Goal: Task Accomplishment & Management: Use online tool/utility

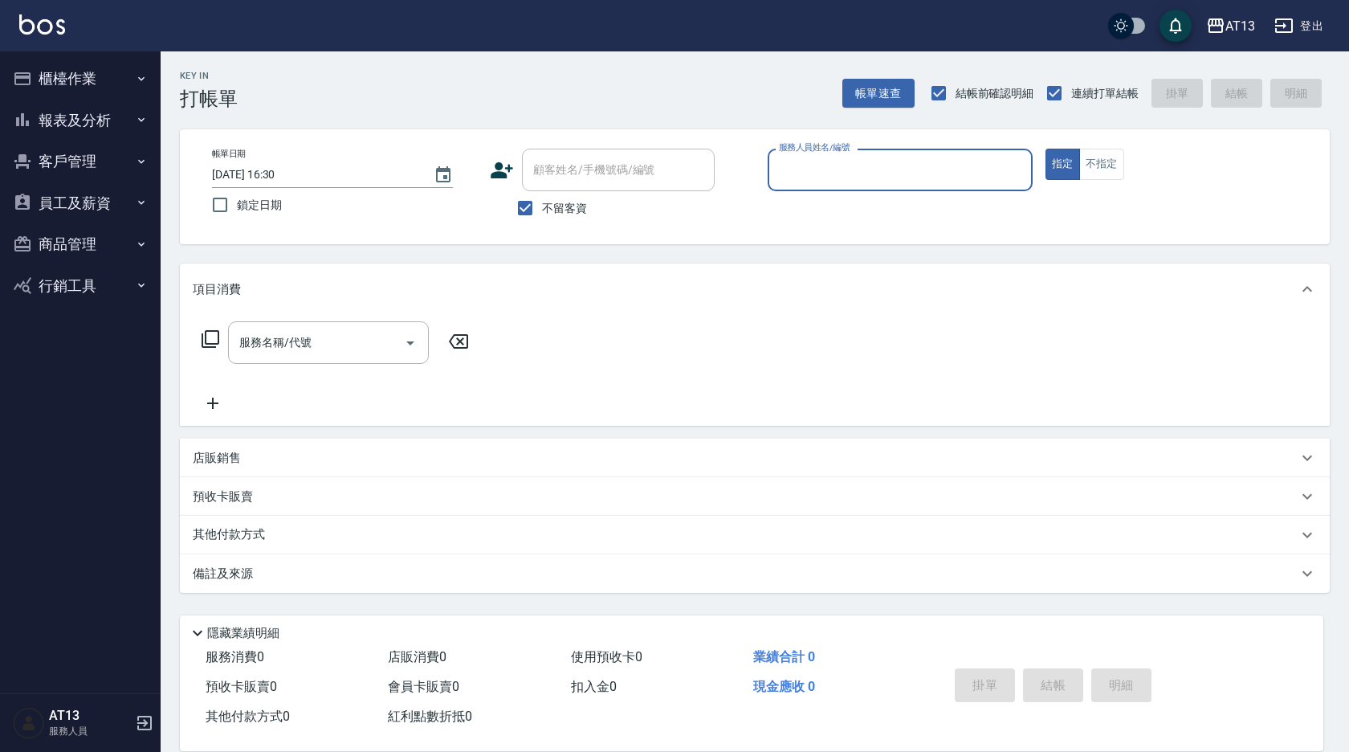
click at [951, 160] on input "服務人員姓名/編號" at bounding box center [900, 170] width 251 height 28
type input "雨威-2"
type button "true"
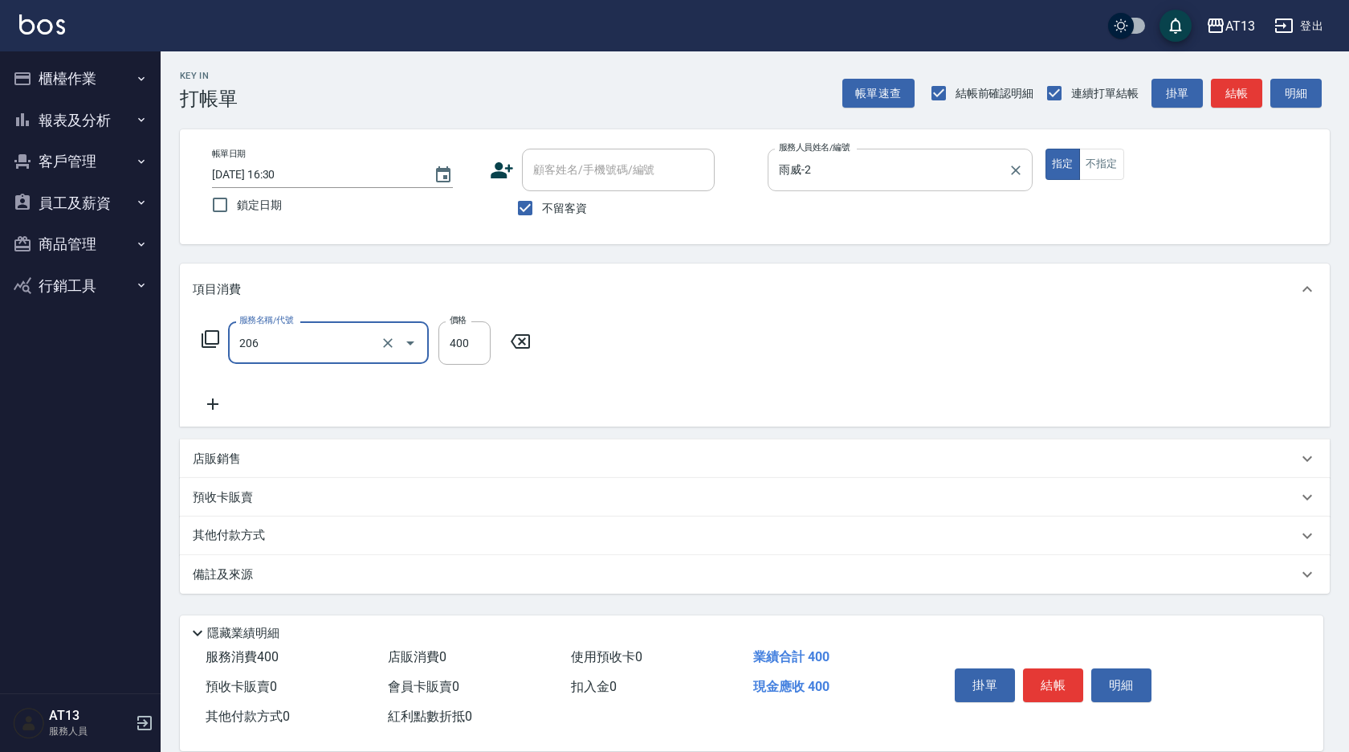
type input "健康洗(206)"
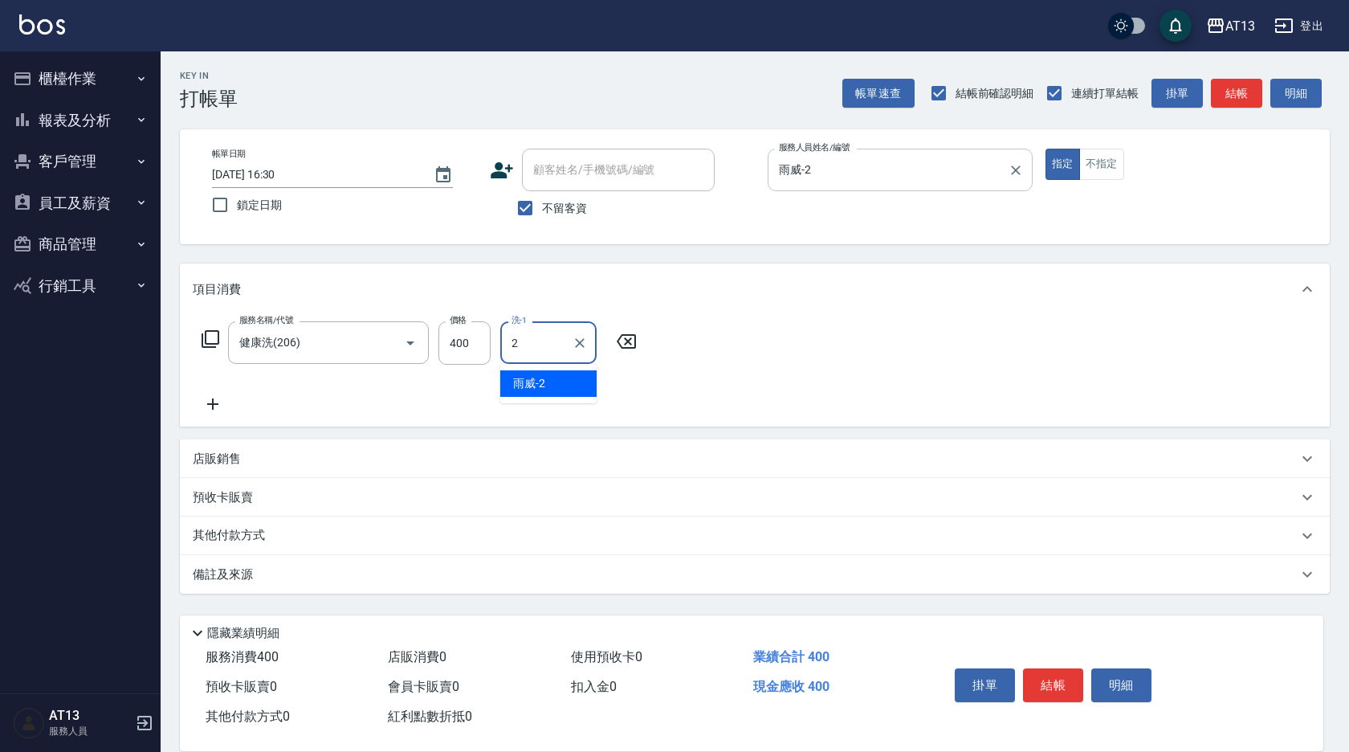
type input "雨威-2"
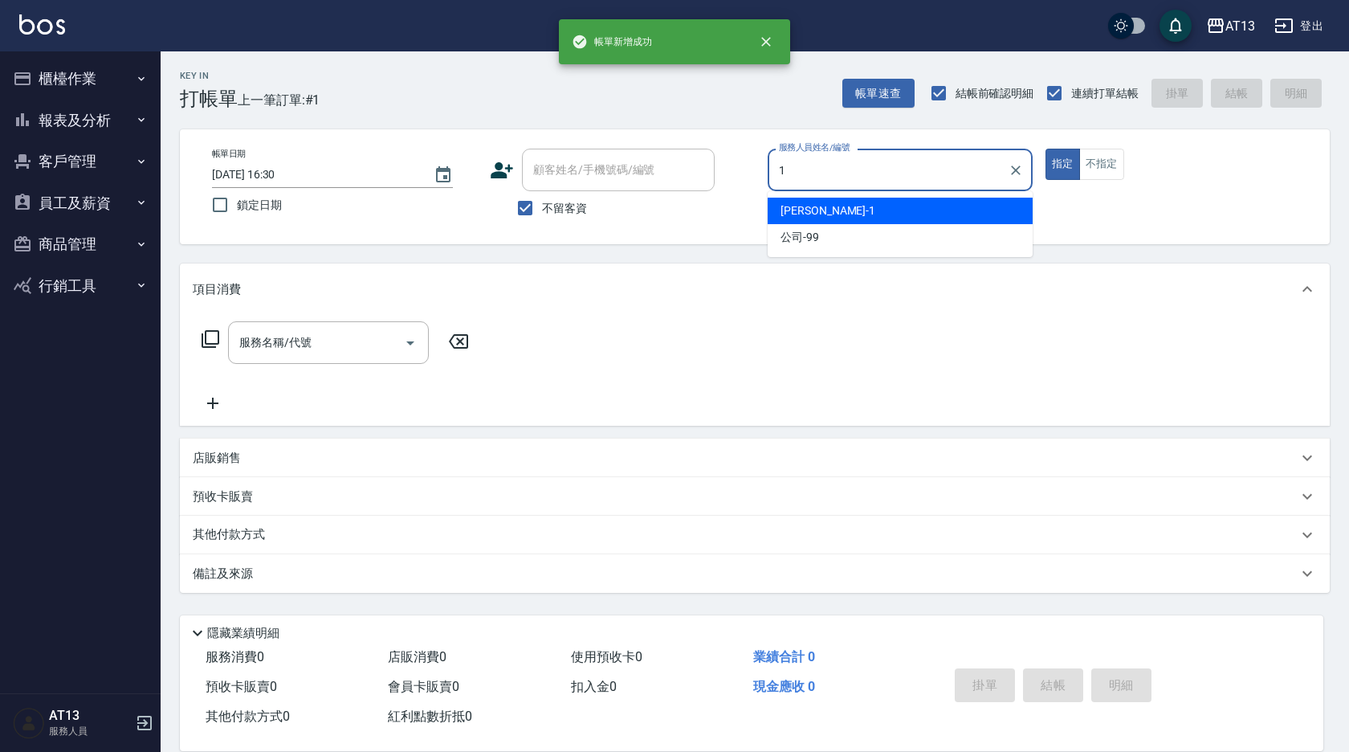
type input "[PERSON_NAME]-1"
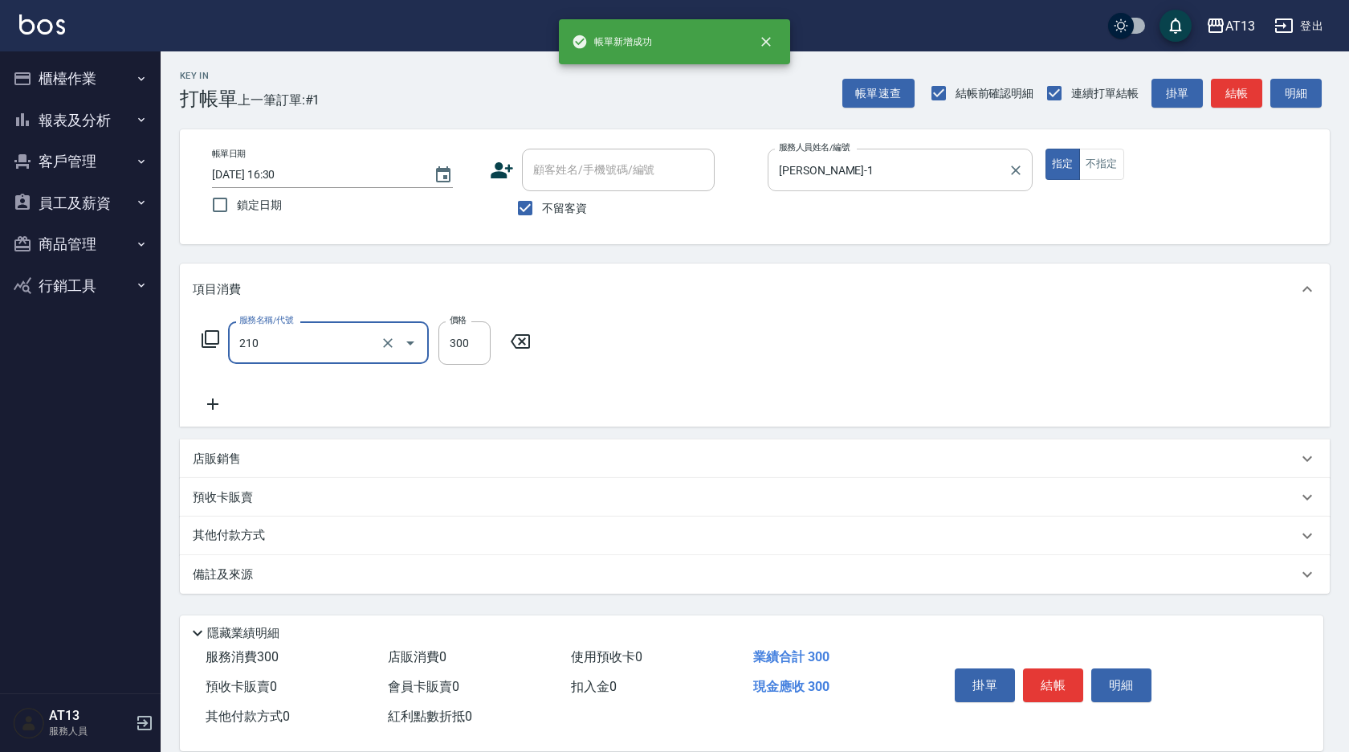
type input "[PERSON_NAME]洗髮精(210)"
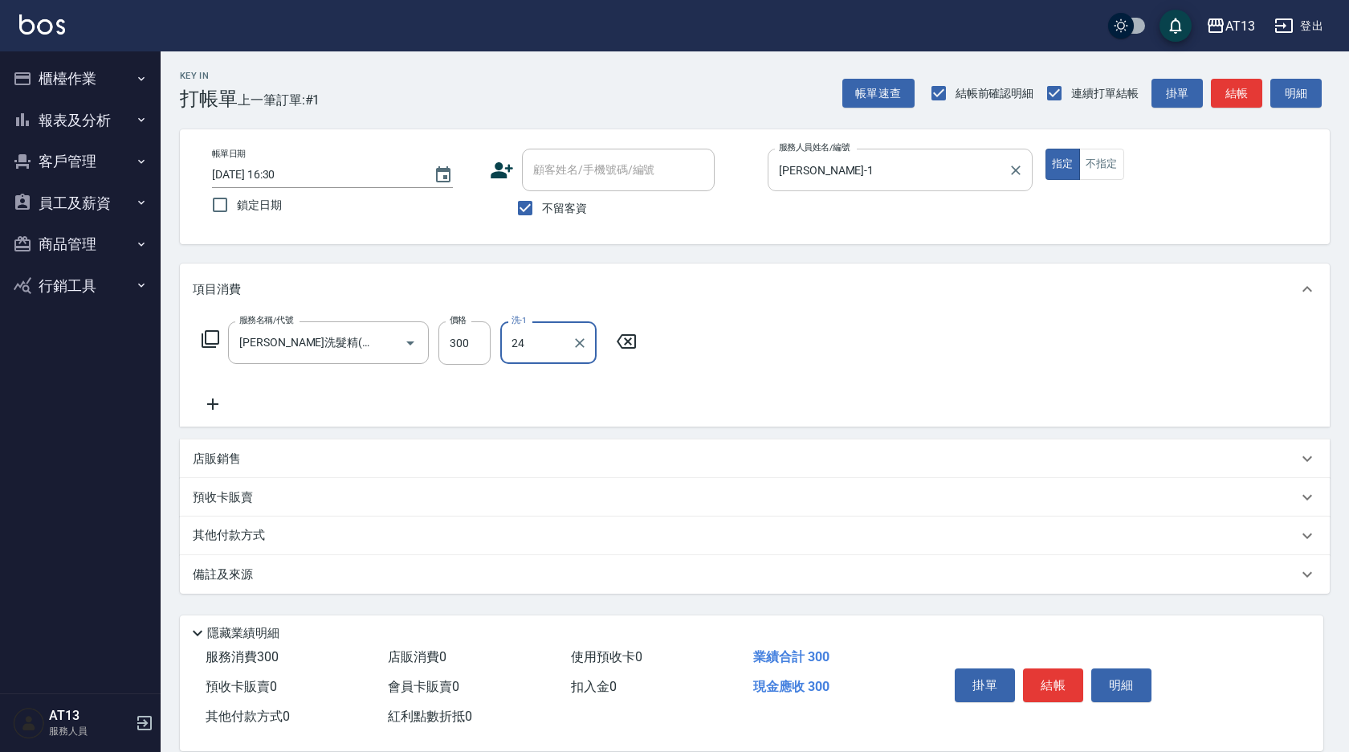
type input "[PERSON_NAME]-24"
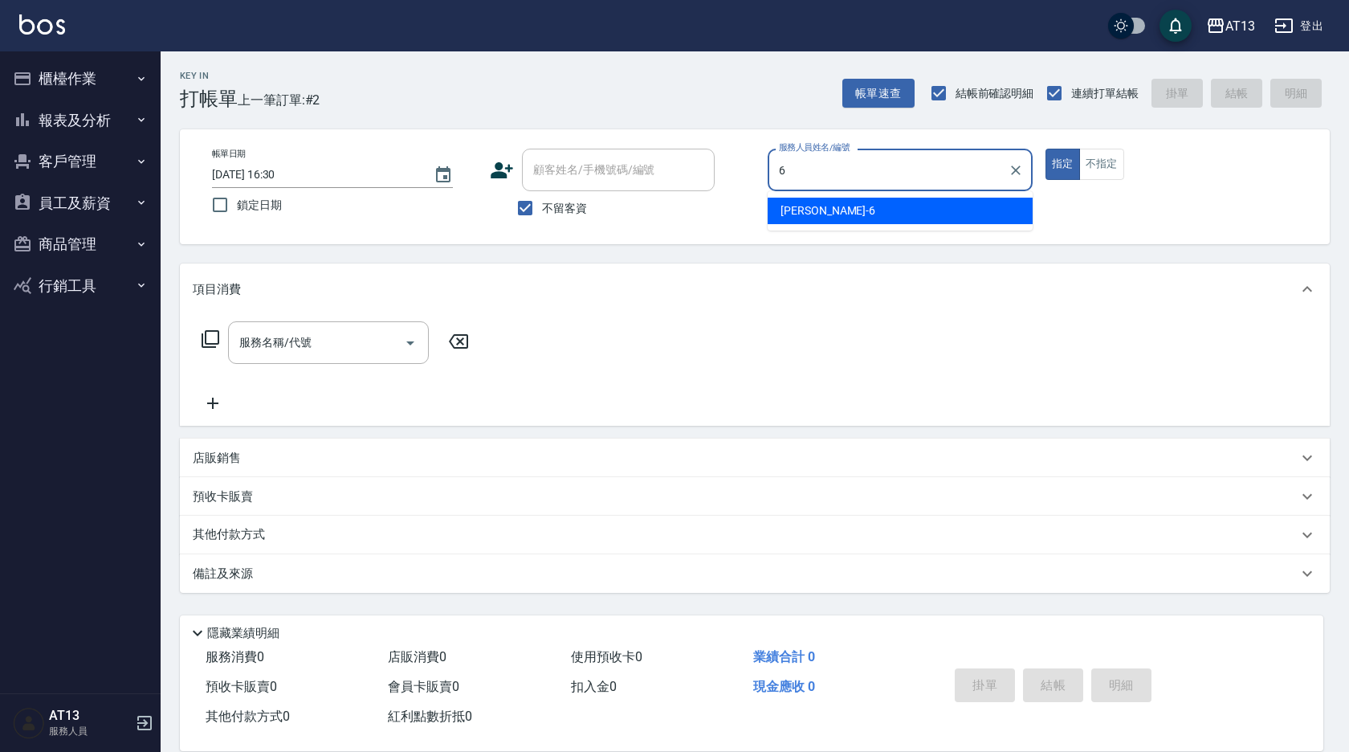
type input "[PERSON_NAME]-6"
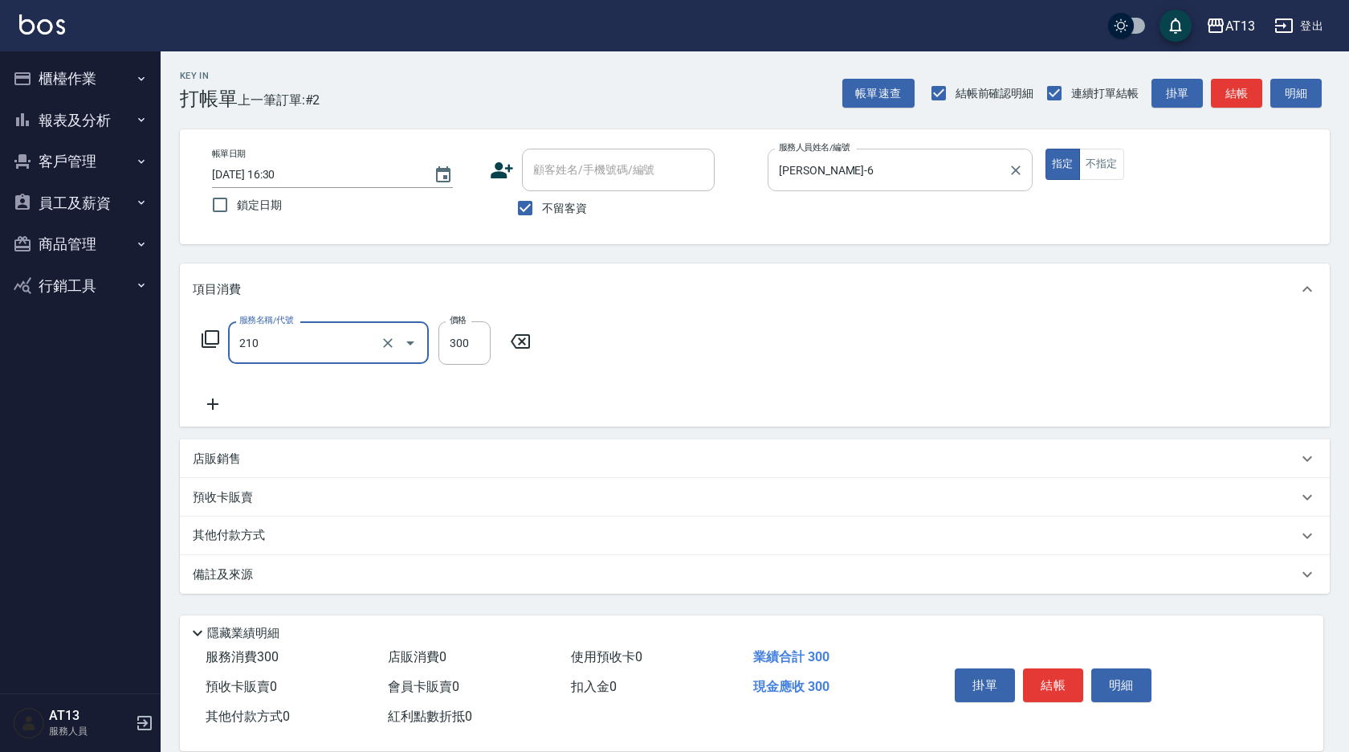
type input "[PERSON_NAME]洗髮精(210)"
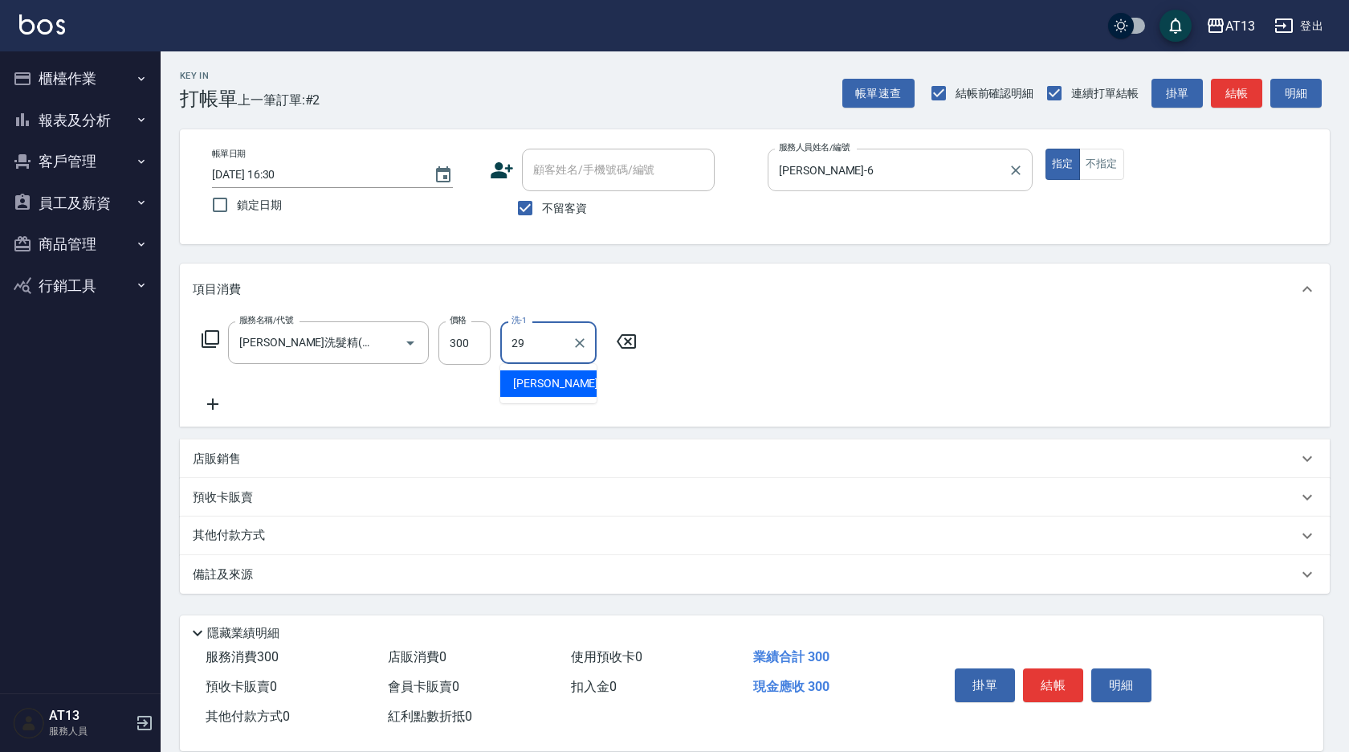
type input "[PERSON_NAME]-29"
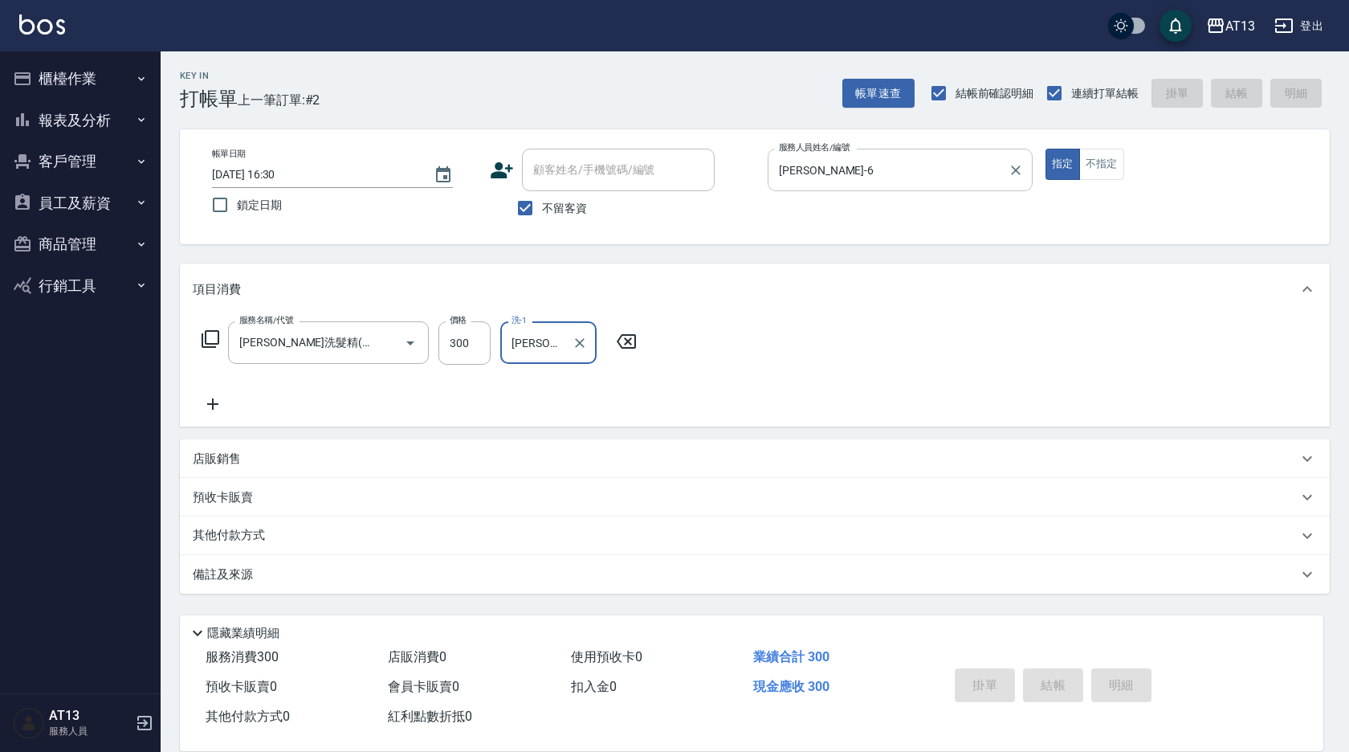
type input "[DATE] 16:31"
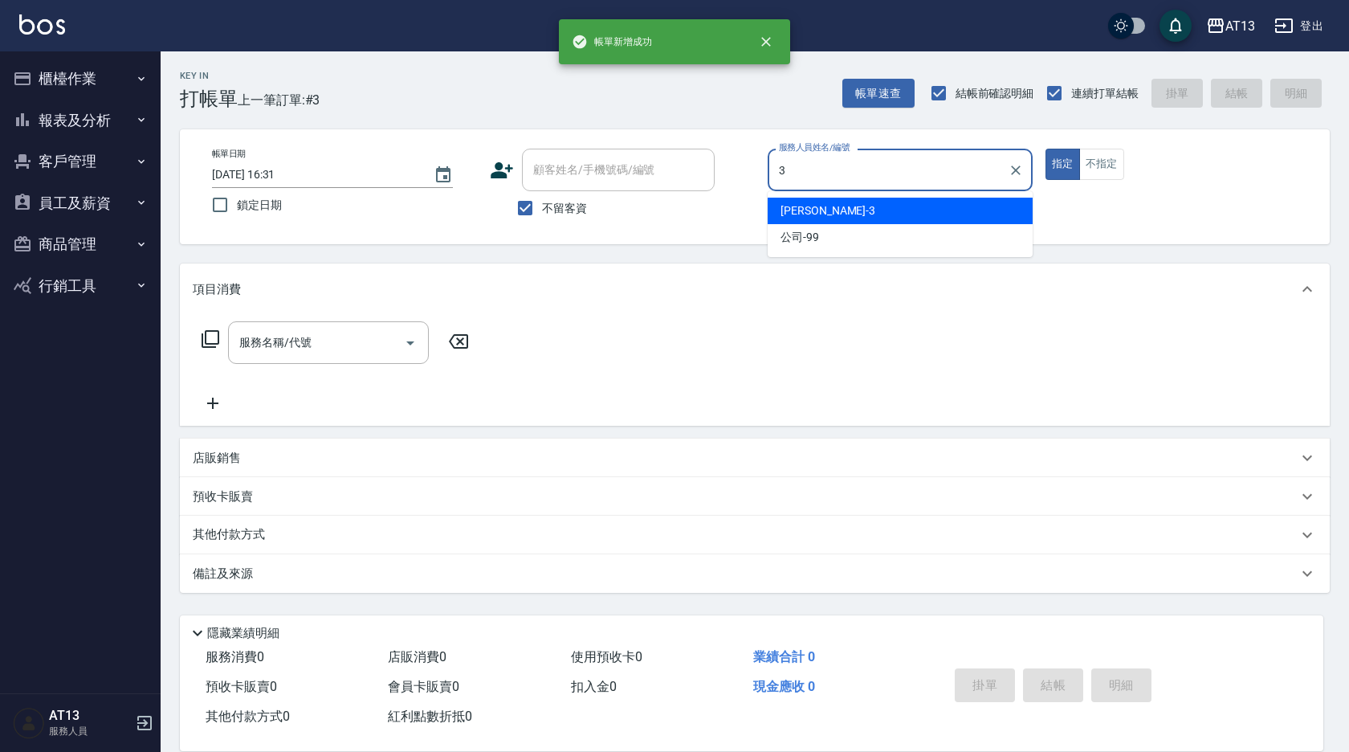
type input "[PERSON_NAME]-3"
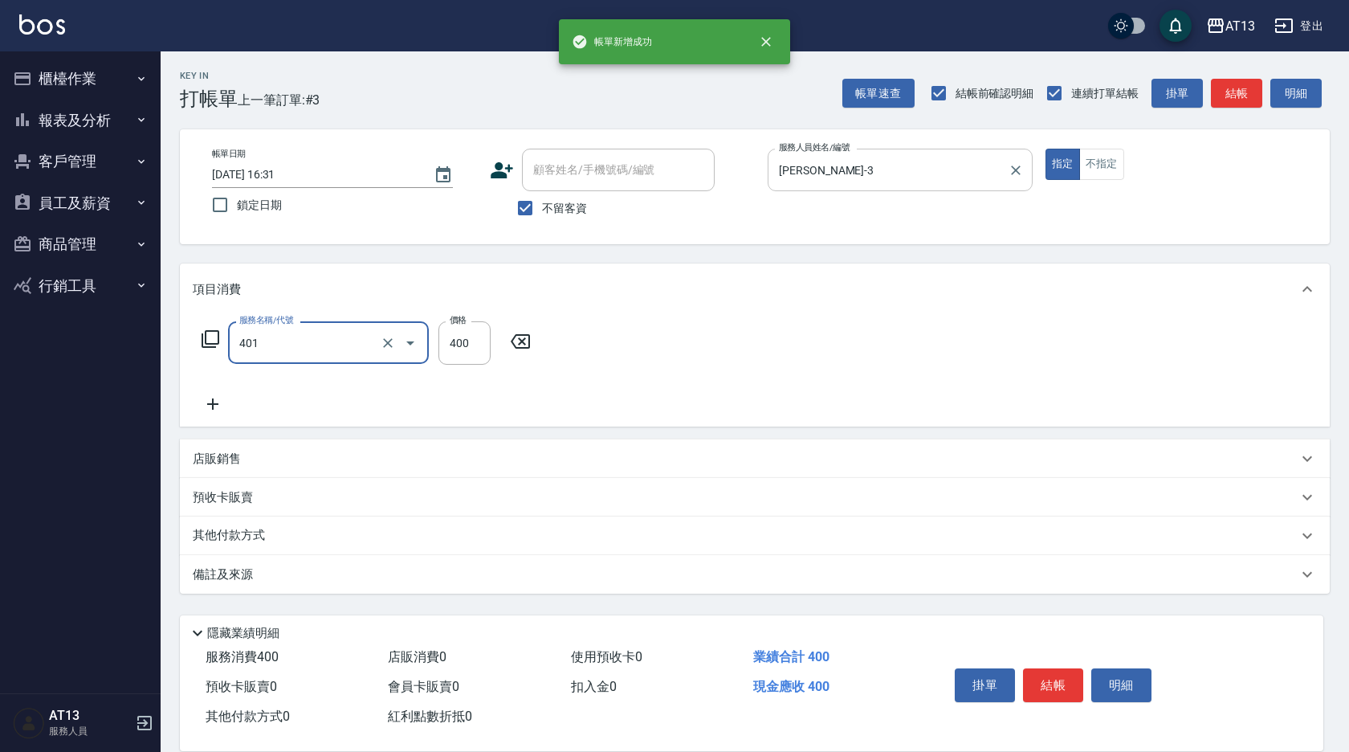
type input "剪髮(401)"
type input "350"
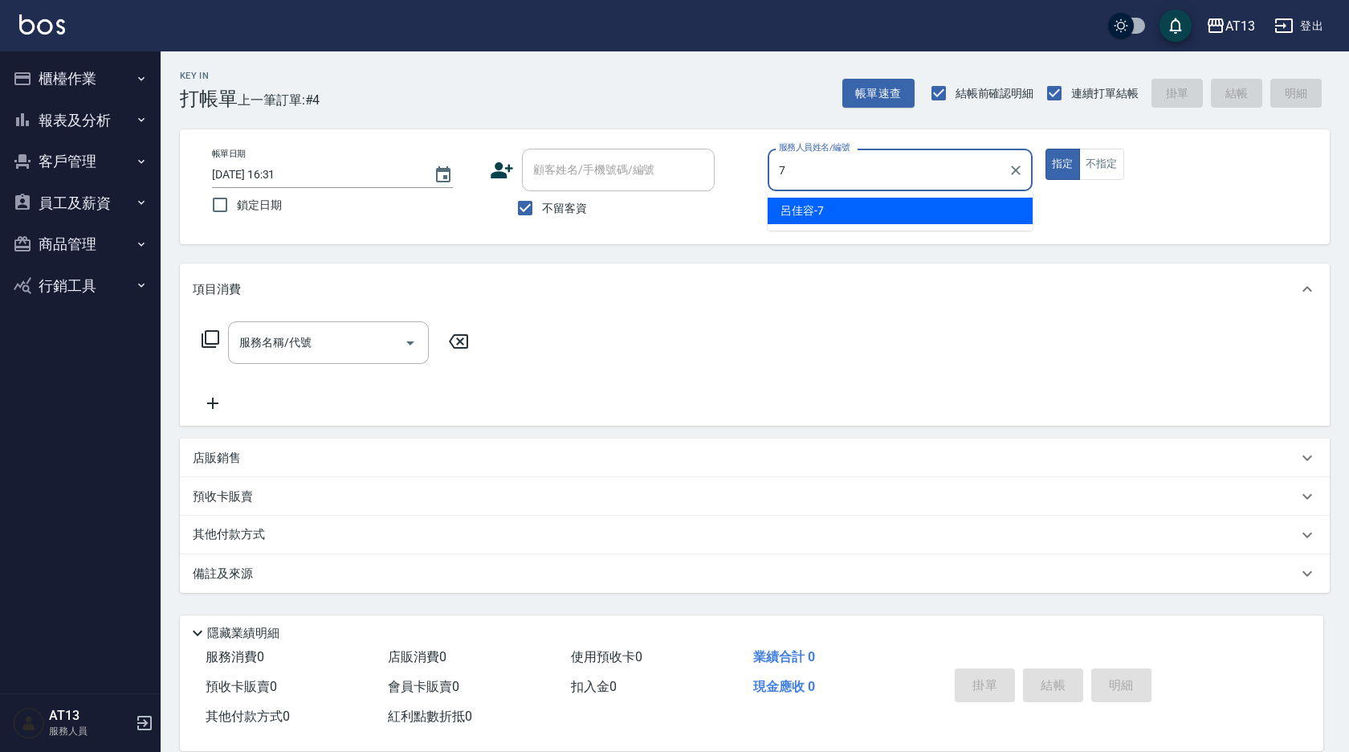
type input "[PERSON_NAME]-7"
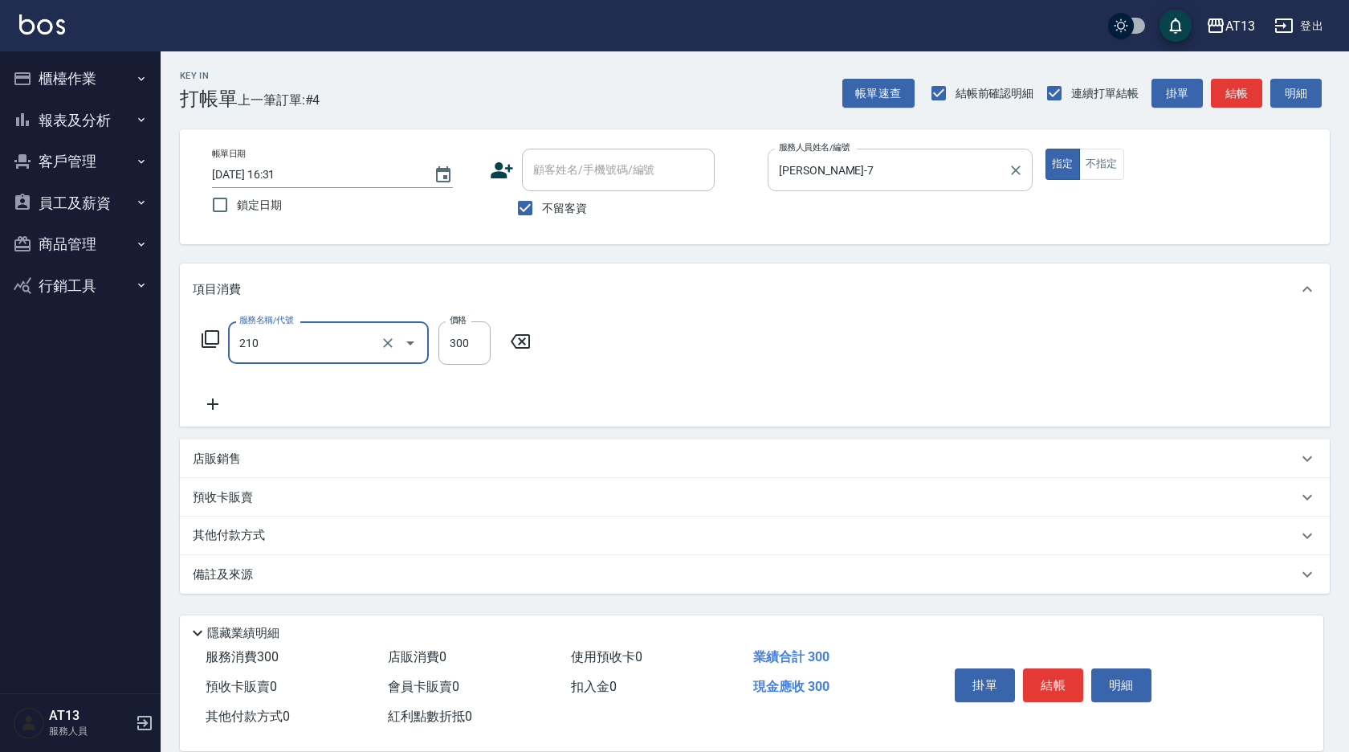
type input "[PERSON_NAME]洗髮精(210)"
type input "300"
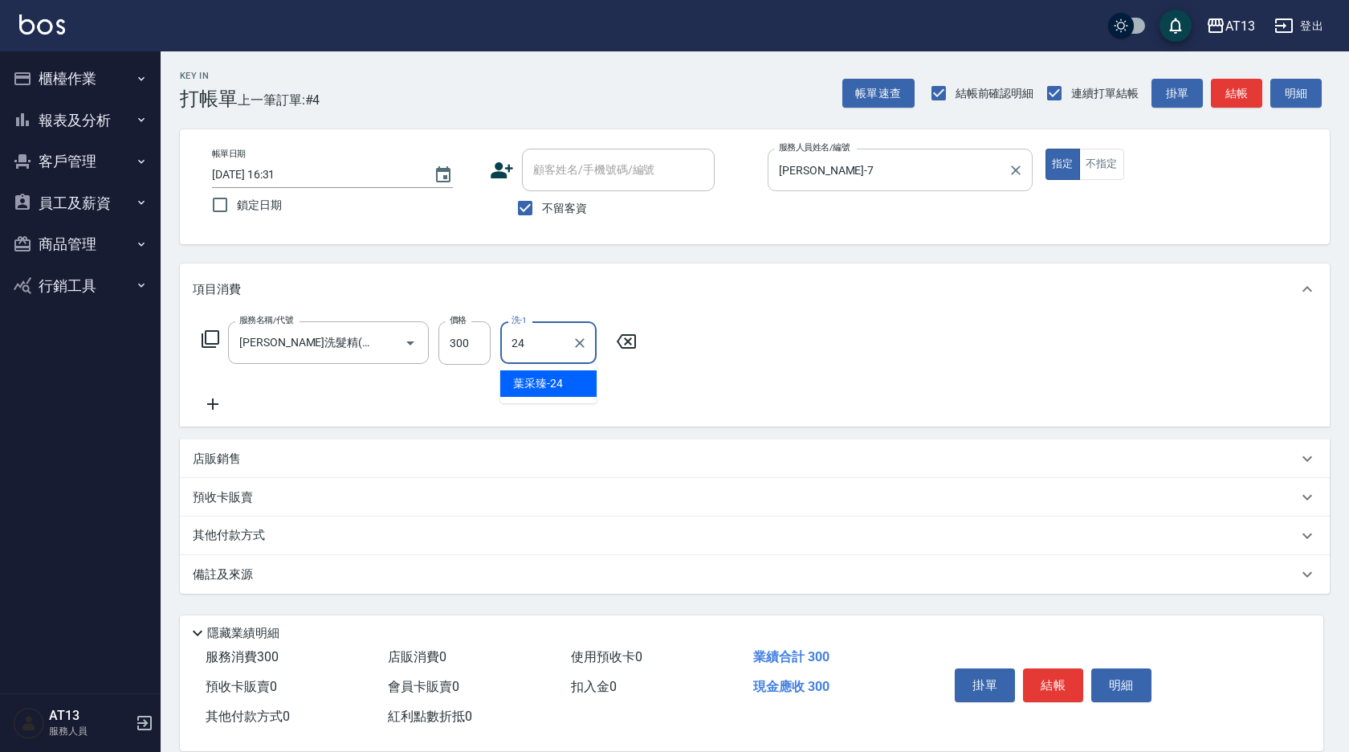
type input "[PERSON_NAME]-24"
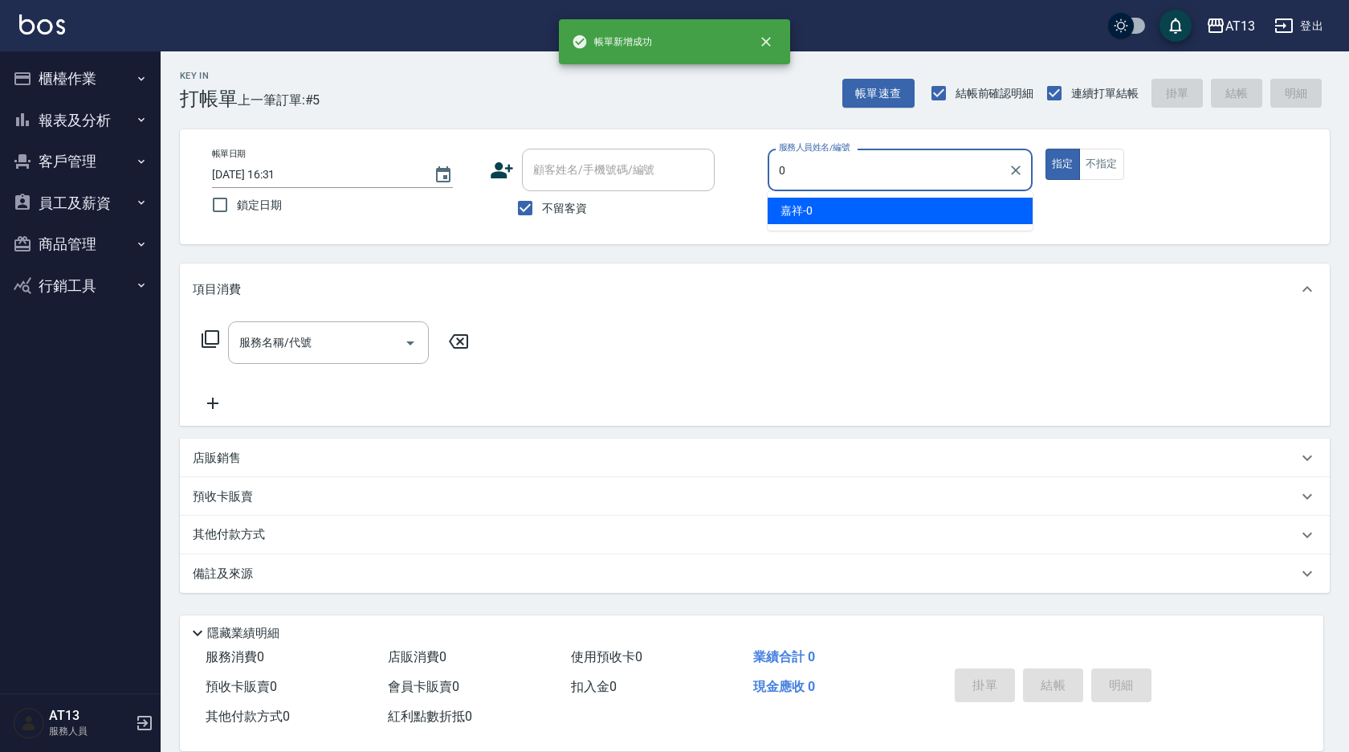
type input "嘉祥-0"
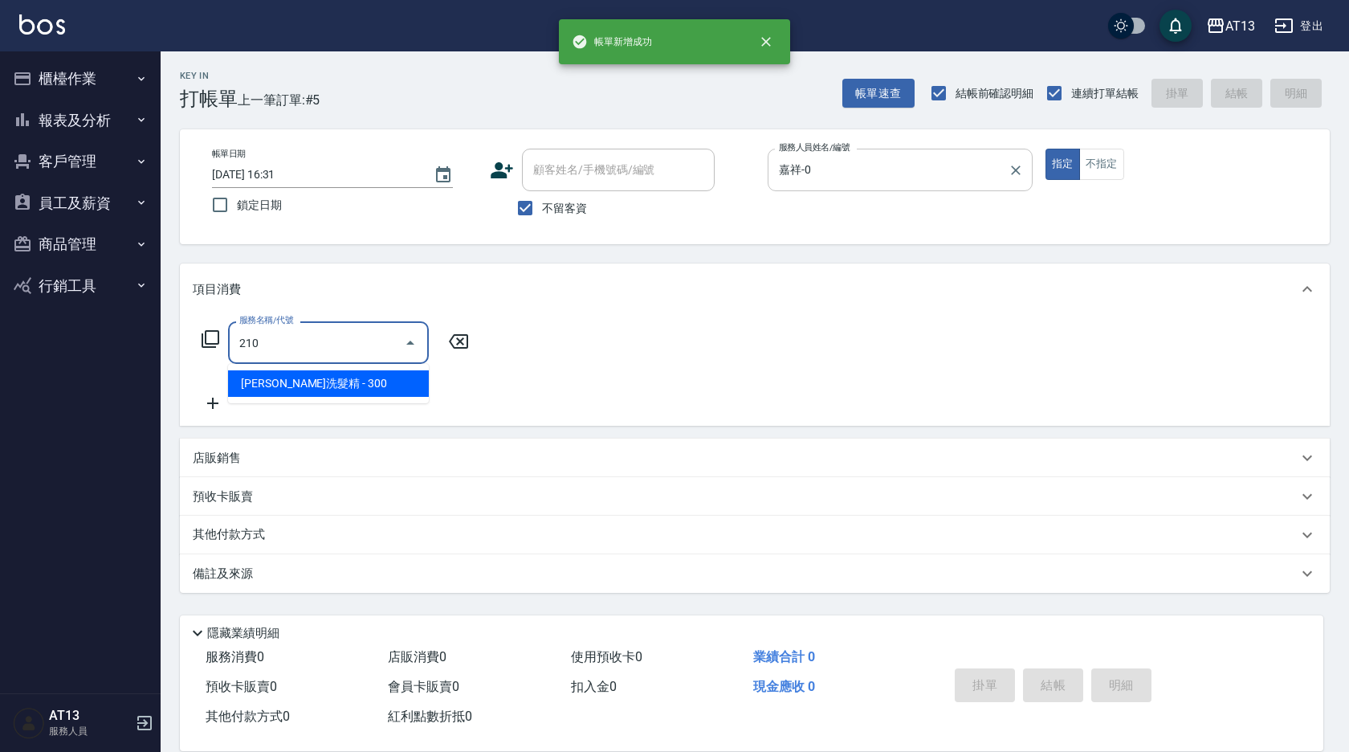
type input "[PERSON_NAME]洗髮精(210)"
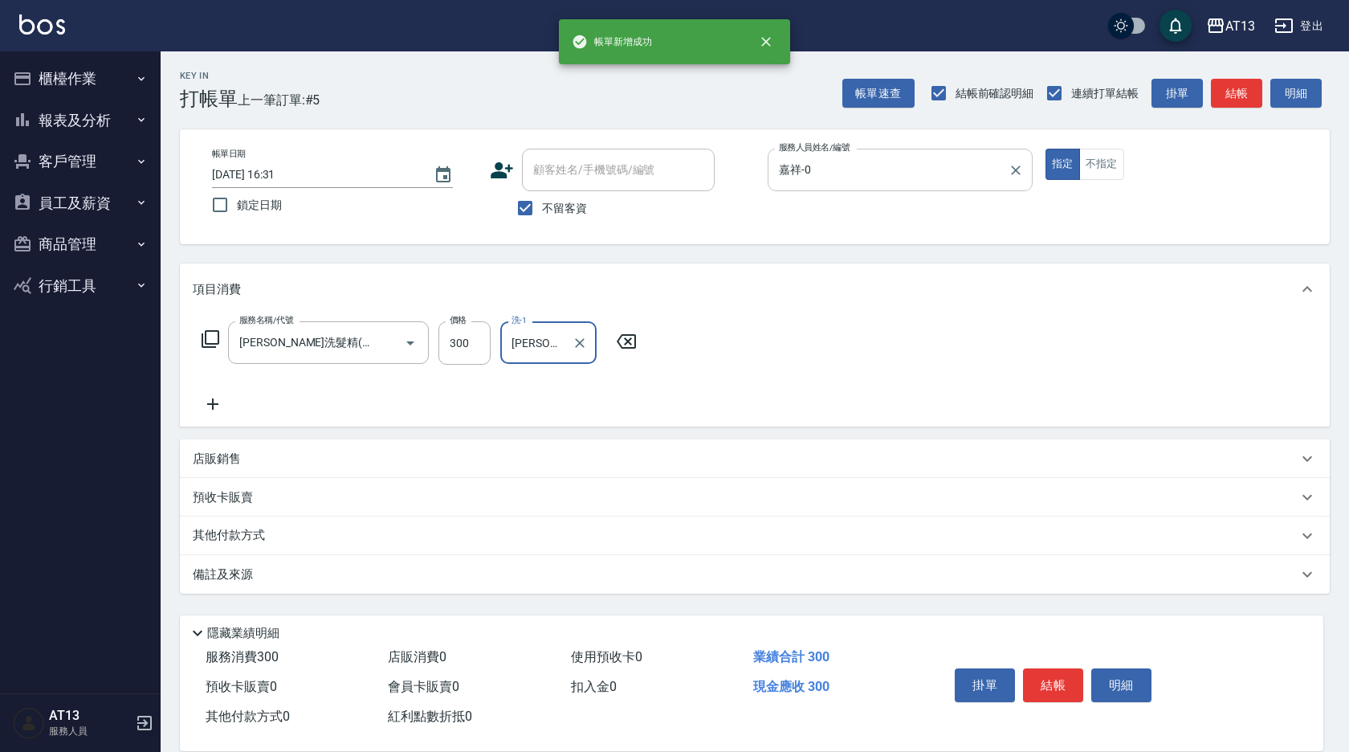
type input "[PERSON_NAME]-29"
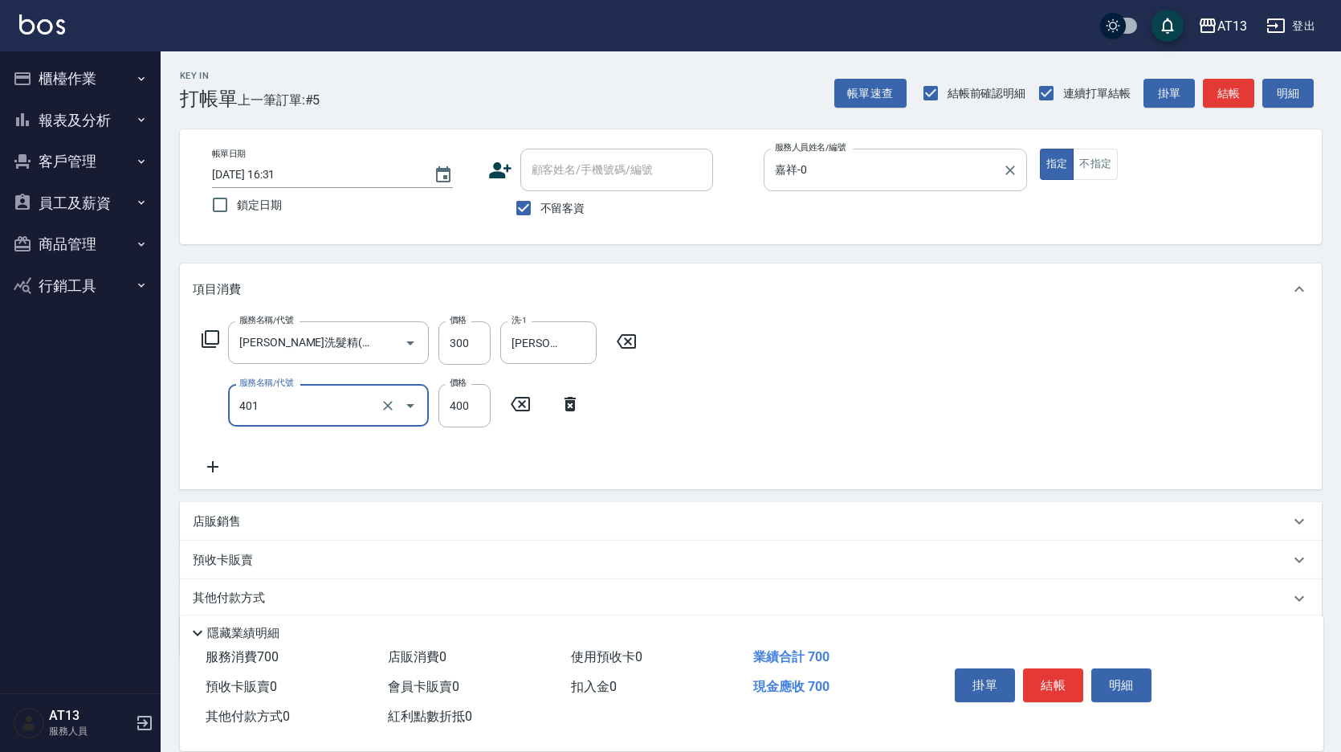
type input "剪髮(401)"
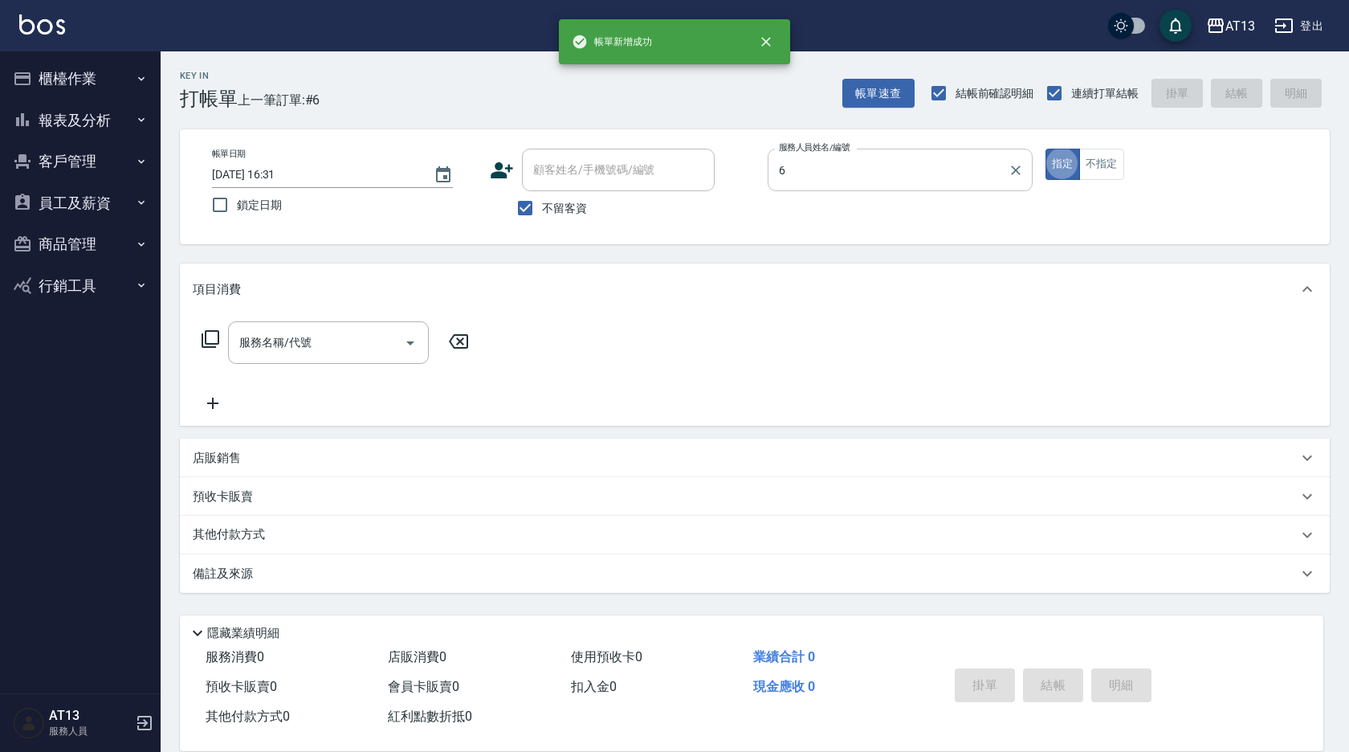
type input "[PERSON_NAME]-6"
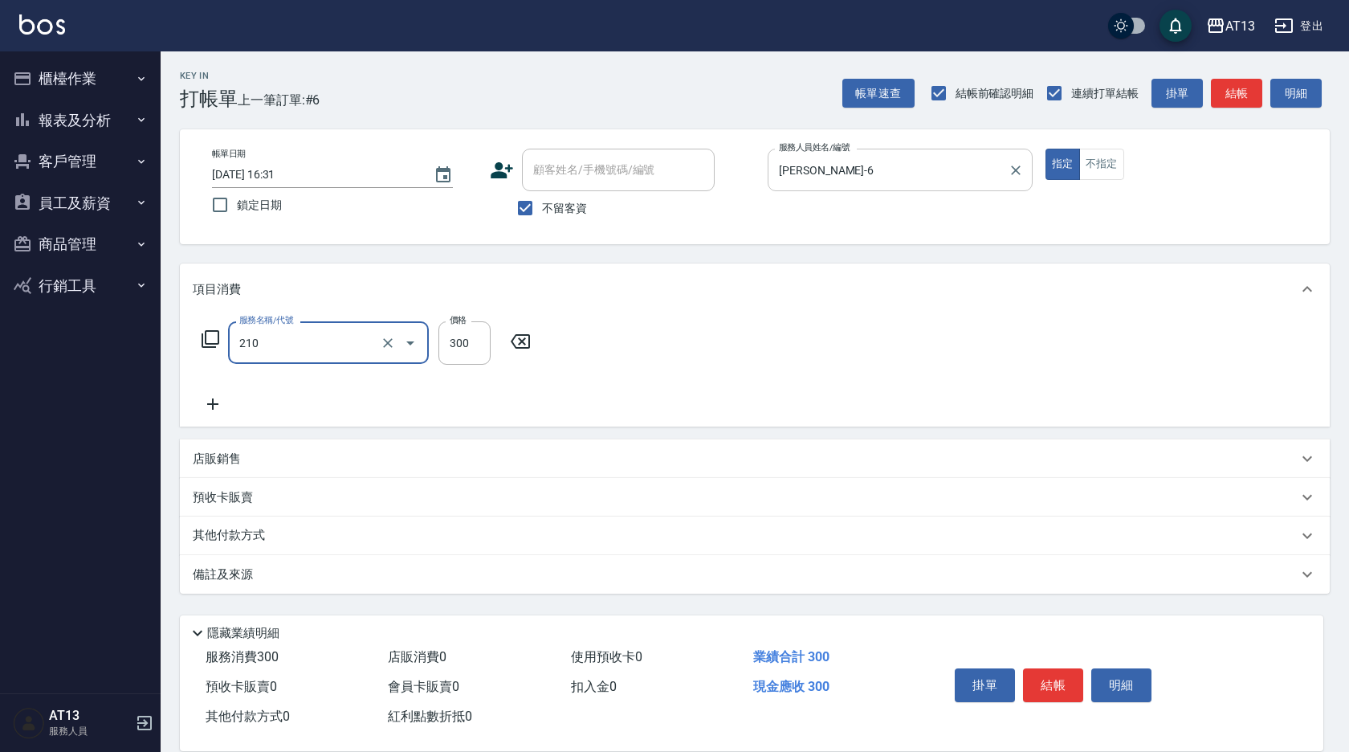
type input "[PERSON_NAME]洗髮精(210)"
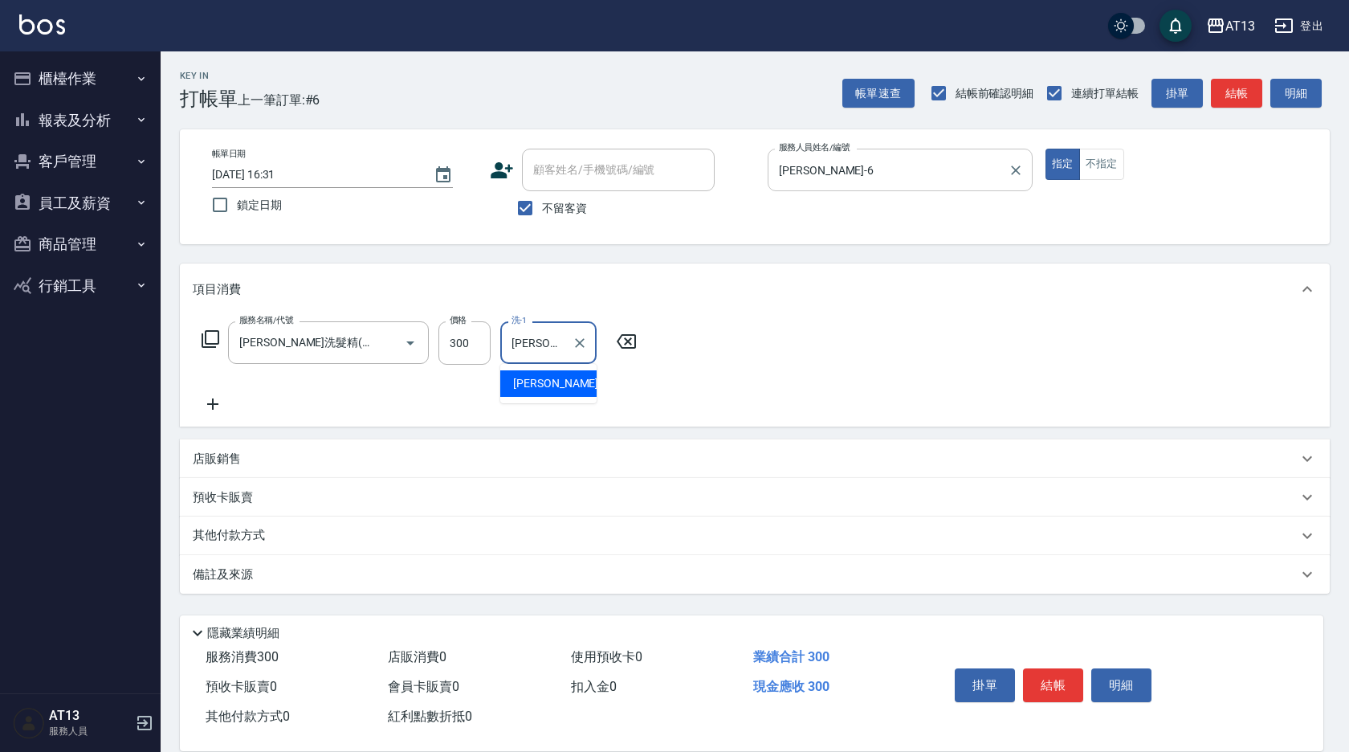
type input "[PERSON_NAME]-31"
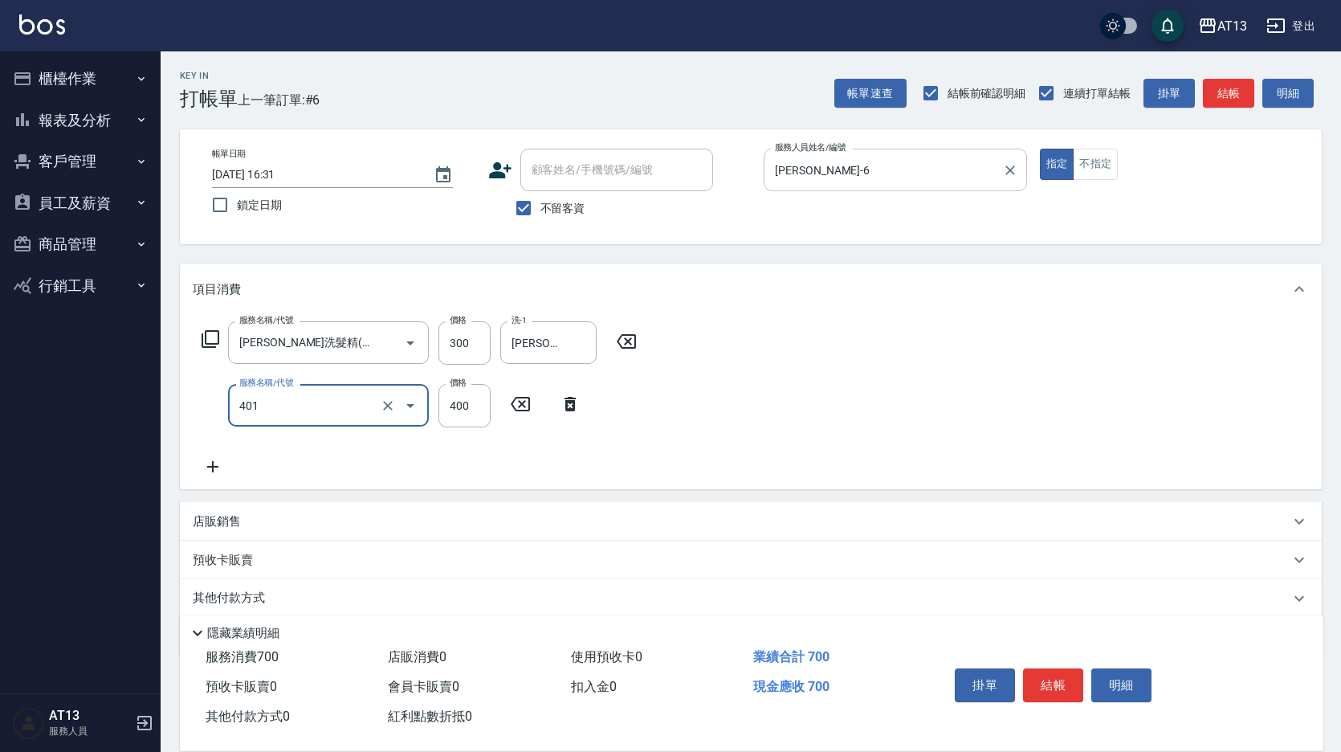
type input "剪髮(401)"
type input "200"
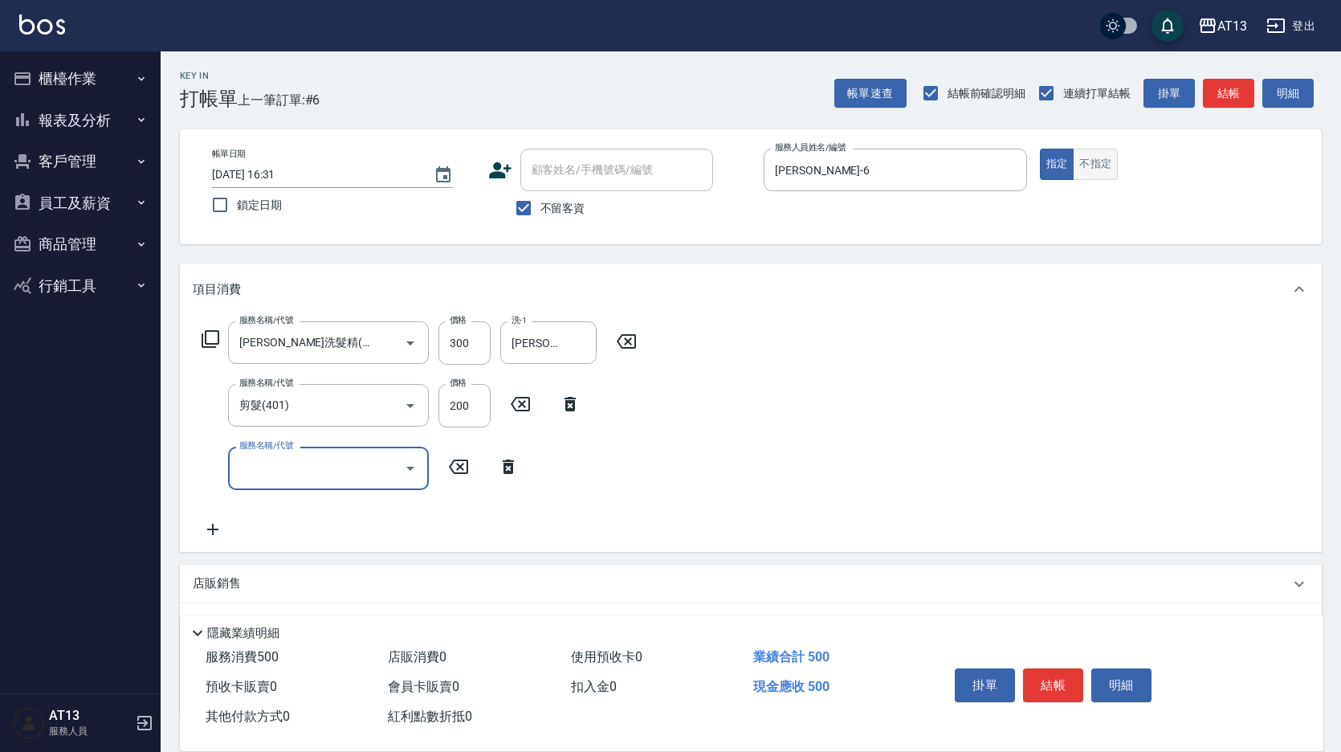
click at [1095, 165] on button "不指定" at bounding box center [1095, 164] width 45 height 31
type button "false"
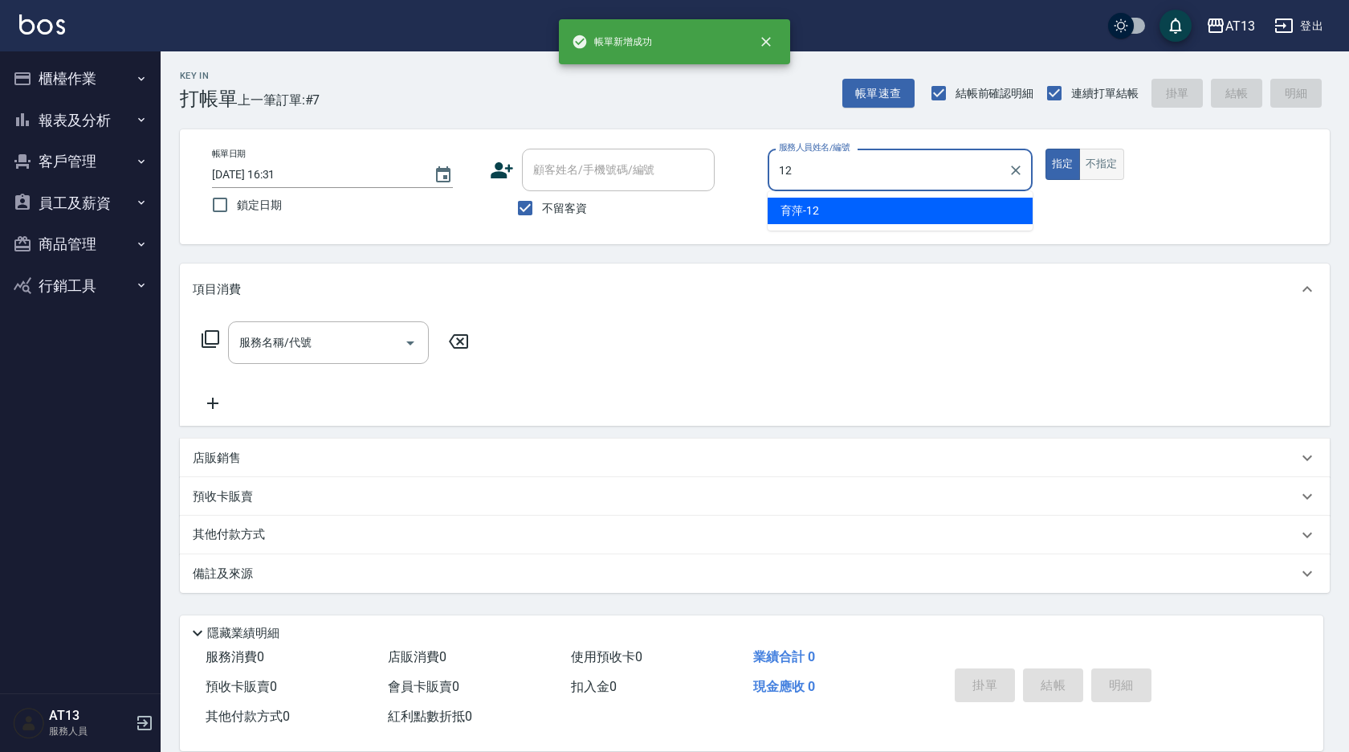
type input "育[PERSON_NAME]-12"
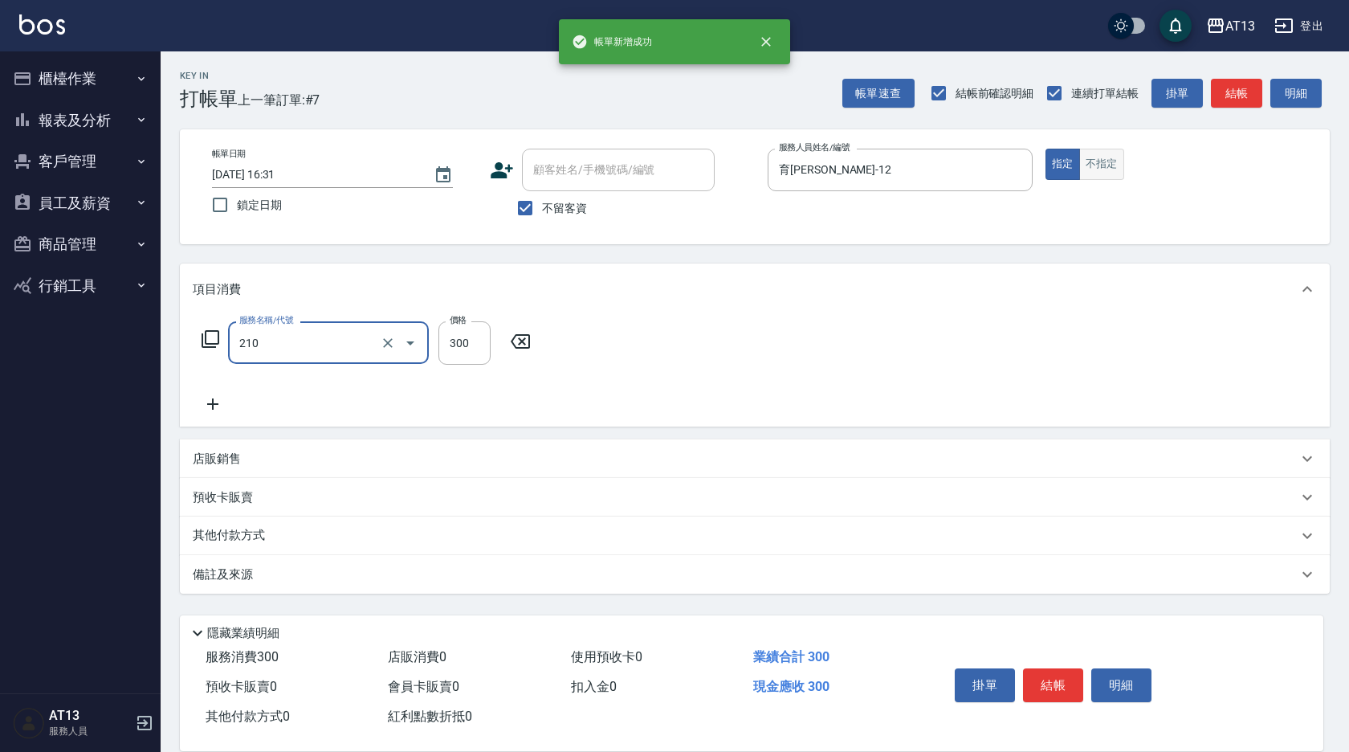
type input "[PERSON_NAME]洗髮精(210)"
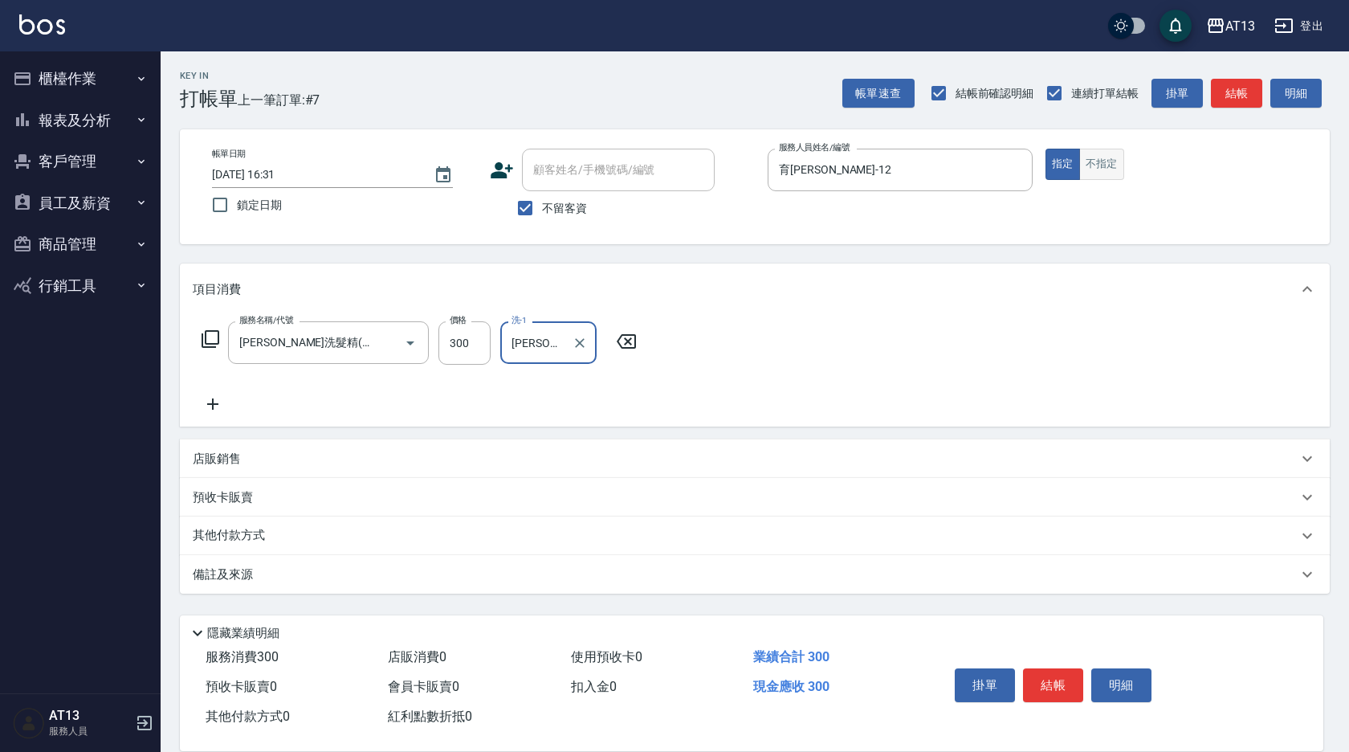
type input "[PERSON_NAME]-8"
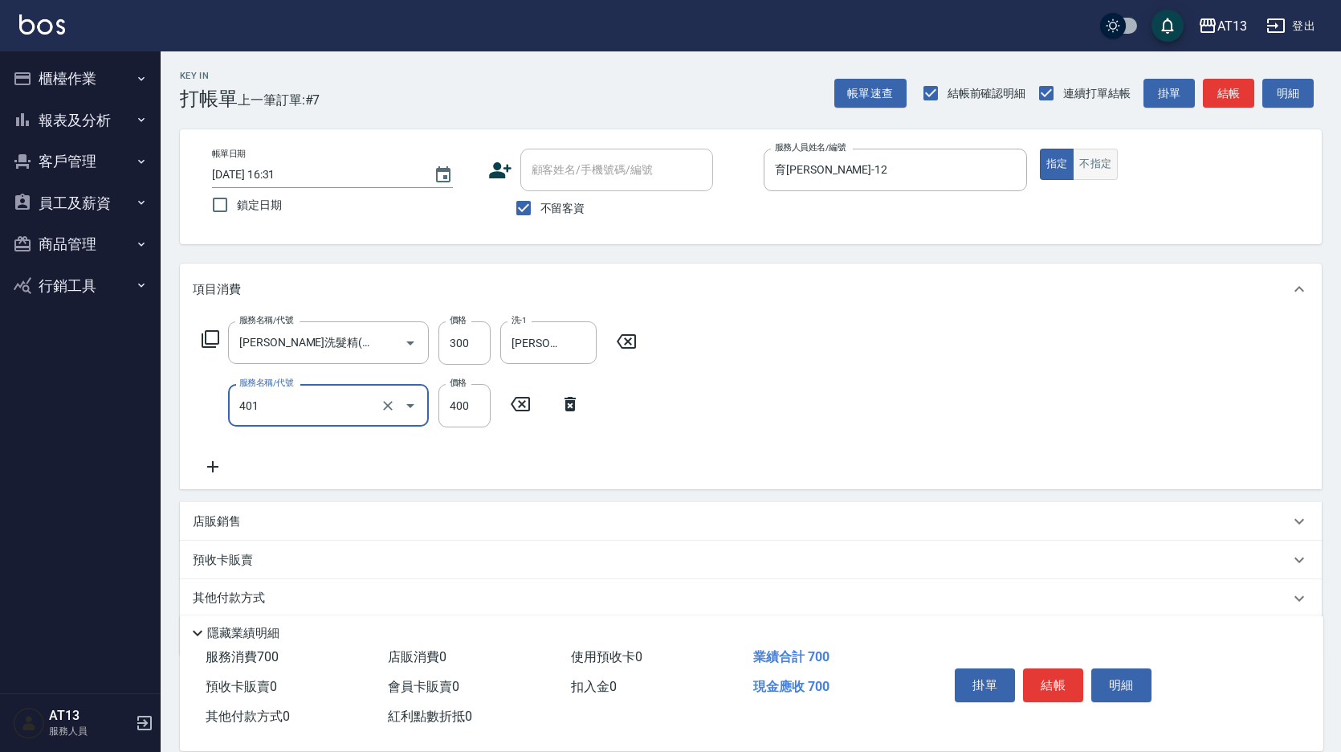
type input "剪髮(401)"
type input "500"
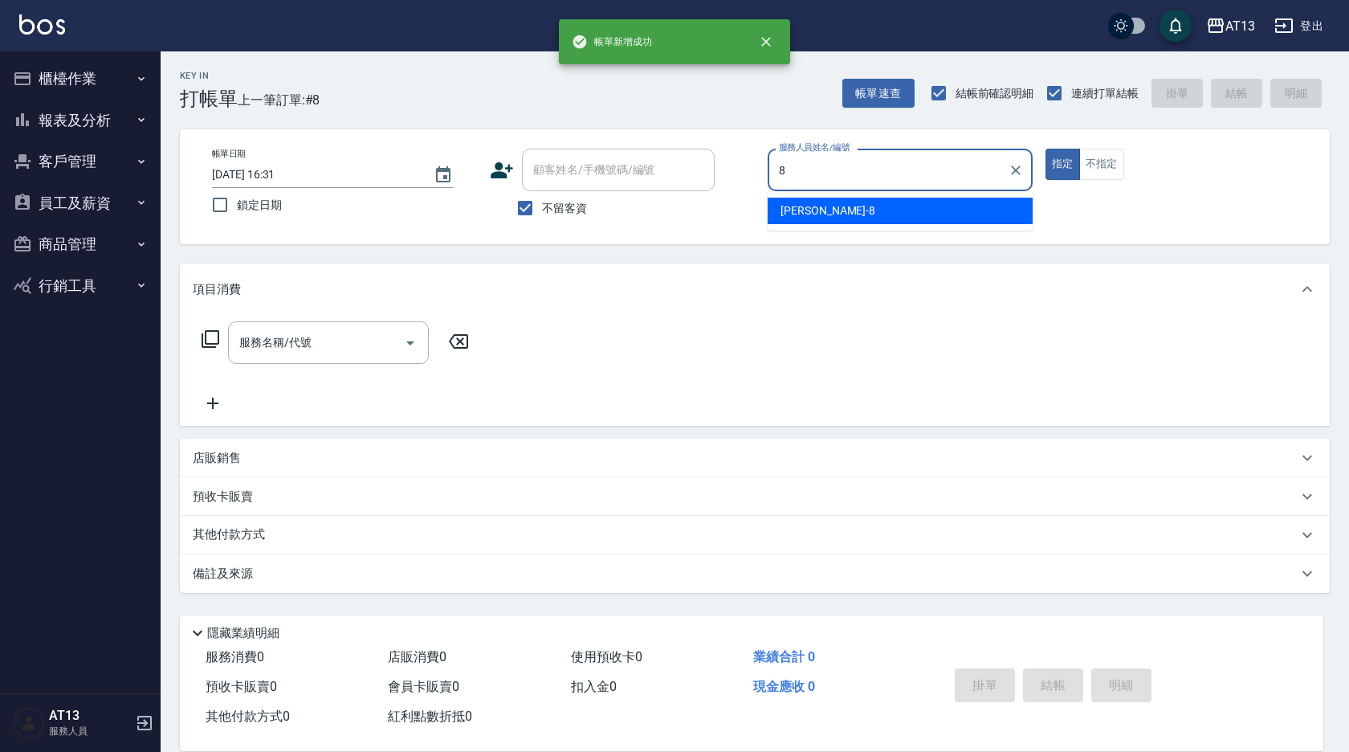
type input "[PERSON_NAME]-8"
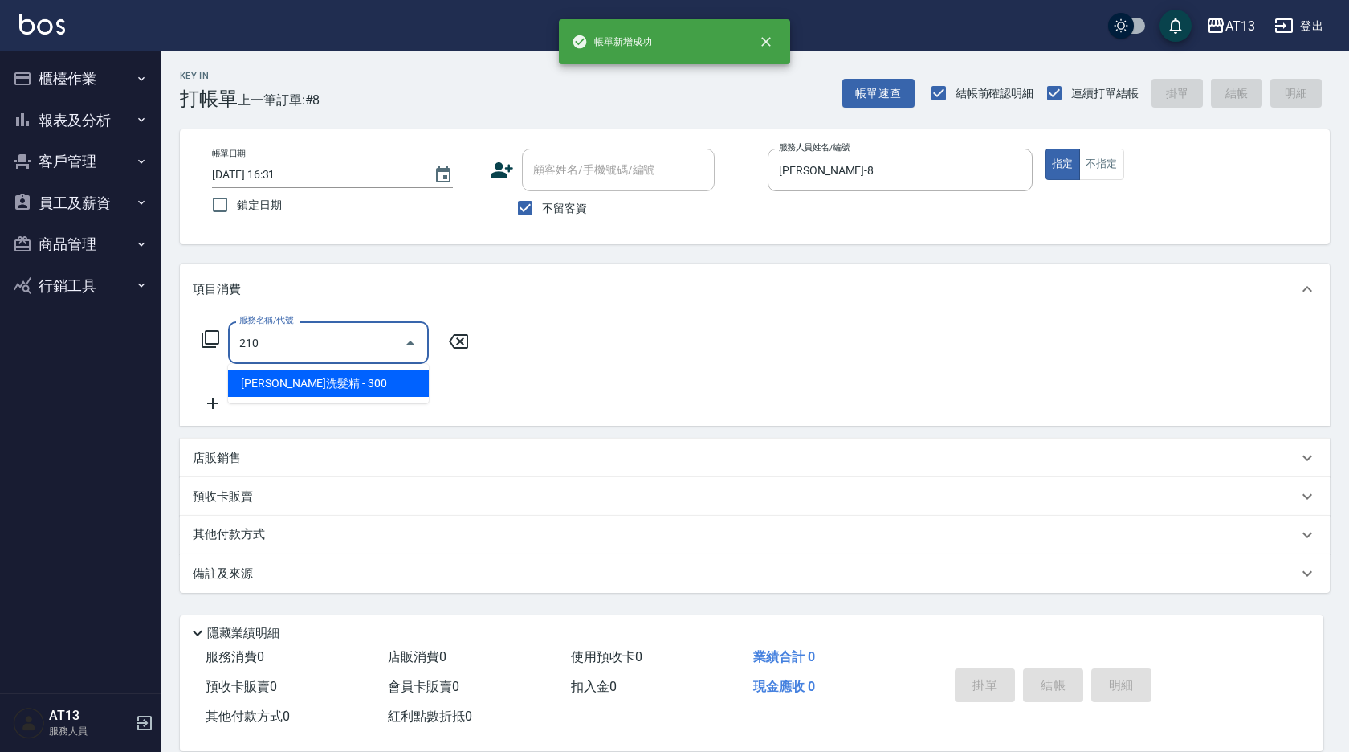
type input "[PERSON_NAME]洗髮精(210)"
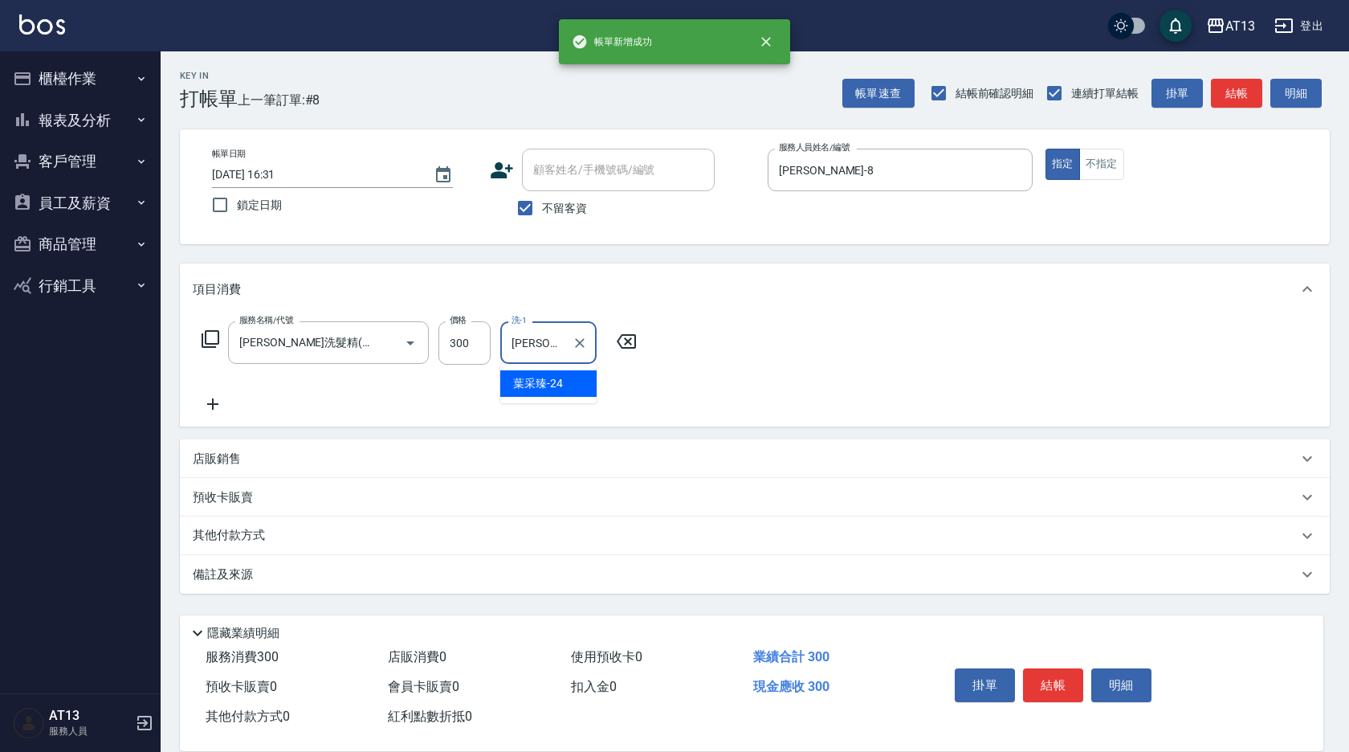
type input "[PERSON_NAME]-24"
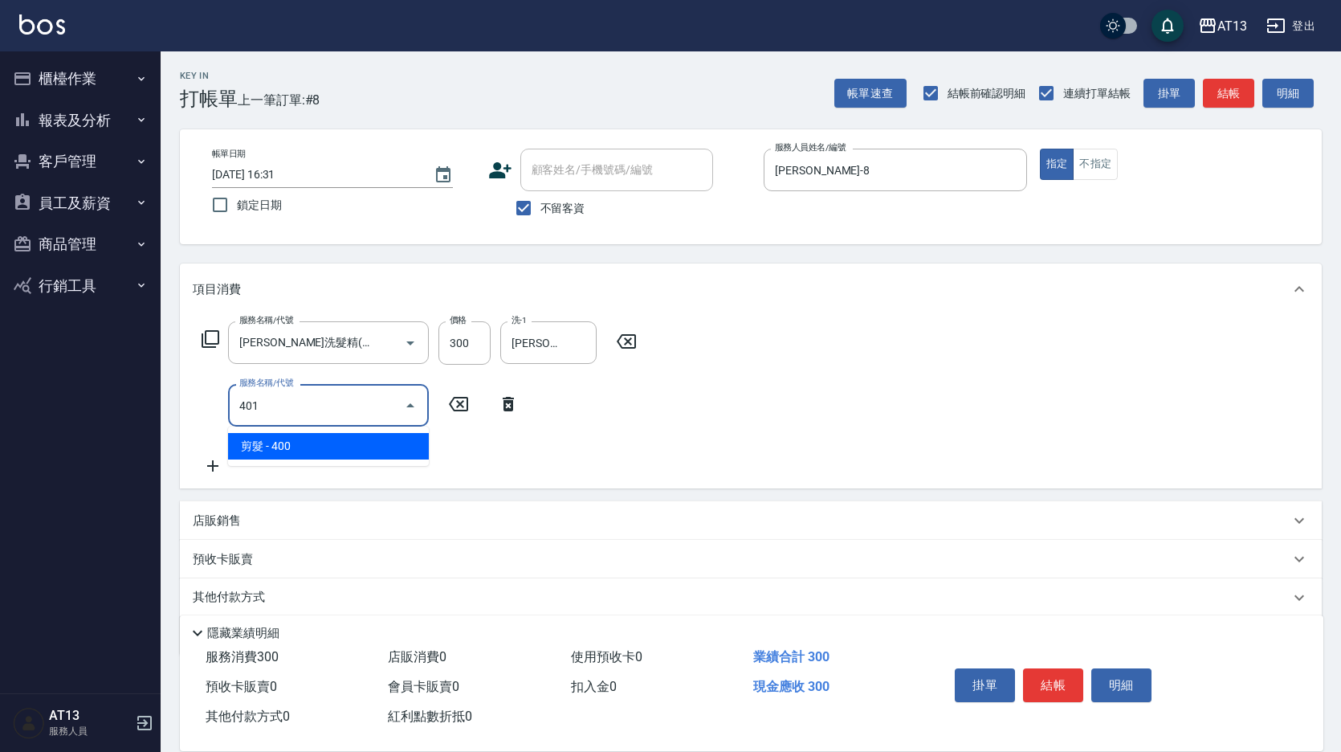
type input "剪髮(401)"
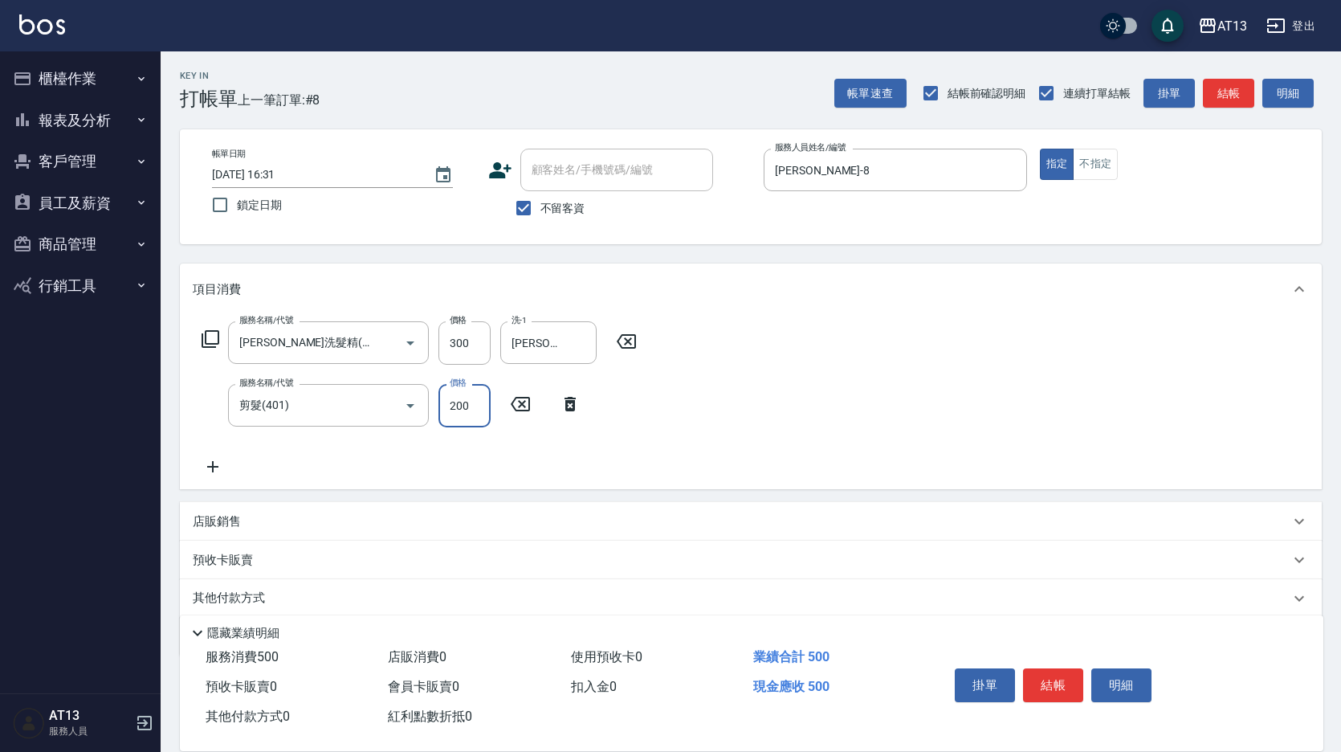
type input "200"
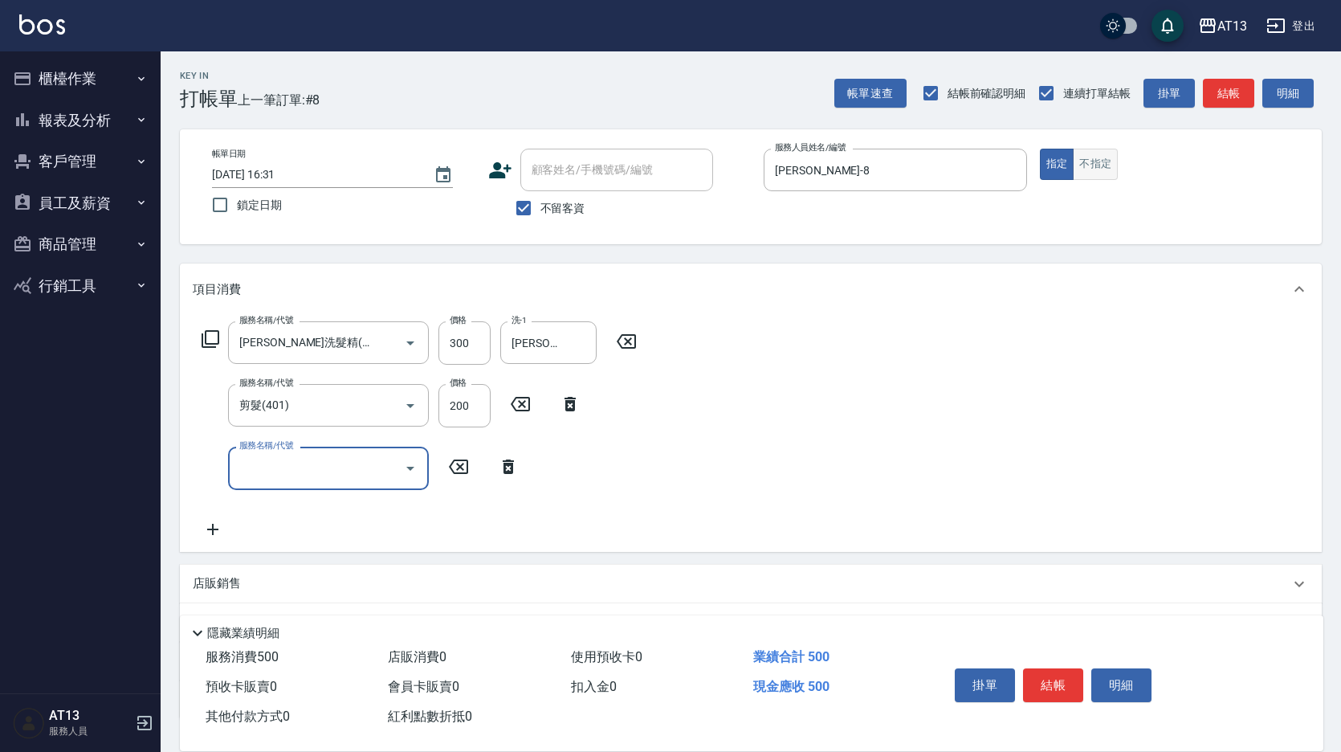
click at [1091, 163] on button "不指定" at bounding box center [1095, 164] width 45 height 31
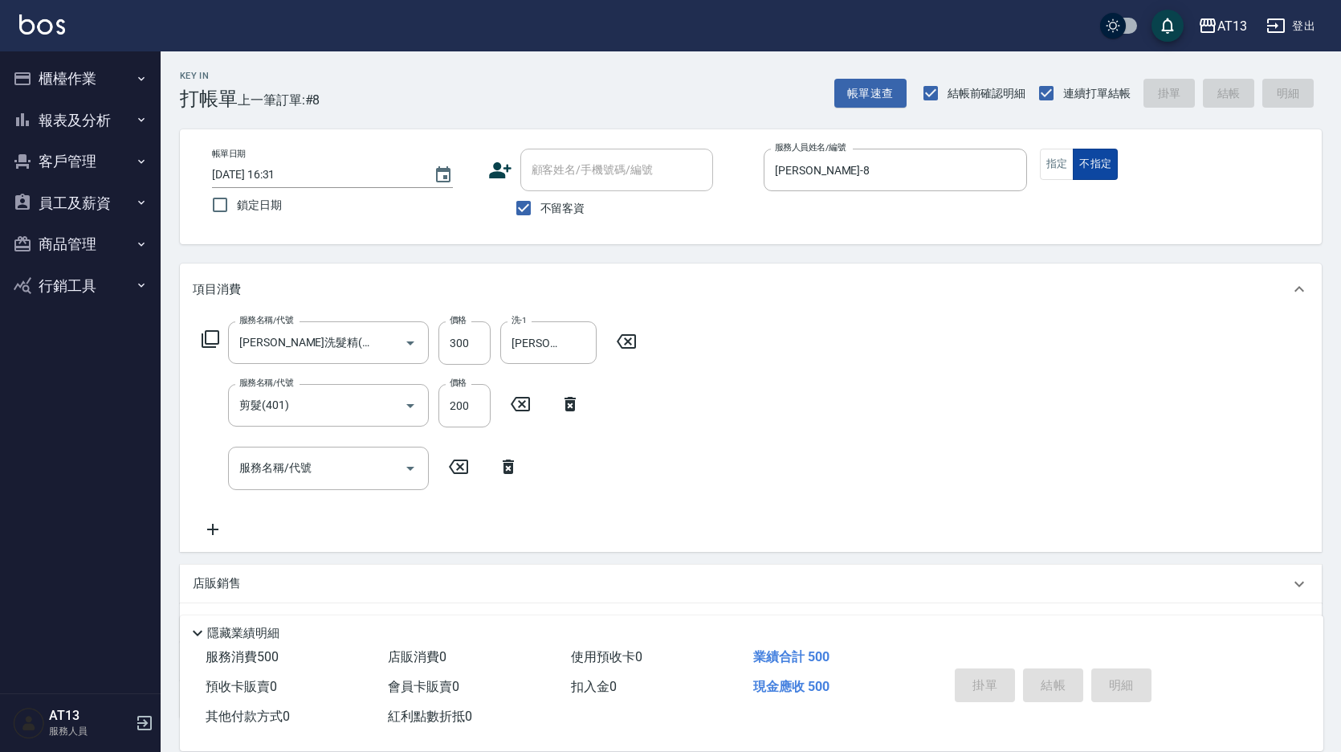
type input "[DATE] 16:32"
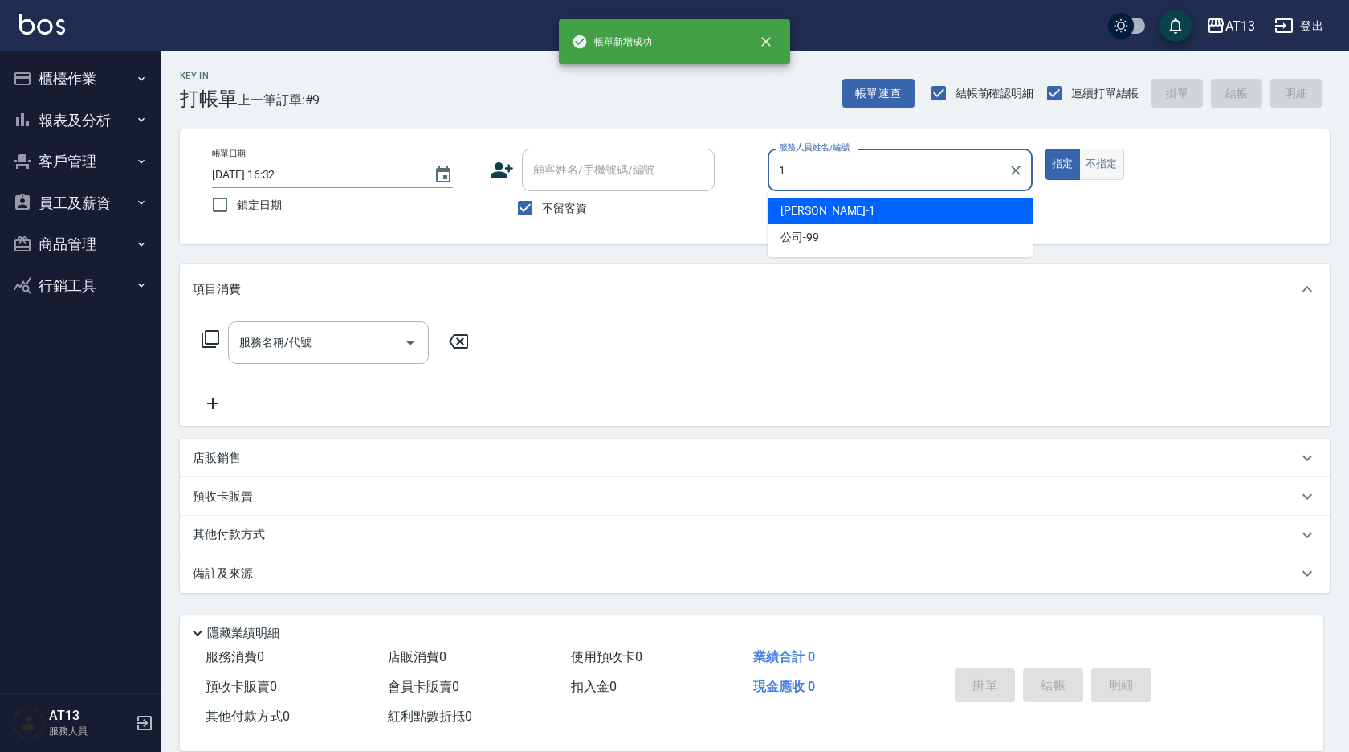
type input "[PERSON_NAME]-1"
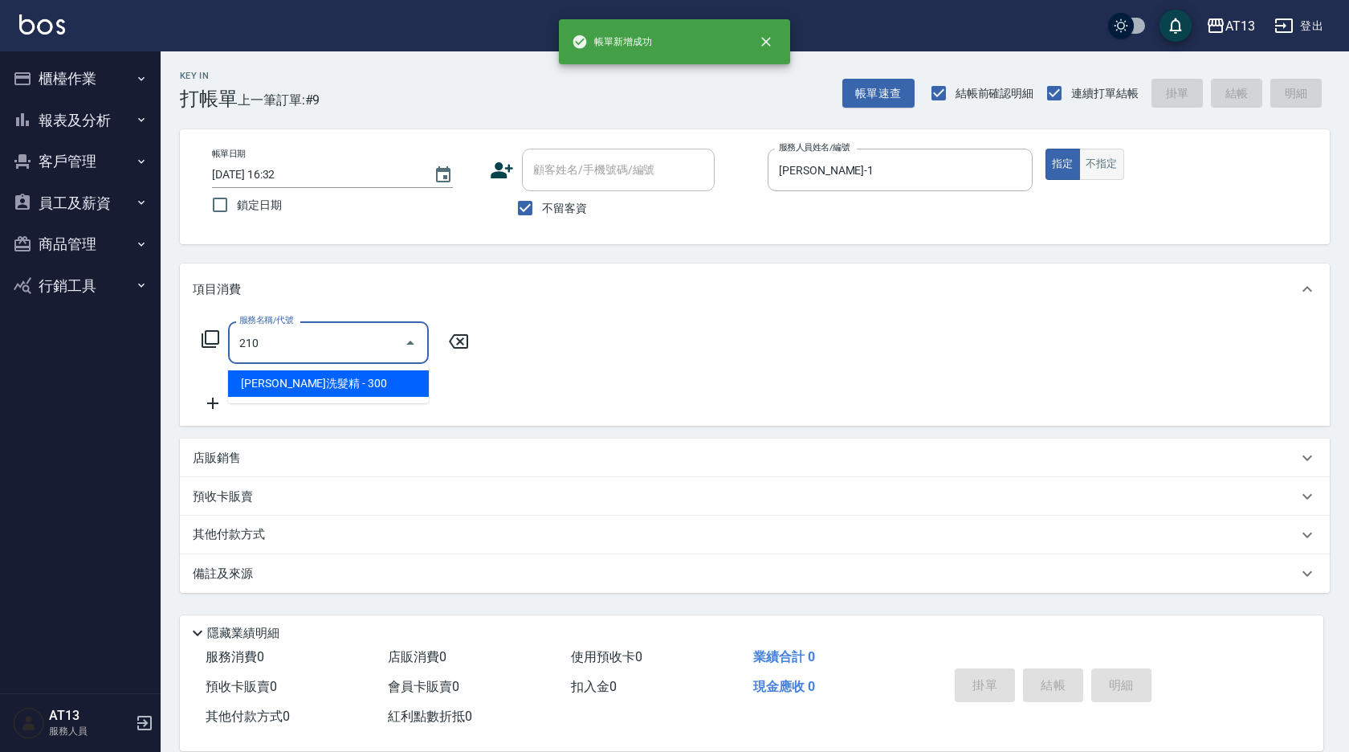
type input "[PERSON_NAME]洗髮精(210)"
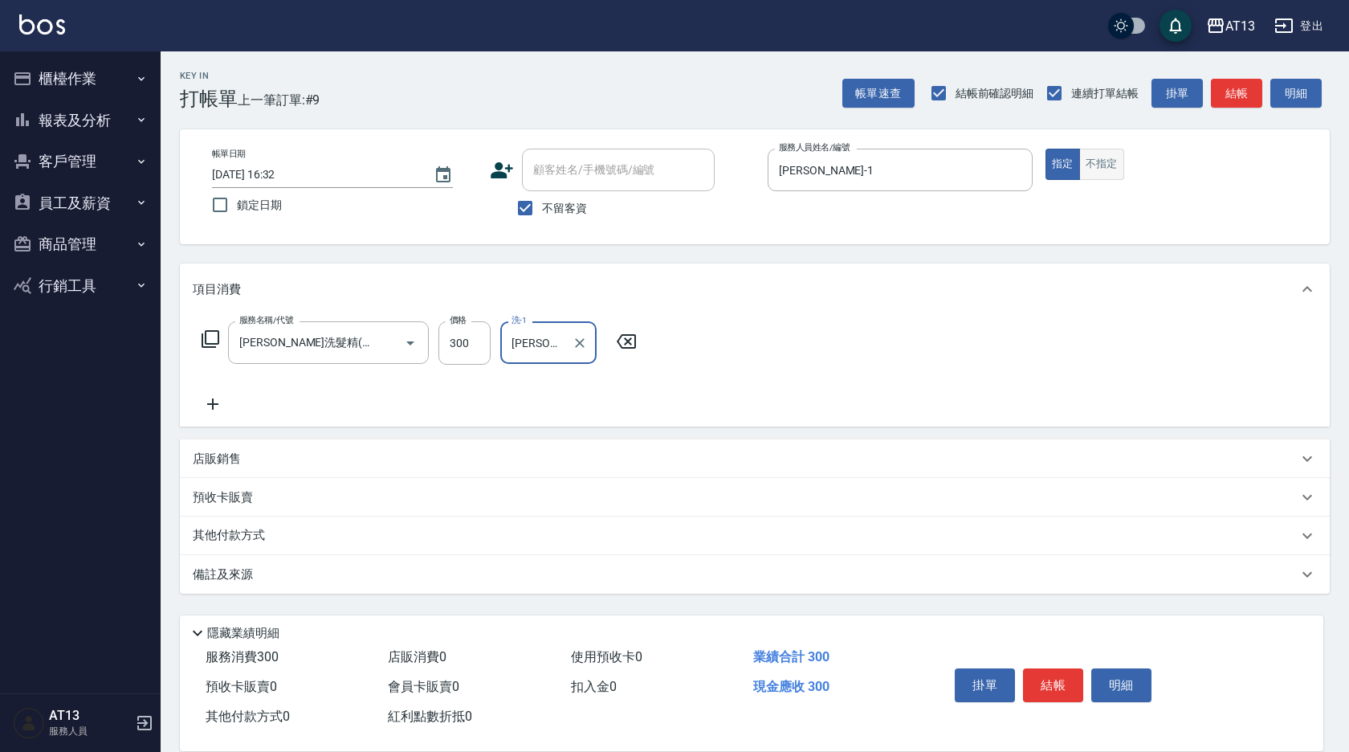
type input "[PERSON_NAME]-31"
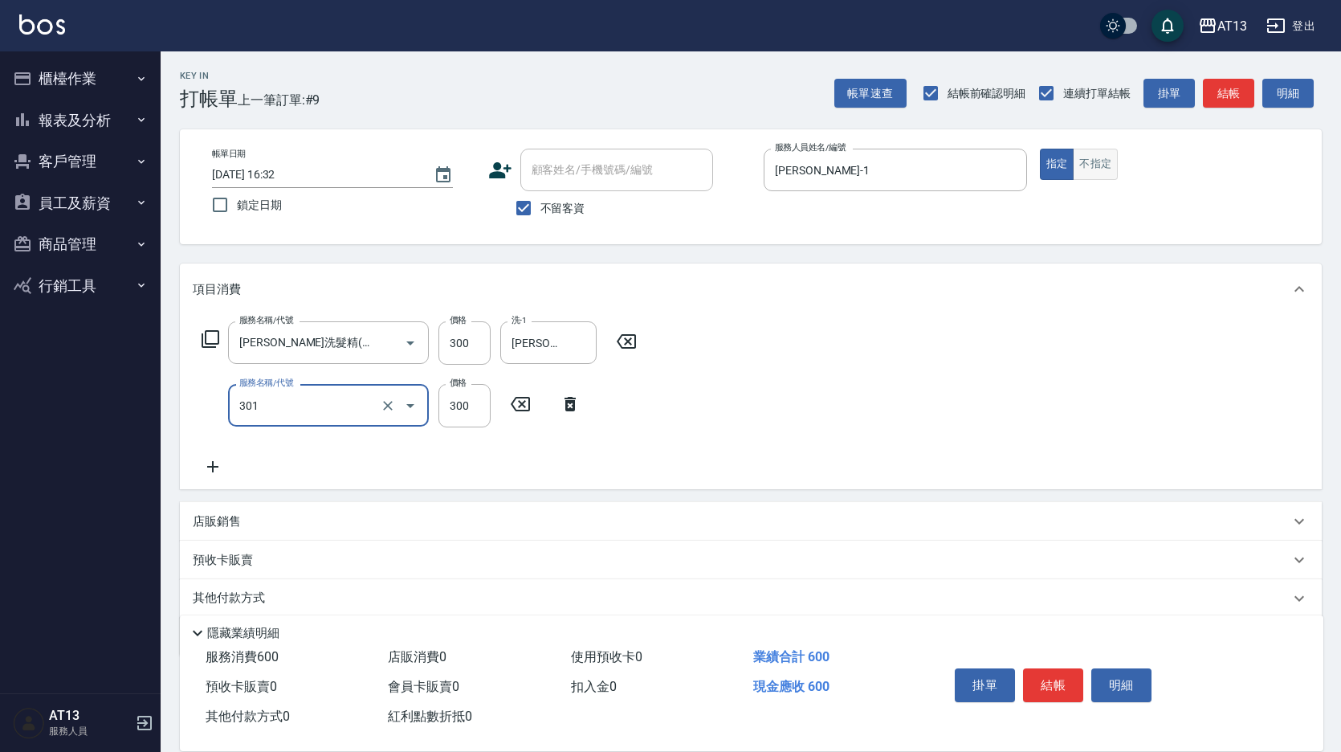
type input "補燙599以下(301)"
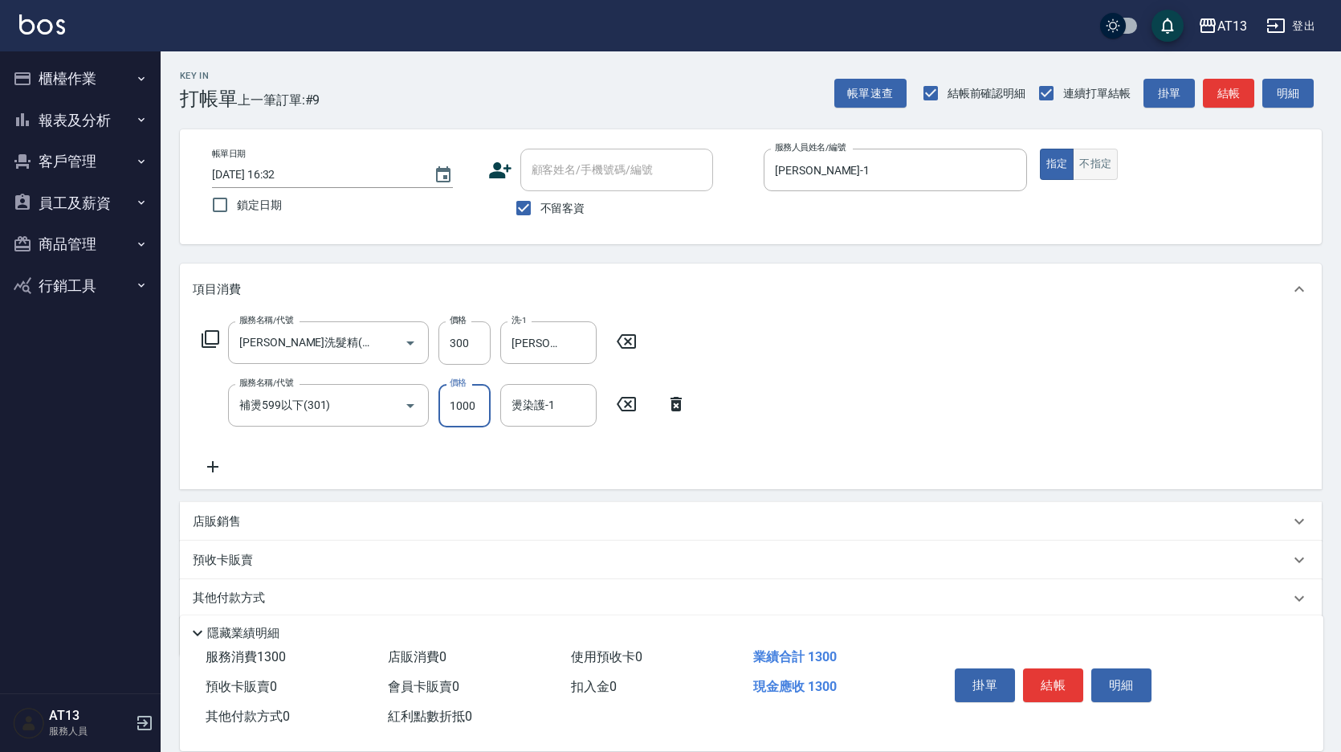
type input "1000"
type input "[PERSON_NAME]-31"
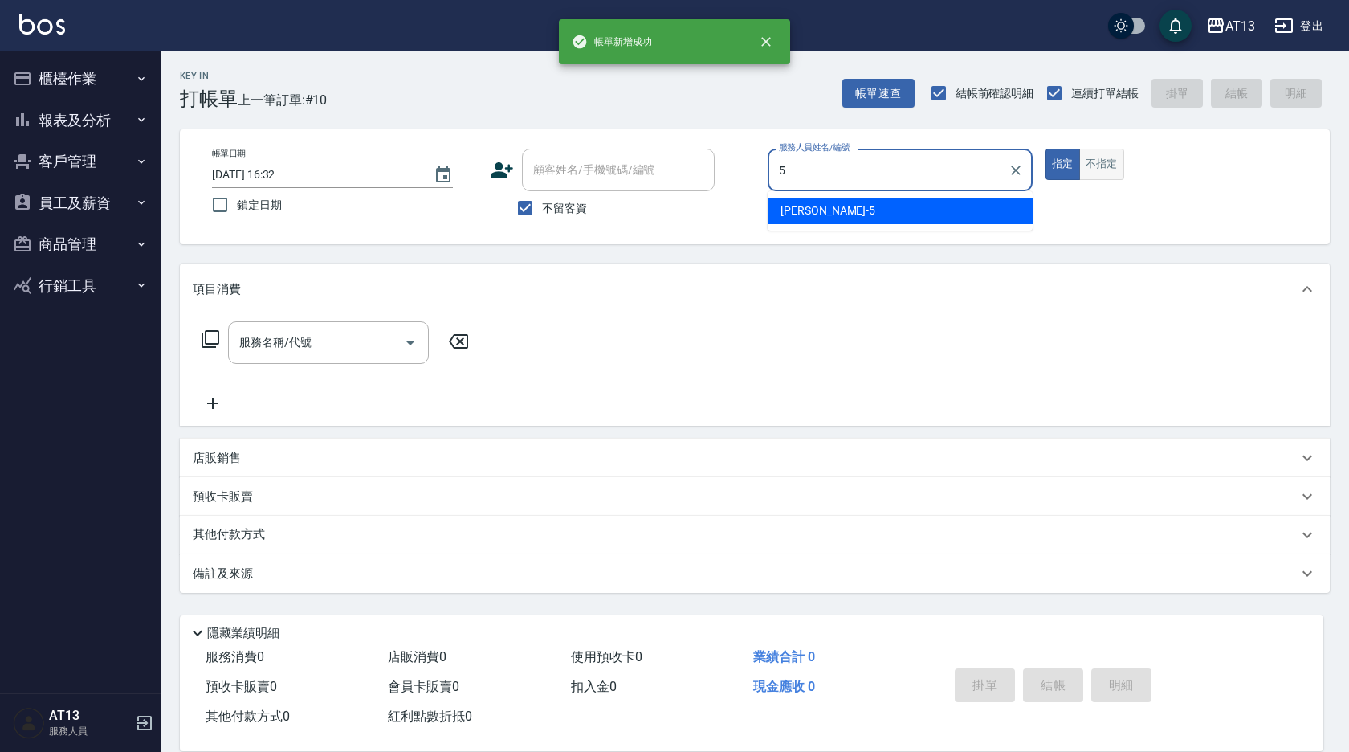
type input "[PERSON_NAME]-5"
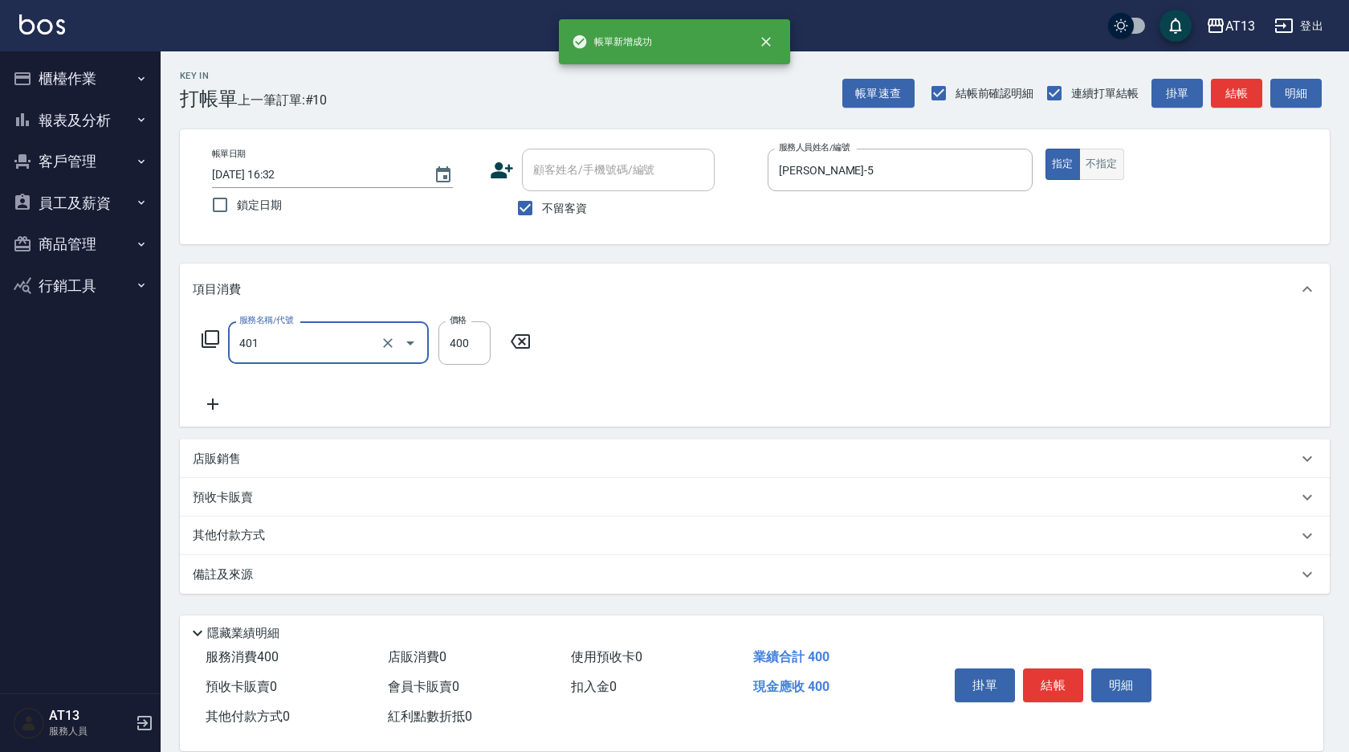
type input "剪髮(401)"
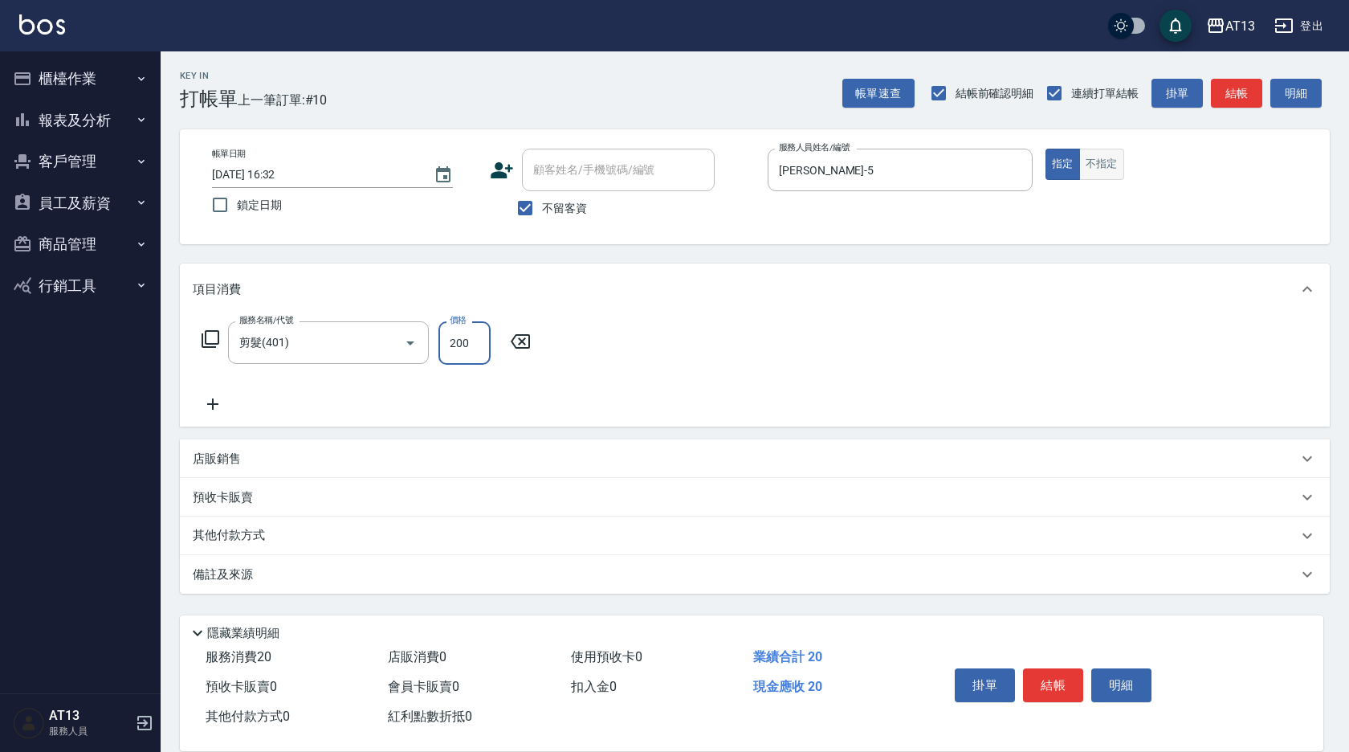
type input "200"
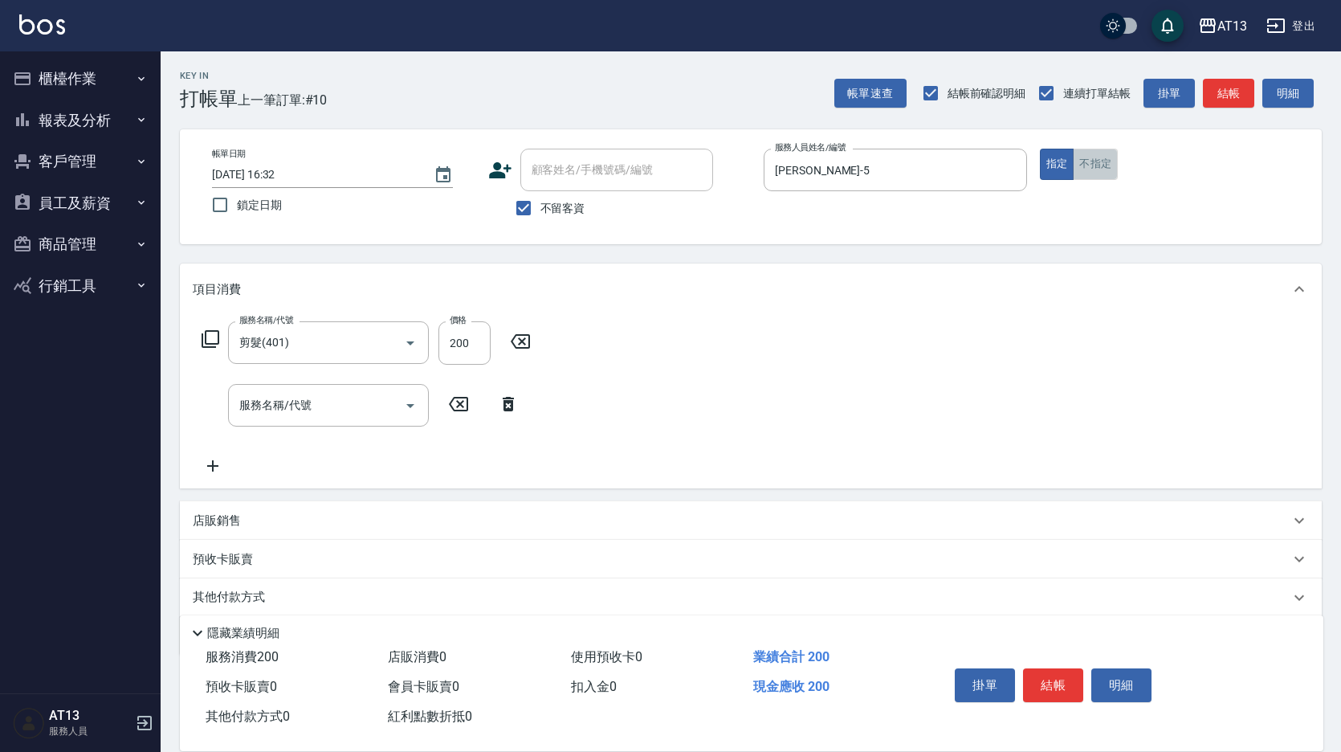
click at [1106, 160] on button "不指定" at bounding box center [1095, 164] width 45 height 31
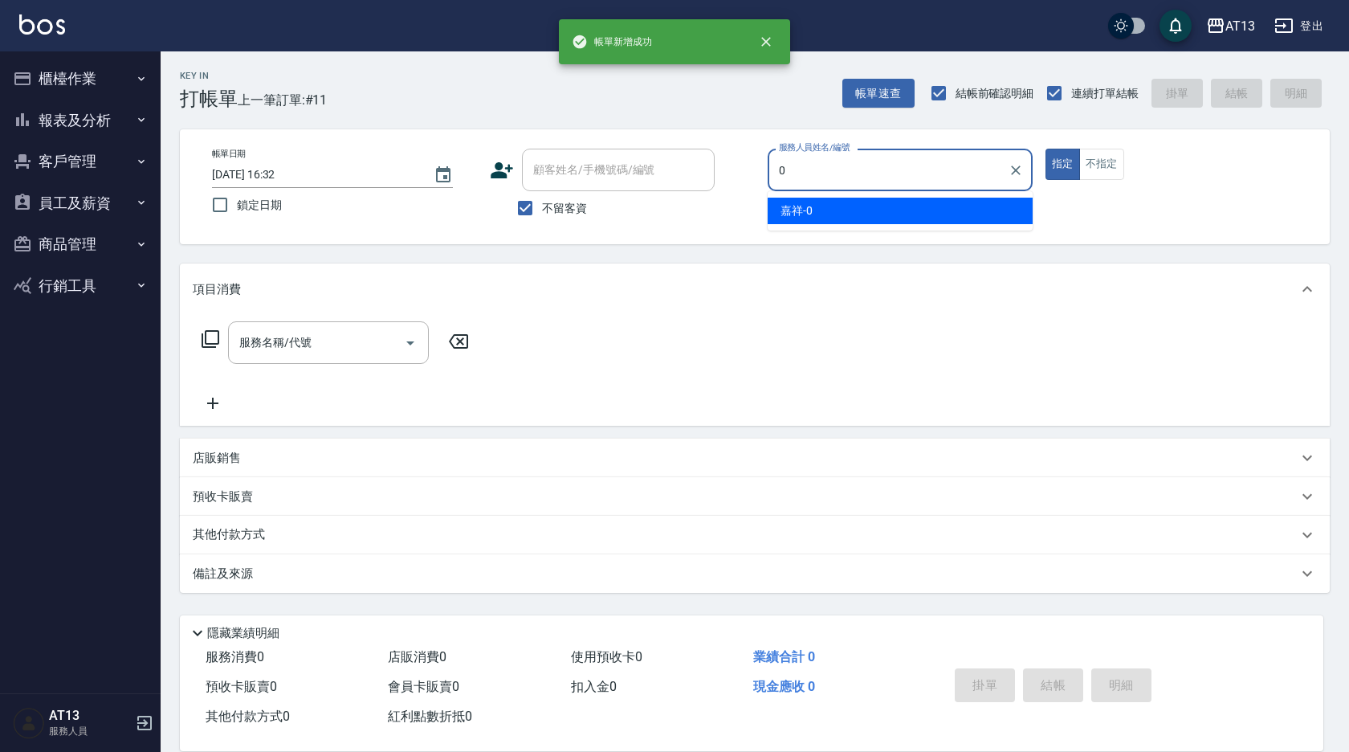
type input "嘉祥-0"
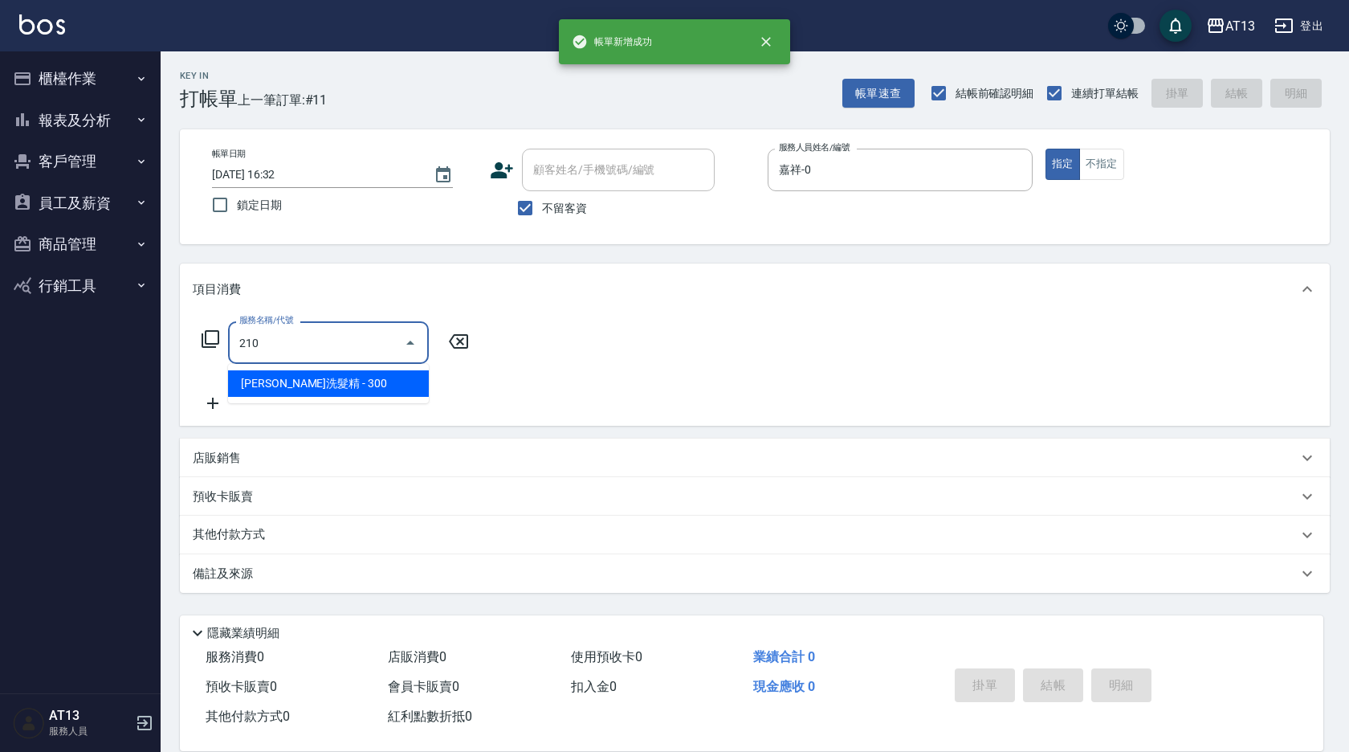
type input "[PERSON_NAME]洗髮精(210)"
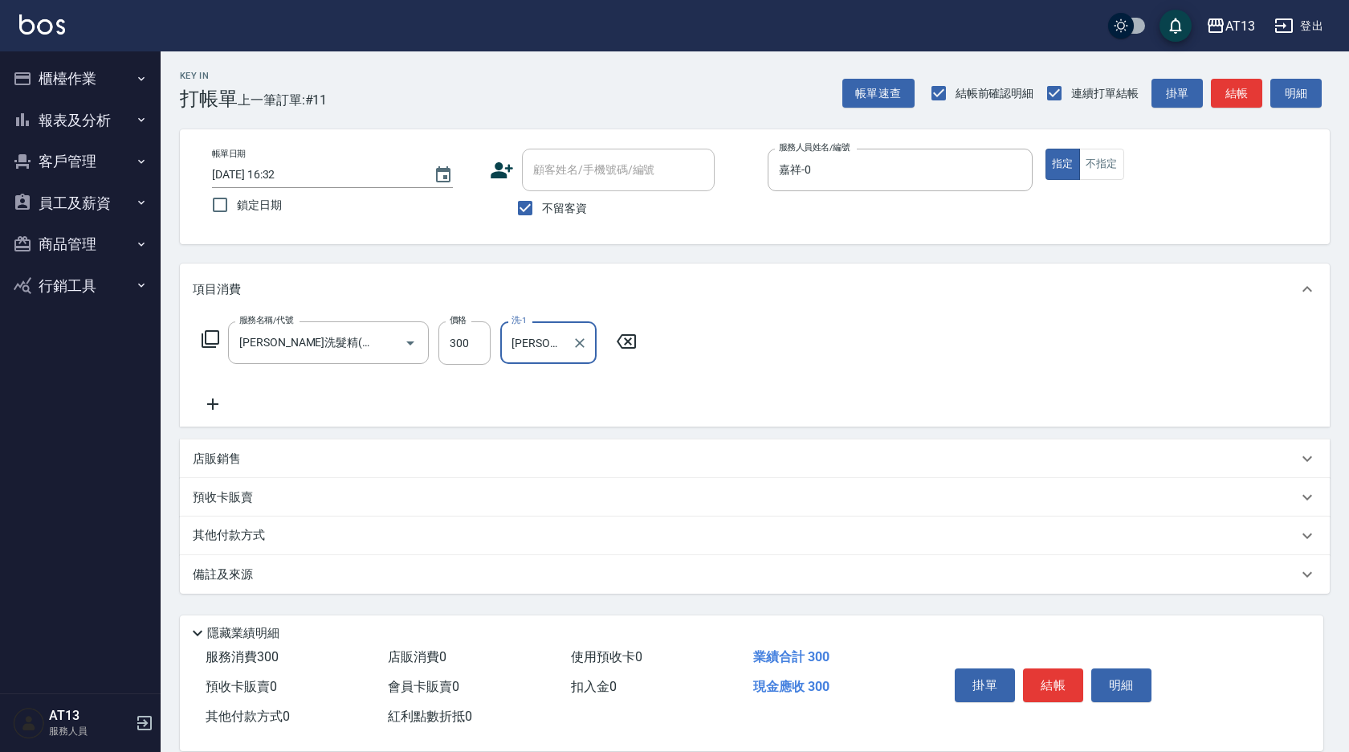
type input "[PERSON_NAME]-29"
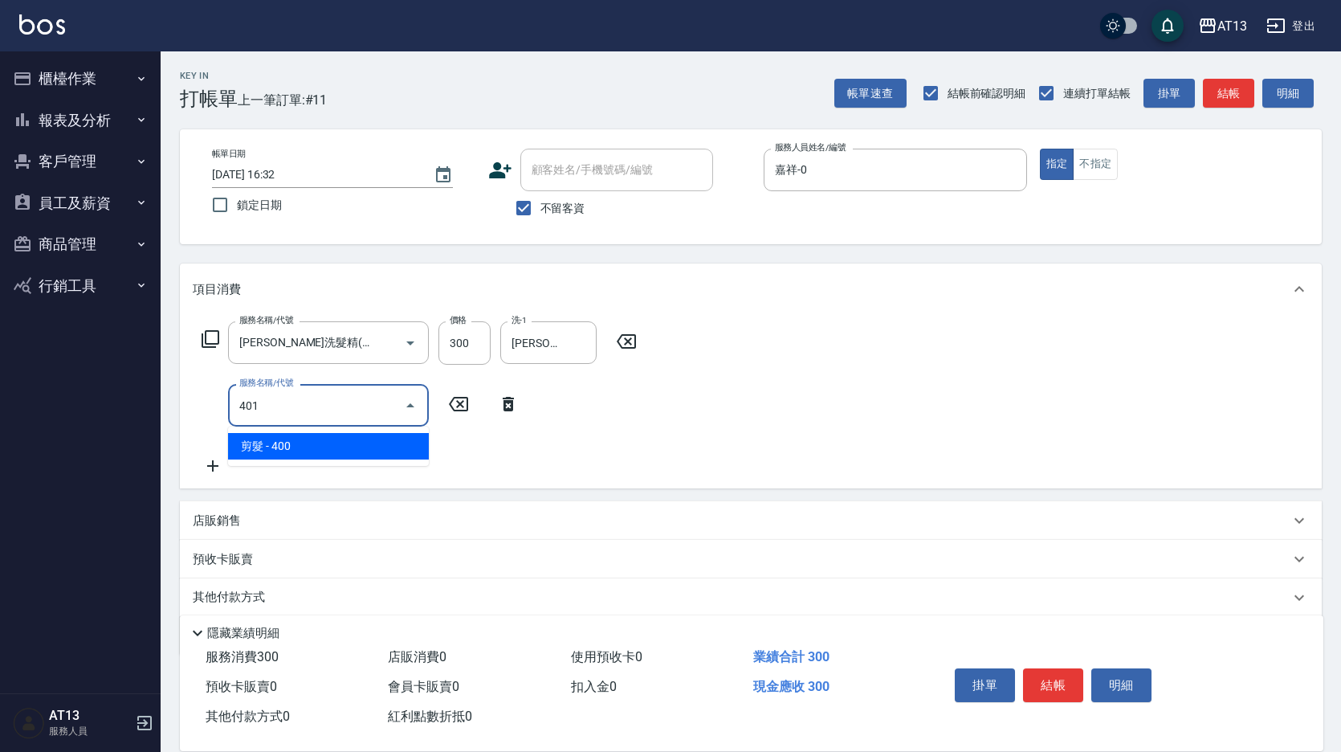
type input "剪髮(401)"
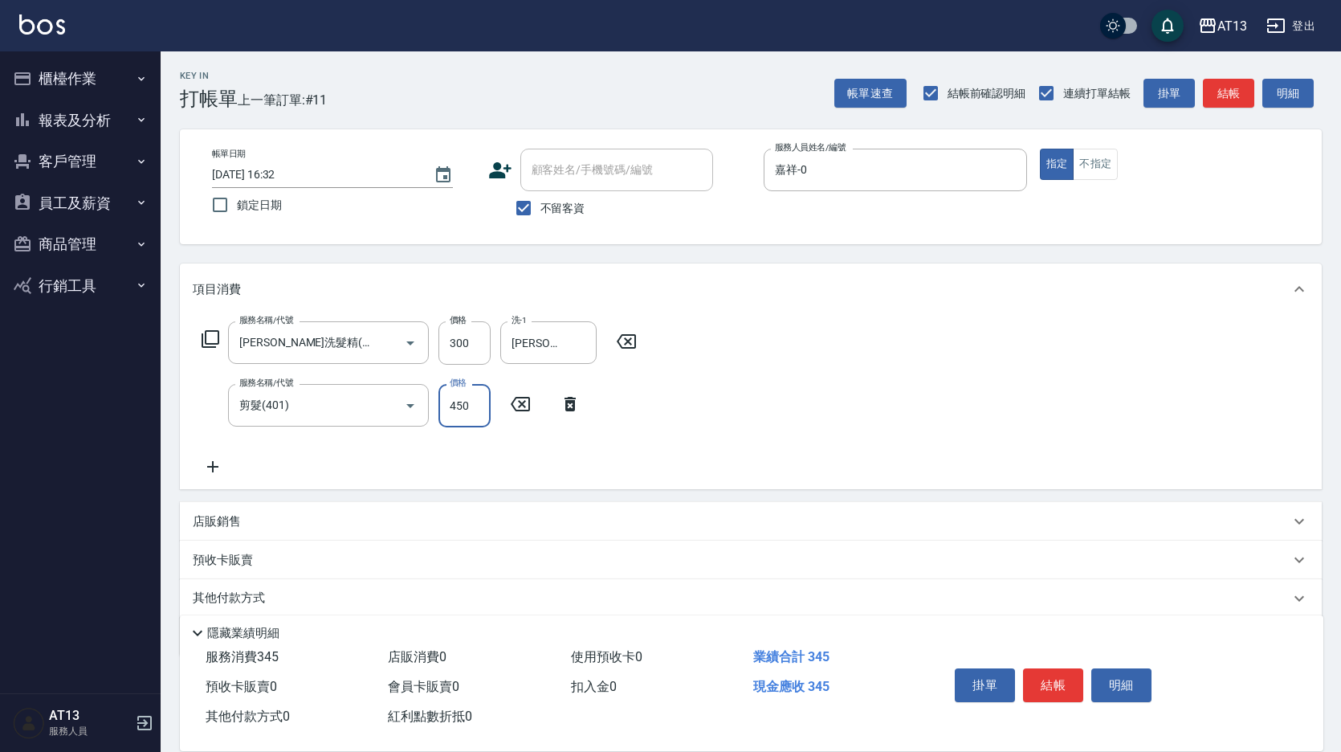
type input "450"
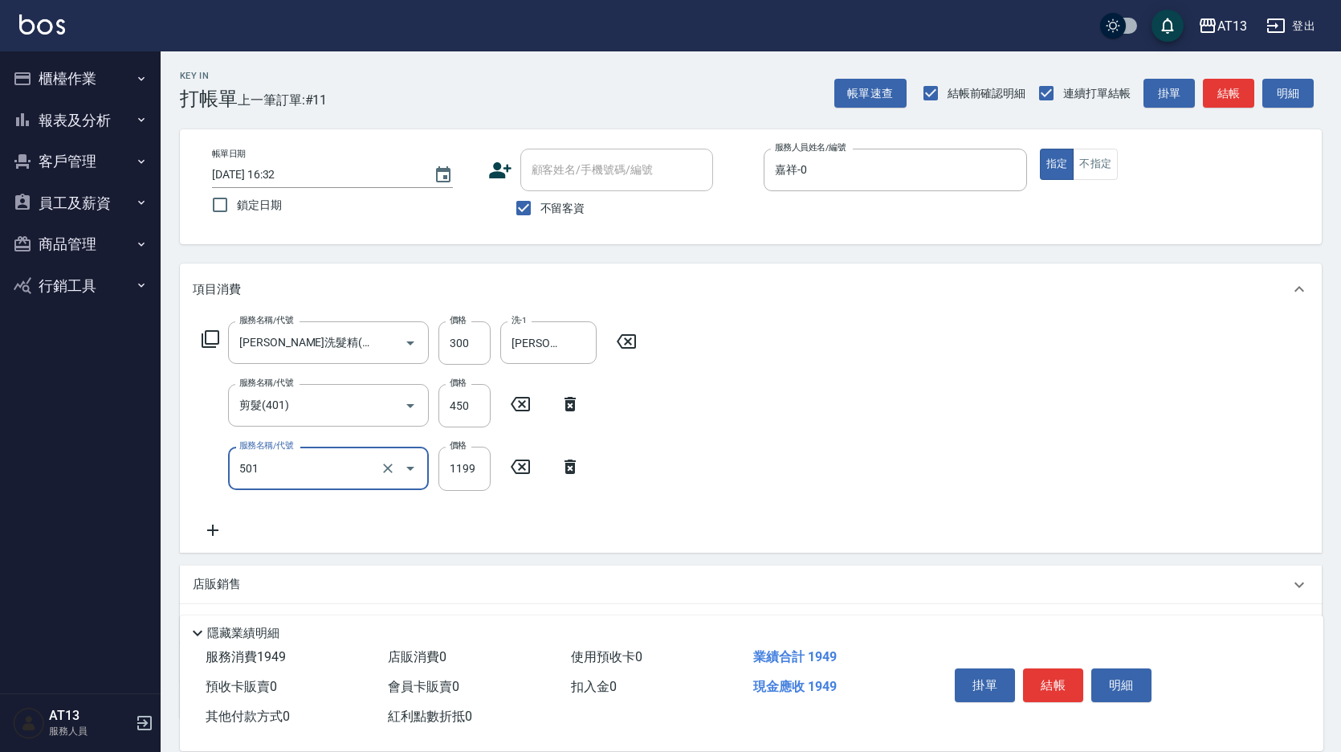
type input "染髮(501)"
type input "1200"
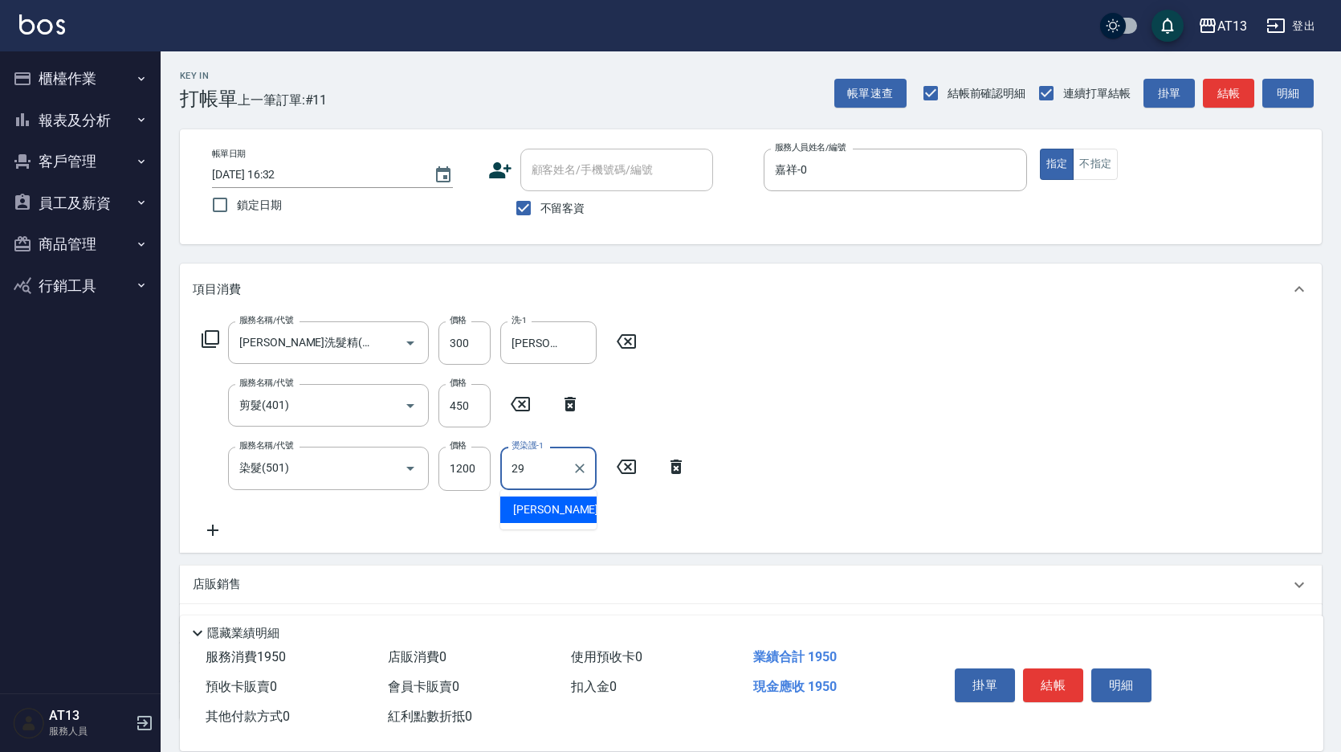
type input "[PERSON_NAME]-29"
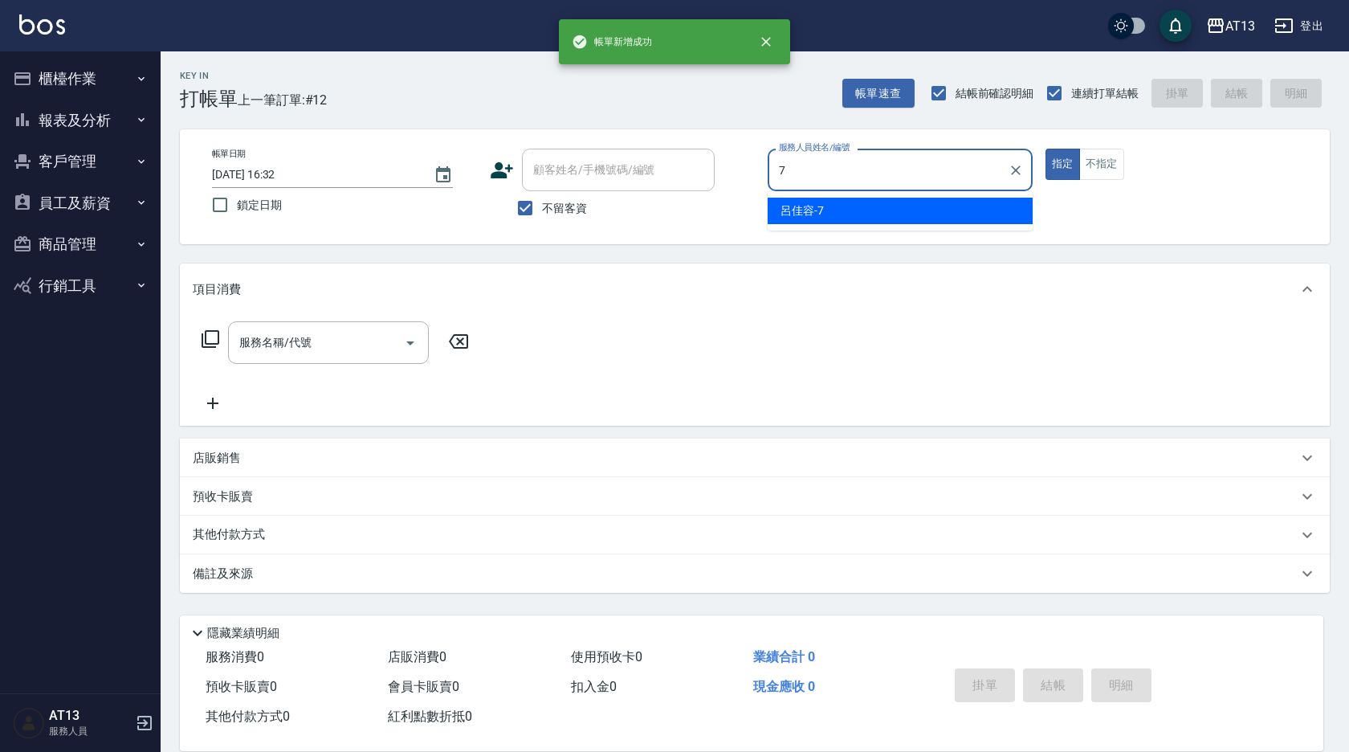
type input "[PERSON_NAME]-7"
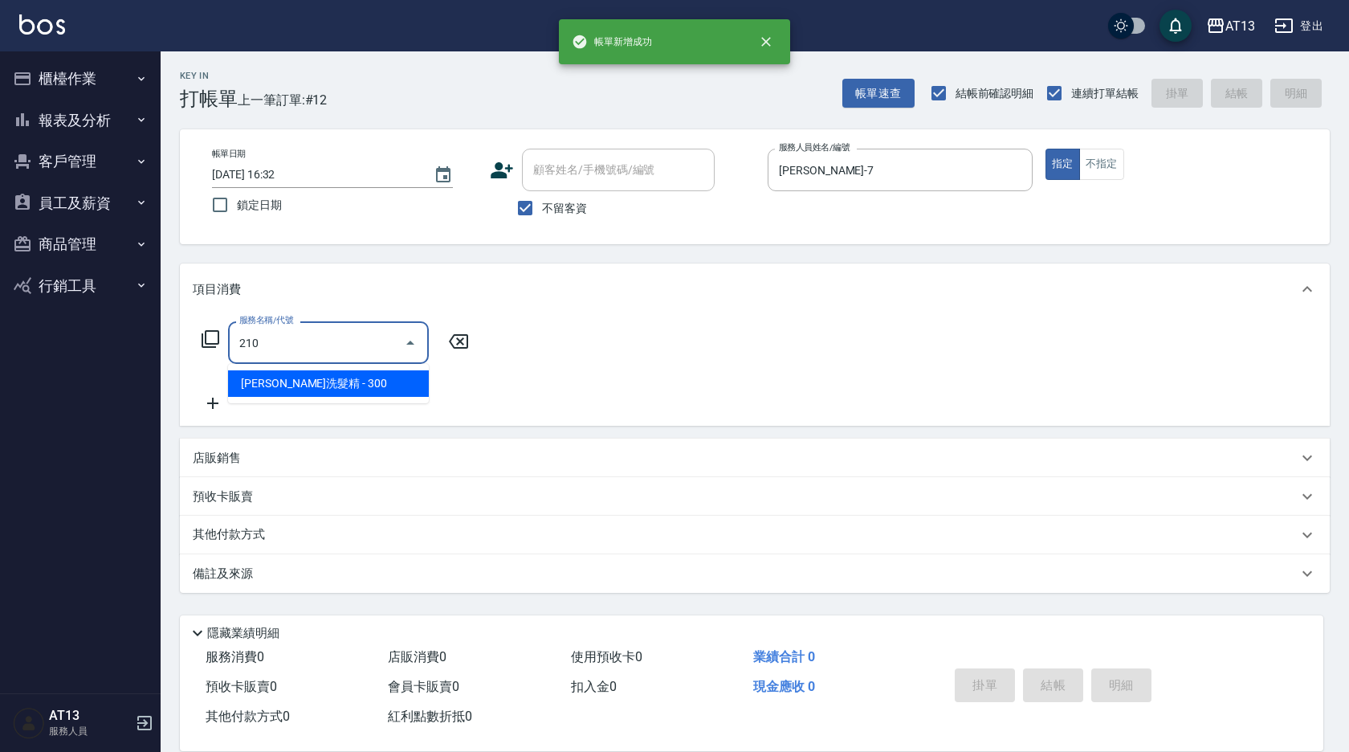
type input "[PERSON_NAME]洗髮精(210)"
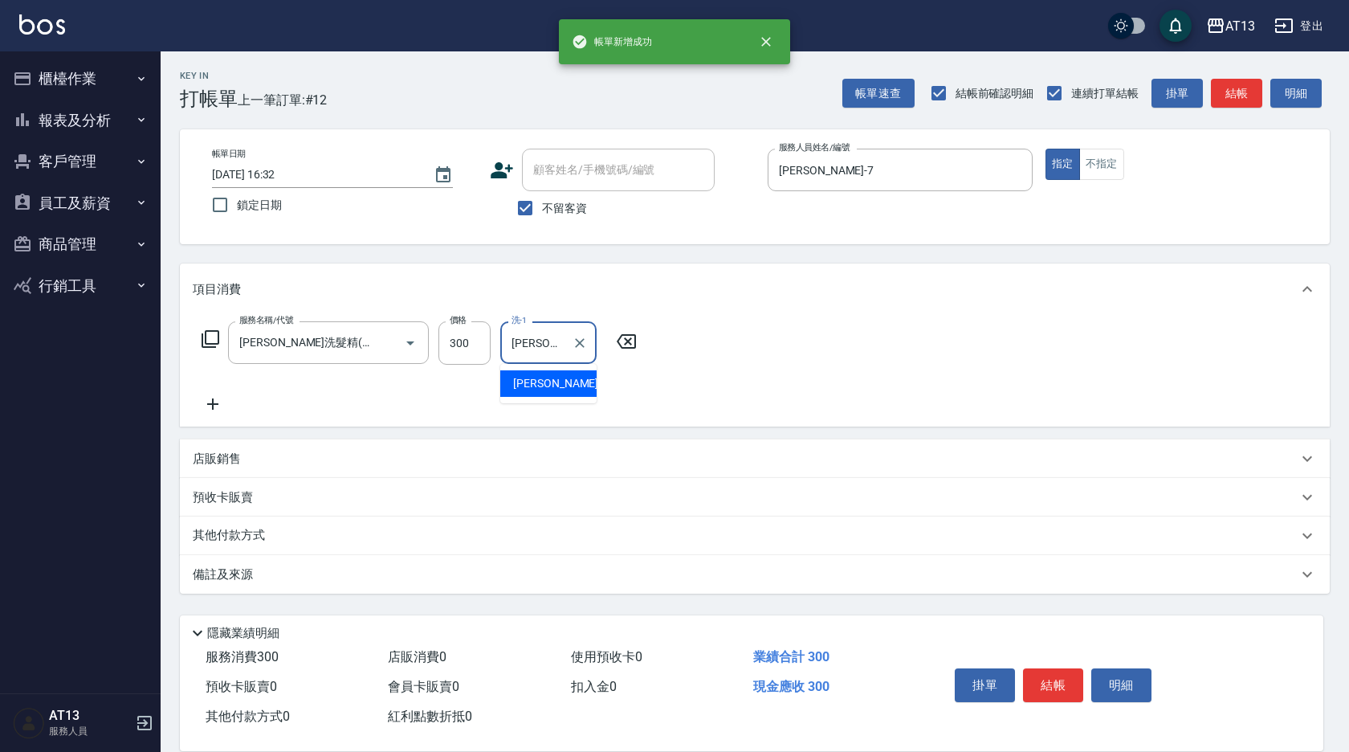
type input "[PERSON_NAME]-31"
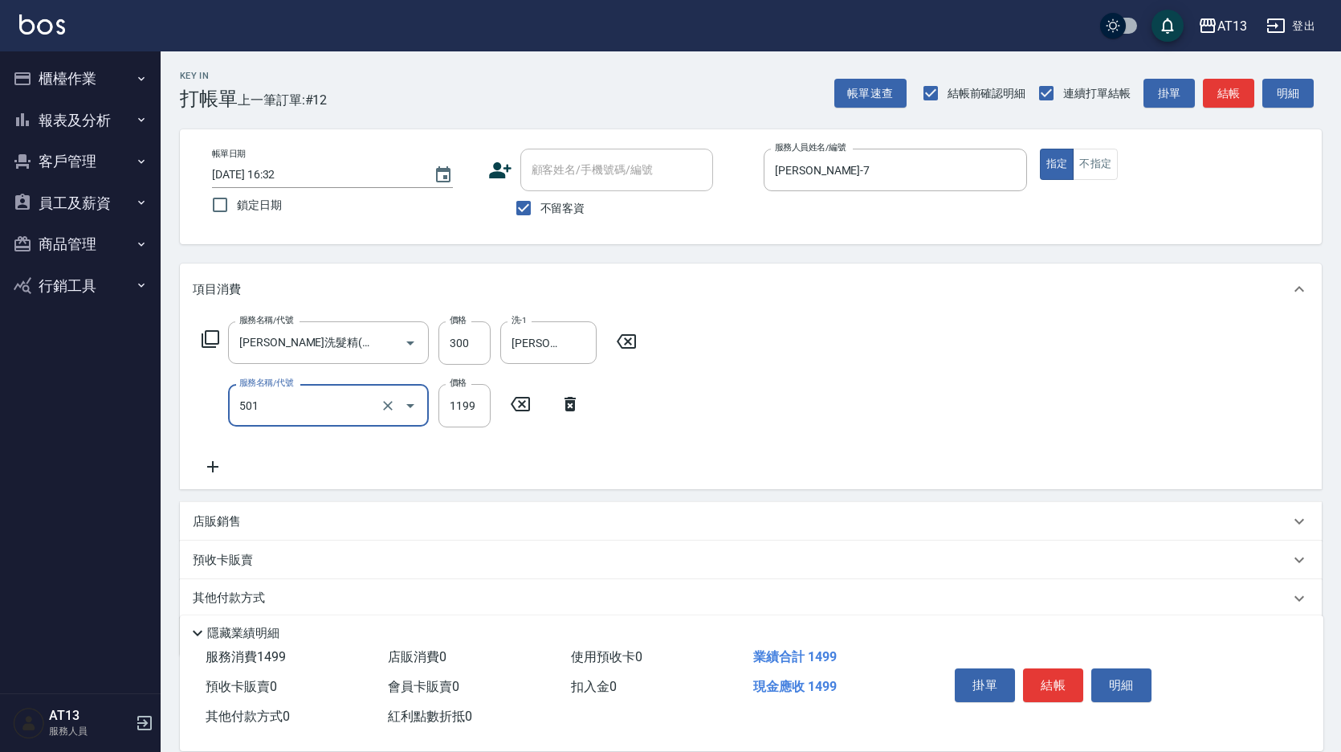
type input "染髮(501)"
type input "1800"
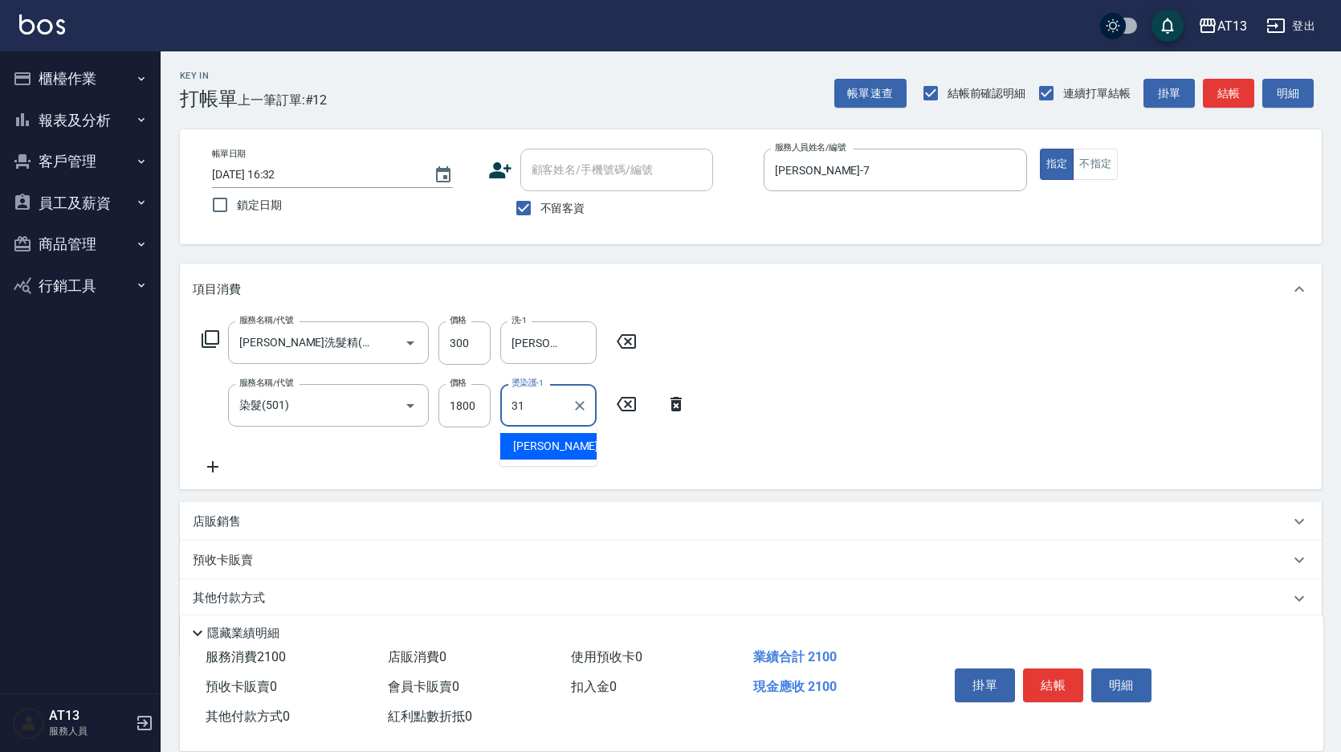
type input "[PERSON_NAME]-31"
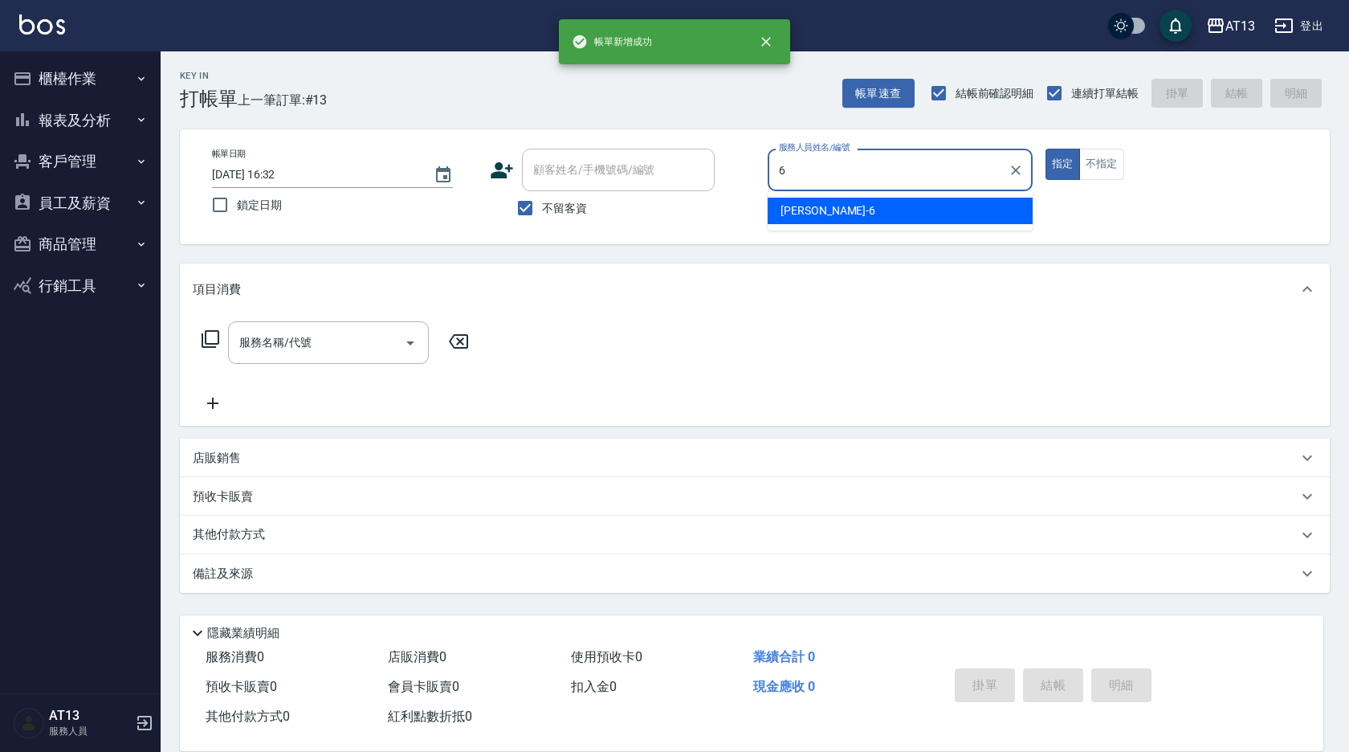
type input "[PERSON_NAME]-6"
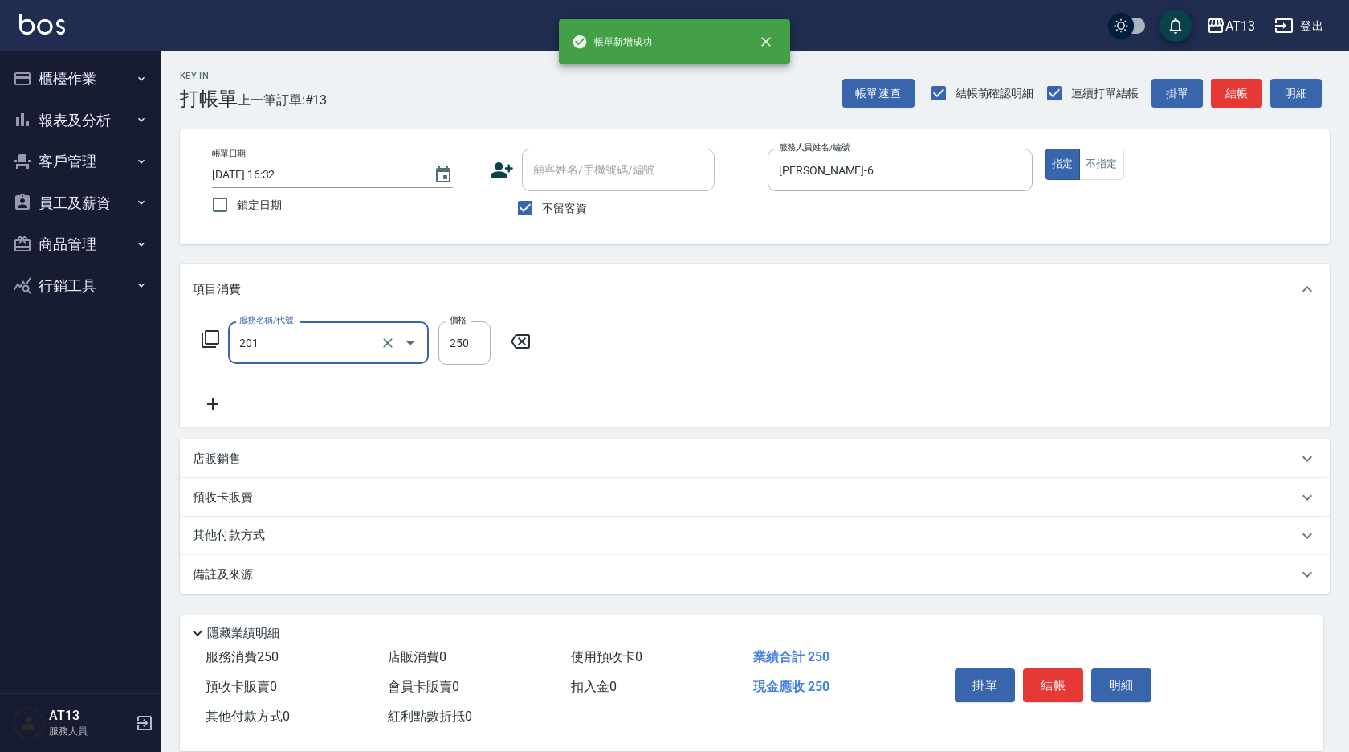
type input "洗髮(201)"
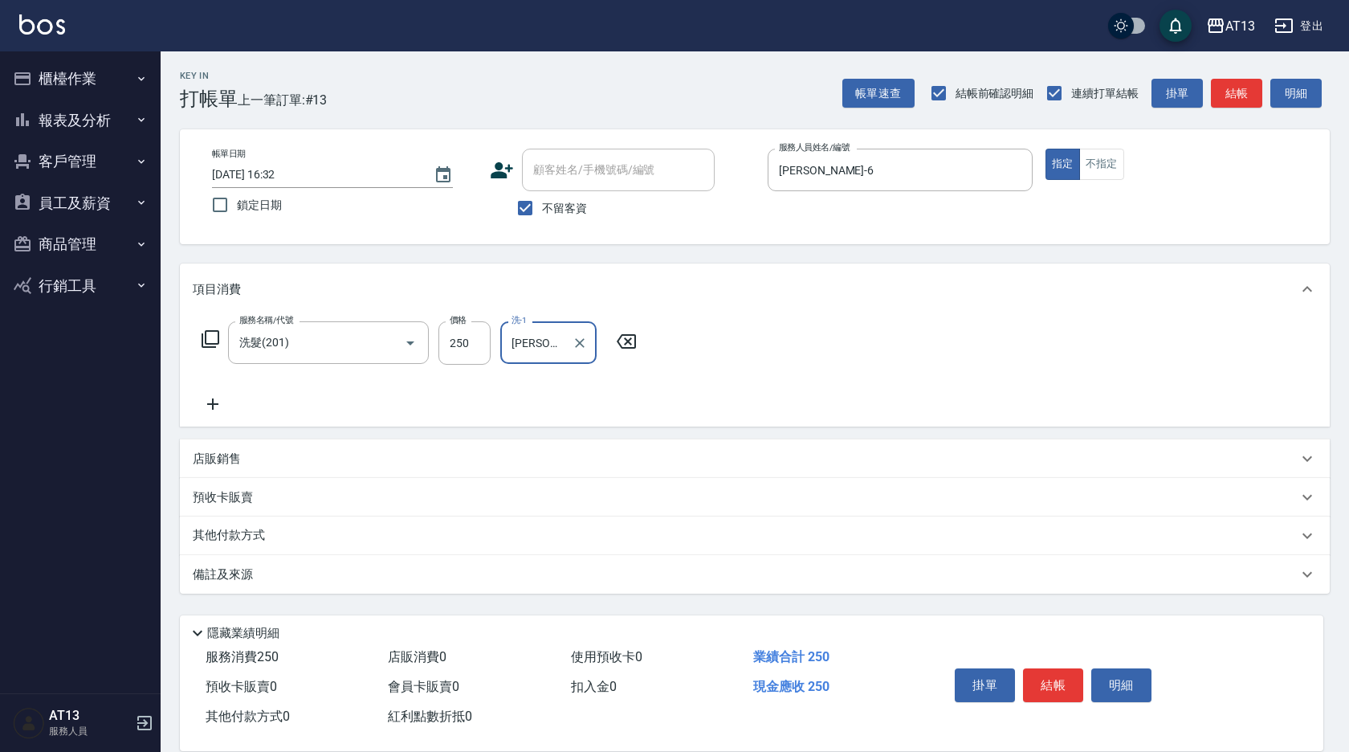
type input "[PERSON_NAME]-24"
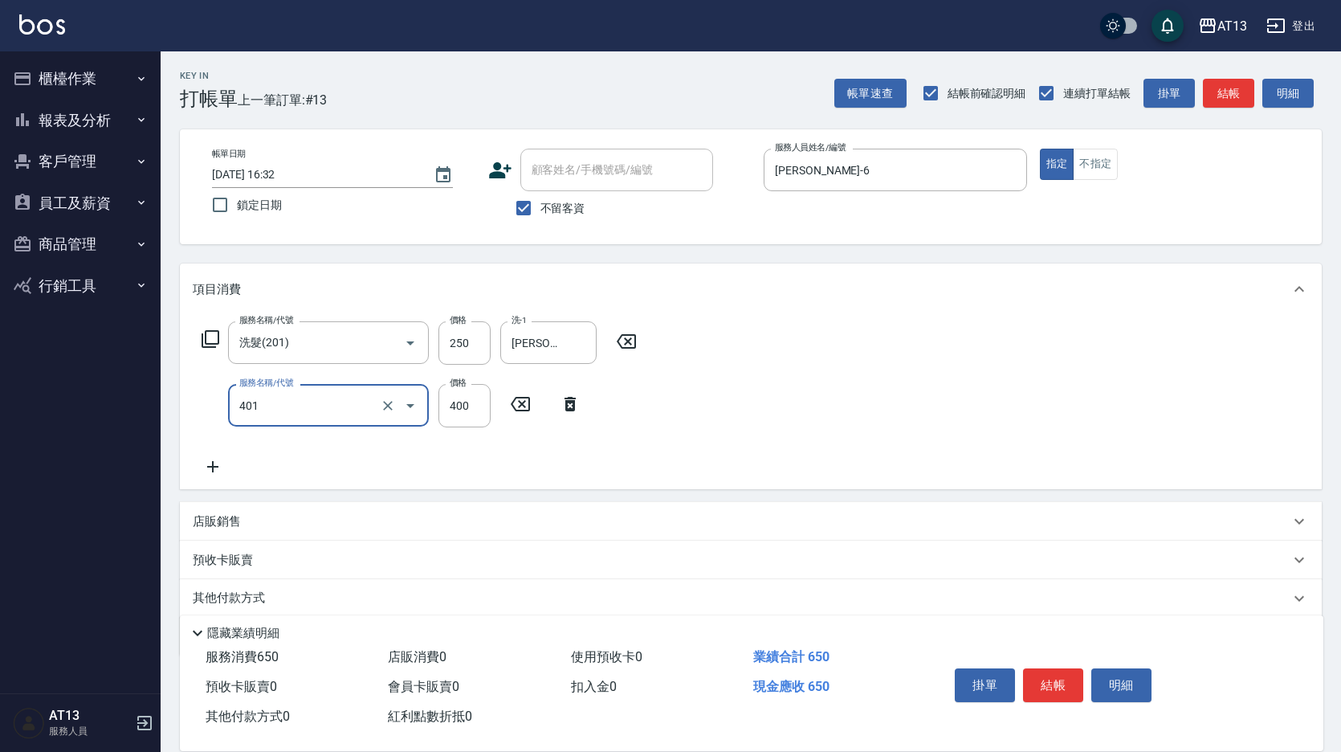
type input "剪髮(401)"
type input "350"
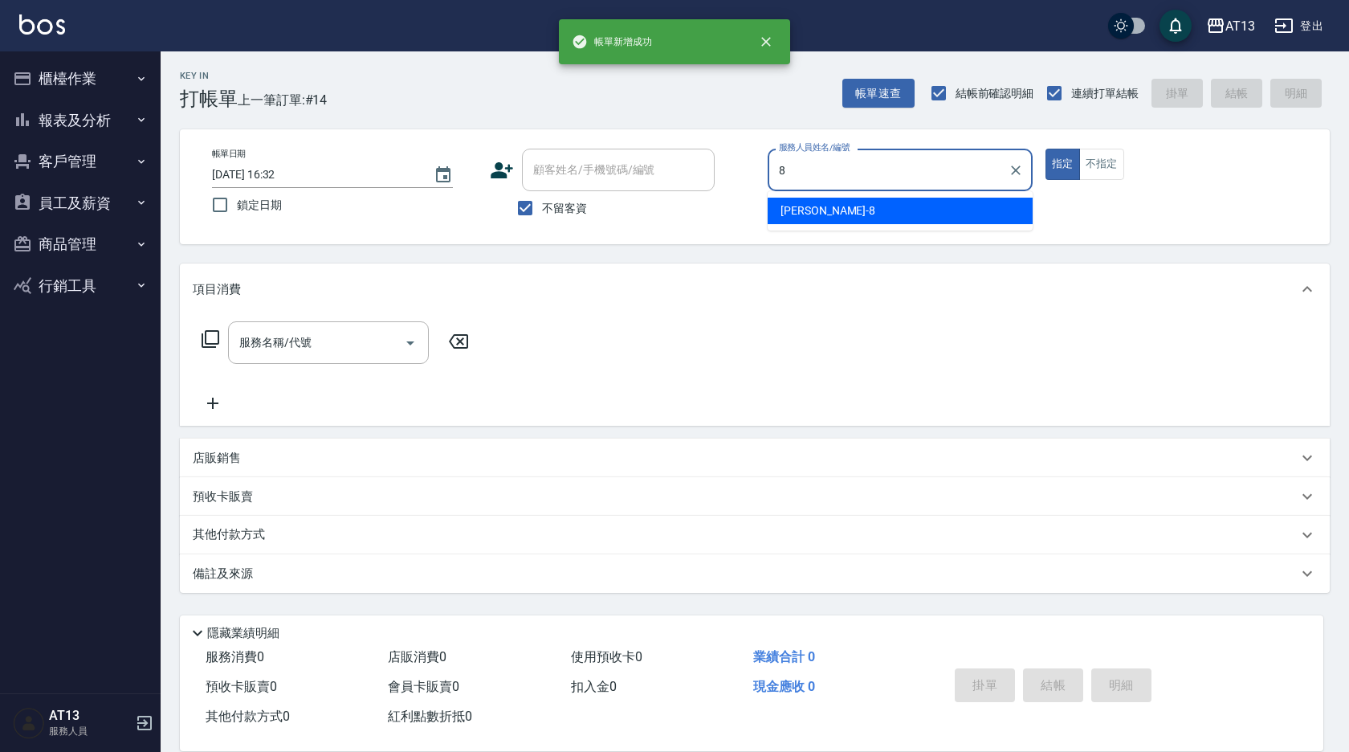
type input "[PERSON_NAME]-8"
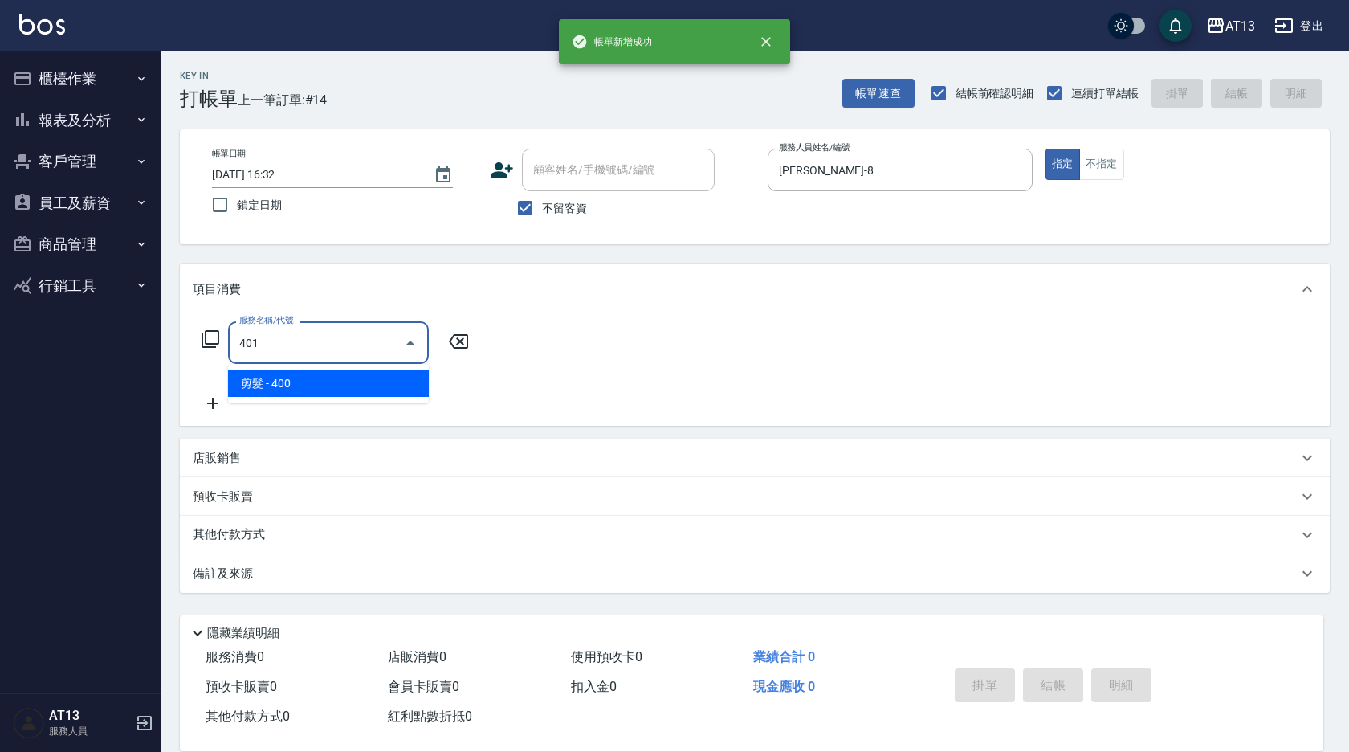
type input "剪髮(401)"
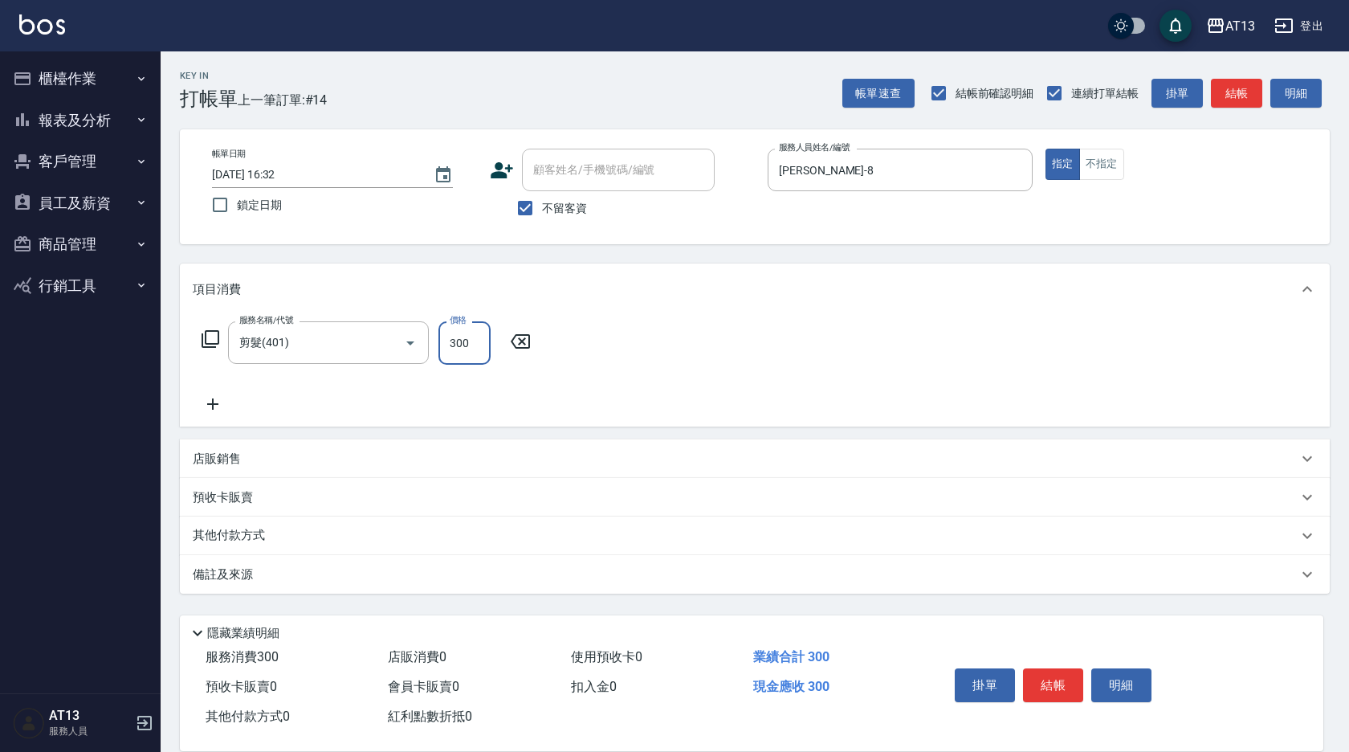
type input "300"
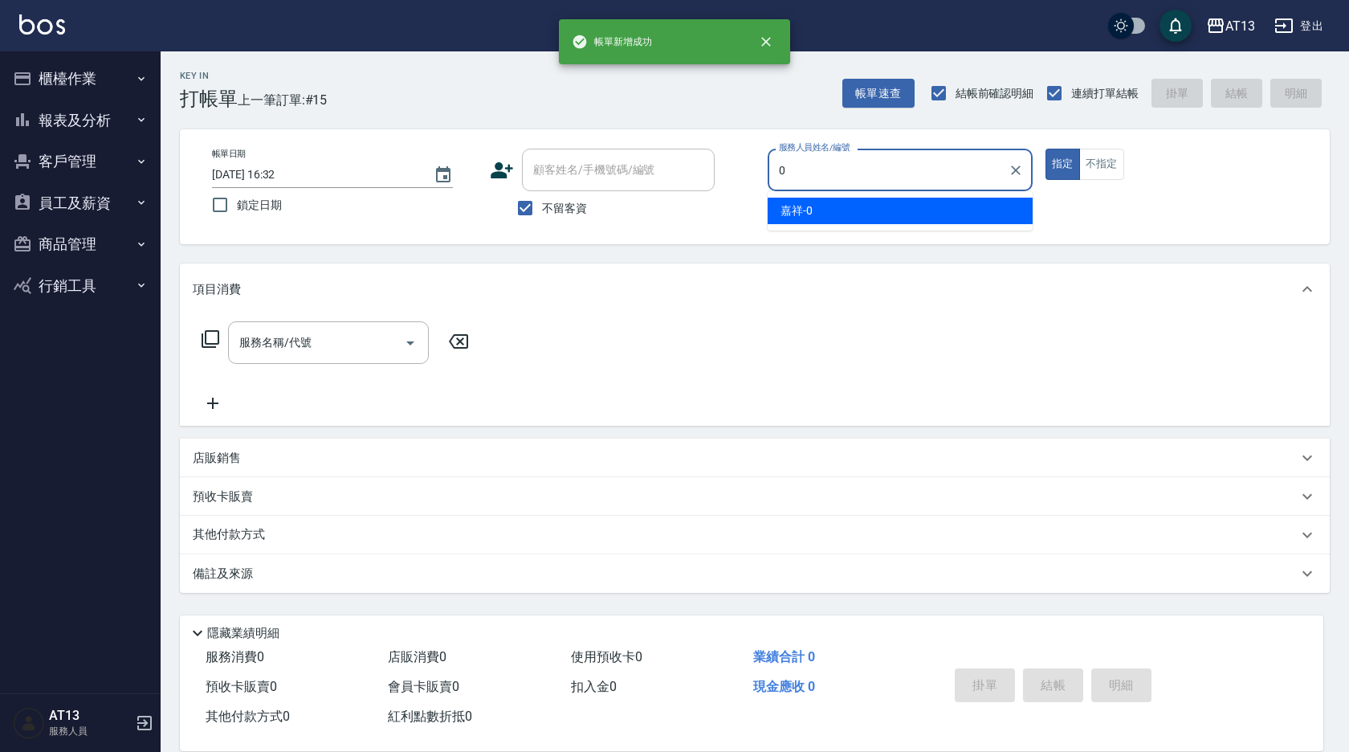
type input "嘉祥-0"
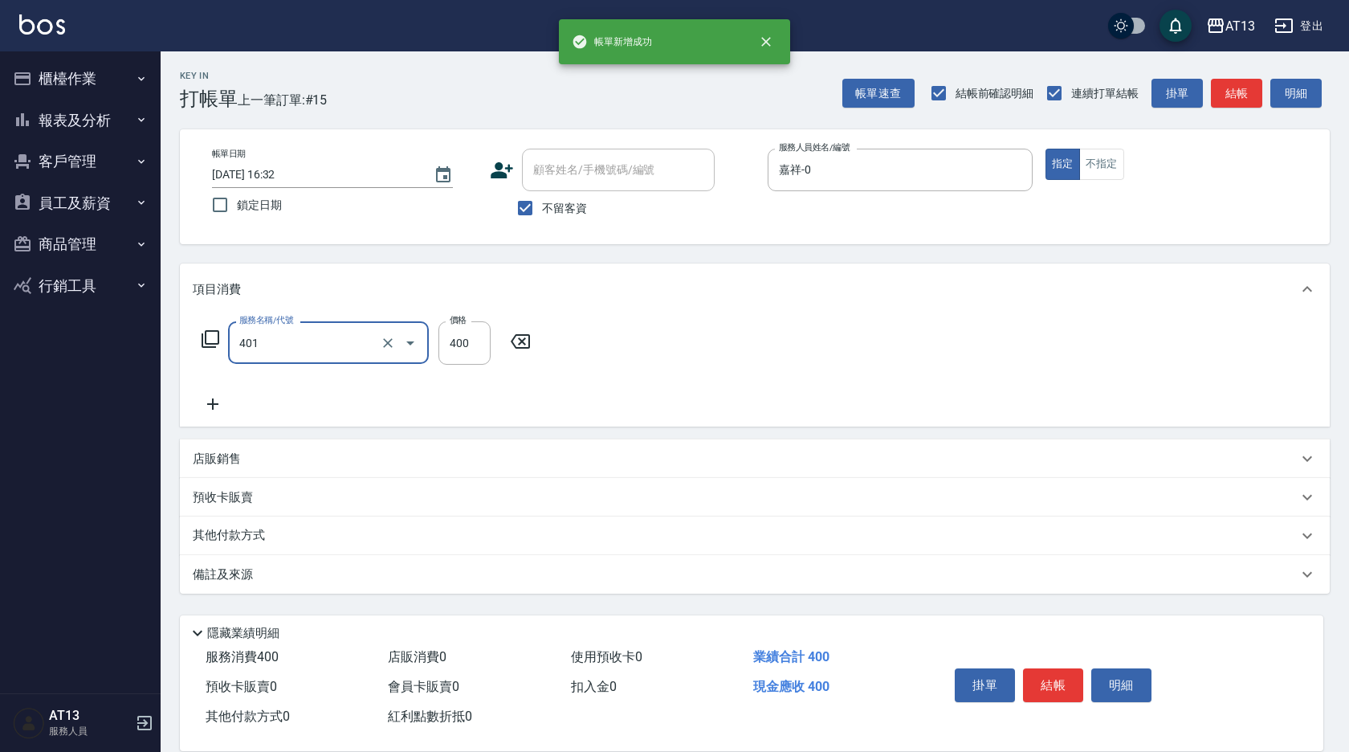
type input "剪髮(401)"
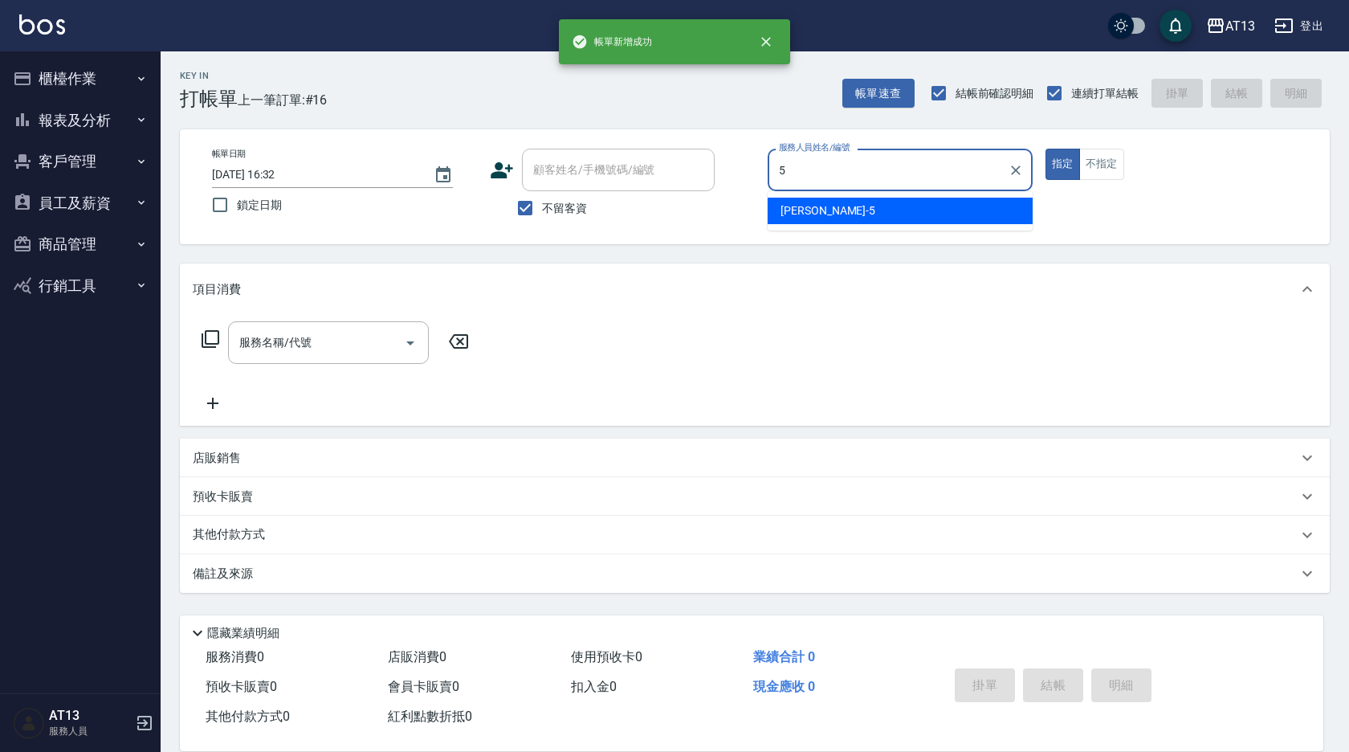
type input "[PERSON_NAME]-5"
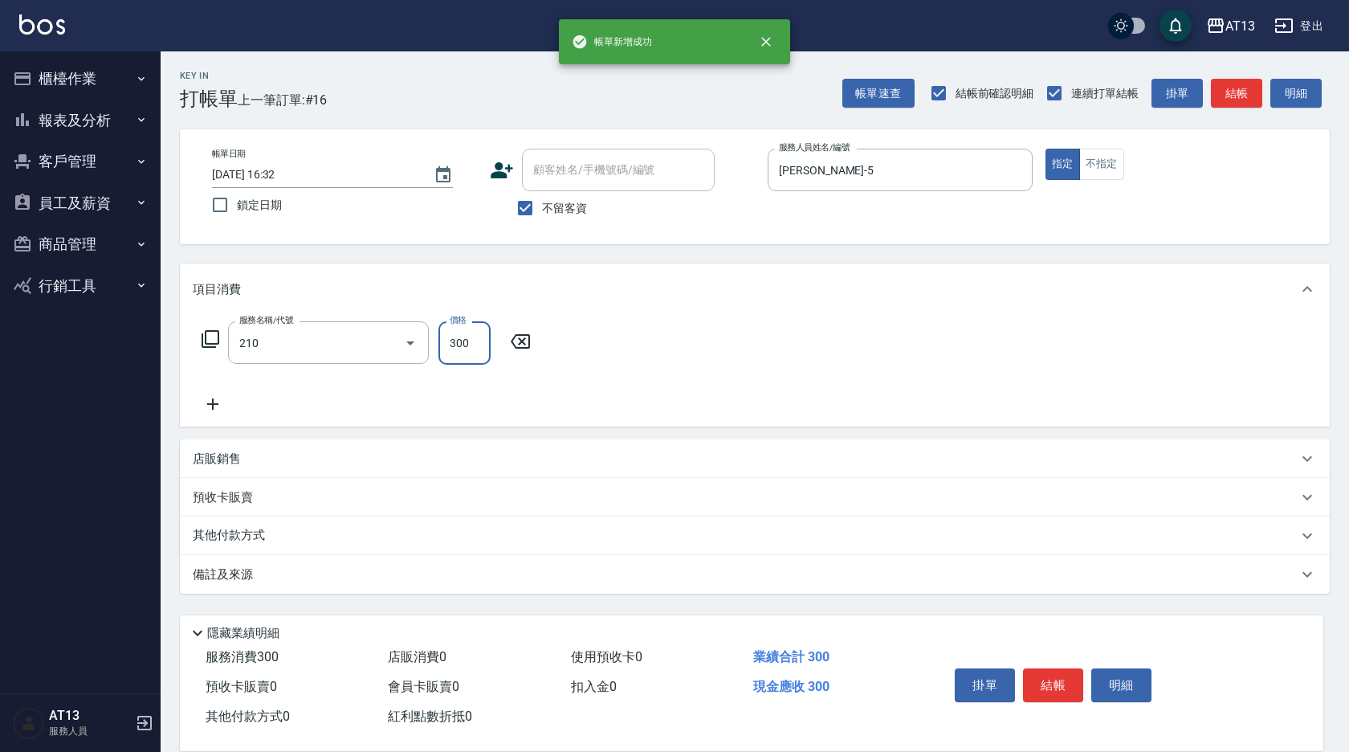
type input "[PERSON_NAME]洗髮精(210)"
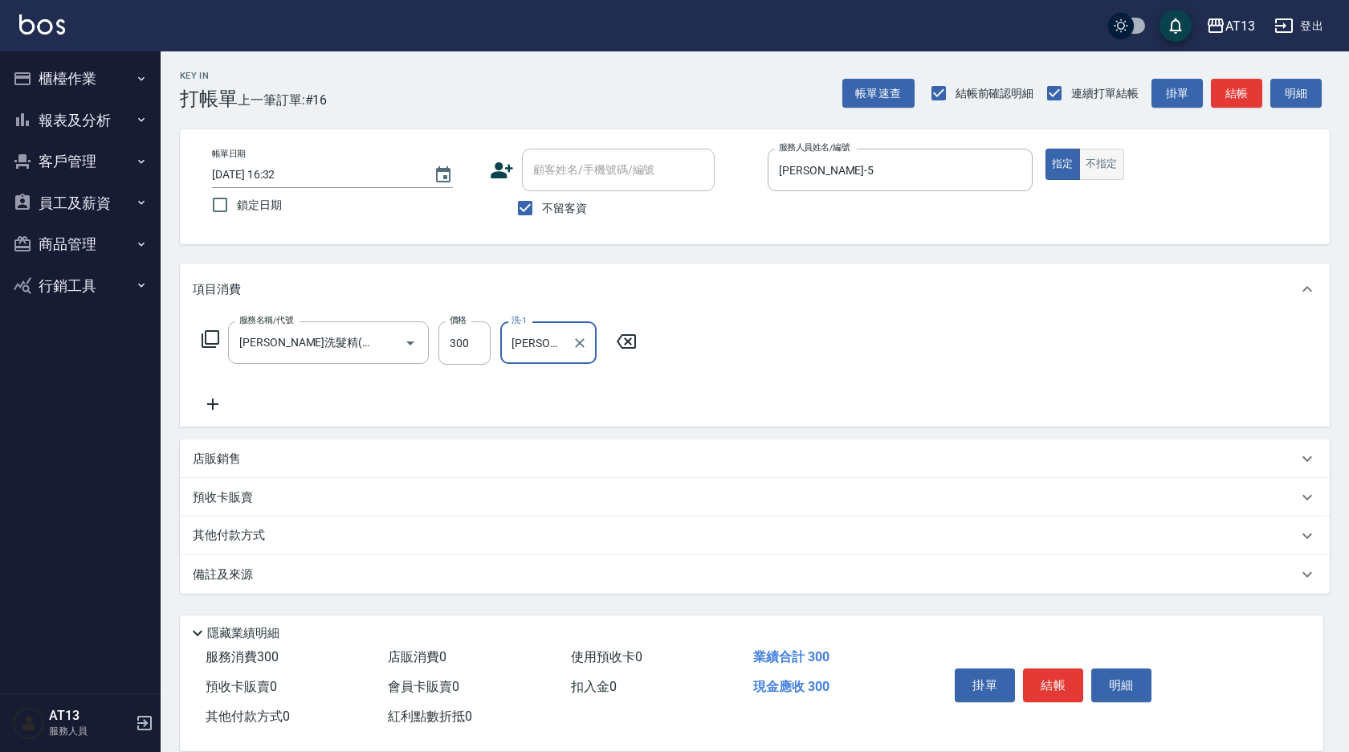
type input "[PERSON_NAME]-24"
click at [1112, 179] on button "不指定" at bounding box center [1101, 164] width 45 height 31
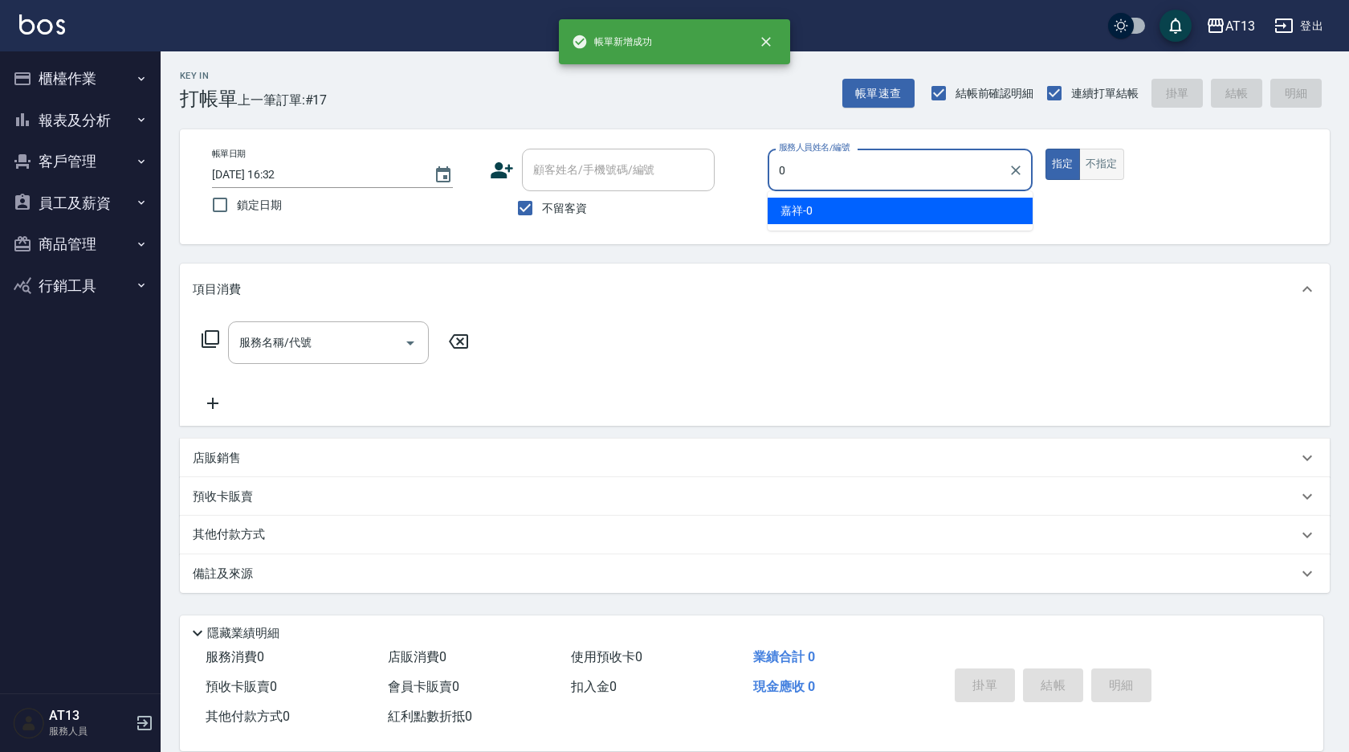
type input "嘉祥-0"
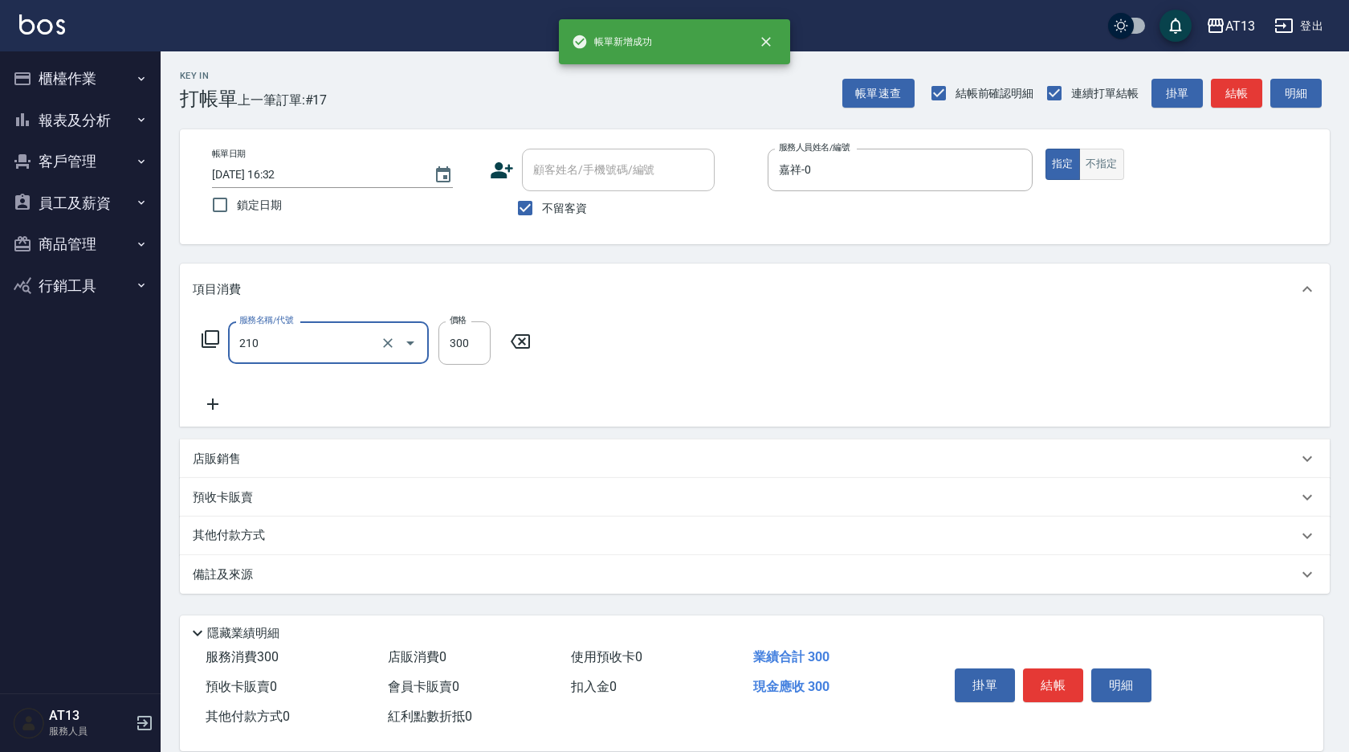
type input "[PERSON_NAME]洗髮精(210)"
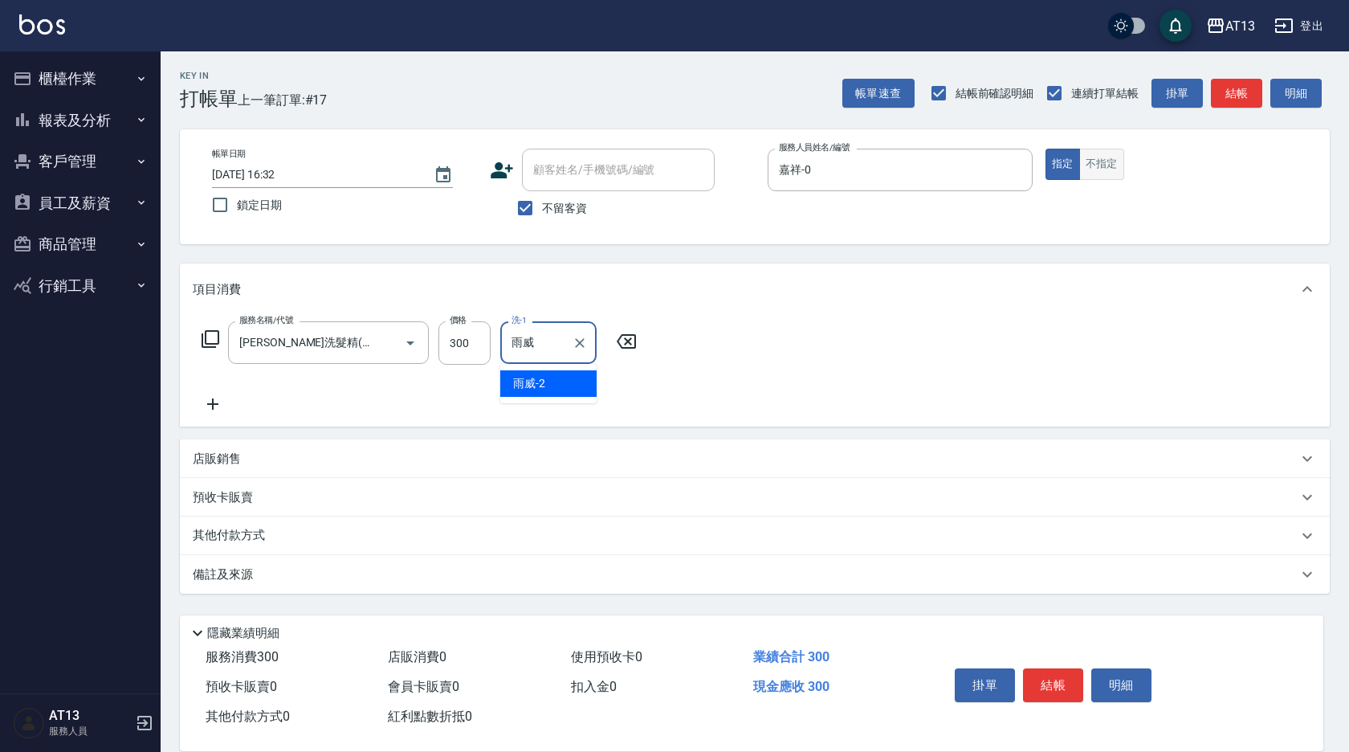
type input "雨"
type input "[PERSON_NAME]-29"
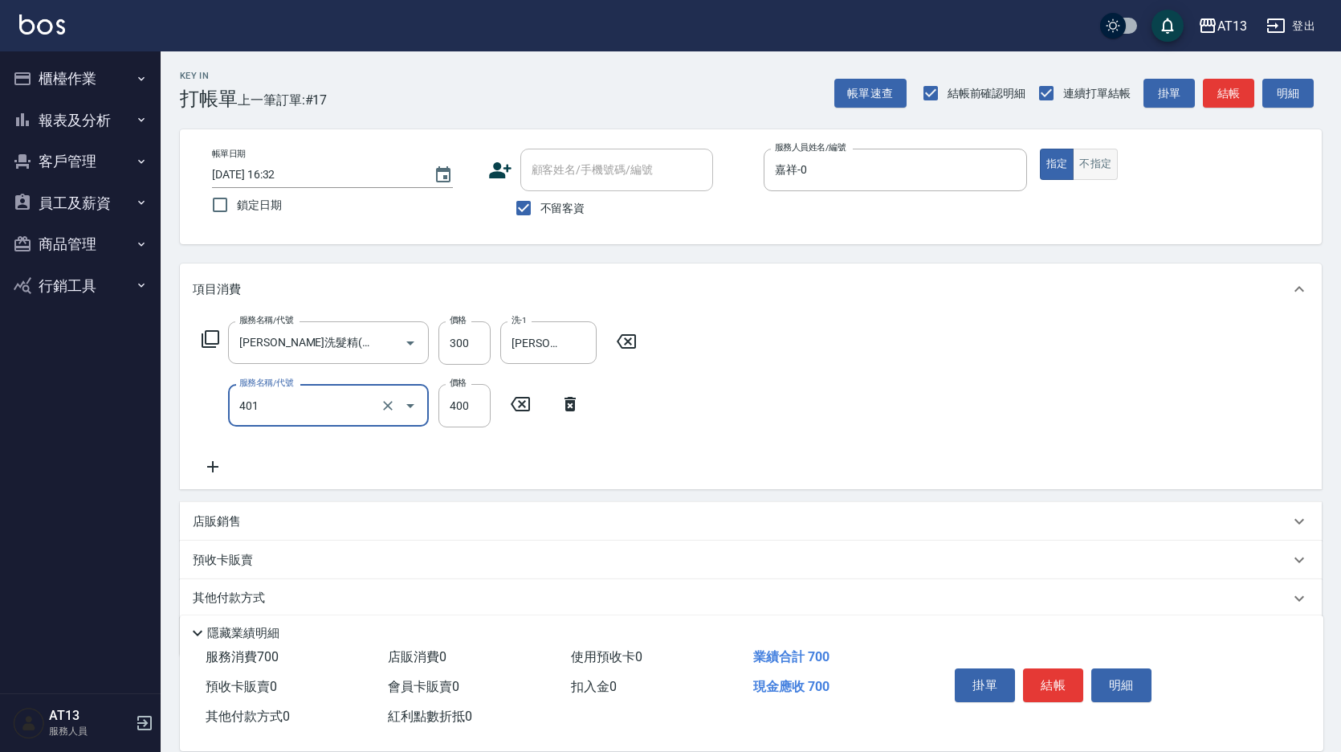
type input "剪髮(401)"
type input "50"
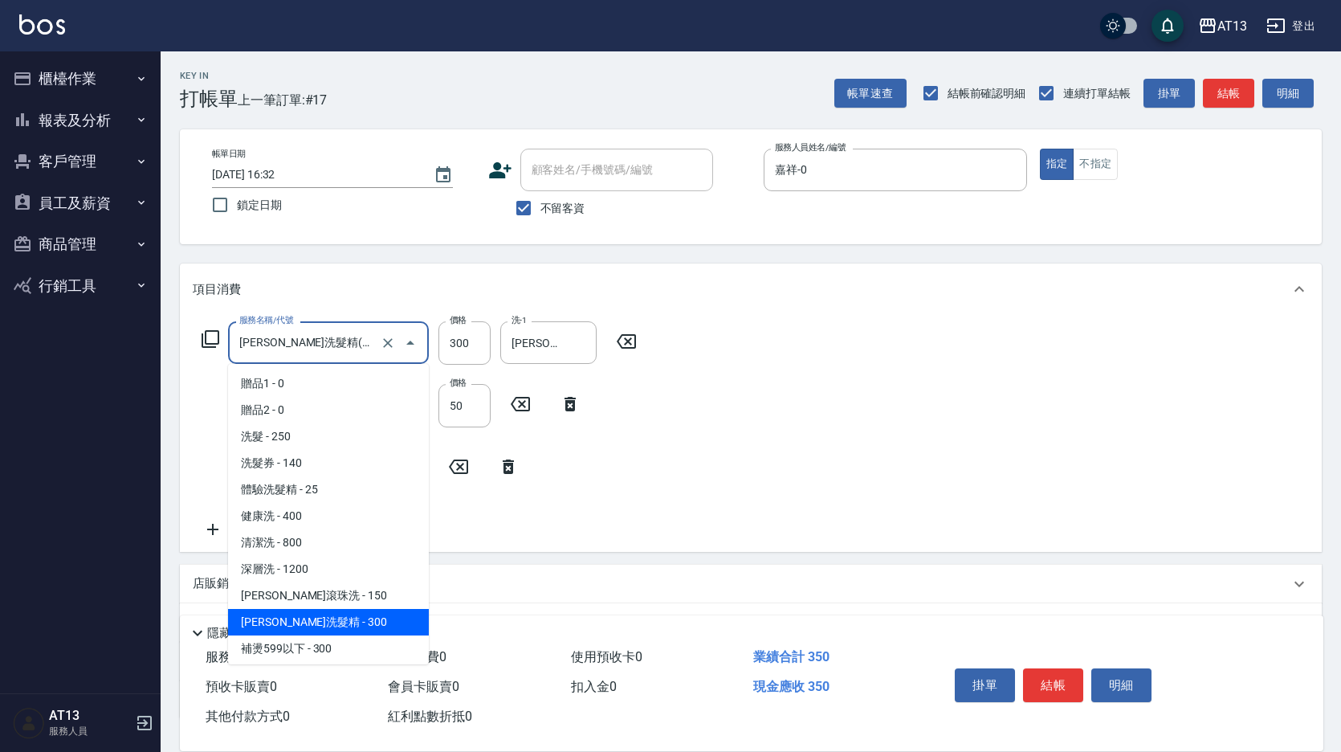
click at [288, 346] on input "[PERSON_NAME]洗髮精(210)" at bounding box center [305, 342] width 141 height 28
type input "3"
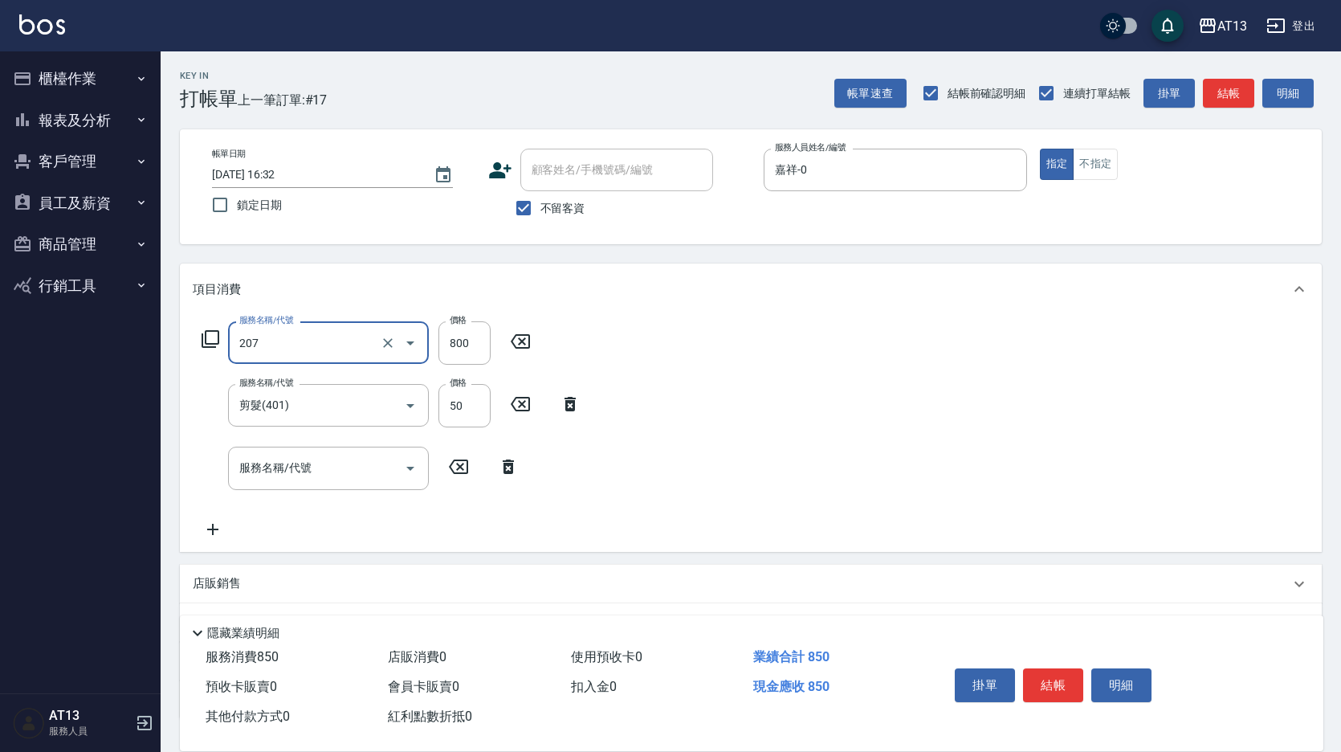
type input "清潔洗(207)"
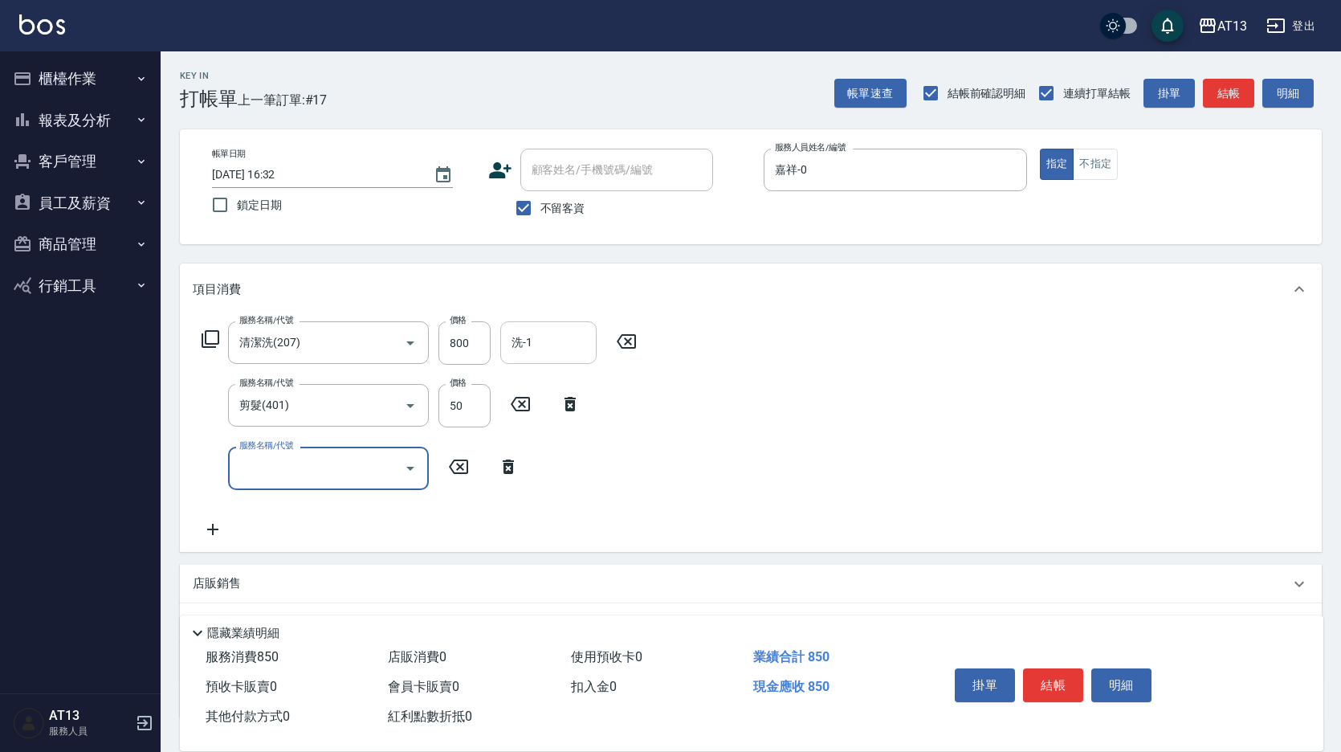
click at [526, 327] on div "洗-1" at bounding box center [548, 342] width 96 height 43
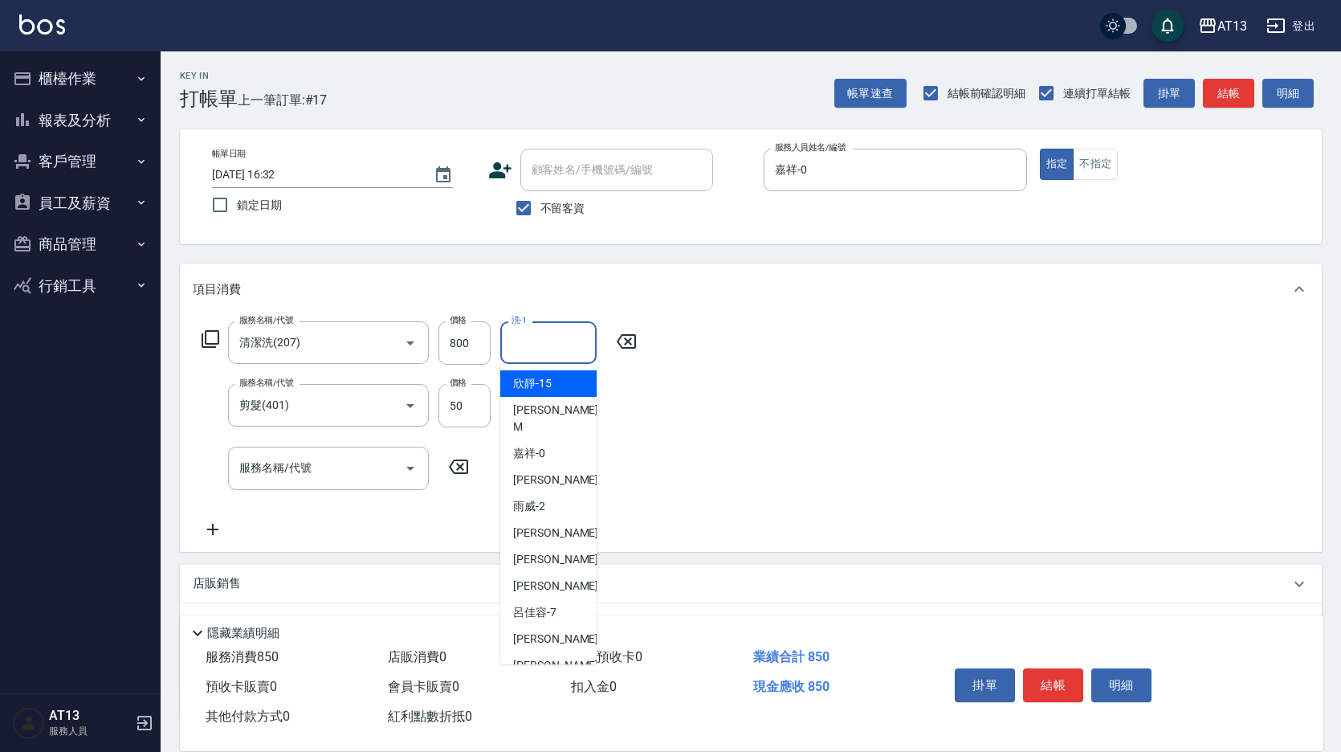
click at [526, 327] on div "洗-1 洗-1" at bounding box center [548, 342] width 96 height 43
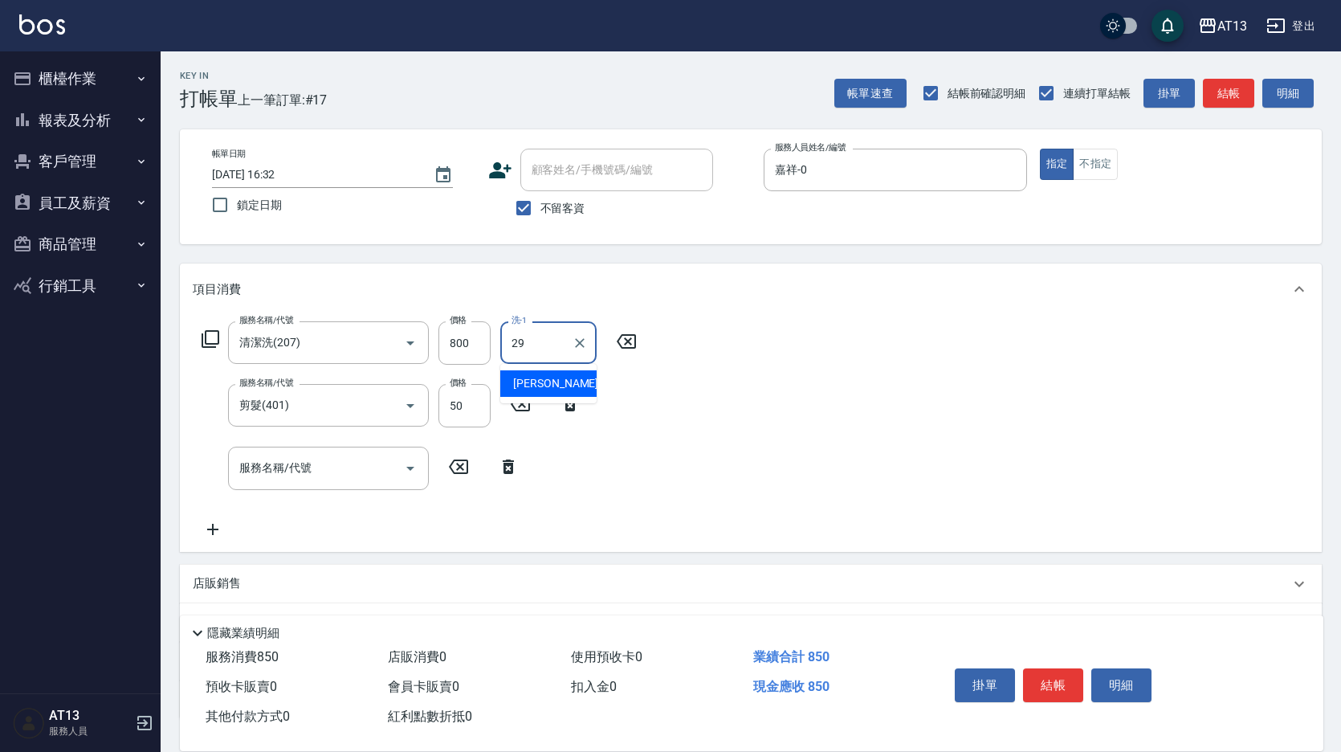
type input "[PERSON_NAME]-29"
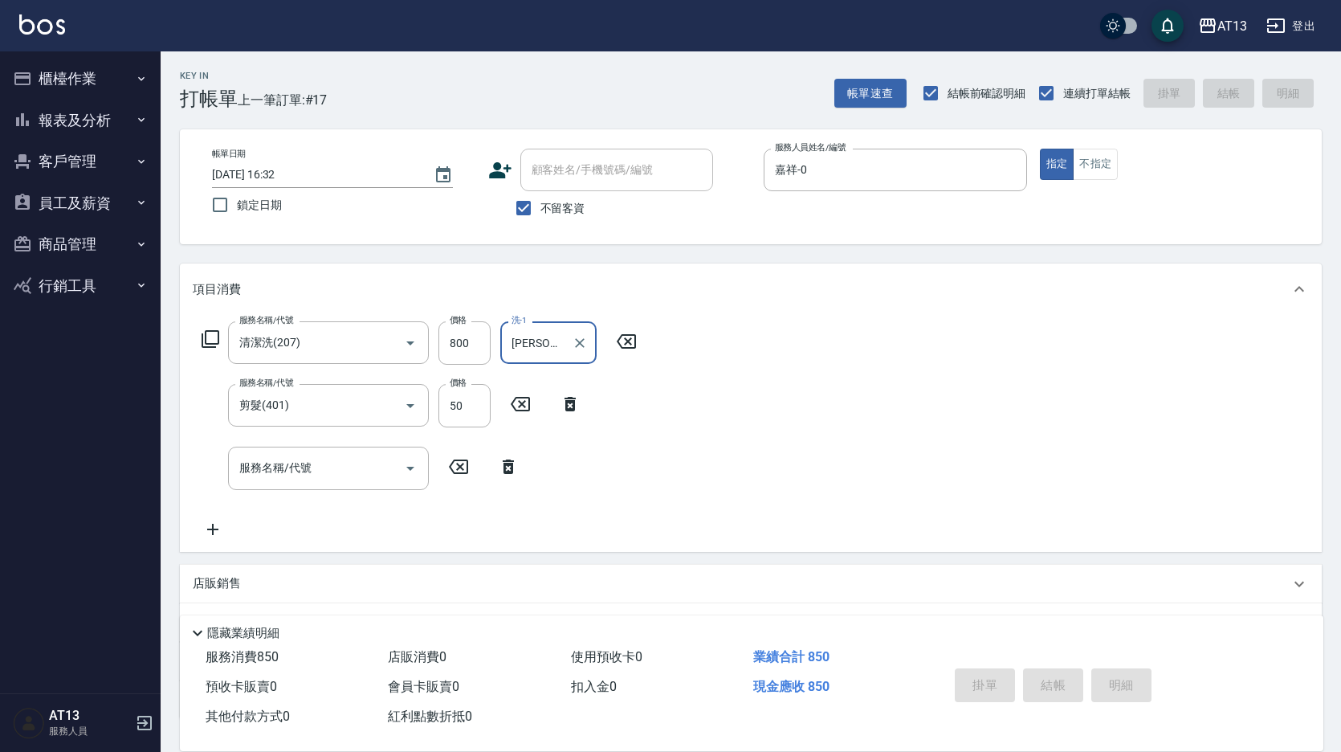
type input "[DATE] 16:33"
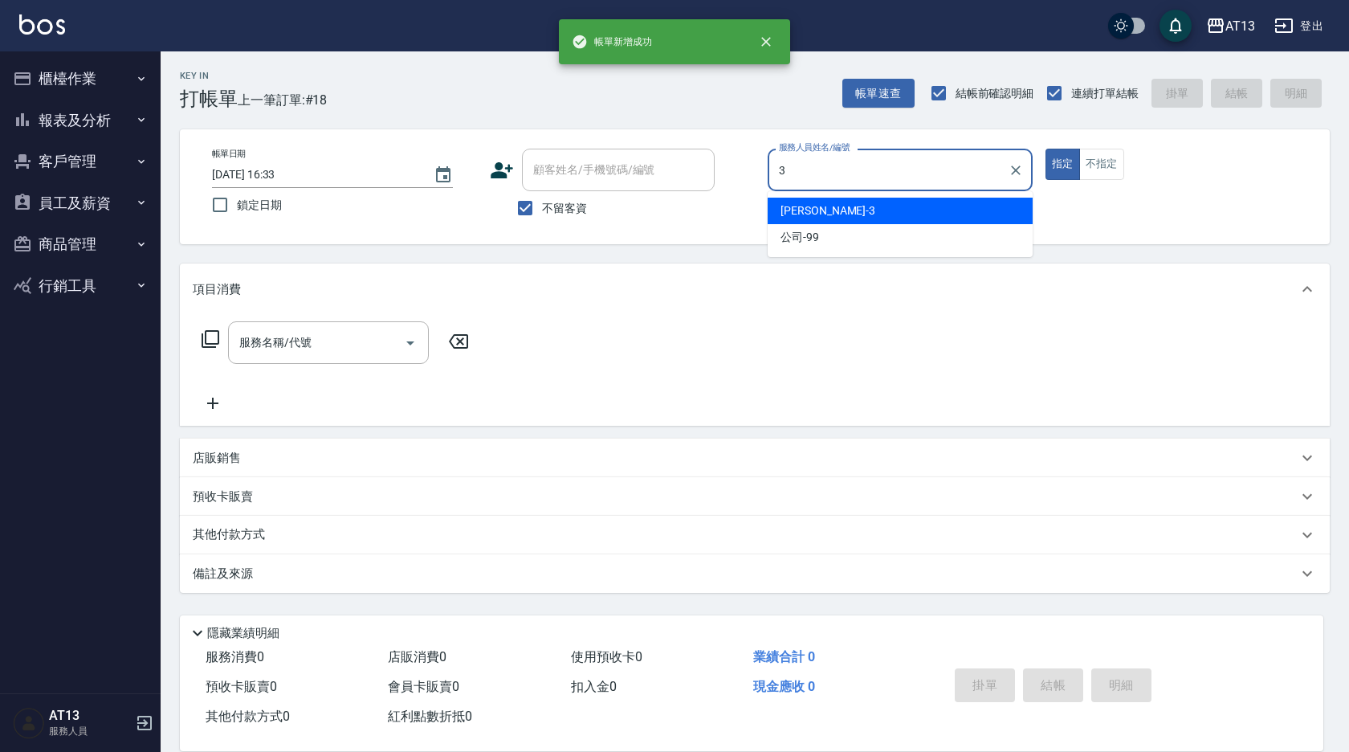
type input "[PERSON_NAME]-3"
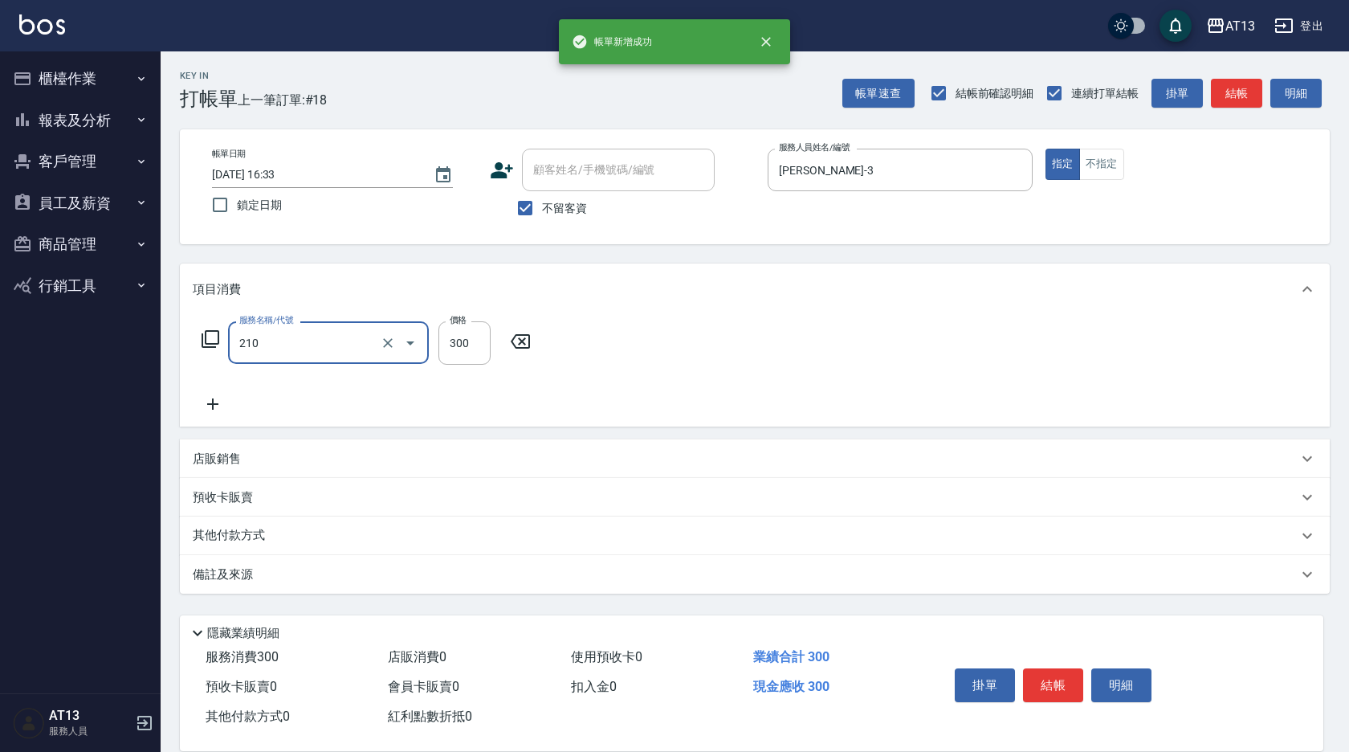
type input "[PERSON_NAME]洗髮精(210)"
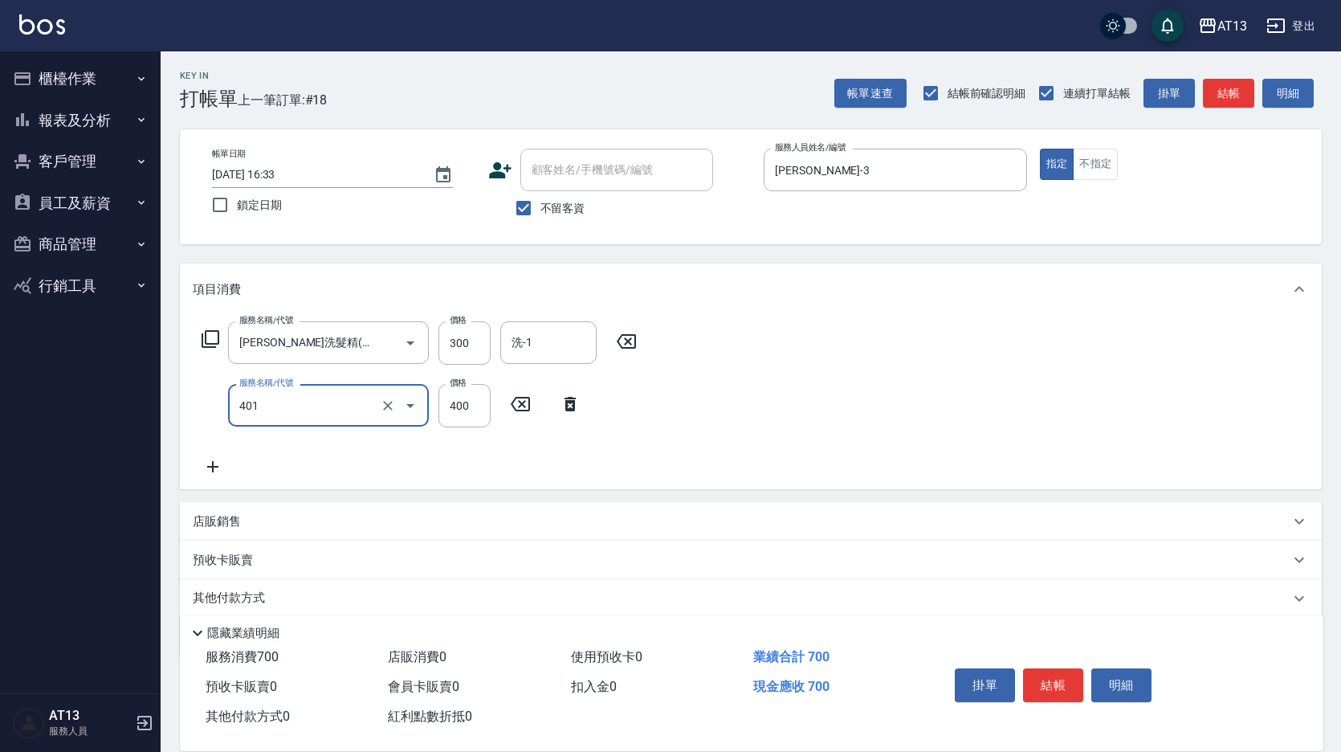
type input "剪髮(401)"
type input "300"
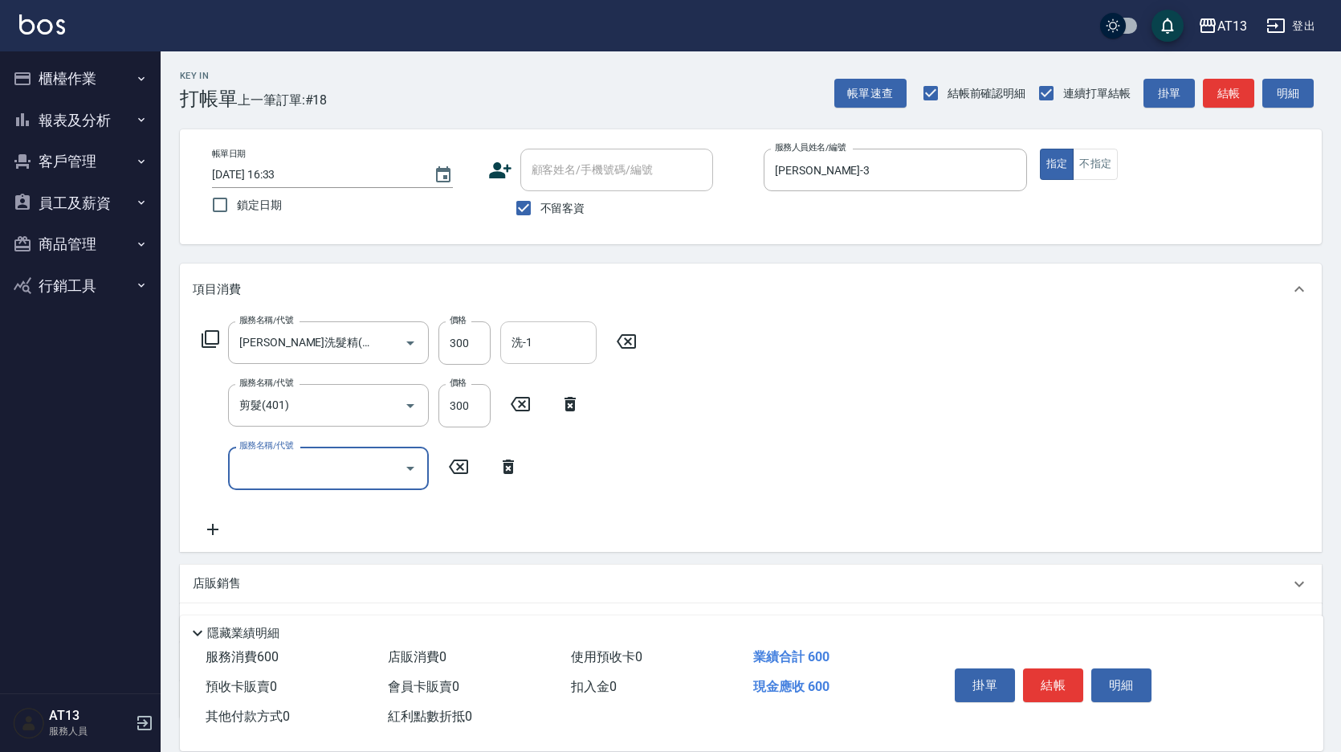
click at [535, 325] on div "洗-1" at bounding box center [548, 342] width 96 height 43
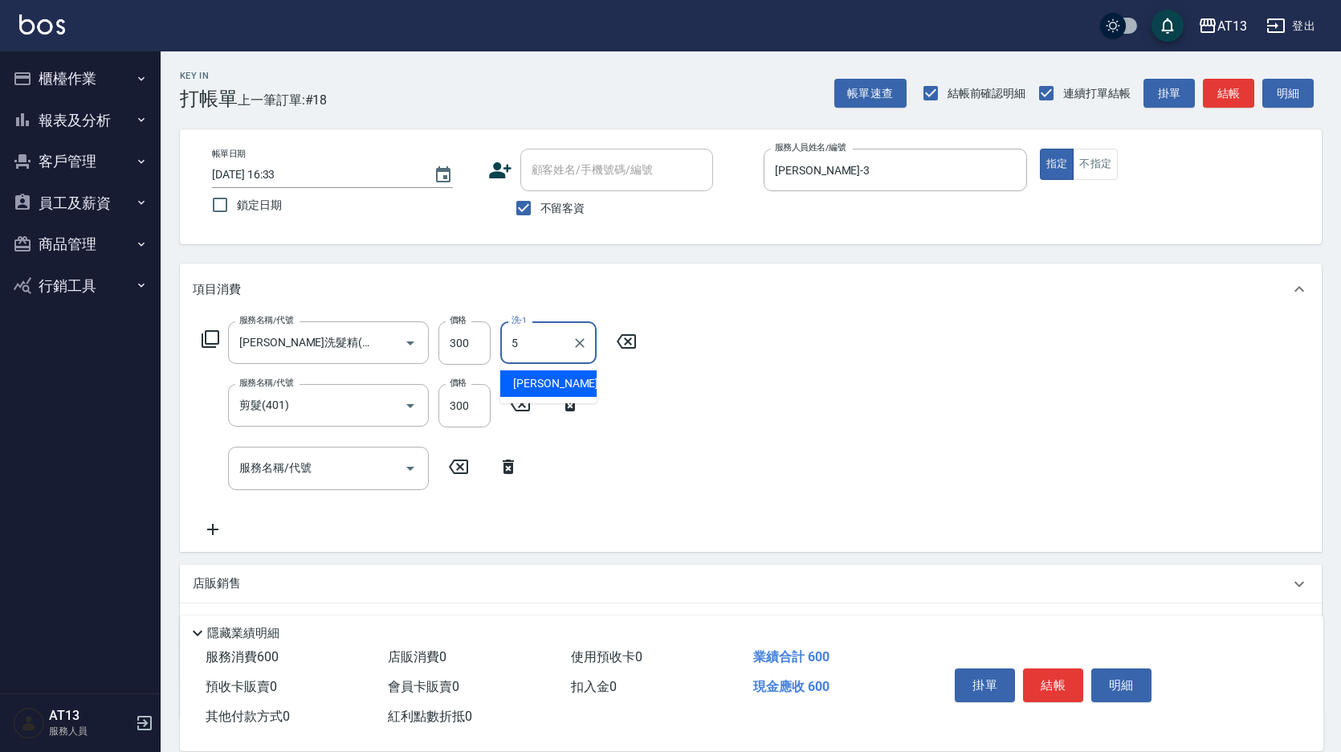
type input "[PERSON_NAME]-5"
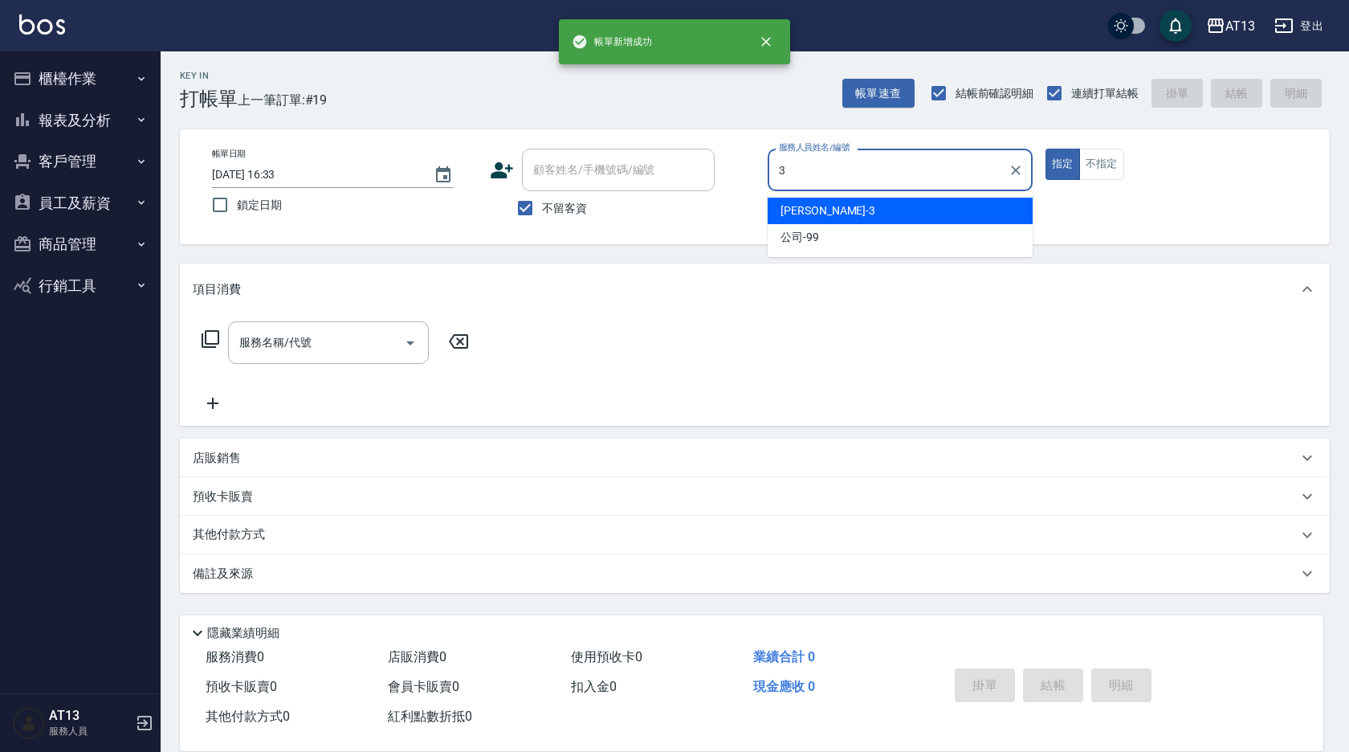
type input "[PERSON_NAME]-3"
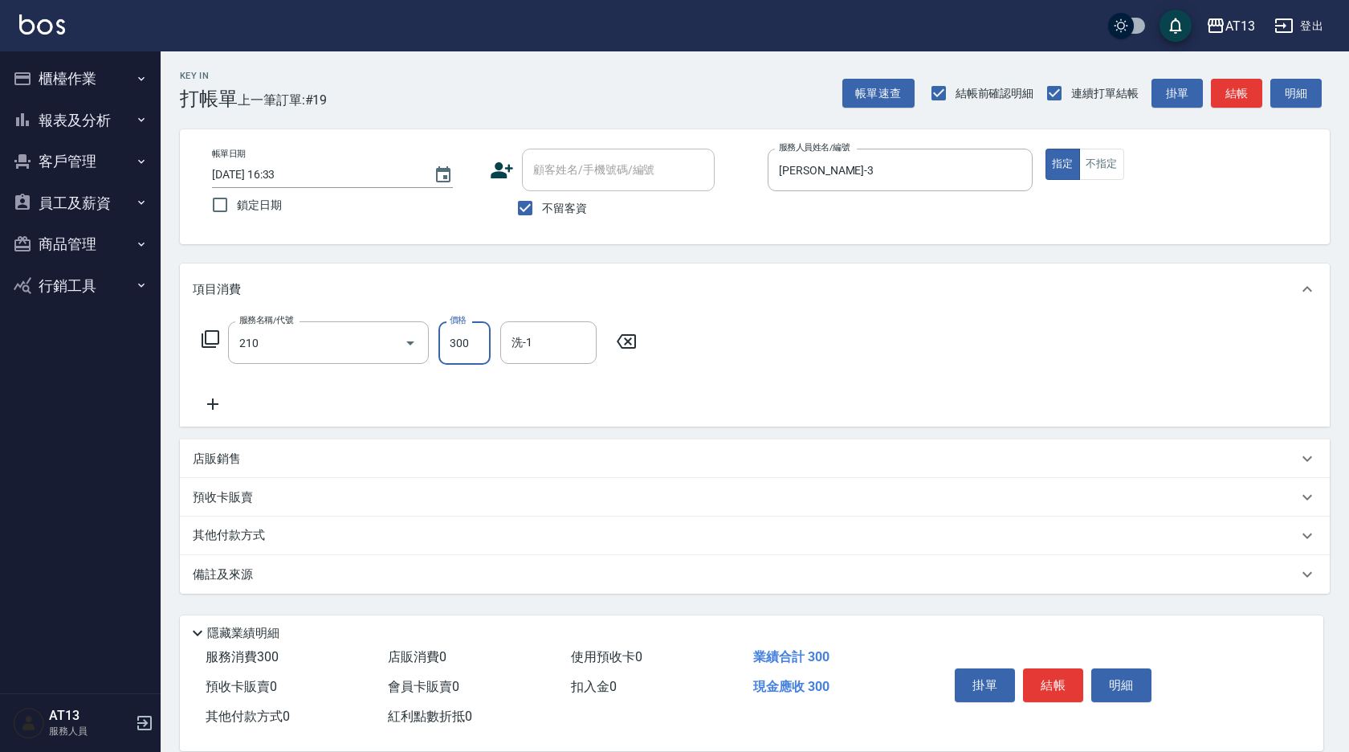
type input "[PERSON_NAME]洗髮精(210)"
type input "[PERSON_NAME]-29"
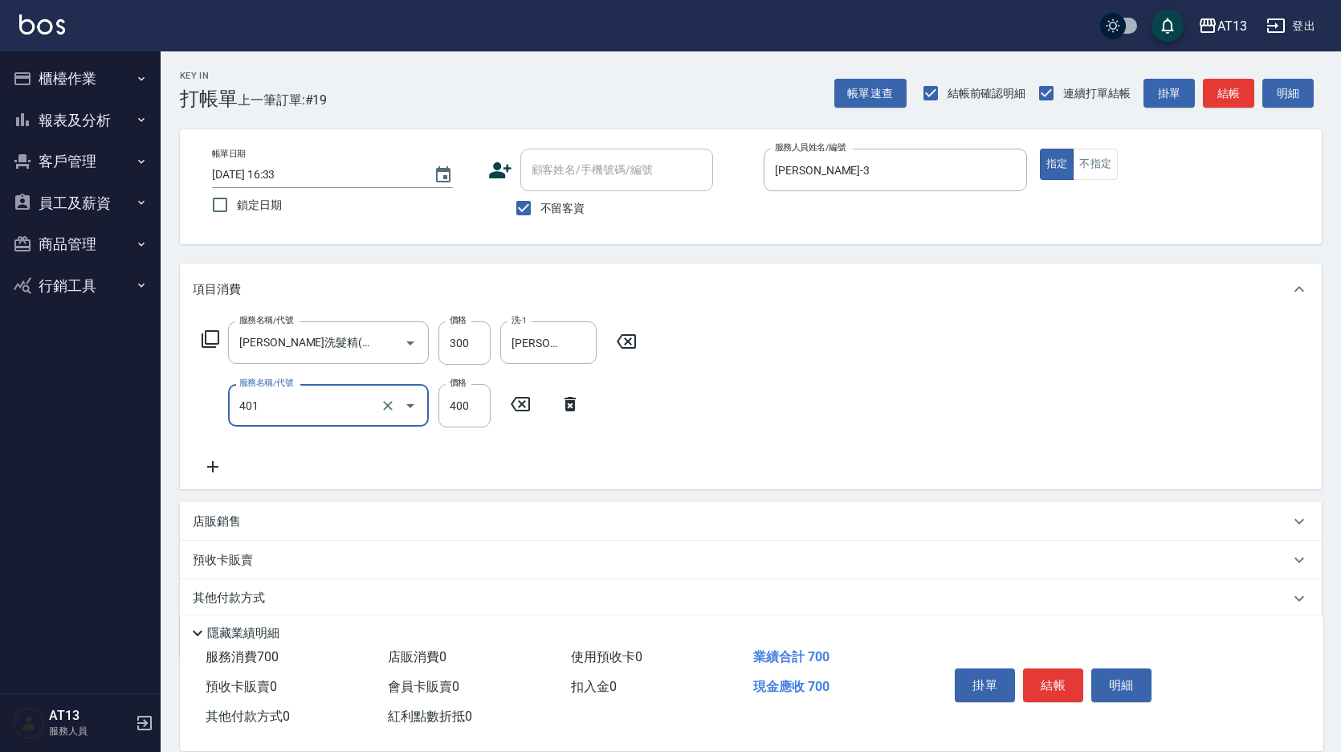
type input "剪髮(401)"
type input "300"
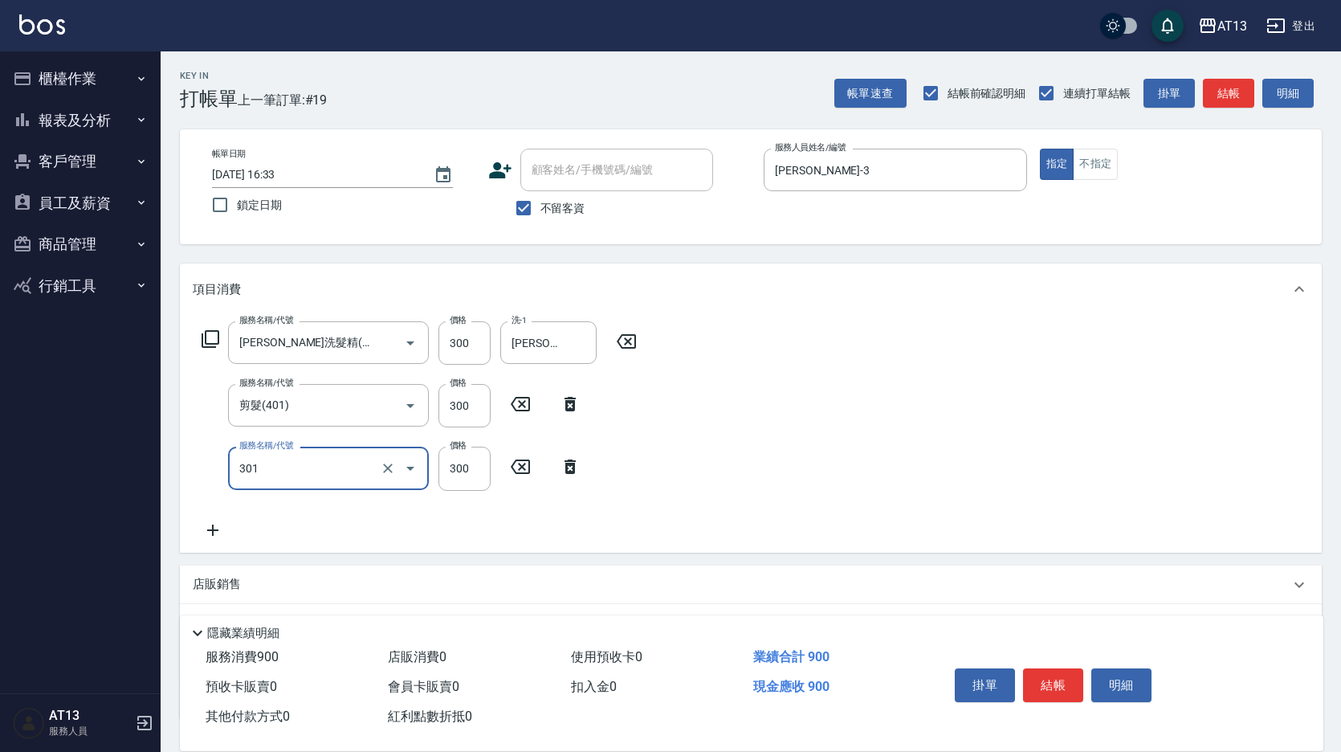
type input "補燙599以下(301)"
type input "600"
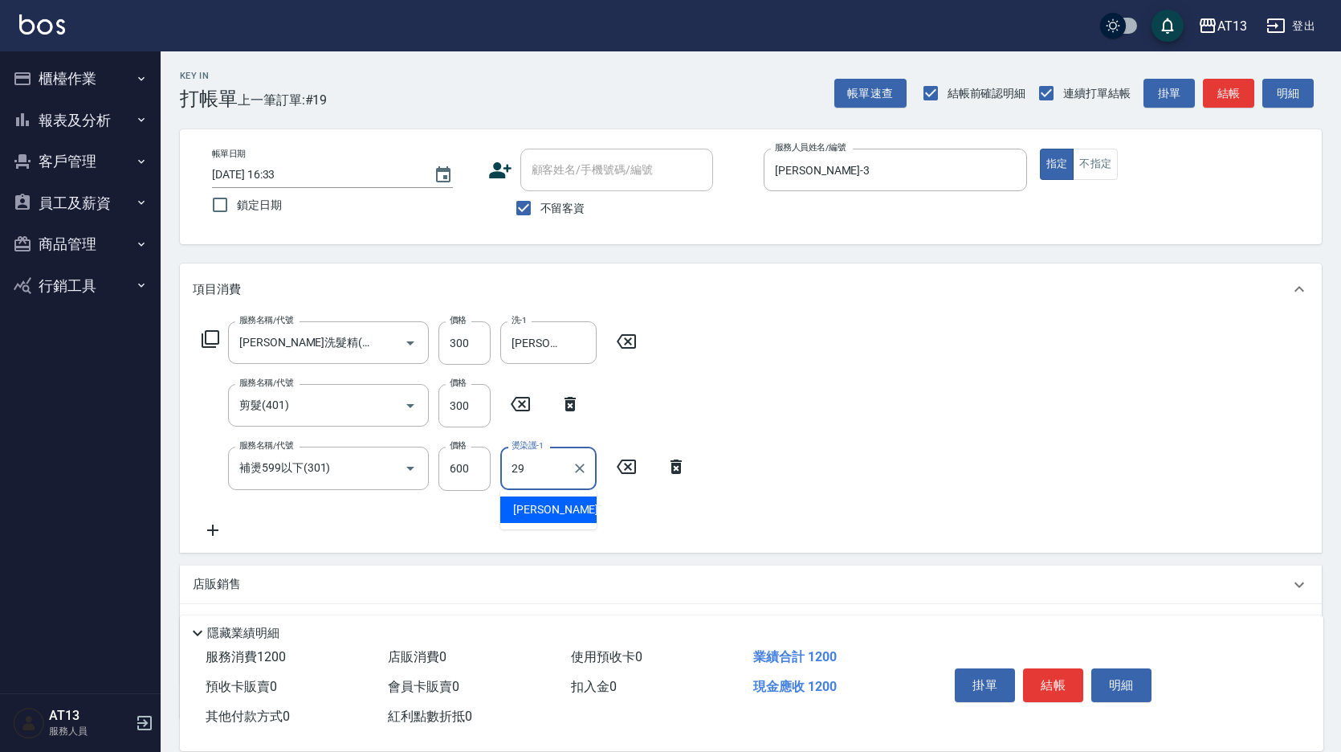
type input "[PERSON_NAME]-29"
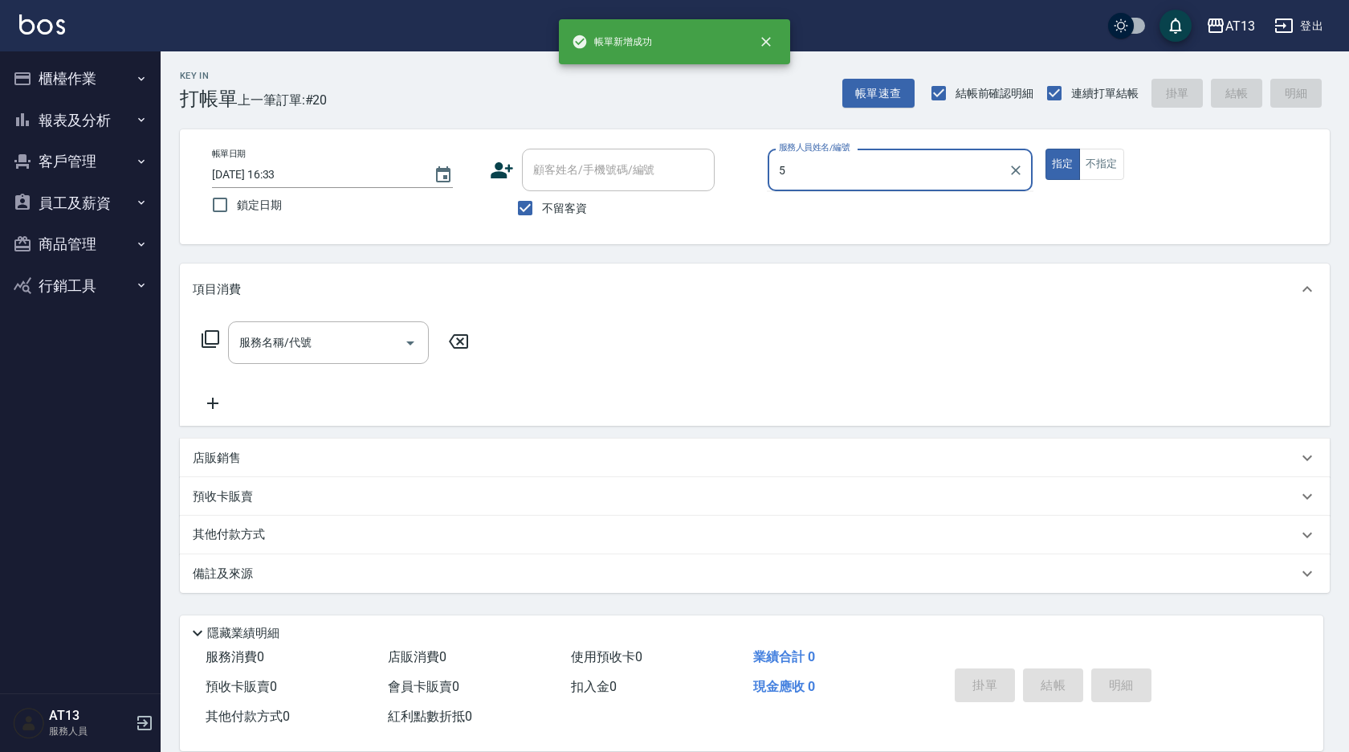
type input "5"
click at [1046, 149] on button "指定" at bounding box center [1063, 164] width 35 height 31
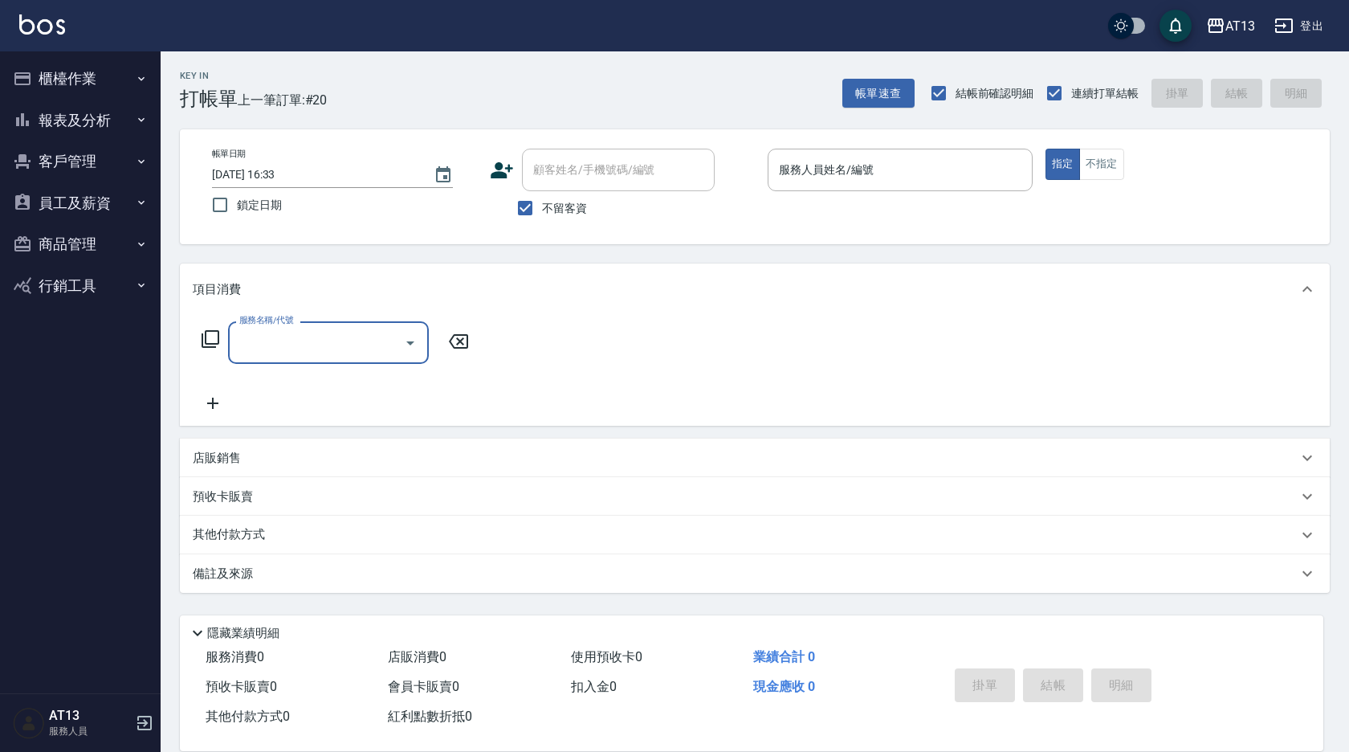
type input "4"
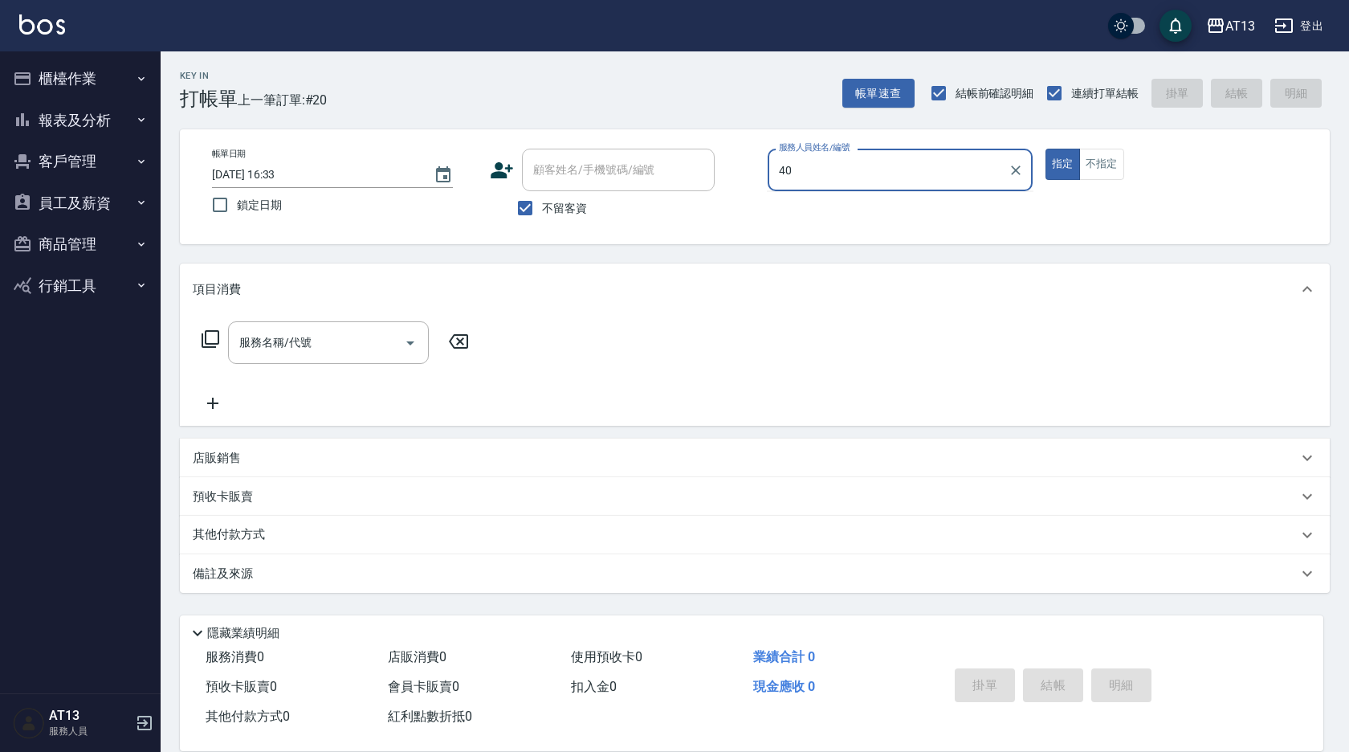
type input "4"
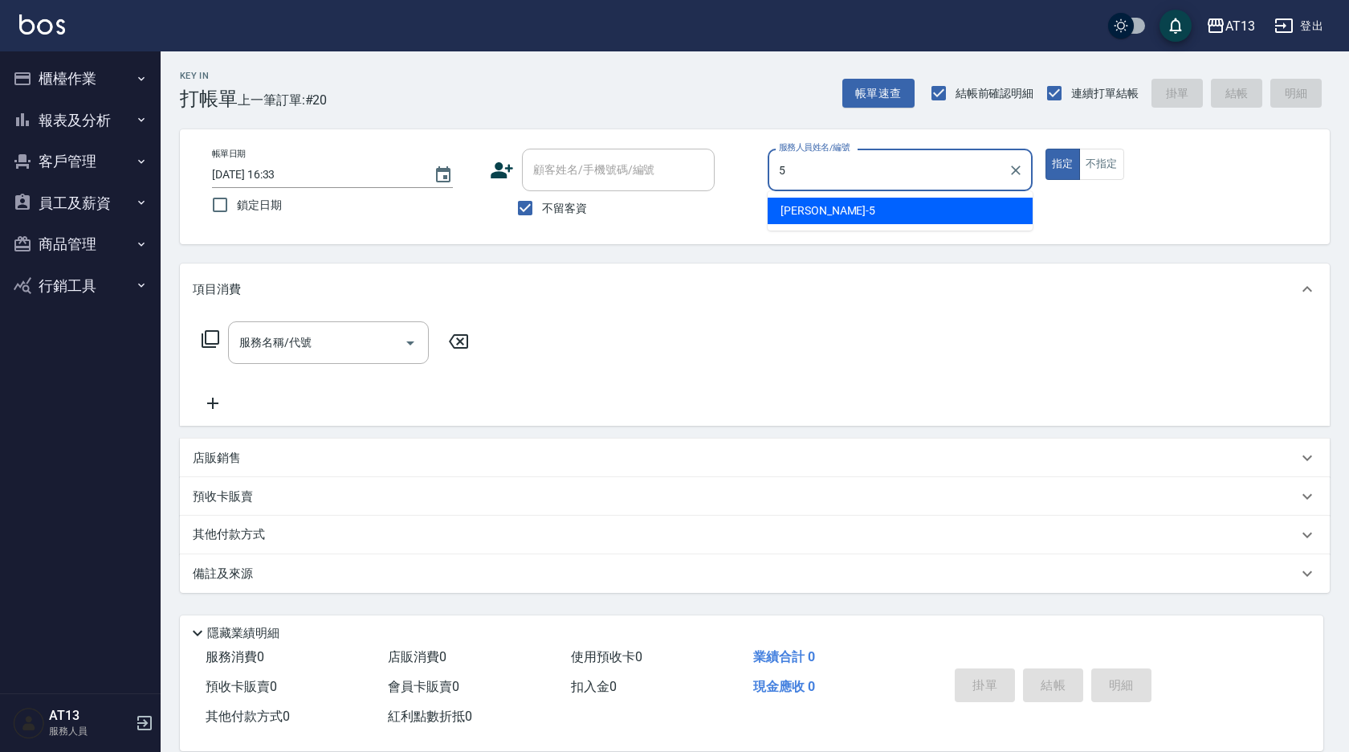
type input "[PERSON_NAME]-5"
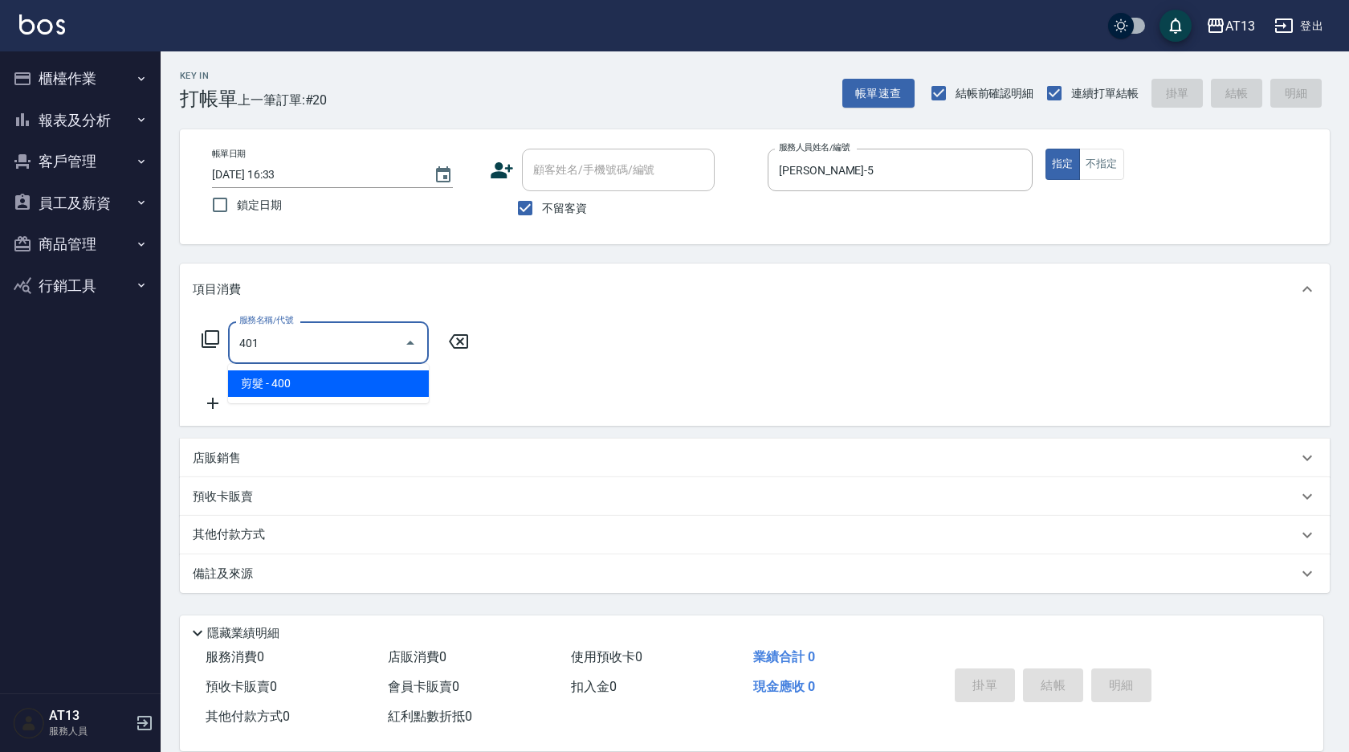
type input "剪髮(401)"
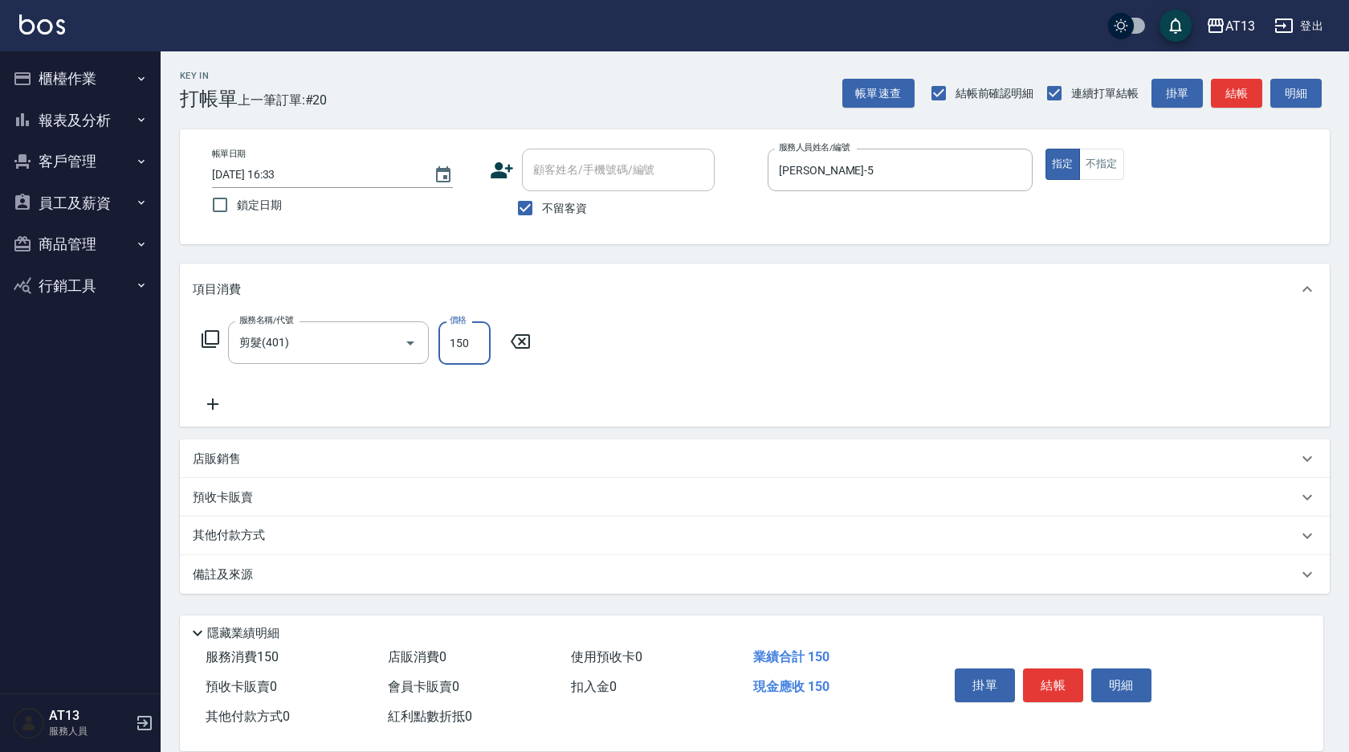
type input "150"
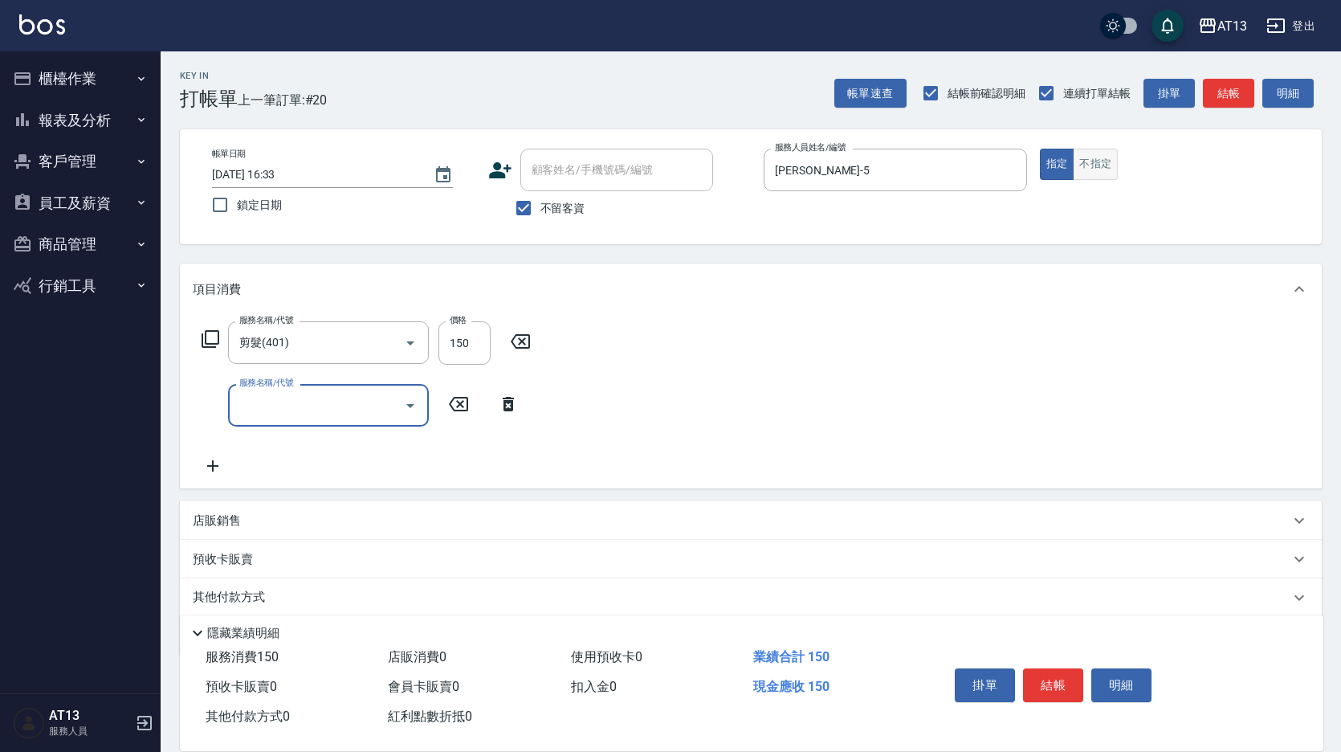
click at [1103, 151] on button "不指定" at bounding box center [1095, 164] width 45 height 31
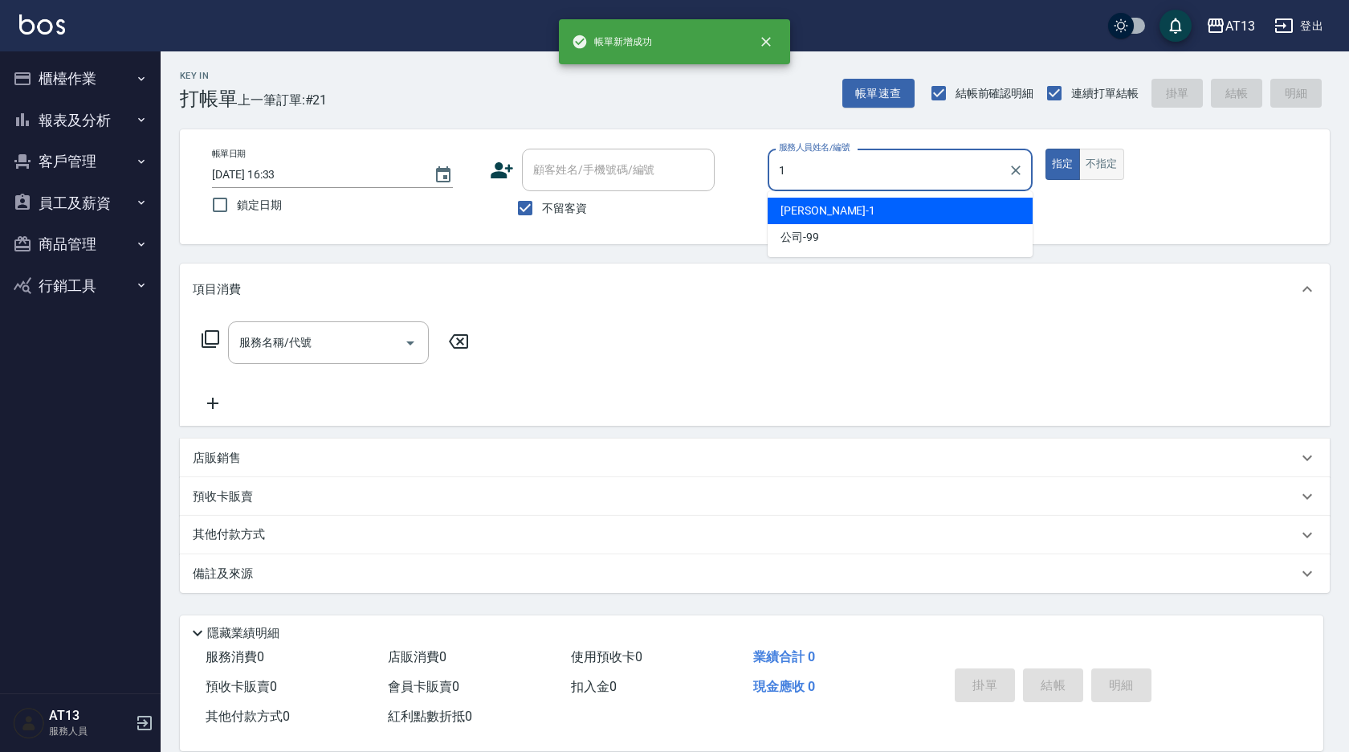
type input "[PERSON_NAME]-1"
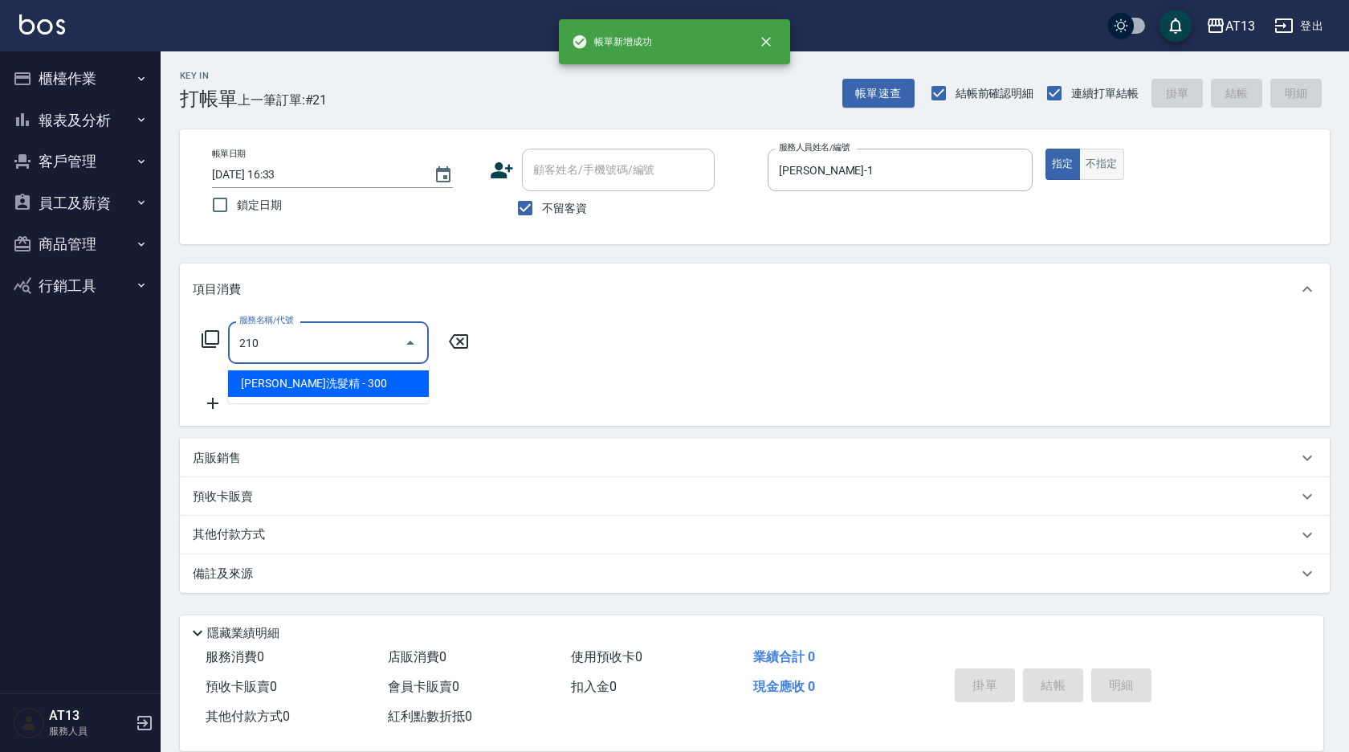
type input "[PERSON_NAME]洗髮精(210)"
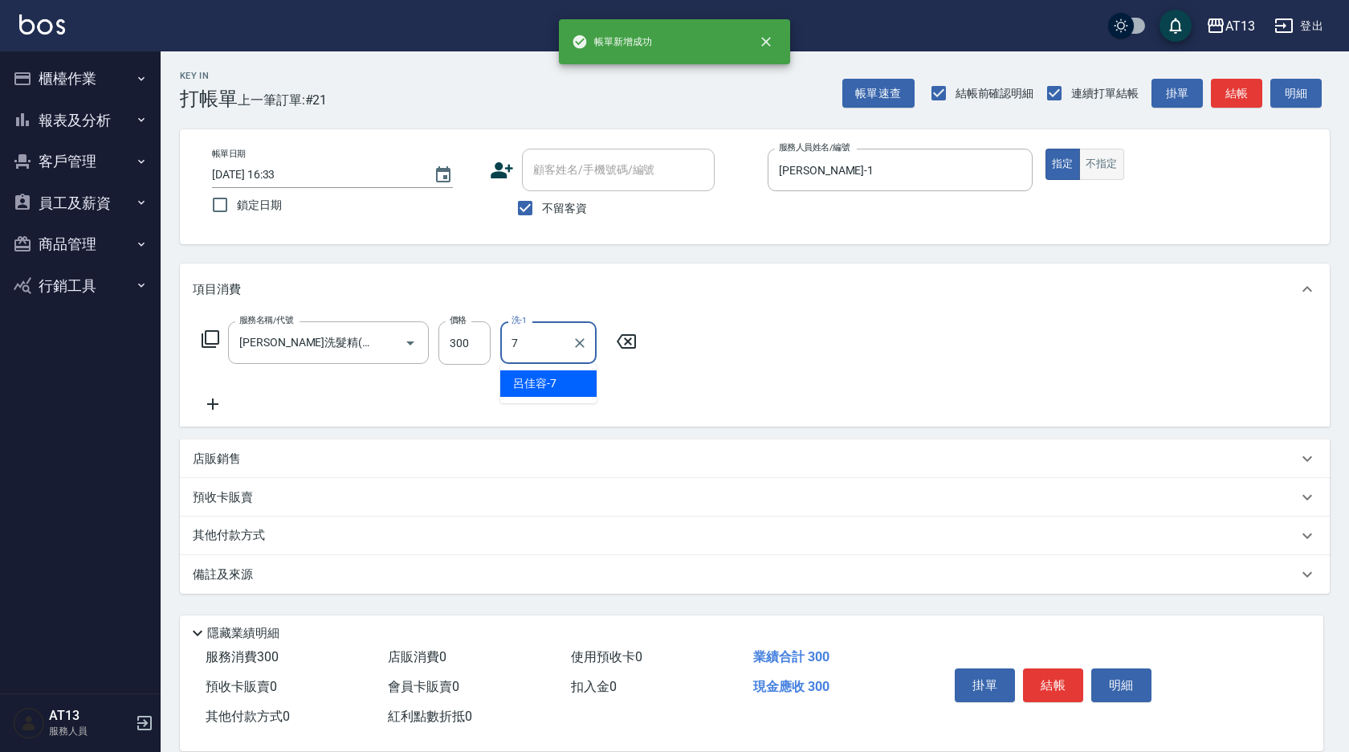
type input "[PERSON_NAME]-7"
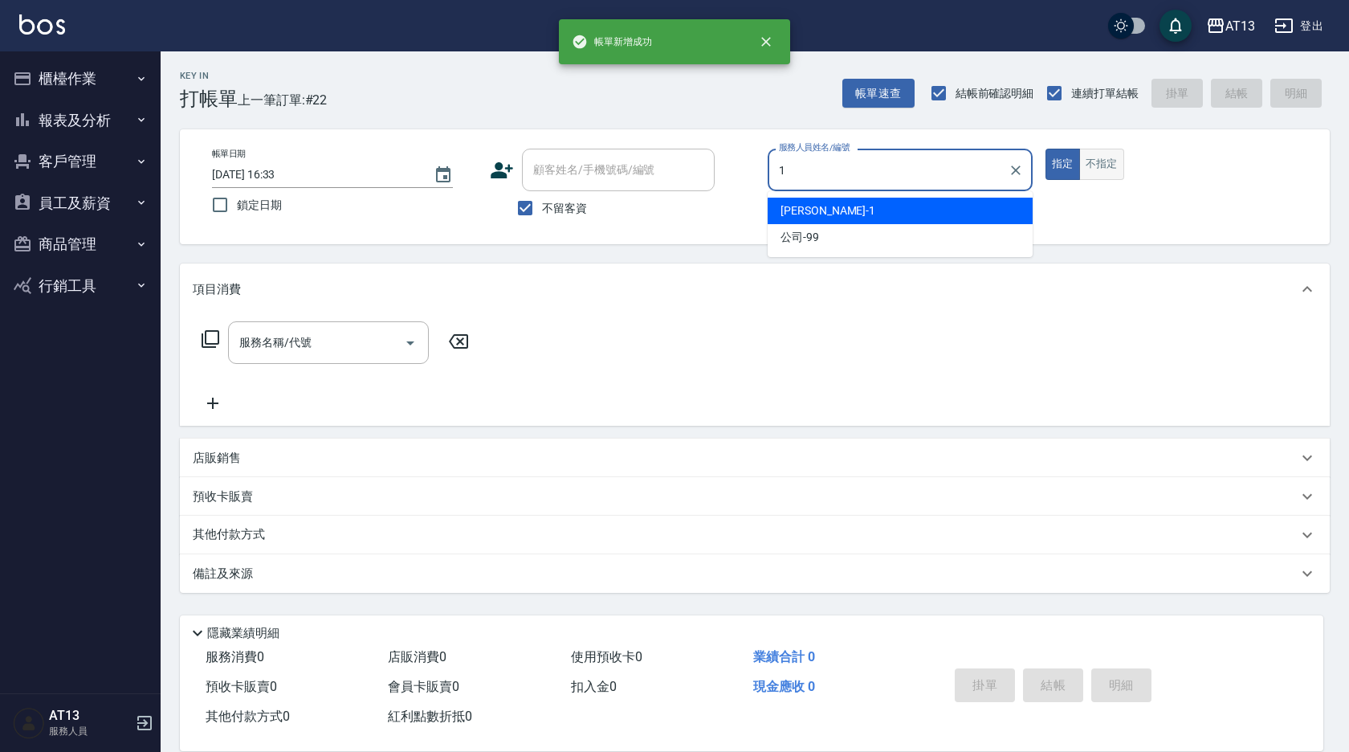
type input "[PERSON_NAME]-1"
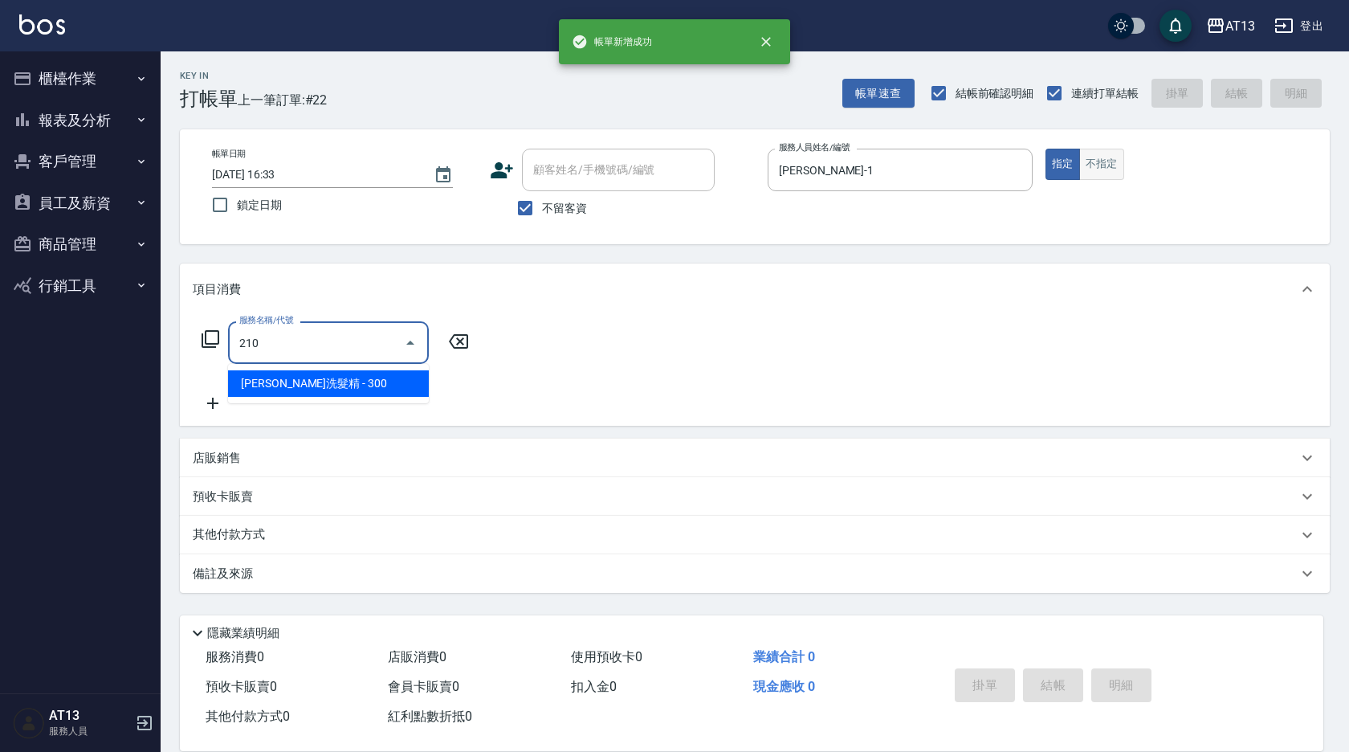
type input "[PERSON_NAME]洗髮精(210)"
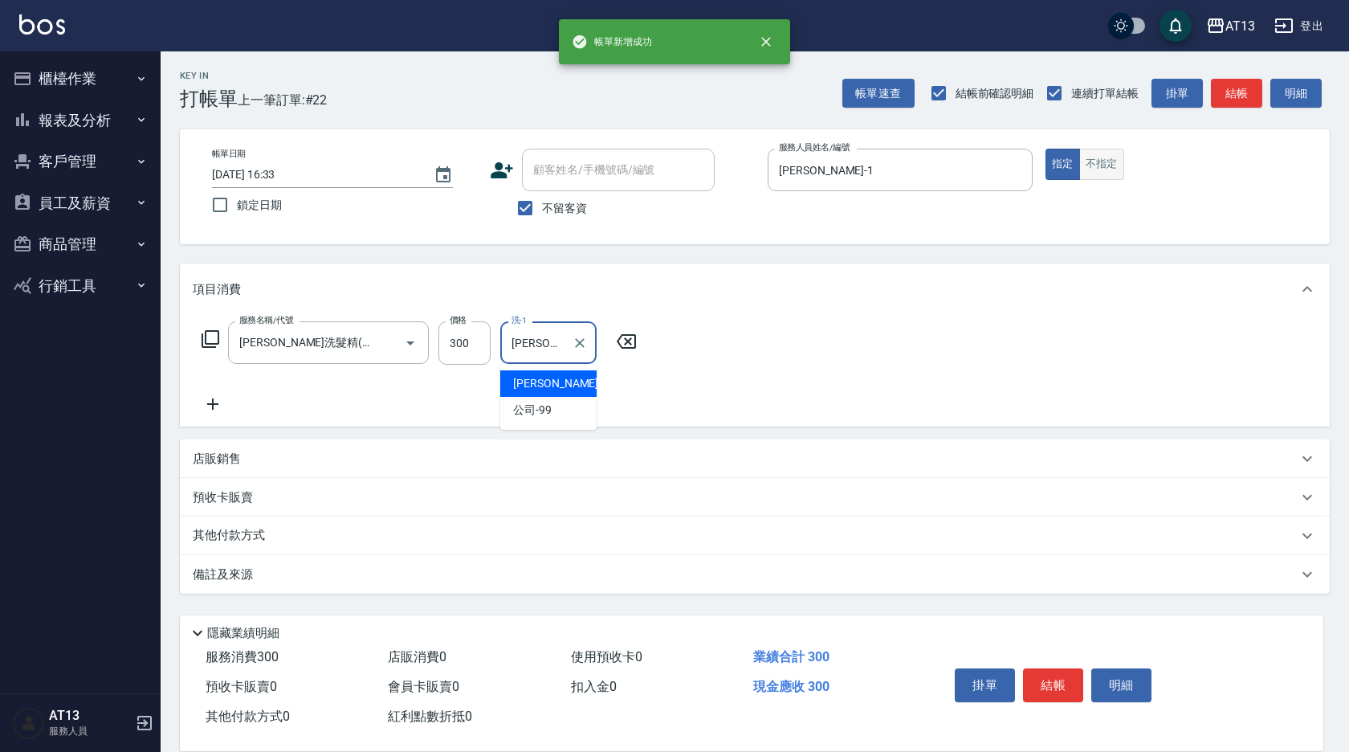
type input "[PERSON_NAME]-1"
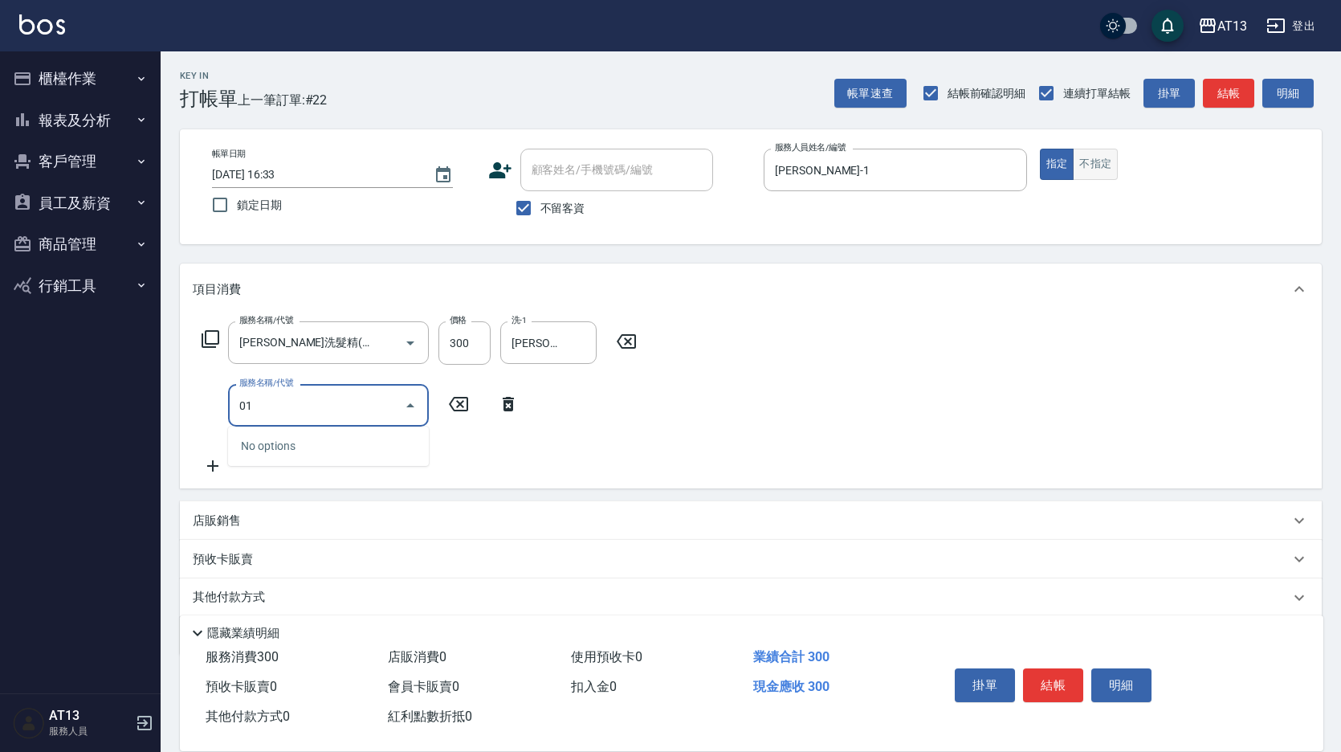
type input "0"
type input "染髮(501)"
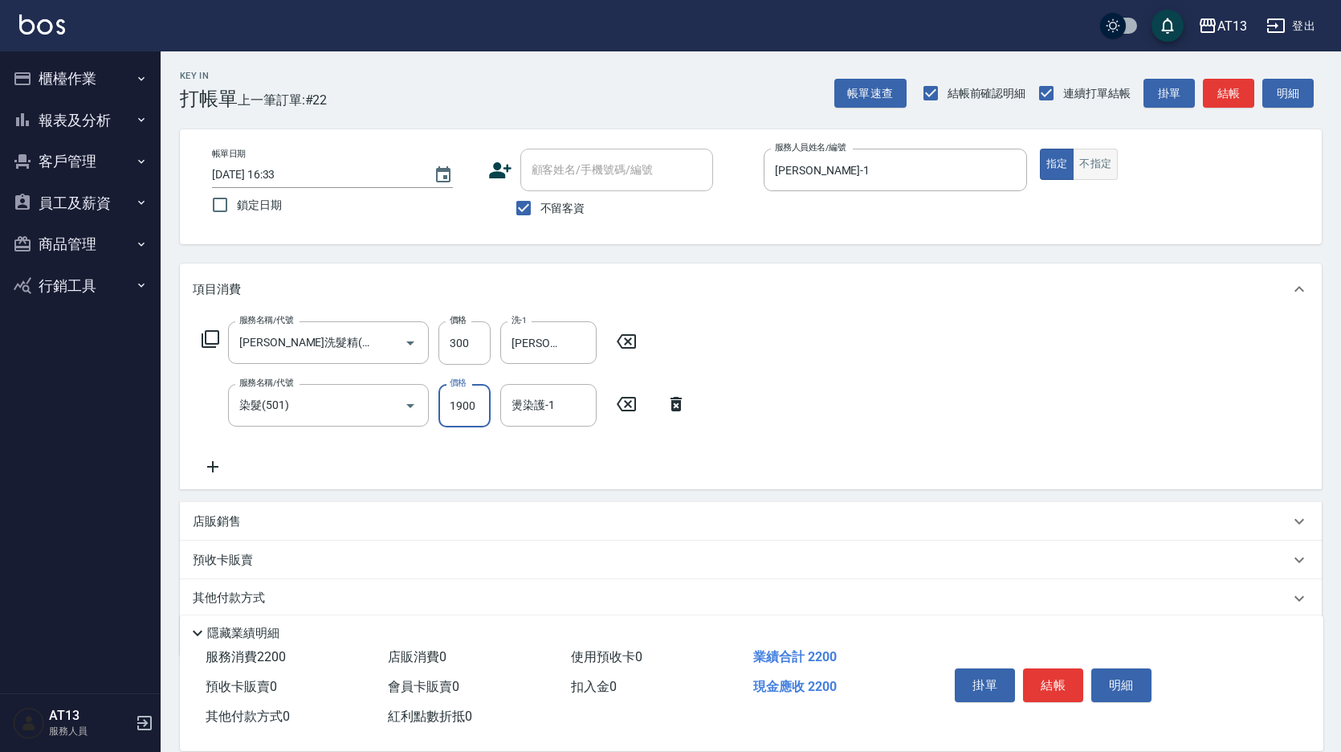
type input "1900"
type input "[PERSON_NAME]-1"
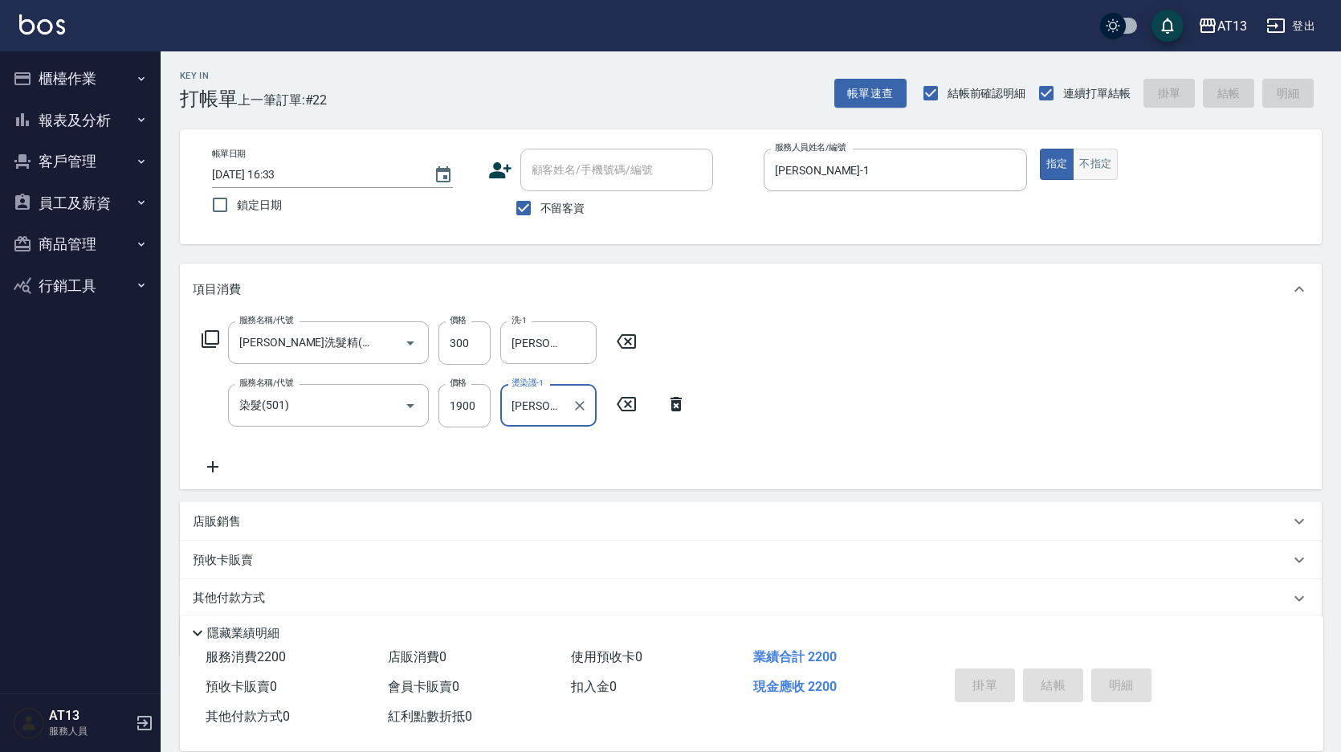
type input "[DATE] 16:34"
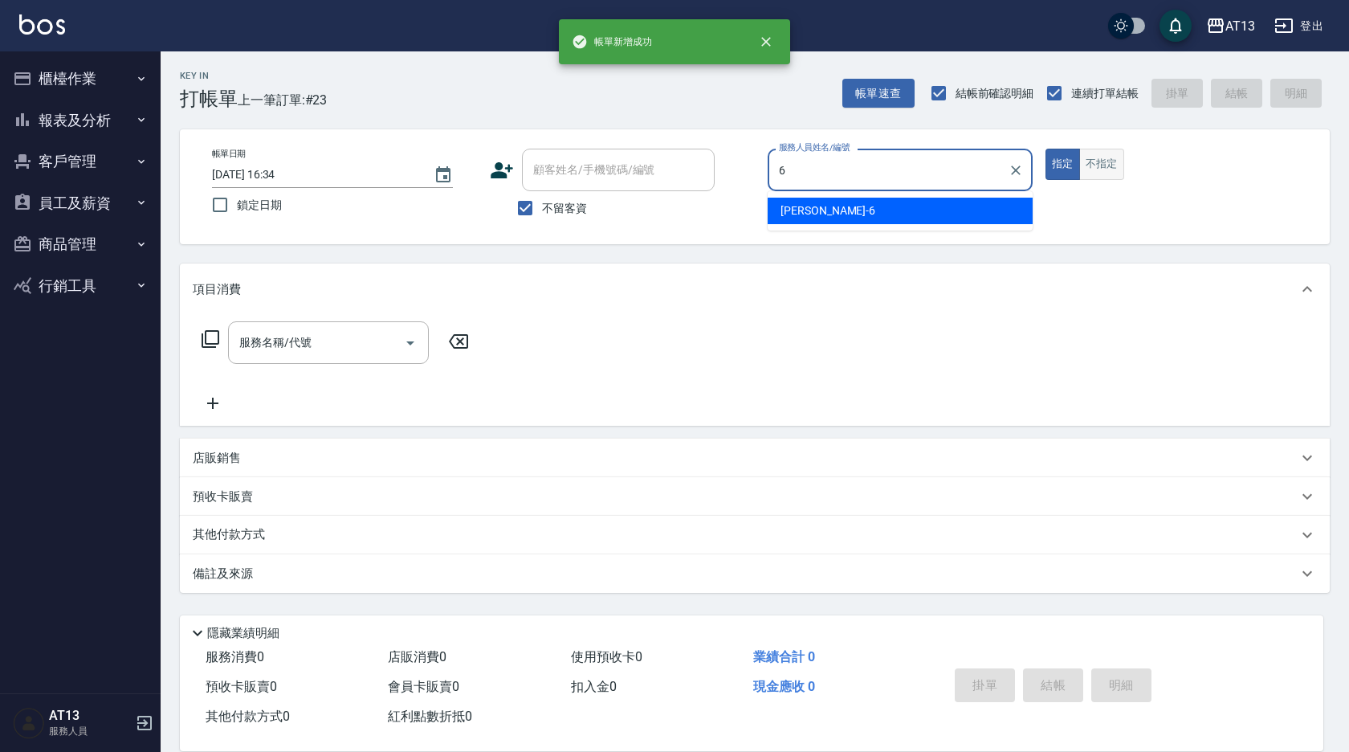
type input "[PERSON_NAME]-6"
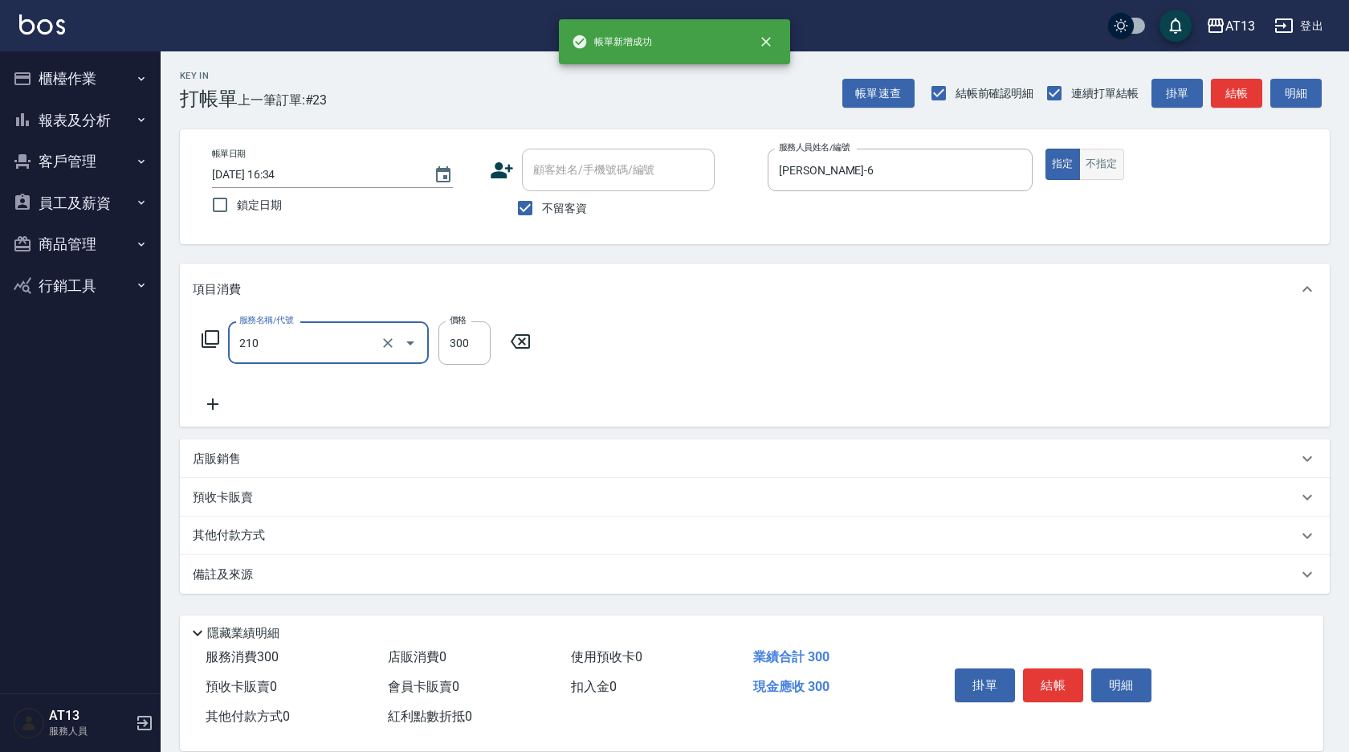
type input "[PERSON_NAME]洗髮精(210)"
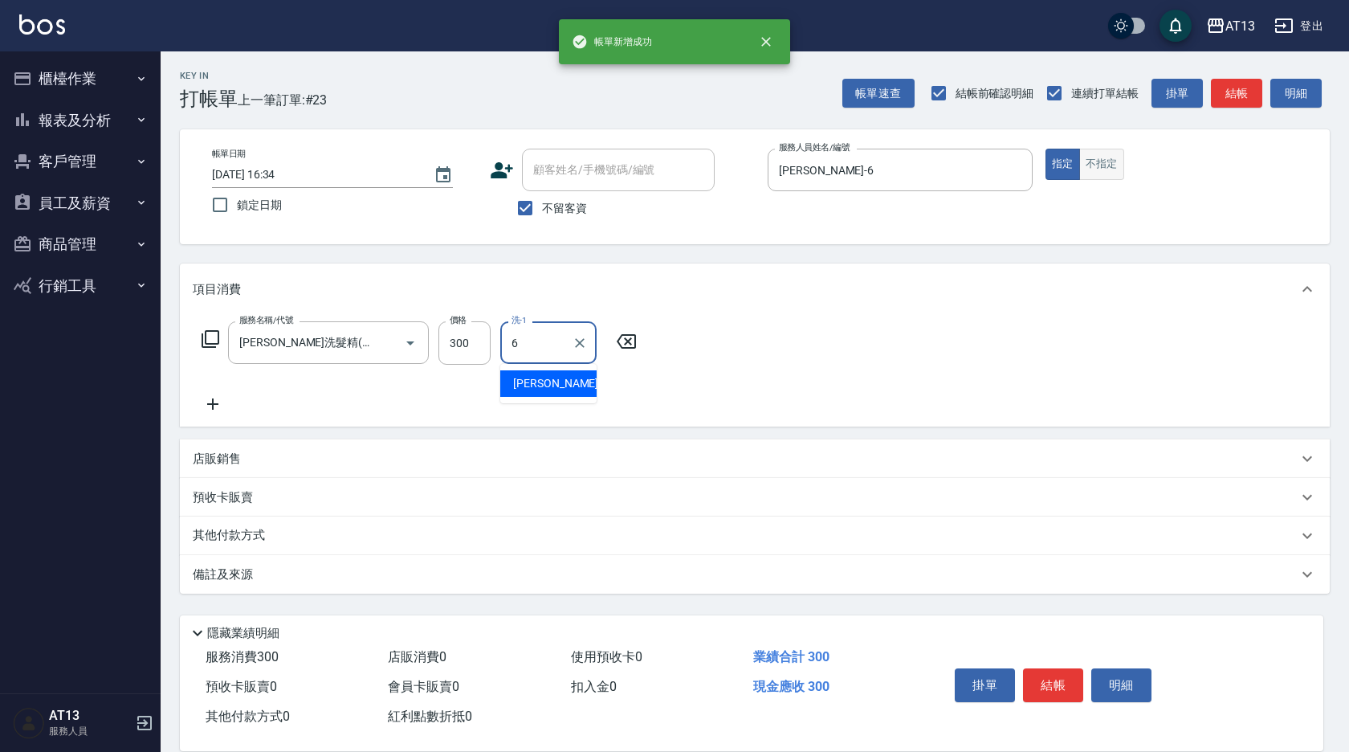
type input "[PERSON_NAME]-6"
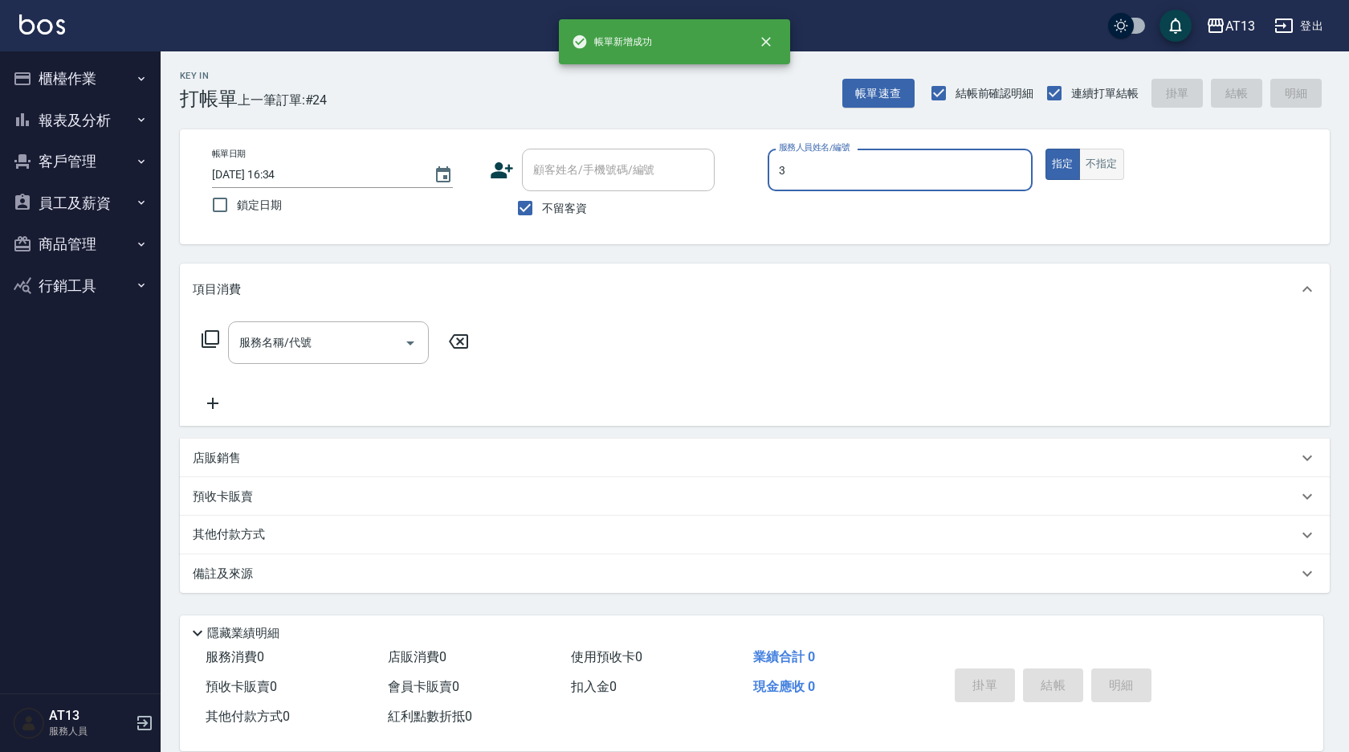
type input "[PERSON_NAME]-3"
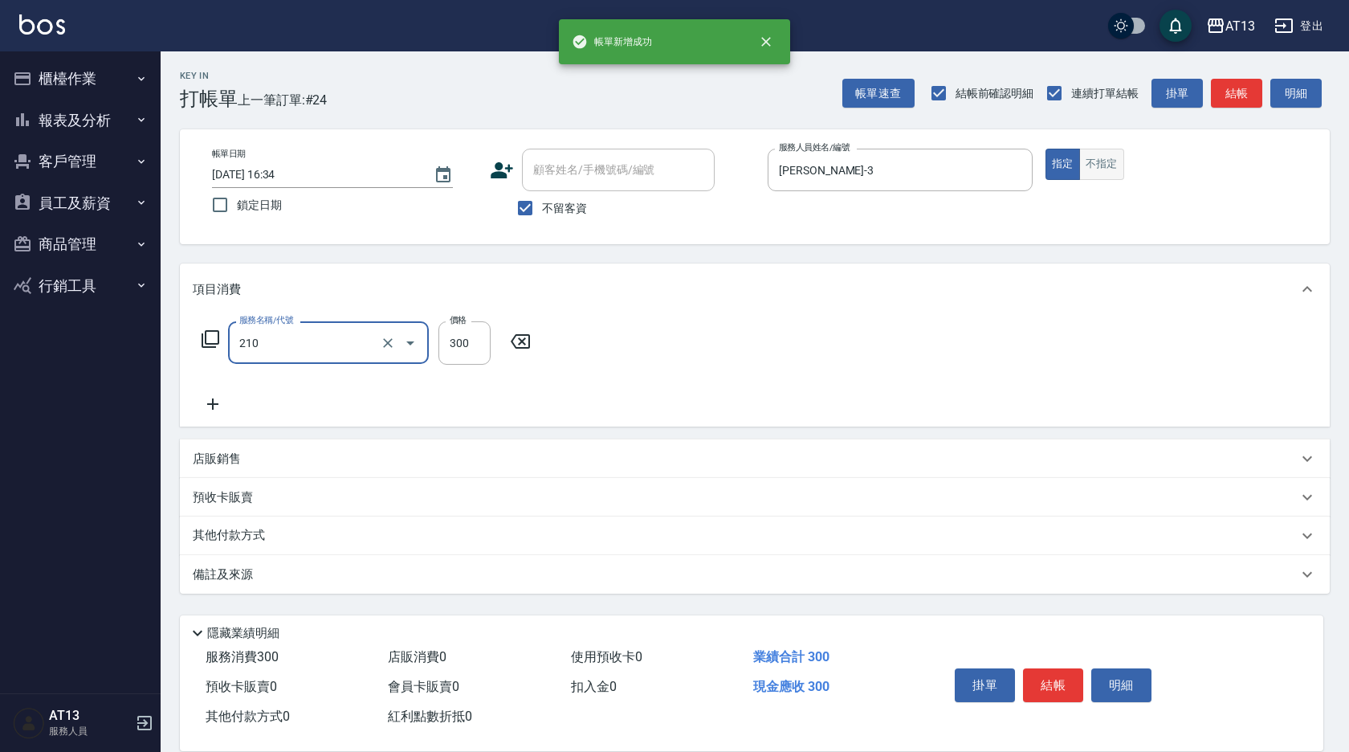
type input "[PERSON_NAME]洗髮精(210)"
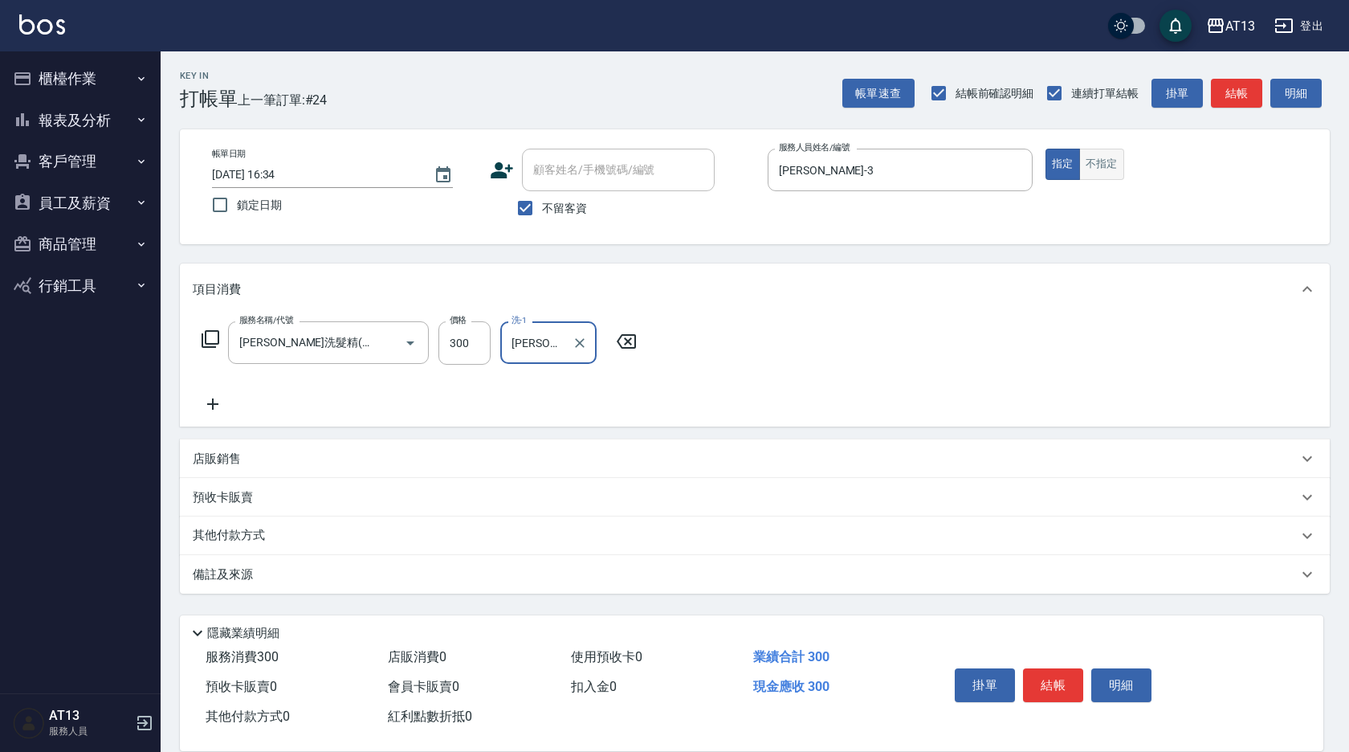
type input "[PERSON_NAME]-5"
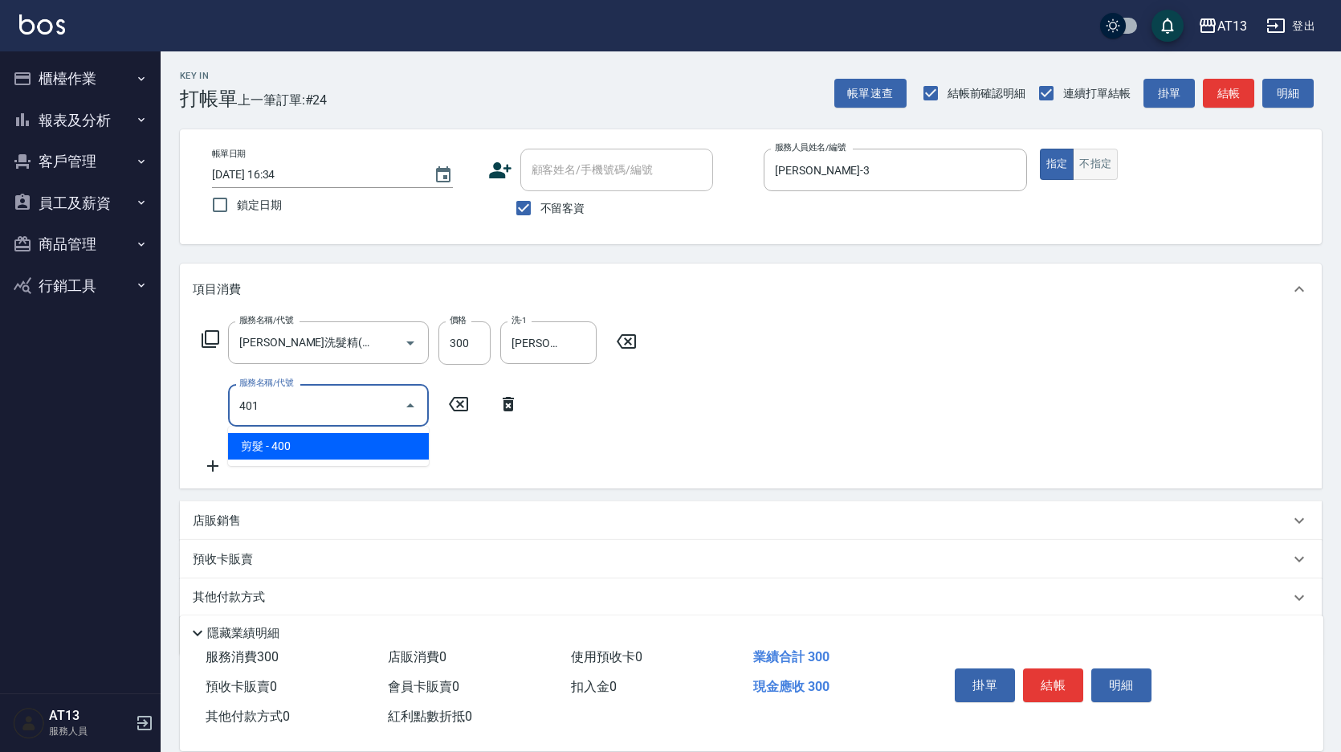
type input "剪髮(401)"
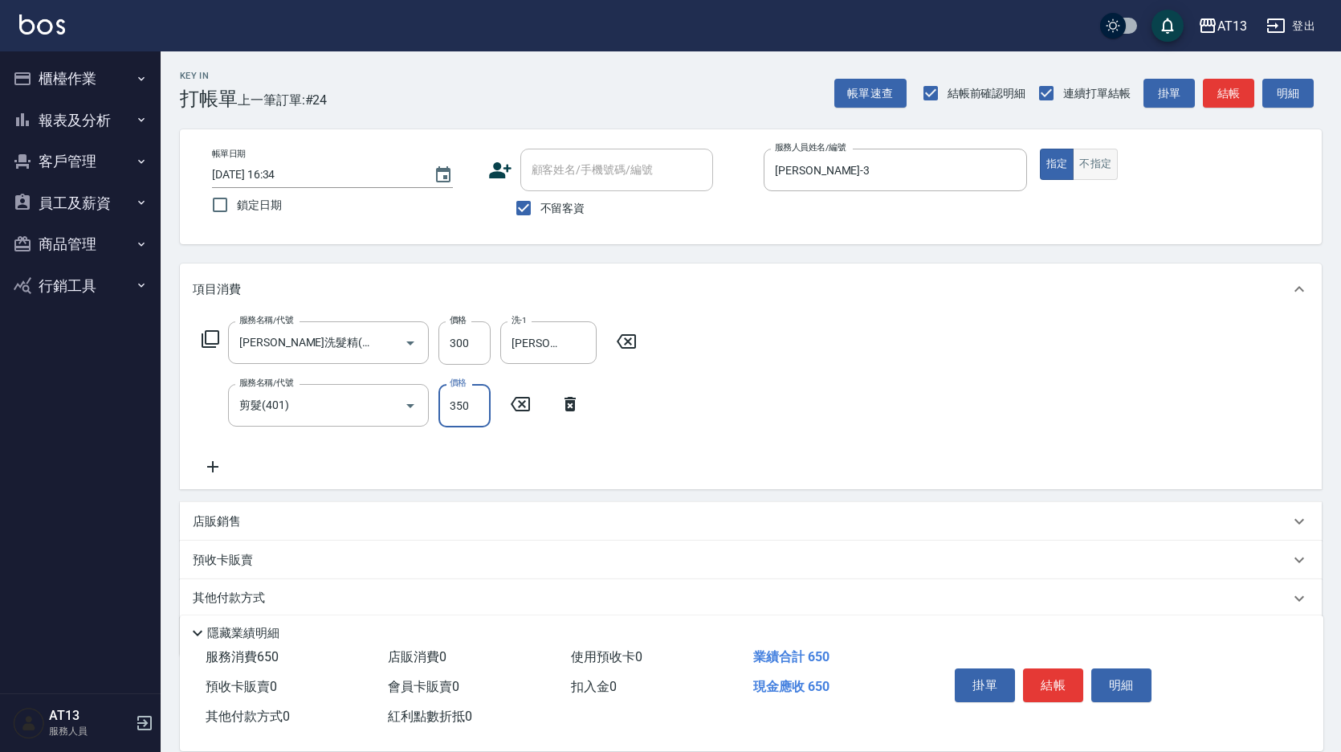
type input "350"
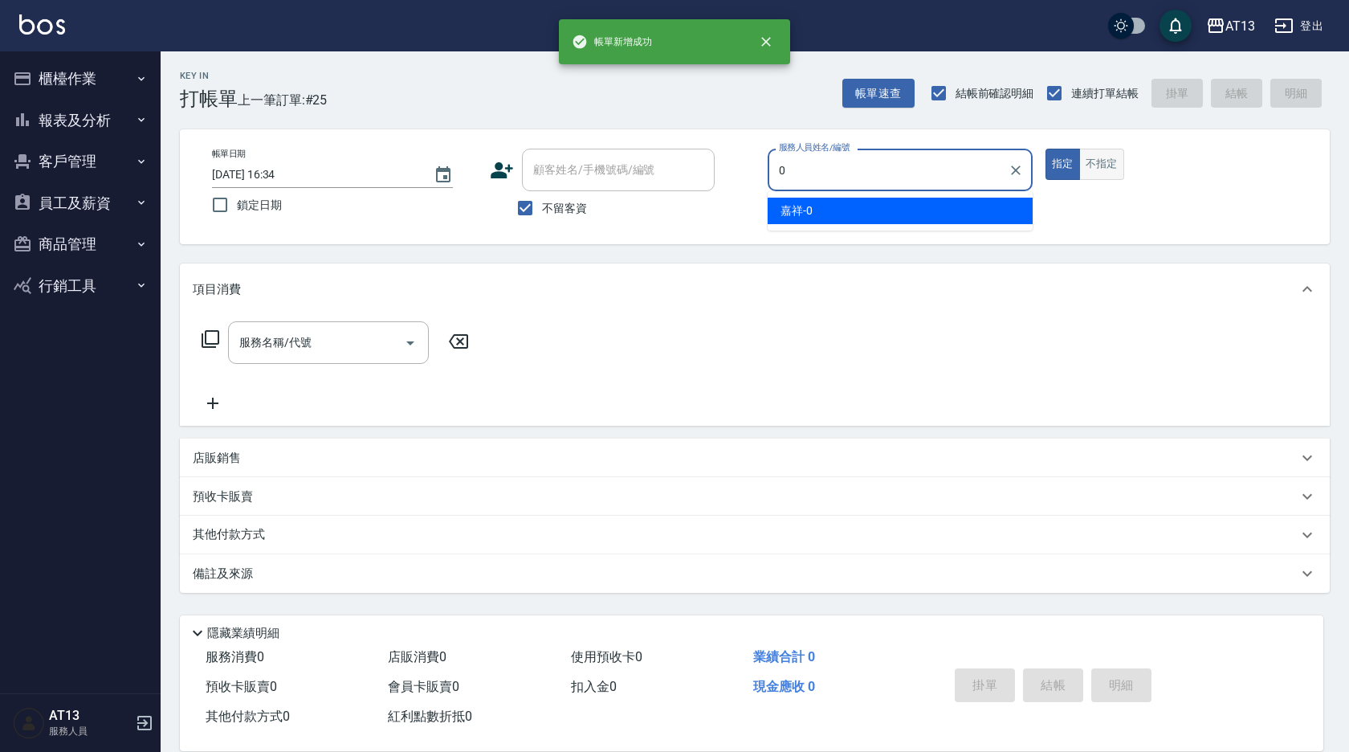
type input "嘉祥-0"
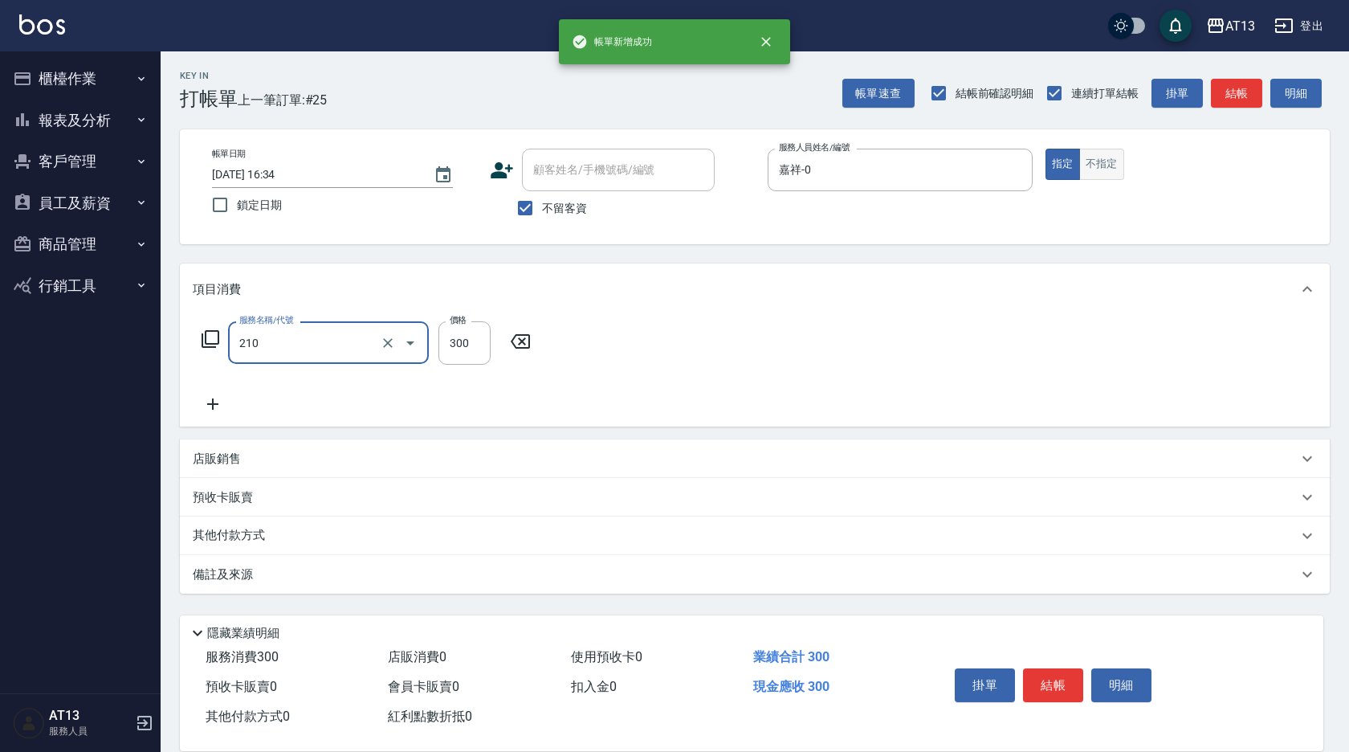
type input "[PERSON_NAME]洗髮精(210)"
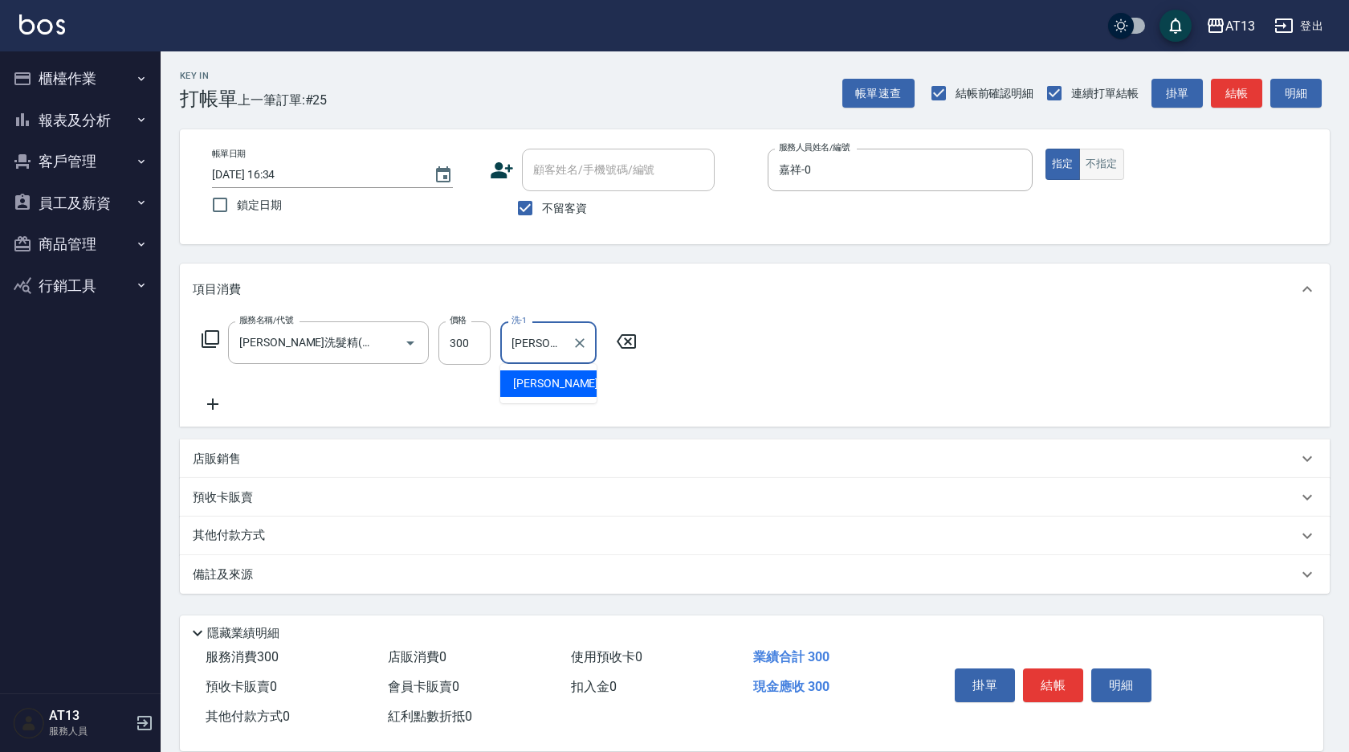
type input "[PERSON_NAME]-31"
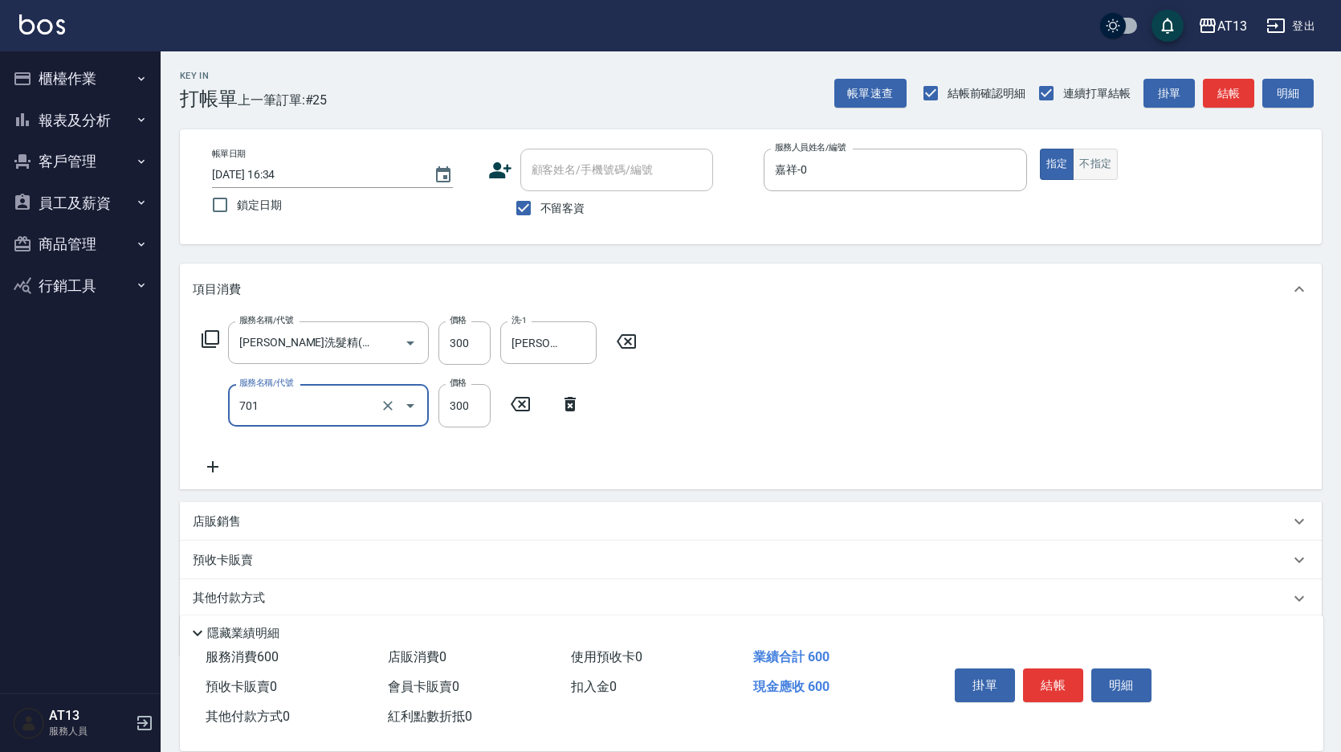
type input "自備護髮(701)"
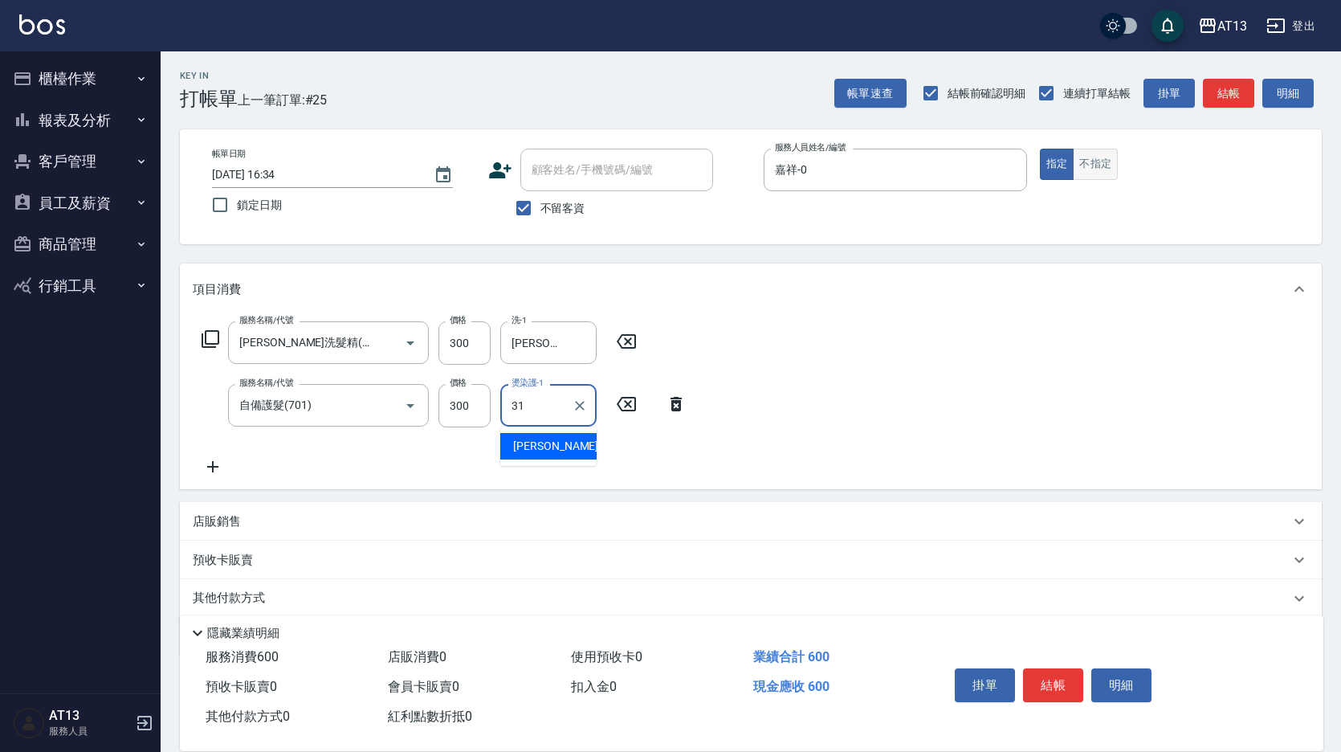
type input "[PERSON_NAME]-31"
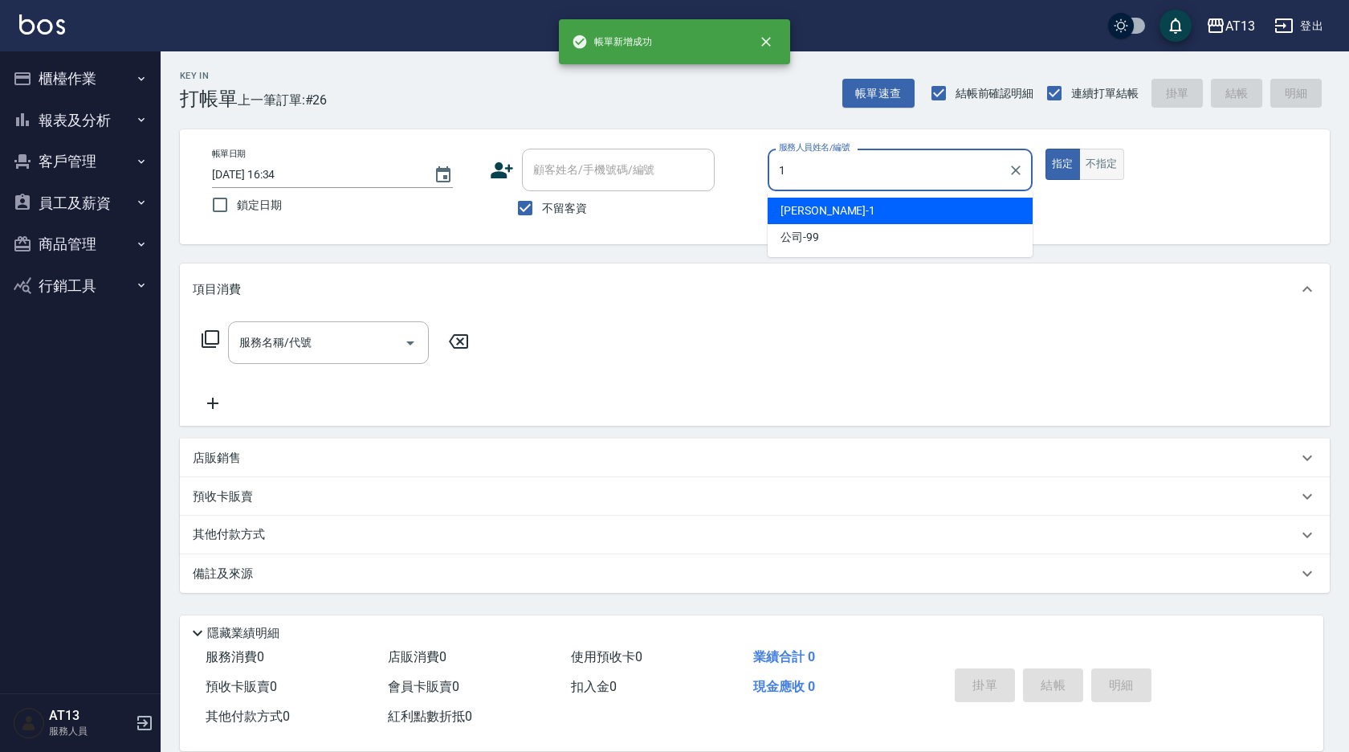
type input "[PERSON_NAME]-1"
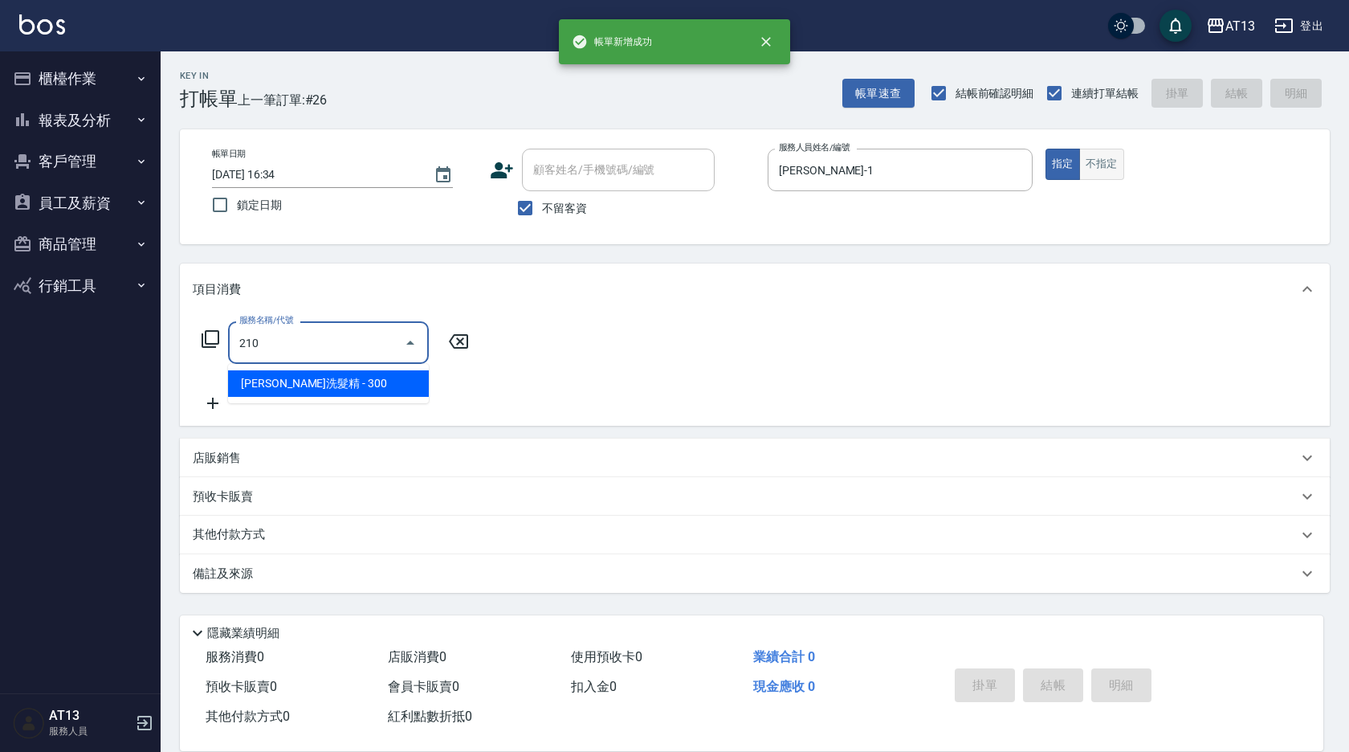
type input "[PERSON_NAME]洗髮精(210)"
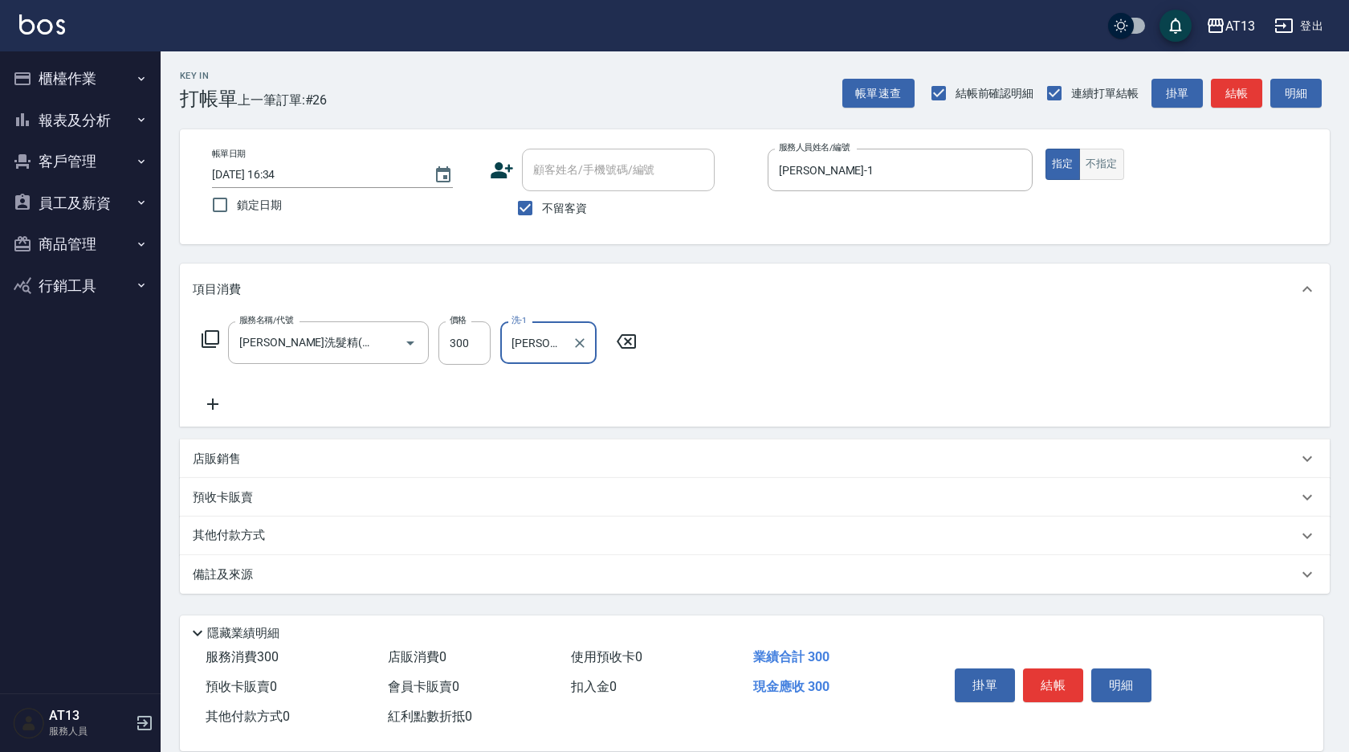
type input "[PERSON_NAME]-8"
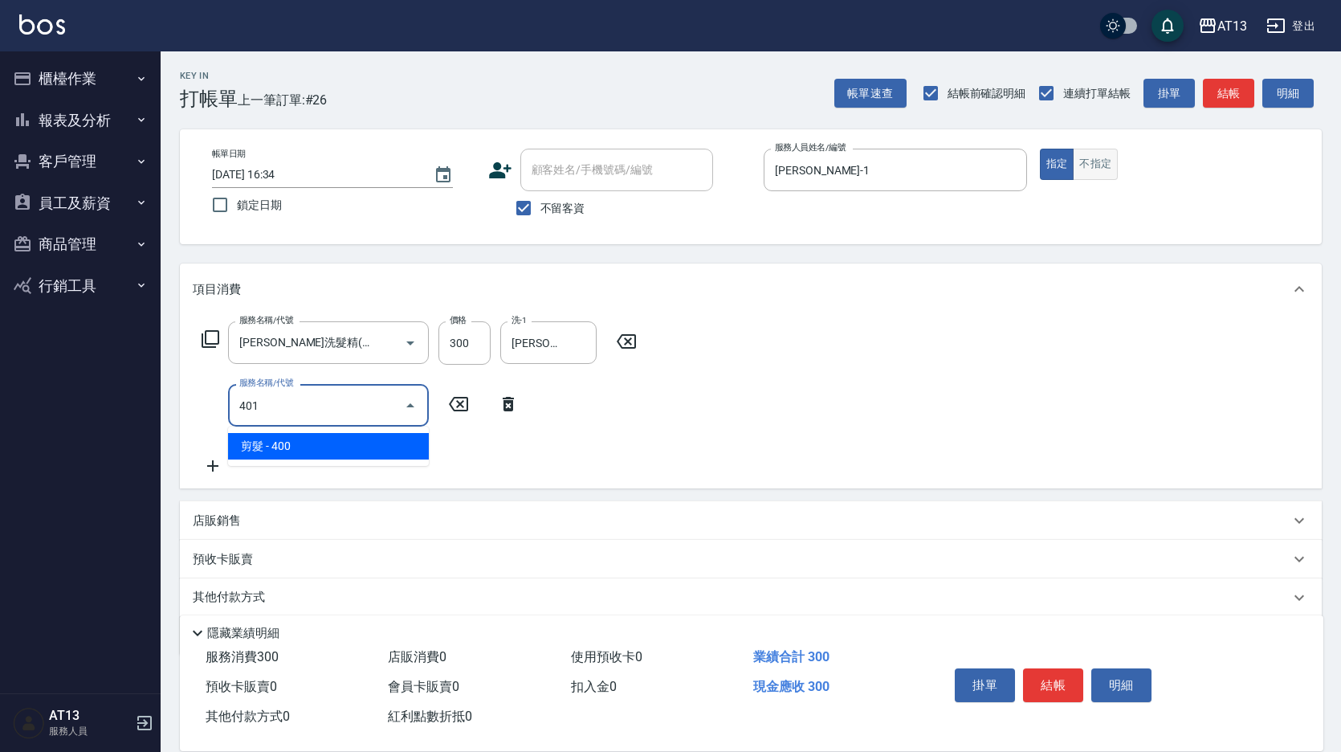
type input "剪髮(401)"
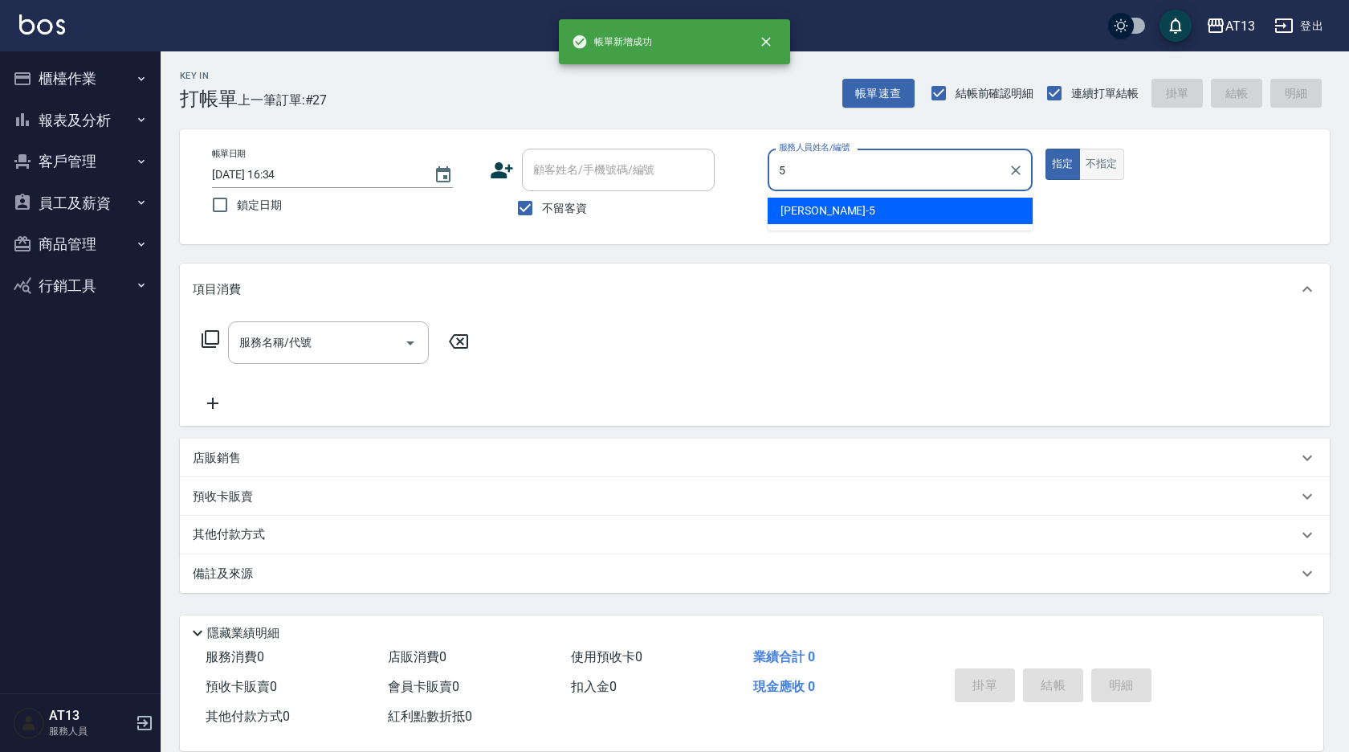
type input "[PERSON_NAME]-5"
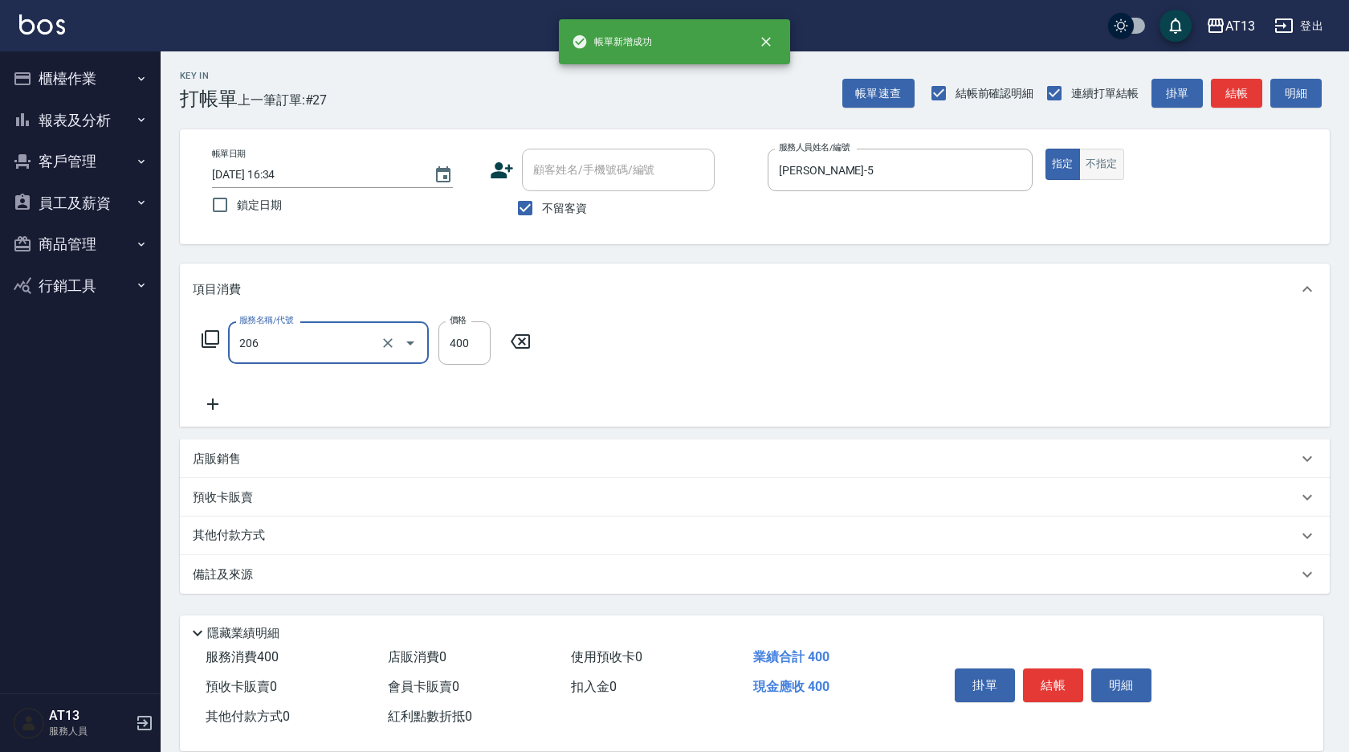
type input "健康洗(206)"
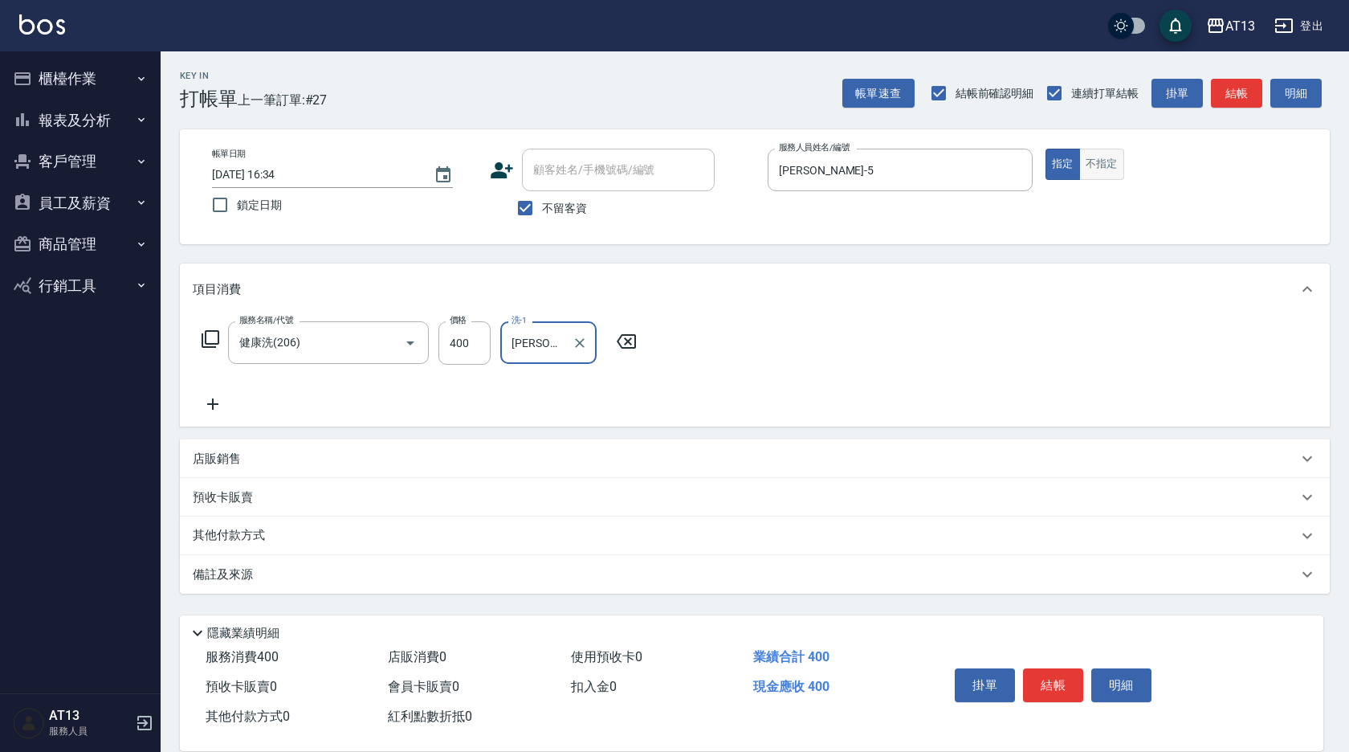
type input "[PERSON_NAME]-31"
click at [1102, 151] on button "不指定" at bounding box center [1101, 164] width 45 height 31
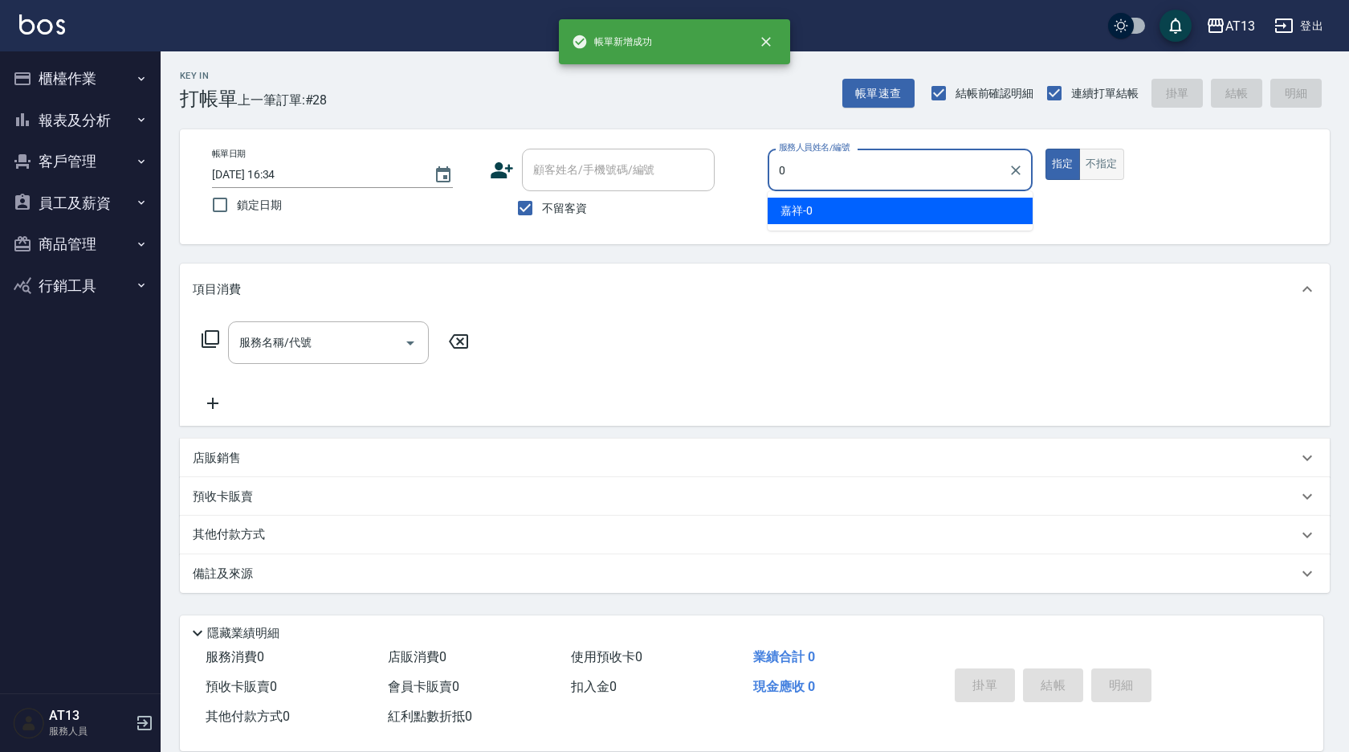
type input "嘉祥-0"
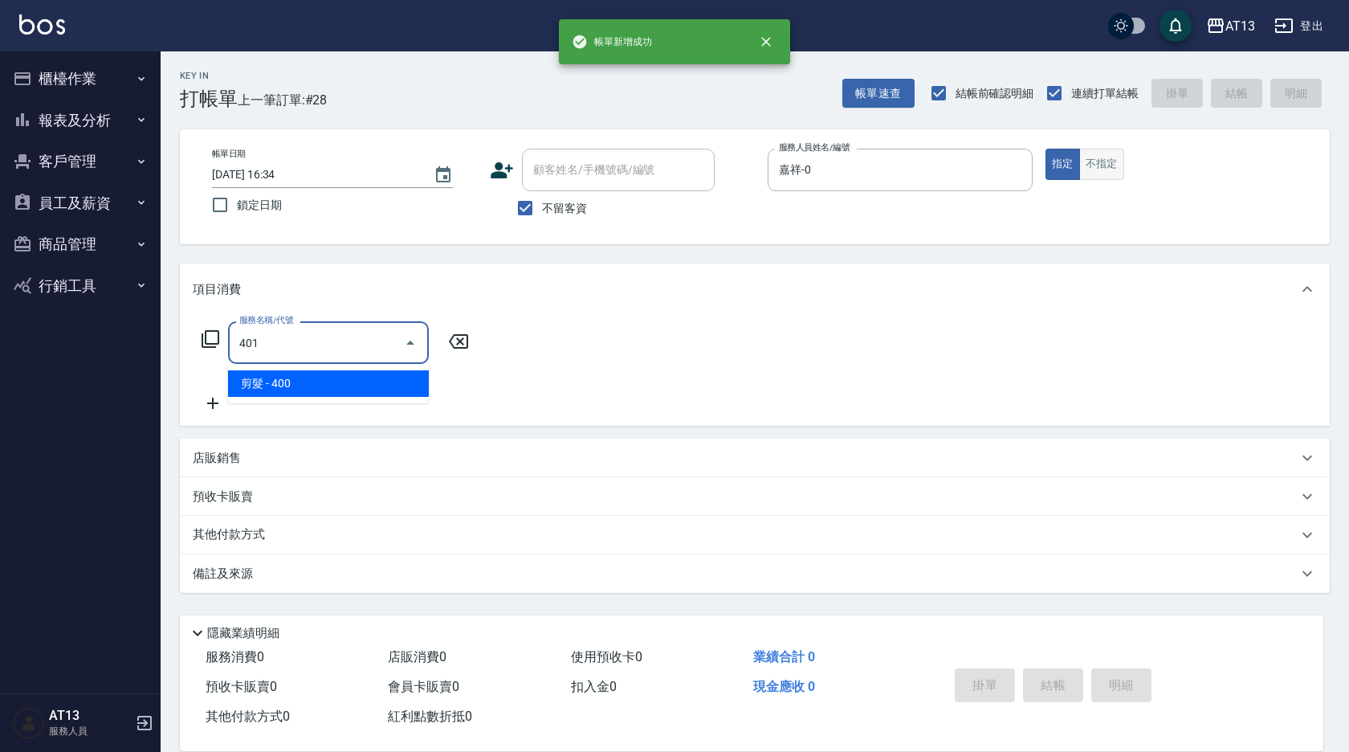
type input "剪髮(401)"
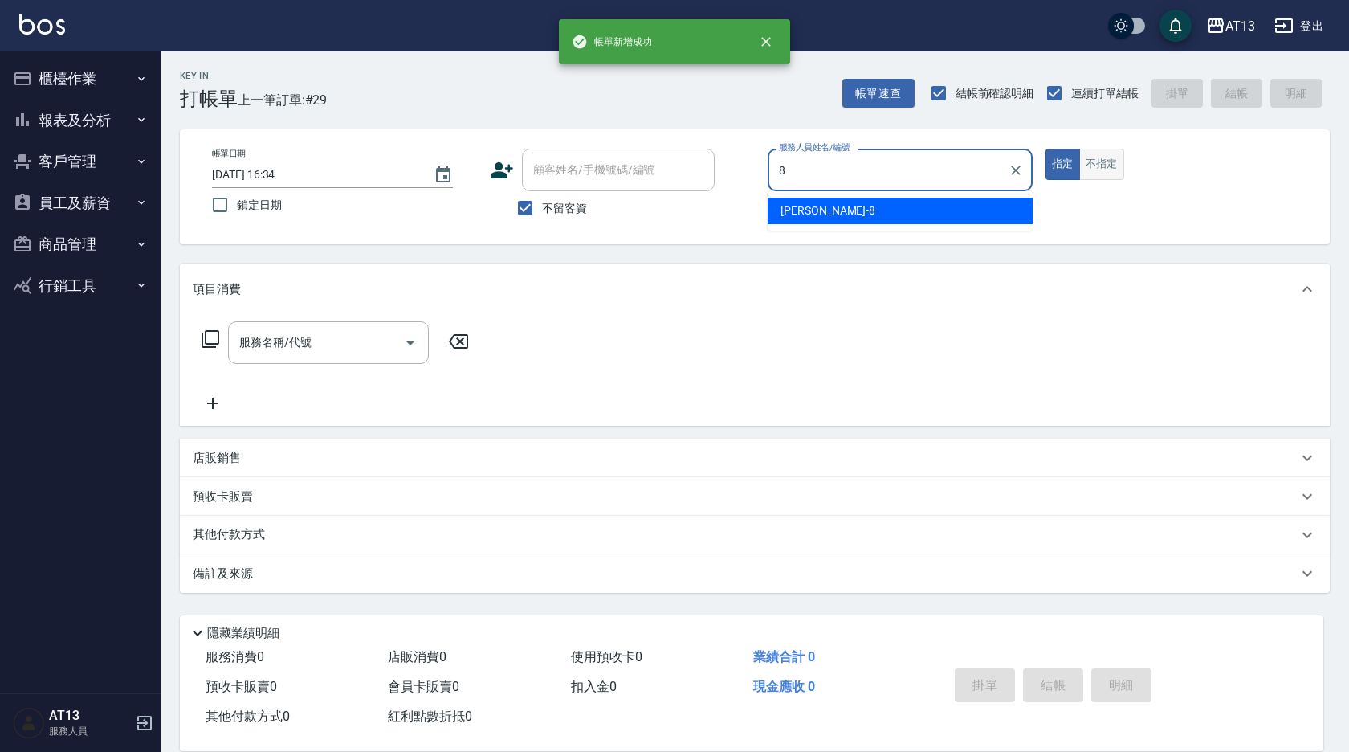
type input "[PERSON_NAME]-8"
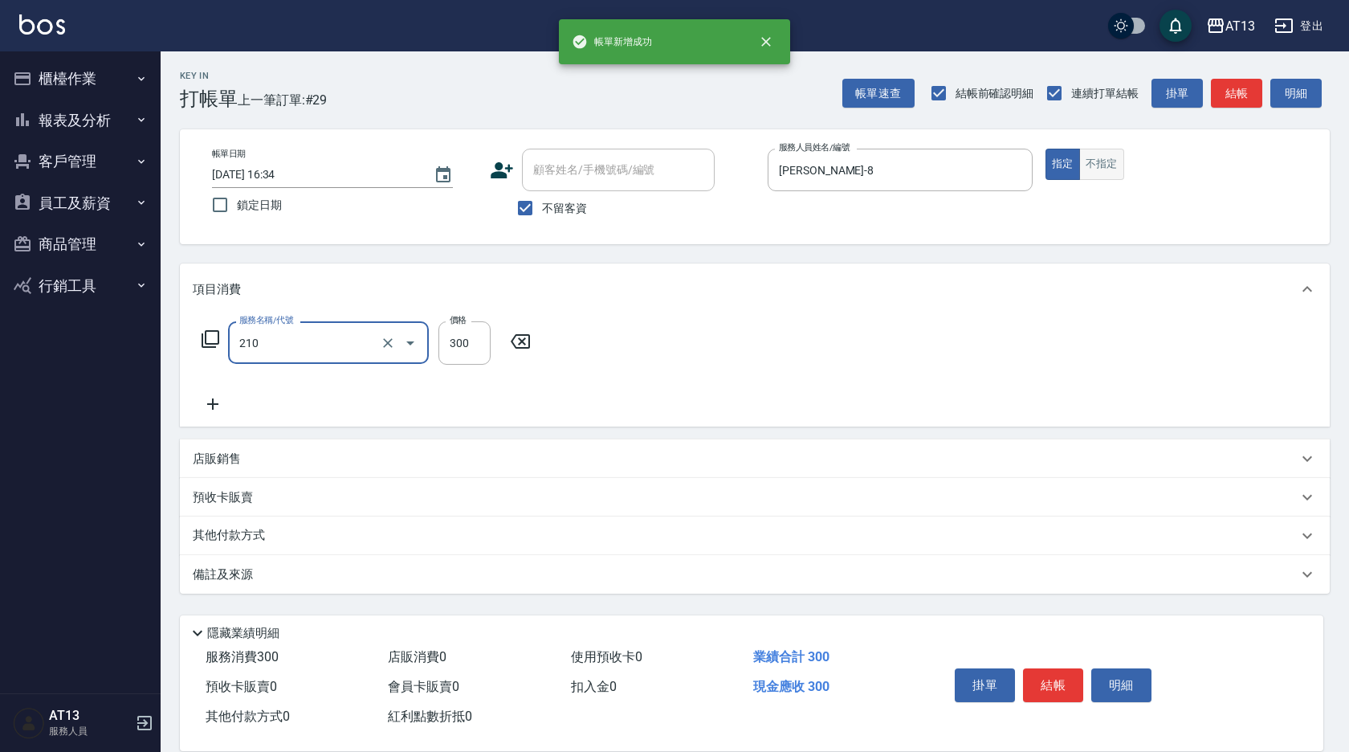
type input "[PERSON_NAME]洗髮精(210)"
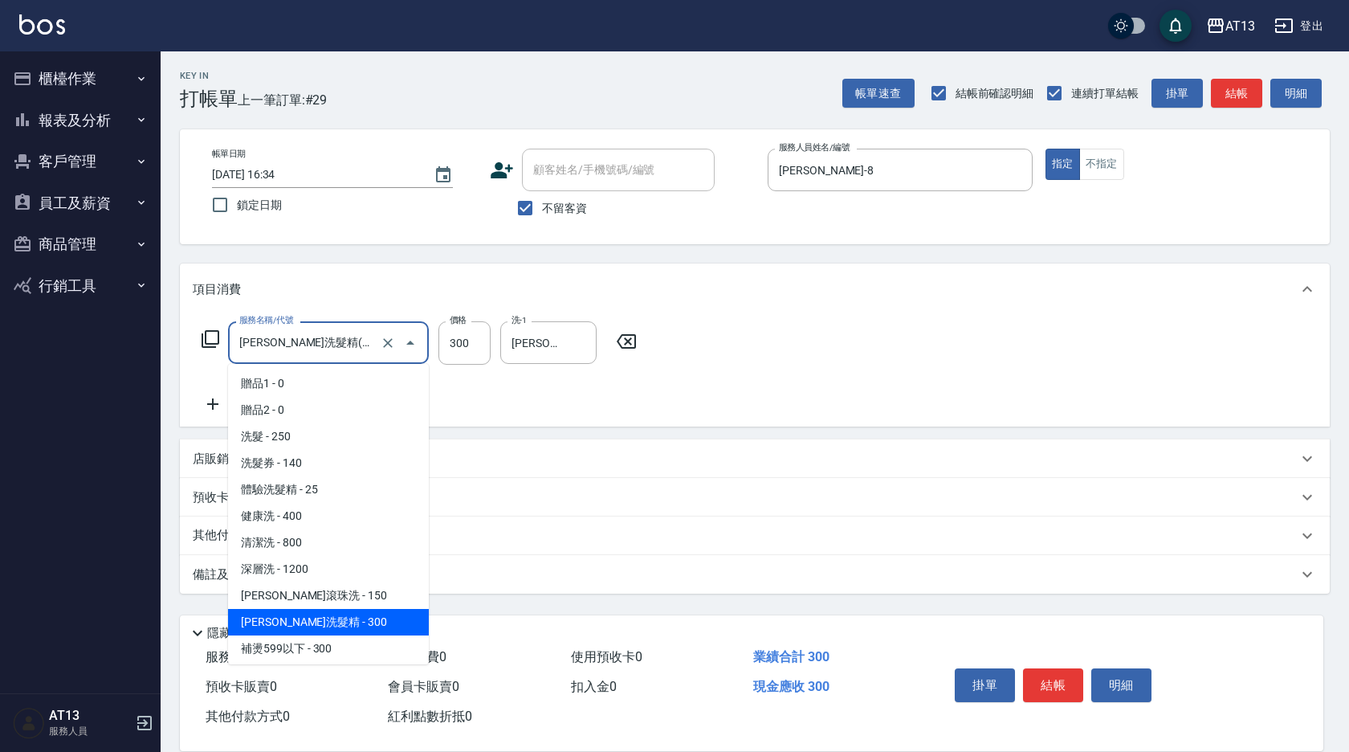
click at [312, 333] on input "[PERSON_NAME]洗髮精(210)" at bounding box center [305, 342] width 141 height 28
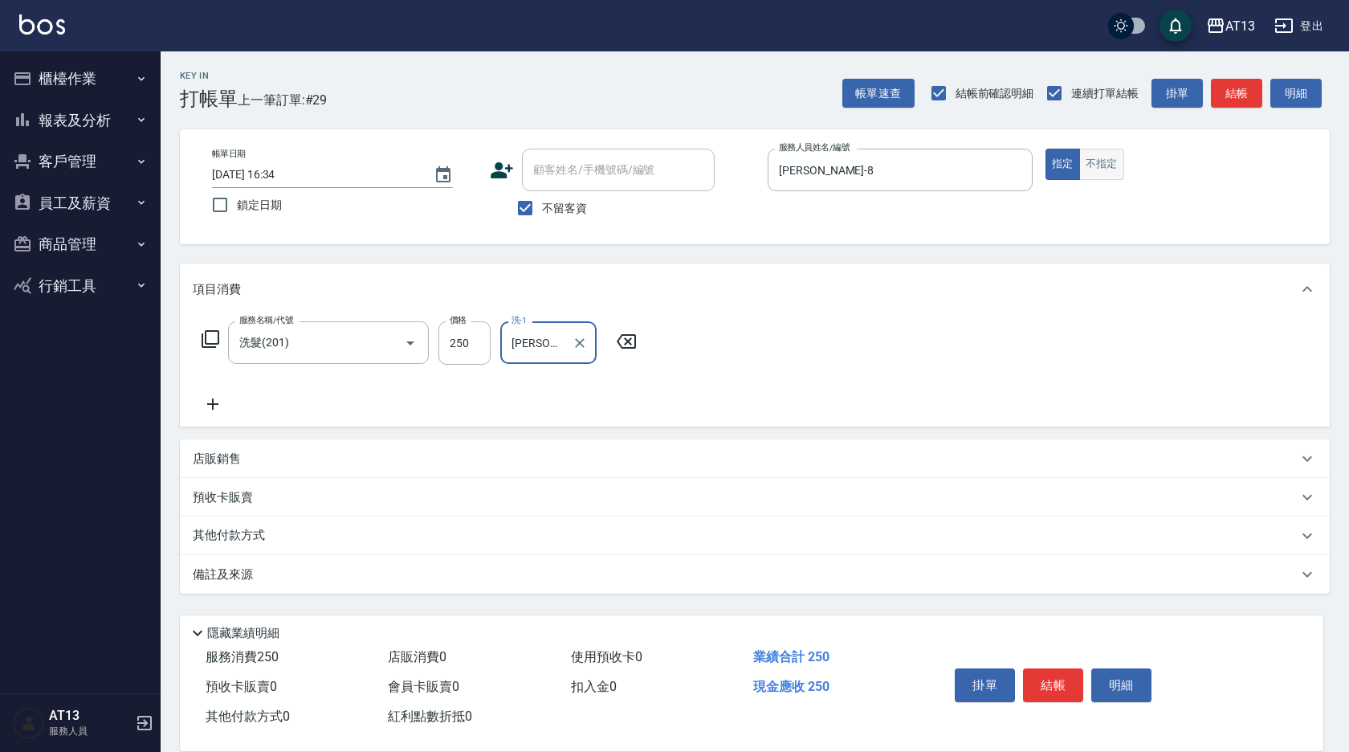
click at [1108, 164] on button "不指定" at bounding box center [1101, 164] width 45 height 31
click at [1101, 164] on button "不指定" at bounding box center [1101, 164] width 45 height 31
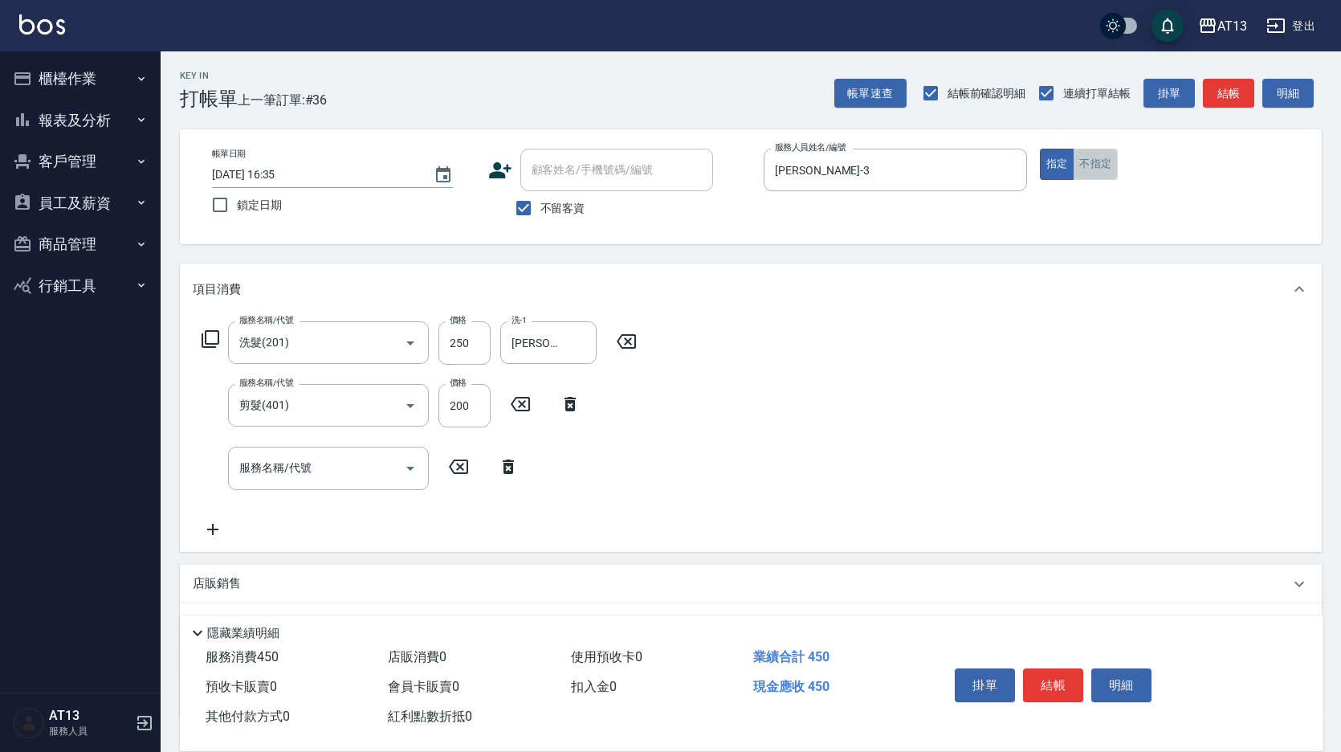
click at [1099, 161] on button "不指定" at bounding box center [1095, 164] width 45 height 31
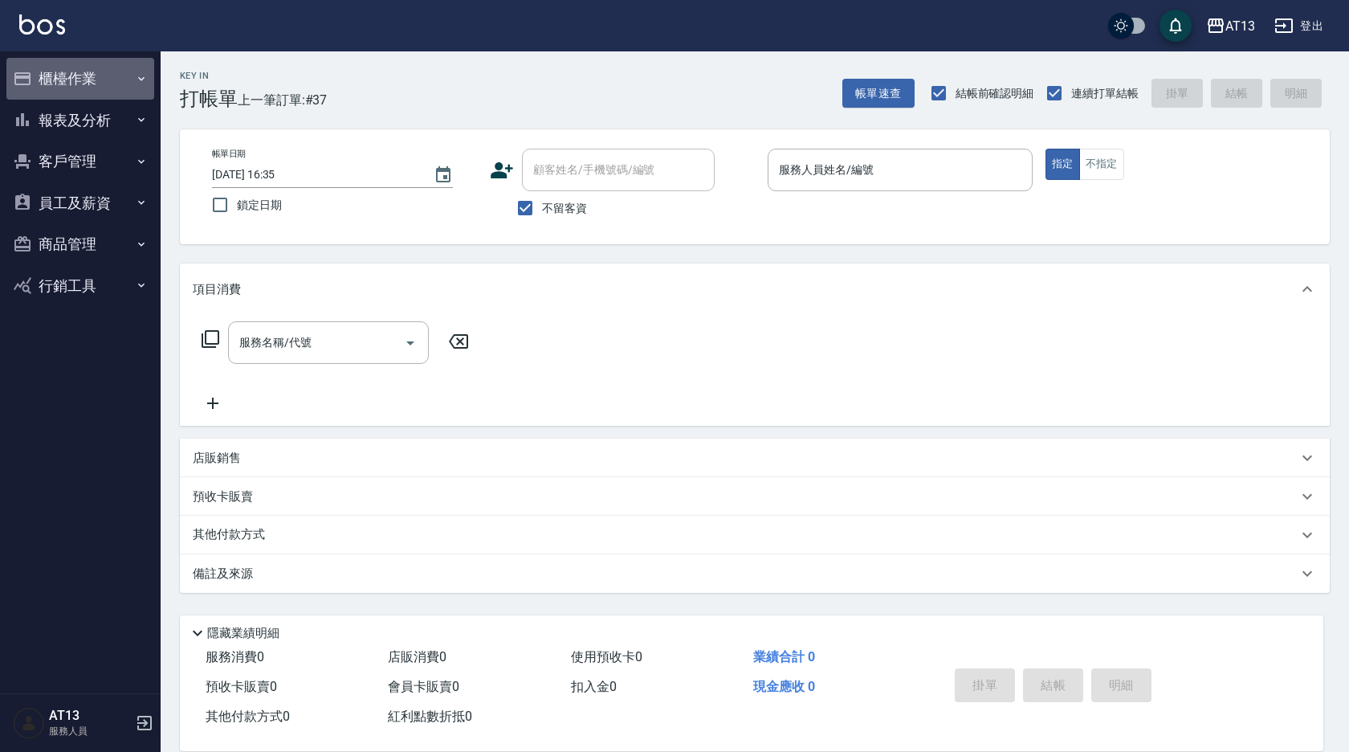
click at [75, 78] on button "櫃檯作業" at bounding box center [80, 79] width 148 height 42
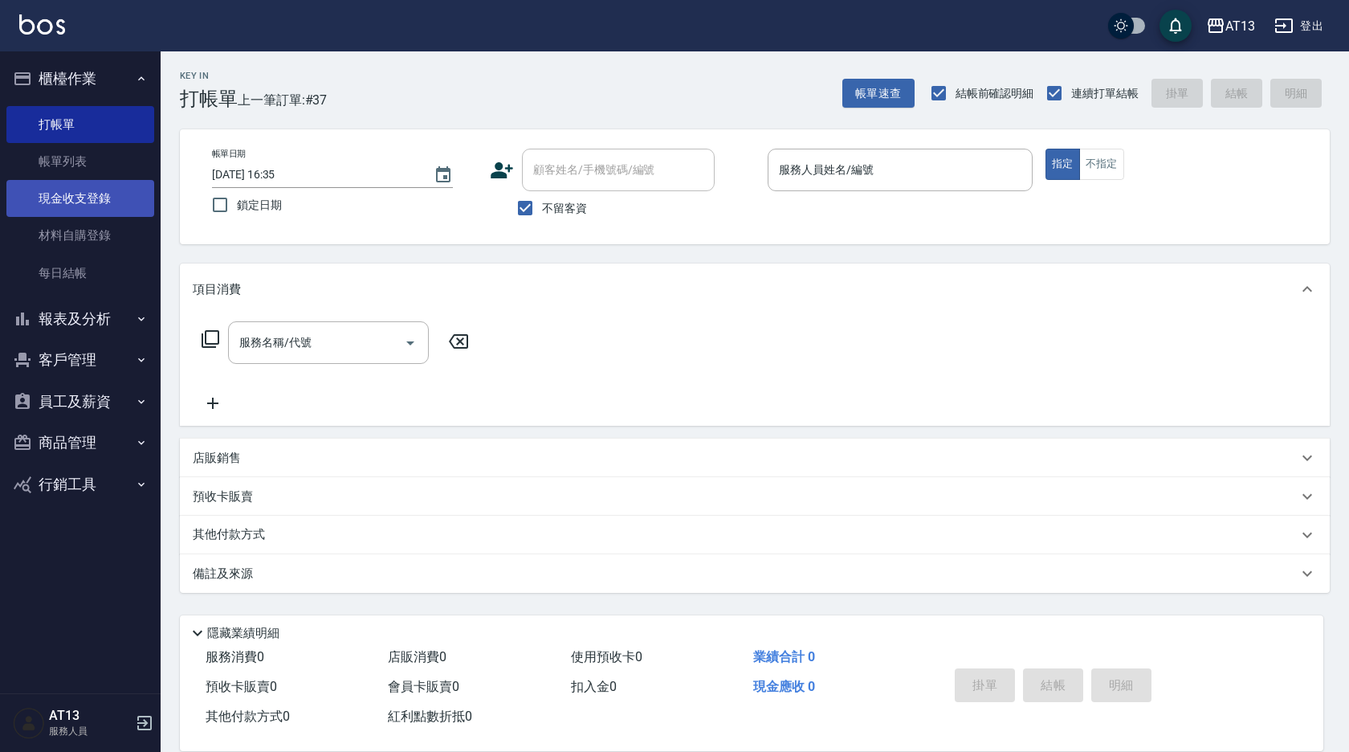
click at [79, 198] on link "現金收支登錄" at bounding box center [80, 198] width 148 height 37
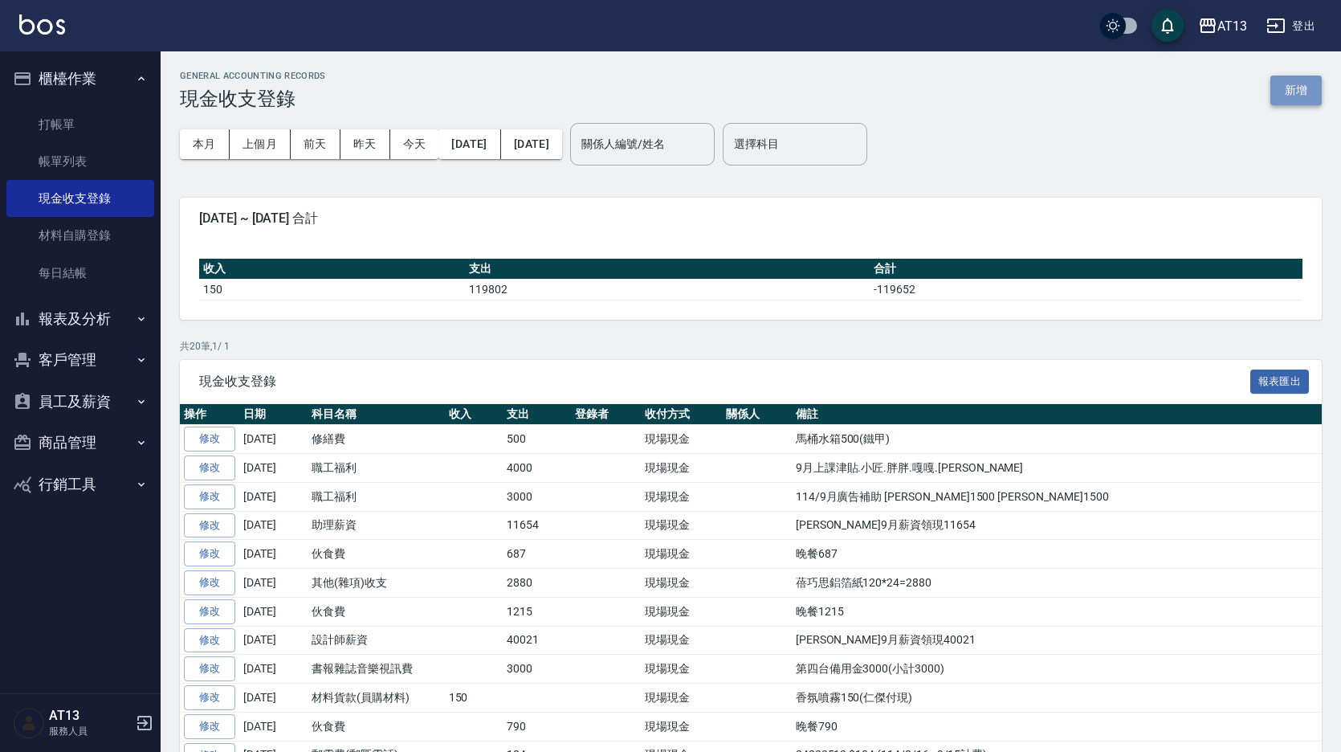
click at [1278, 94] on button "新增" at bounding box center [1296, 90] width 51 height 30
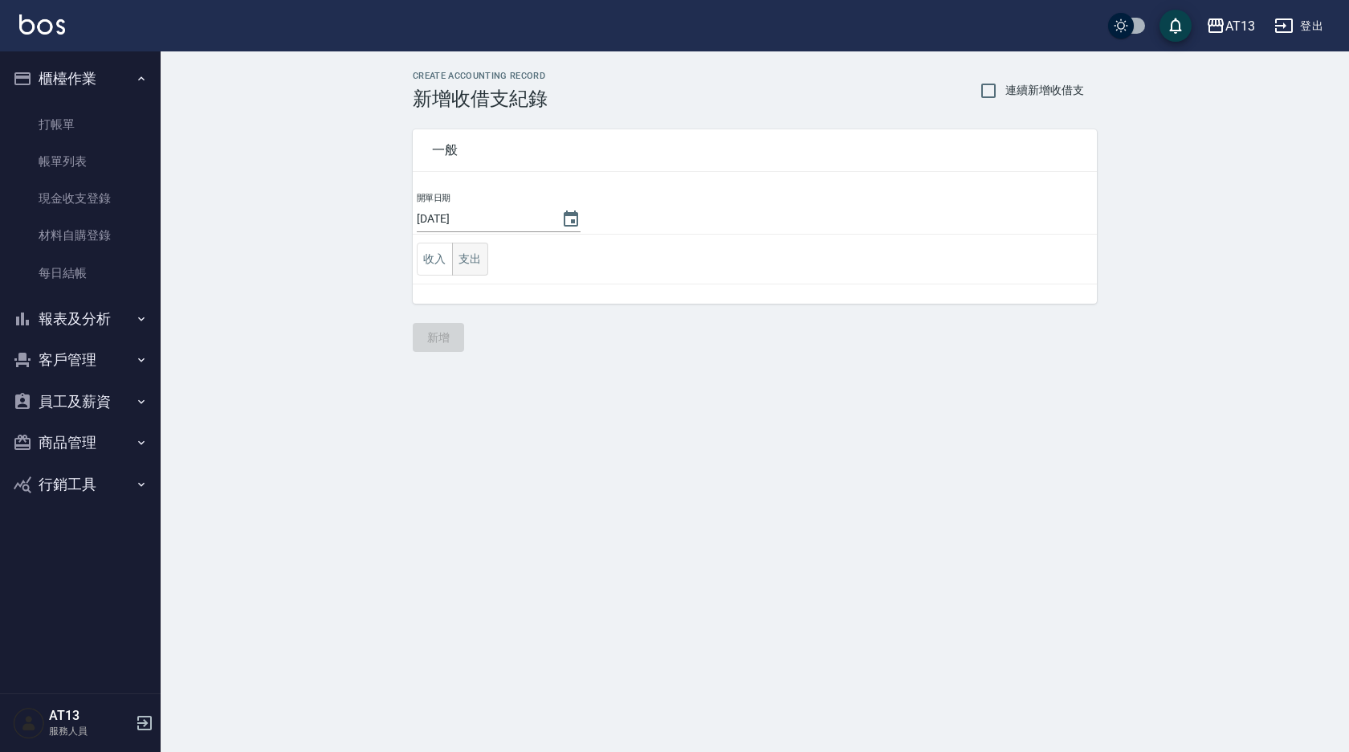
click at [467, 261] on button "支出" at bounding box center [470, 259] width 36 height 33
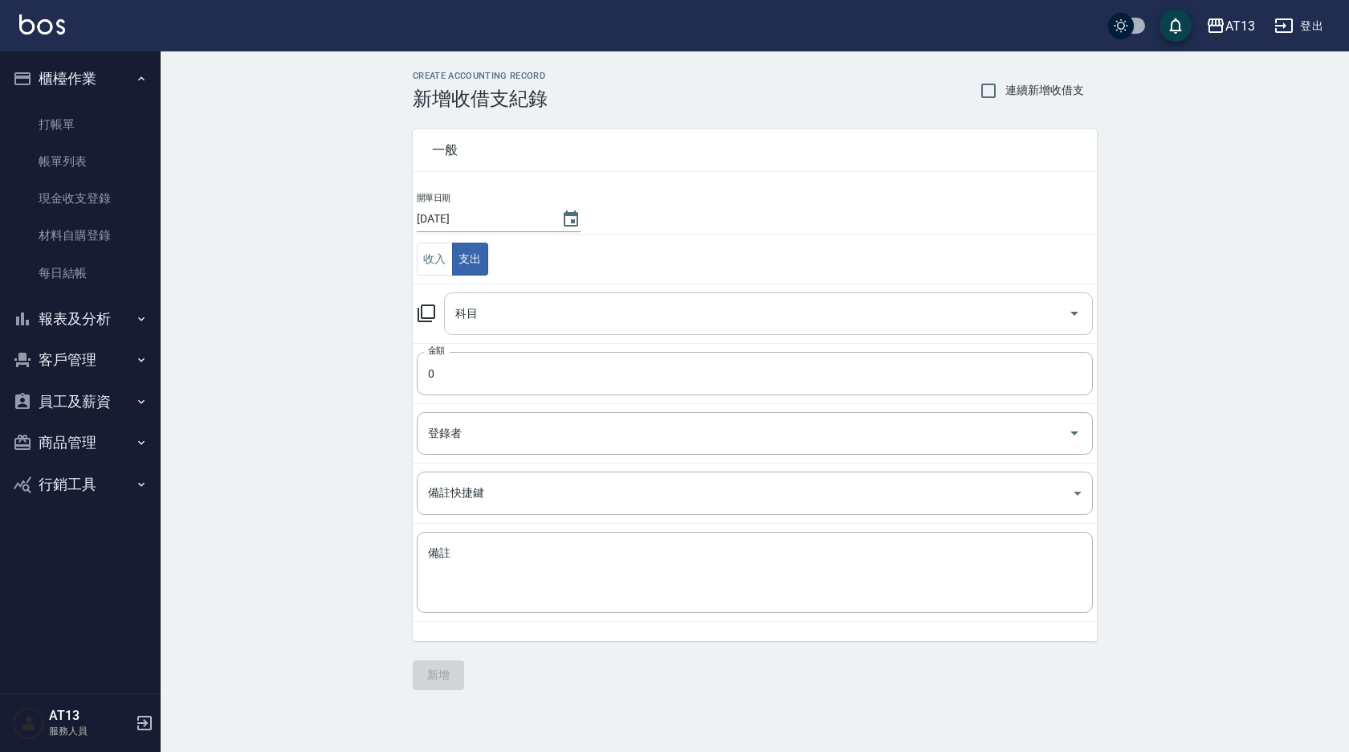
click at [492, 300] on input "科目" at bounding box center [756, 314] width 610 height 28
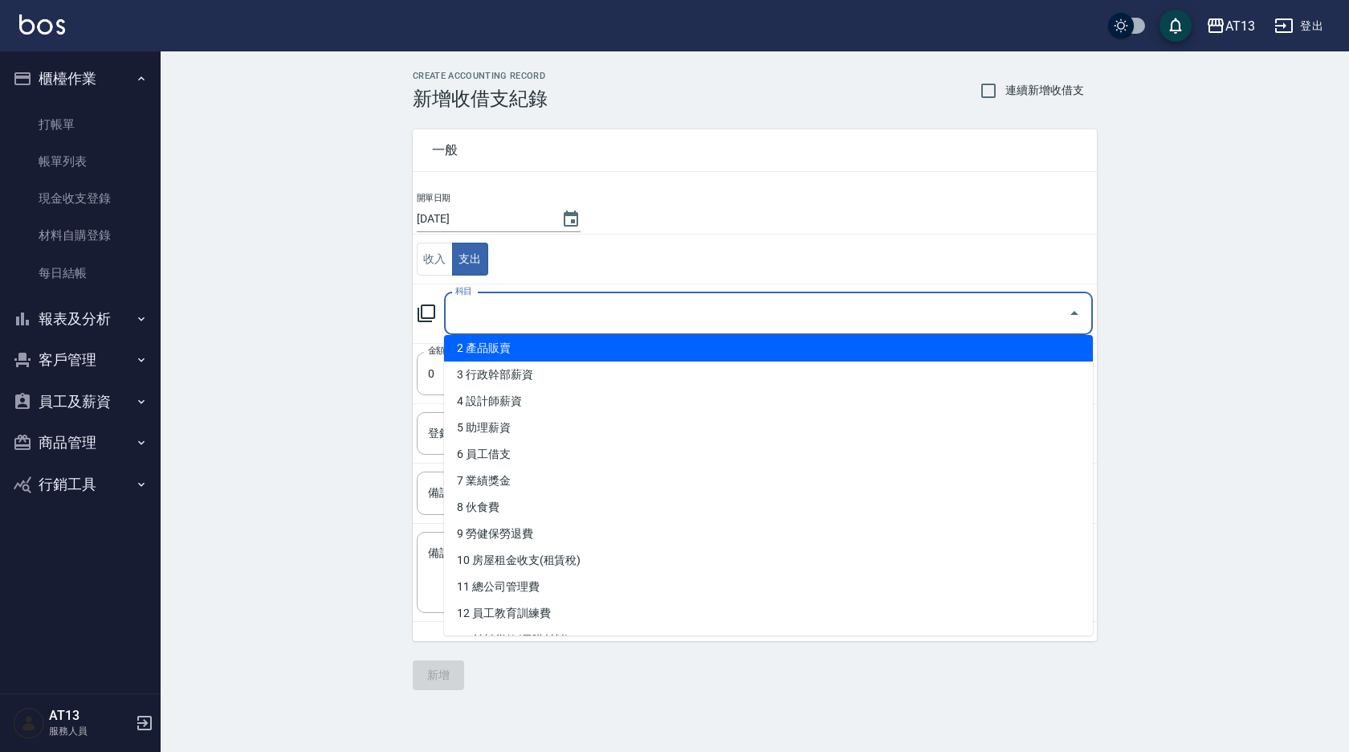
scroll to position [241, 0]
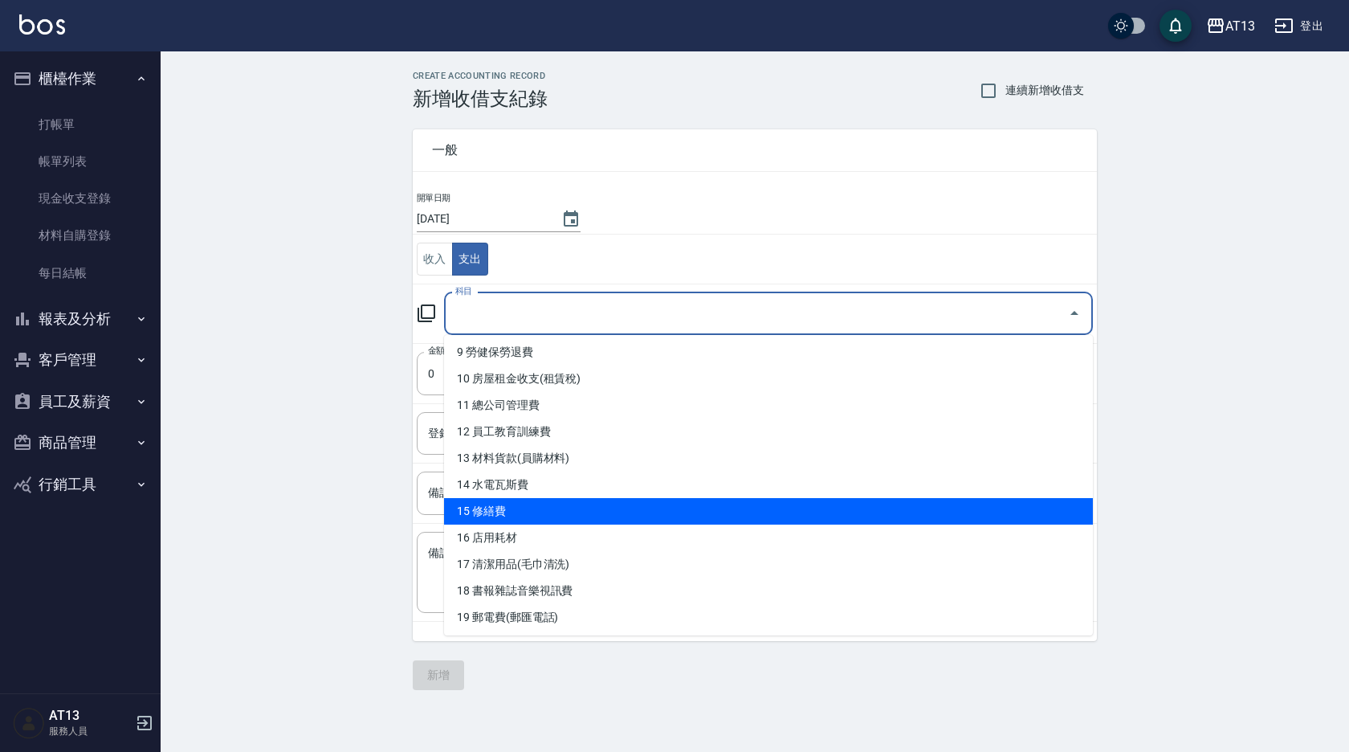
click at [548, 516] on li "15 修繕費" at bounding box center [768, 511] width 649 height 27
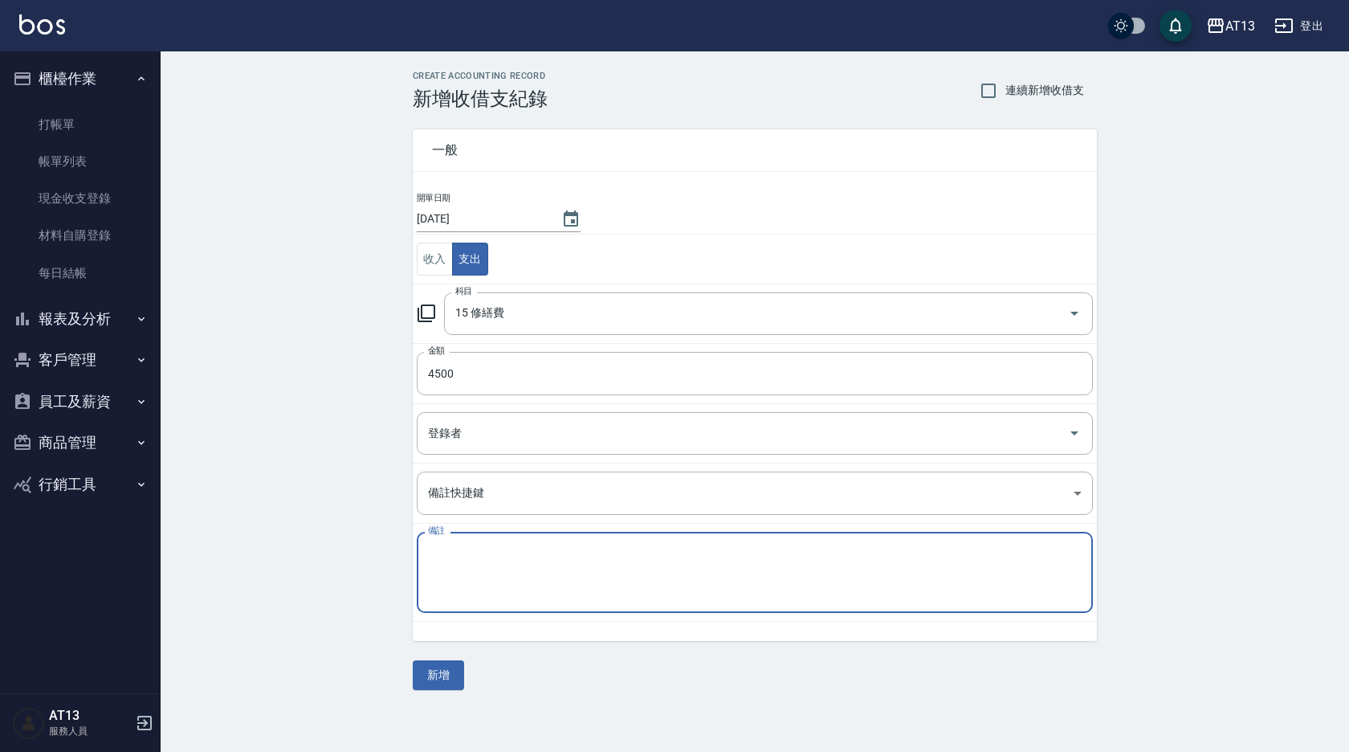
click at [586, 555] on textarea "備註" at bounding box center [755, 572] width 654 height 55
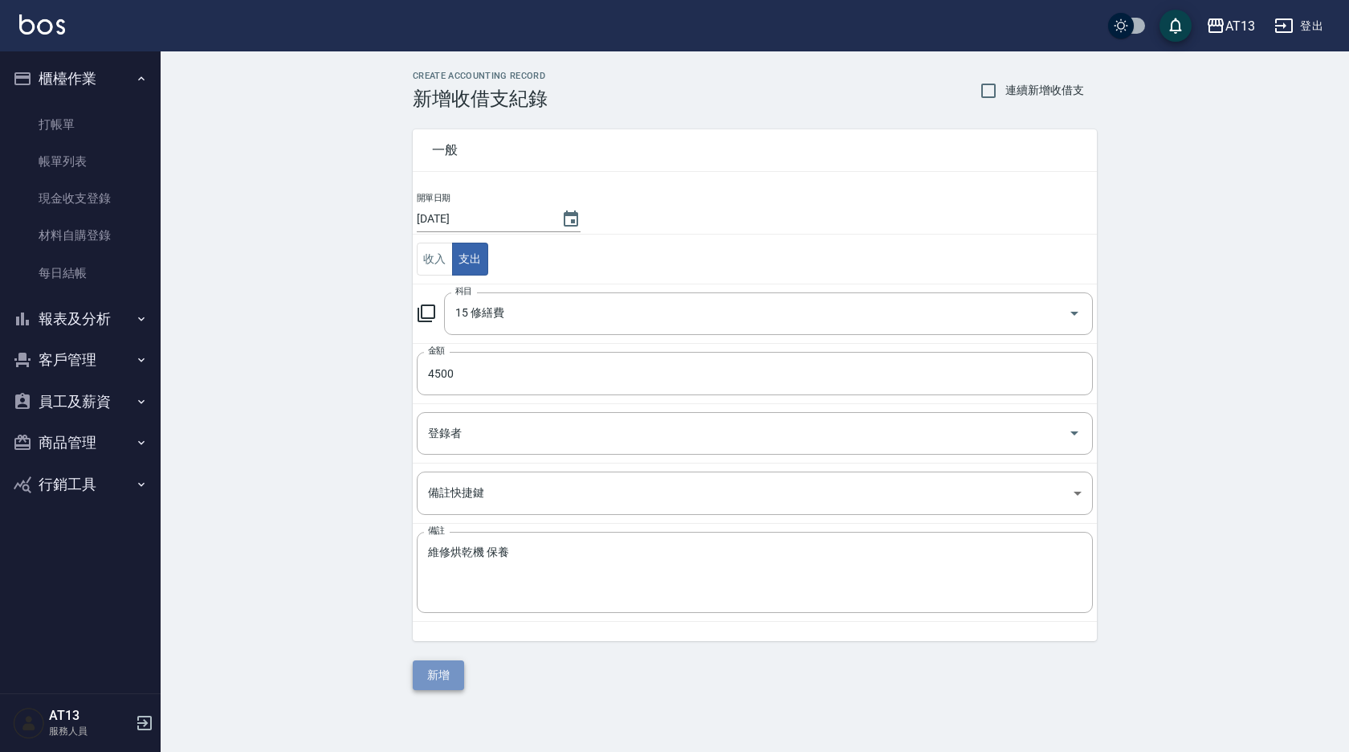
click at [453, 661] on button "新增" at bounding box center [438, 675] width 51 height 30
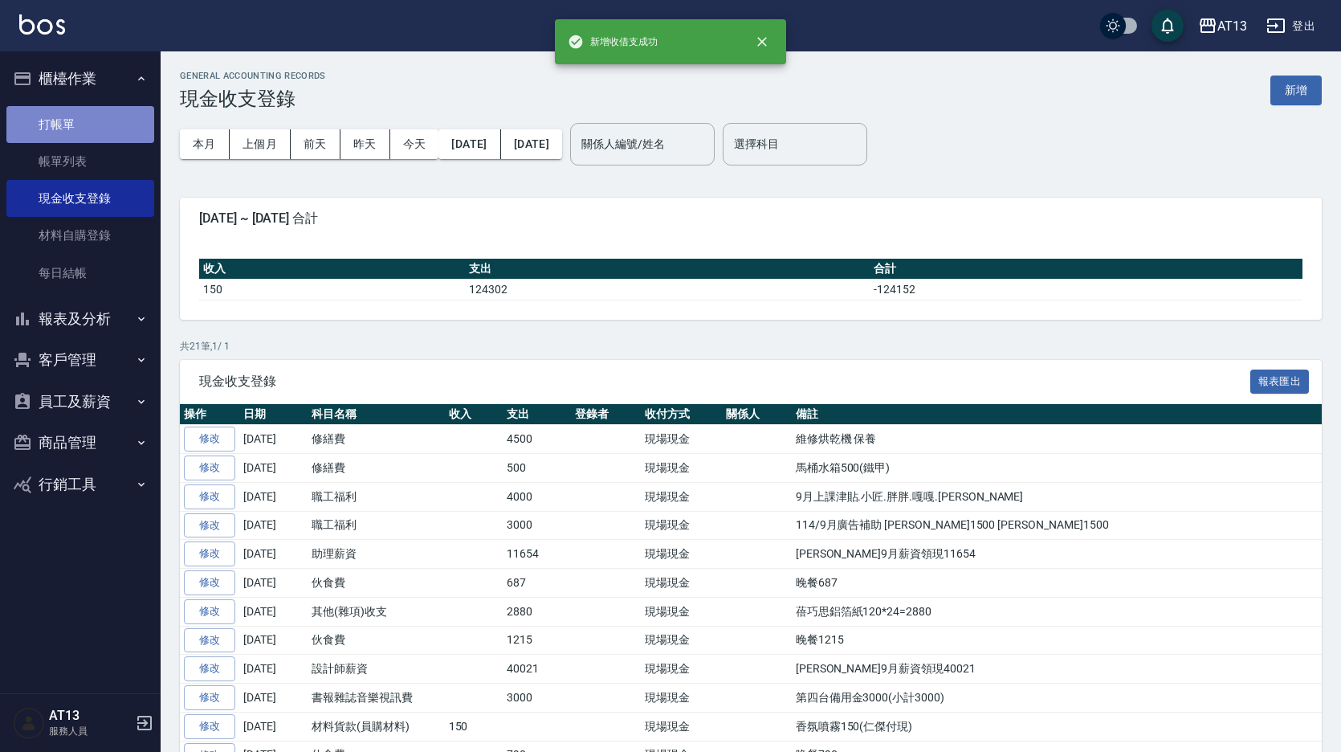
click at [88, 132] on link "打帳單" at bounding box center [80, 124] width 148 height 37
